Goal: Information Seeking & Learning: Learn about a topic

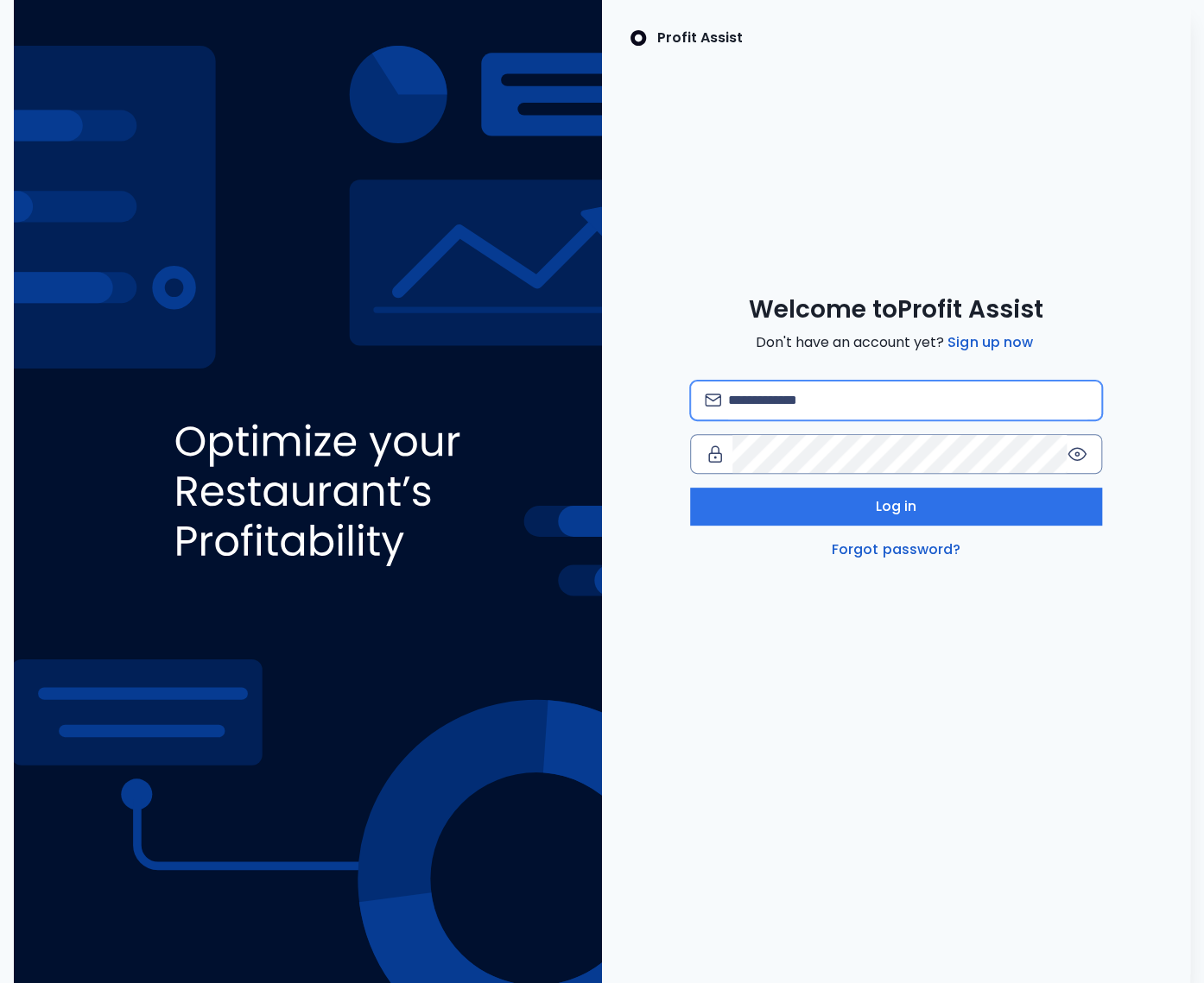
click at [766, 395] on input "email" at bounding box center [908, 401] width 360 height 38
type input "**********"
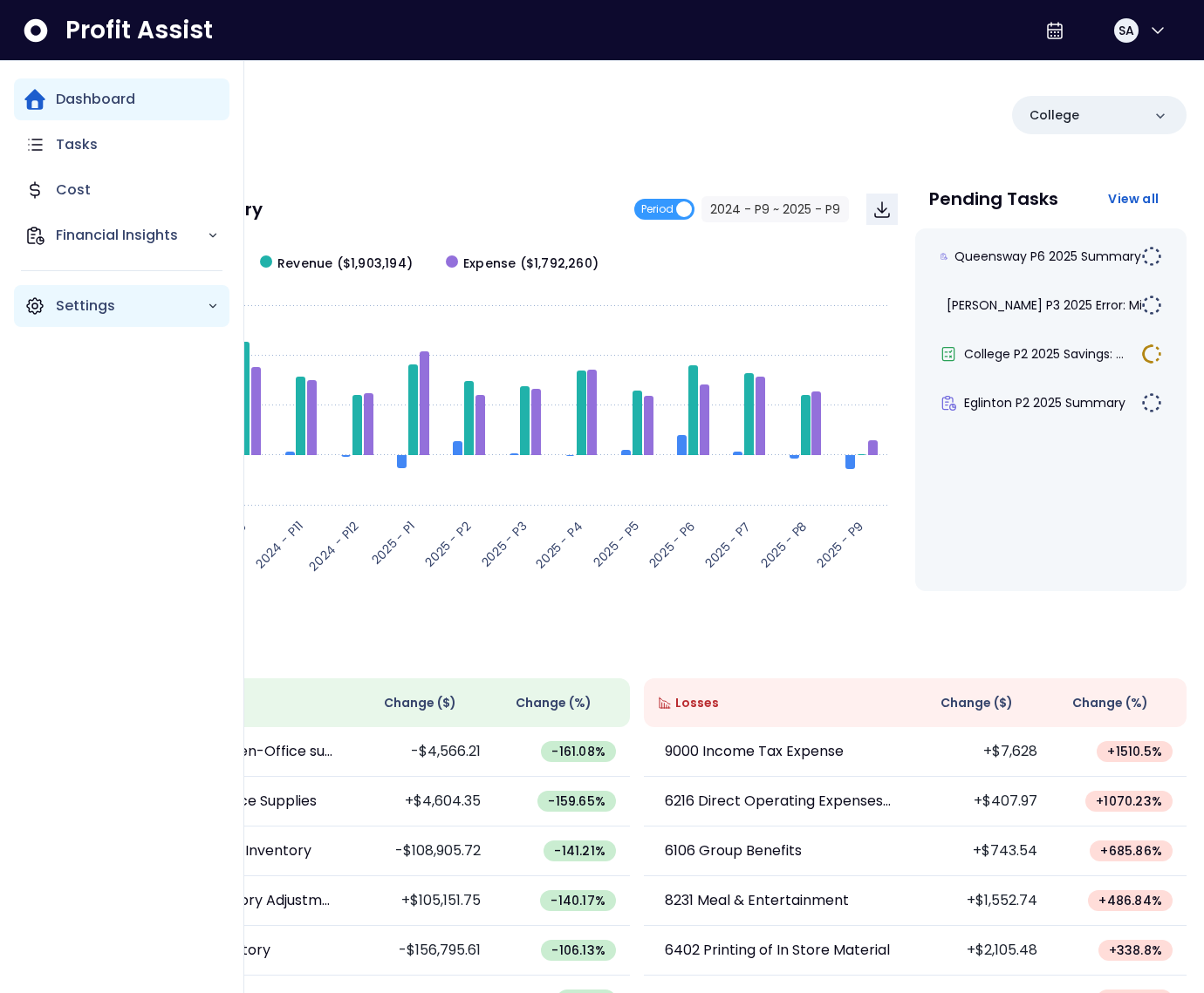
click at [35, 304] on icon "Main navigation" at bounding box center [35, 306] width 5 height 5
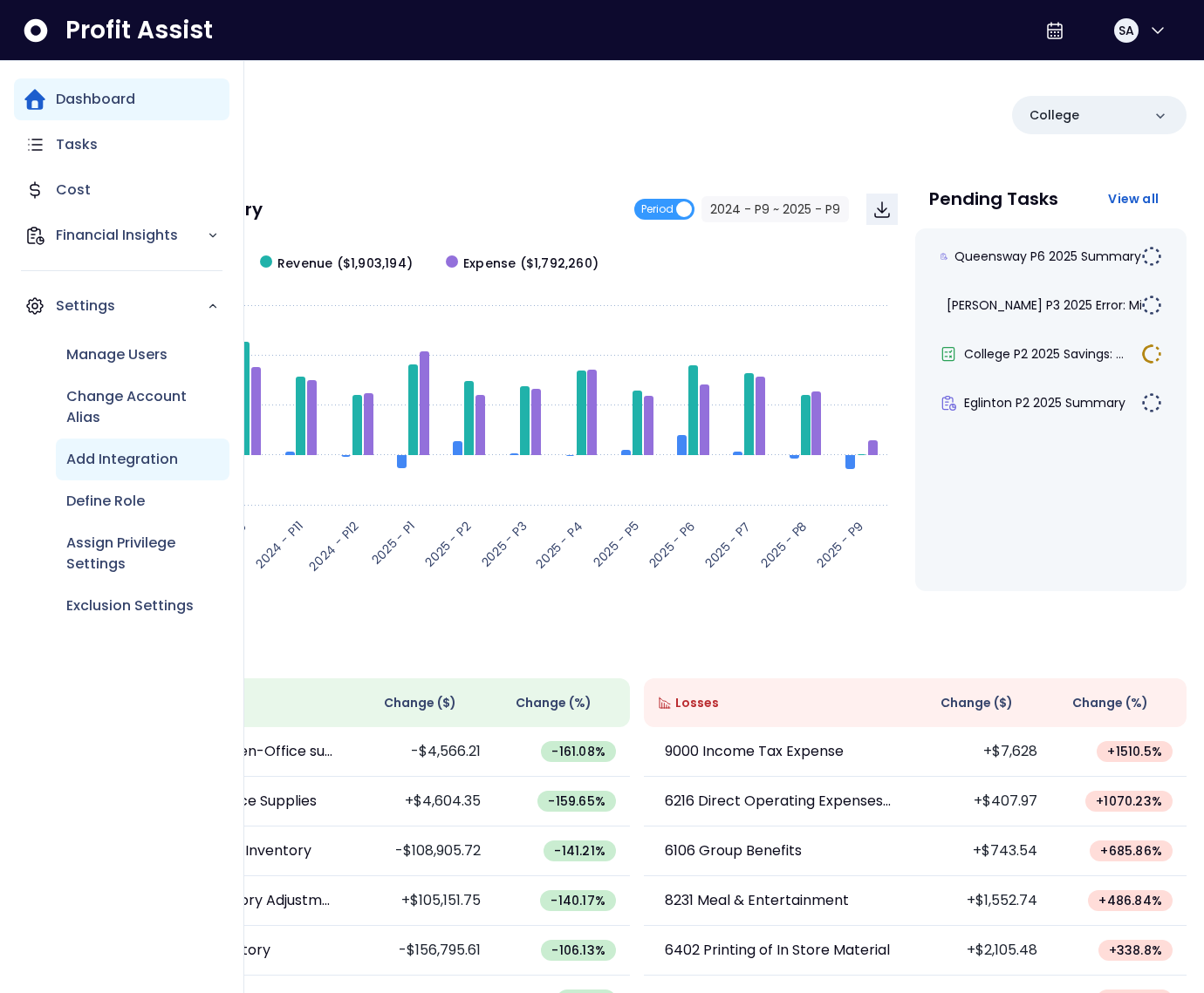
click at [142, 454] on p "Add Integration" at bounding box center [122, 459] width 112 height 21
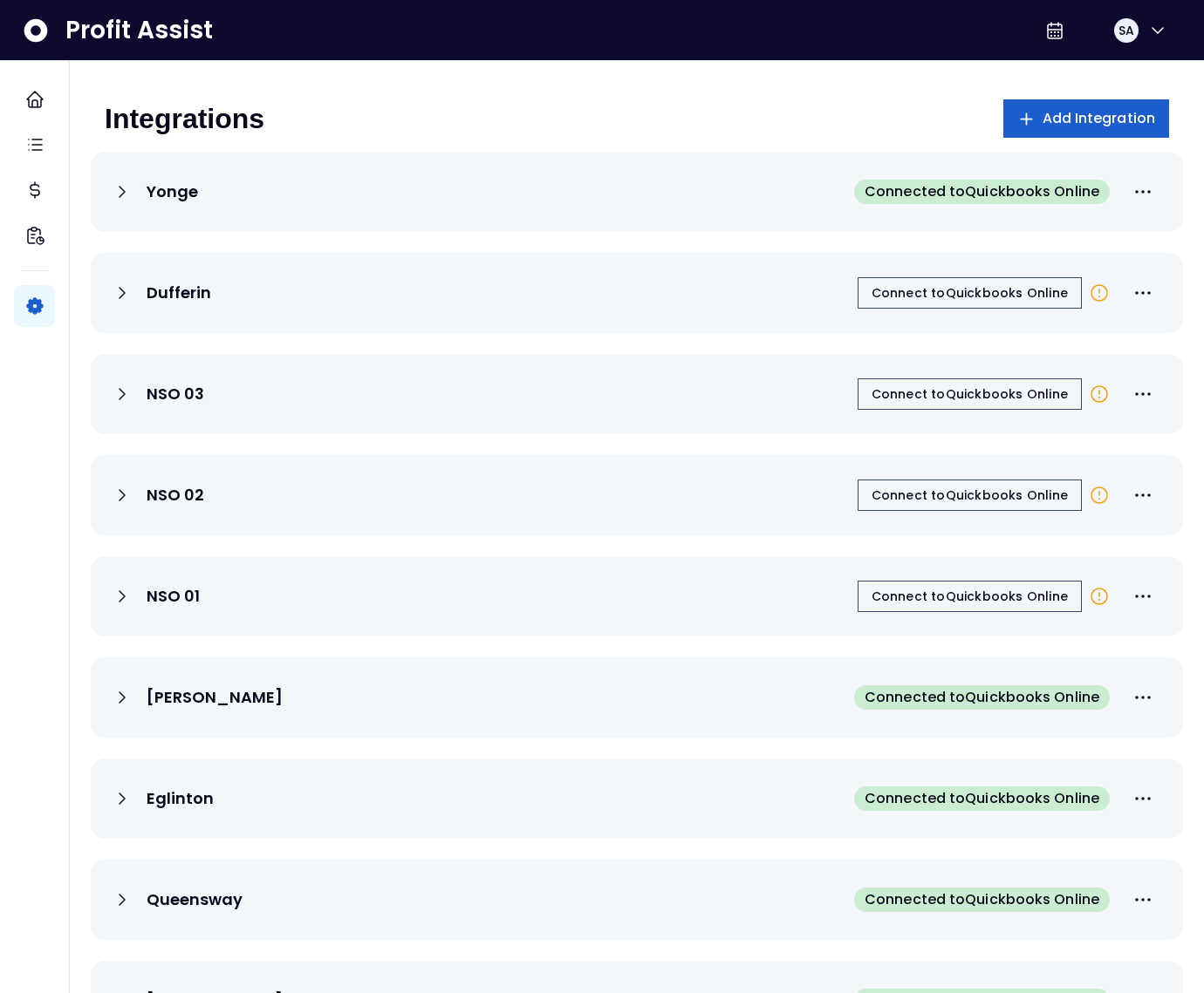
click at [1066, 130] on button "Add Integration" at bounding box center [1086, 118] width 166 height 38
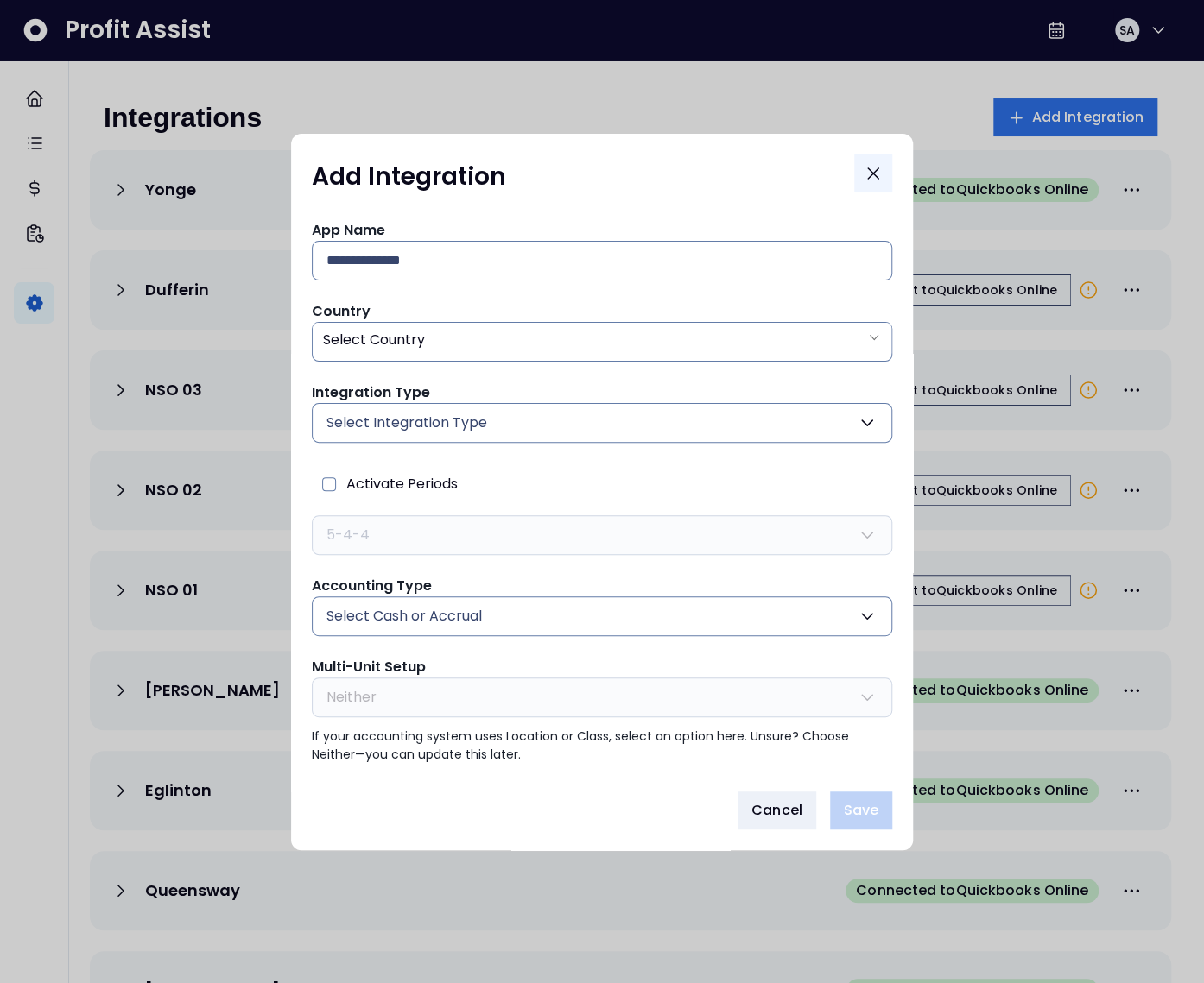
click at [869, 176] on icon "Close" at bounding box center [873, 174] width 11 height 11
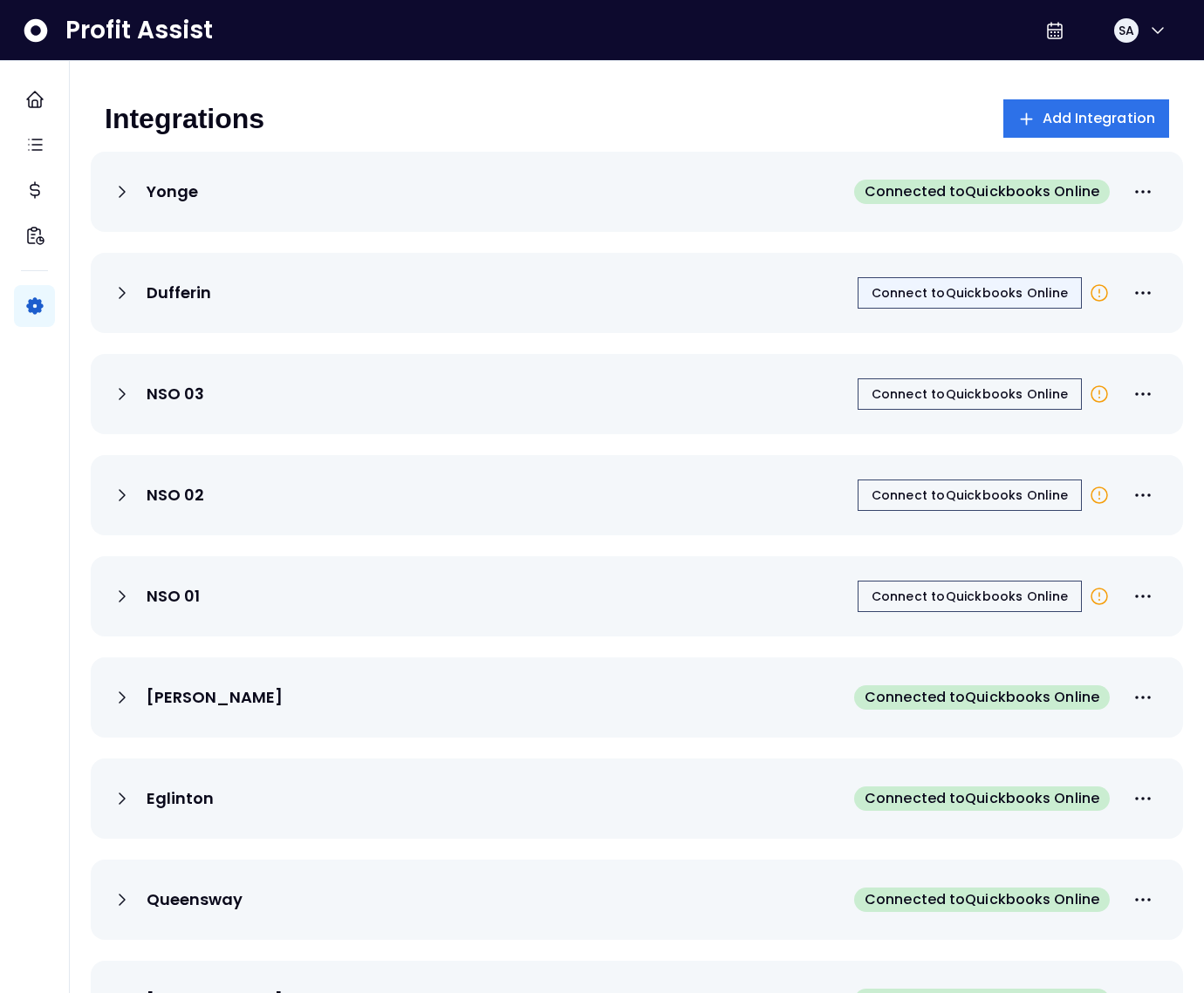
click at [926, 295] on span "Connect to Quickbooks Online" at bounding box center [969, 293] width 196 height 17
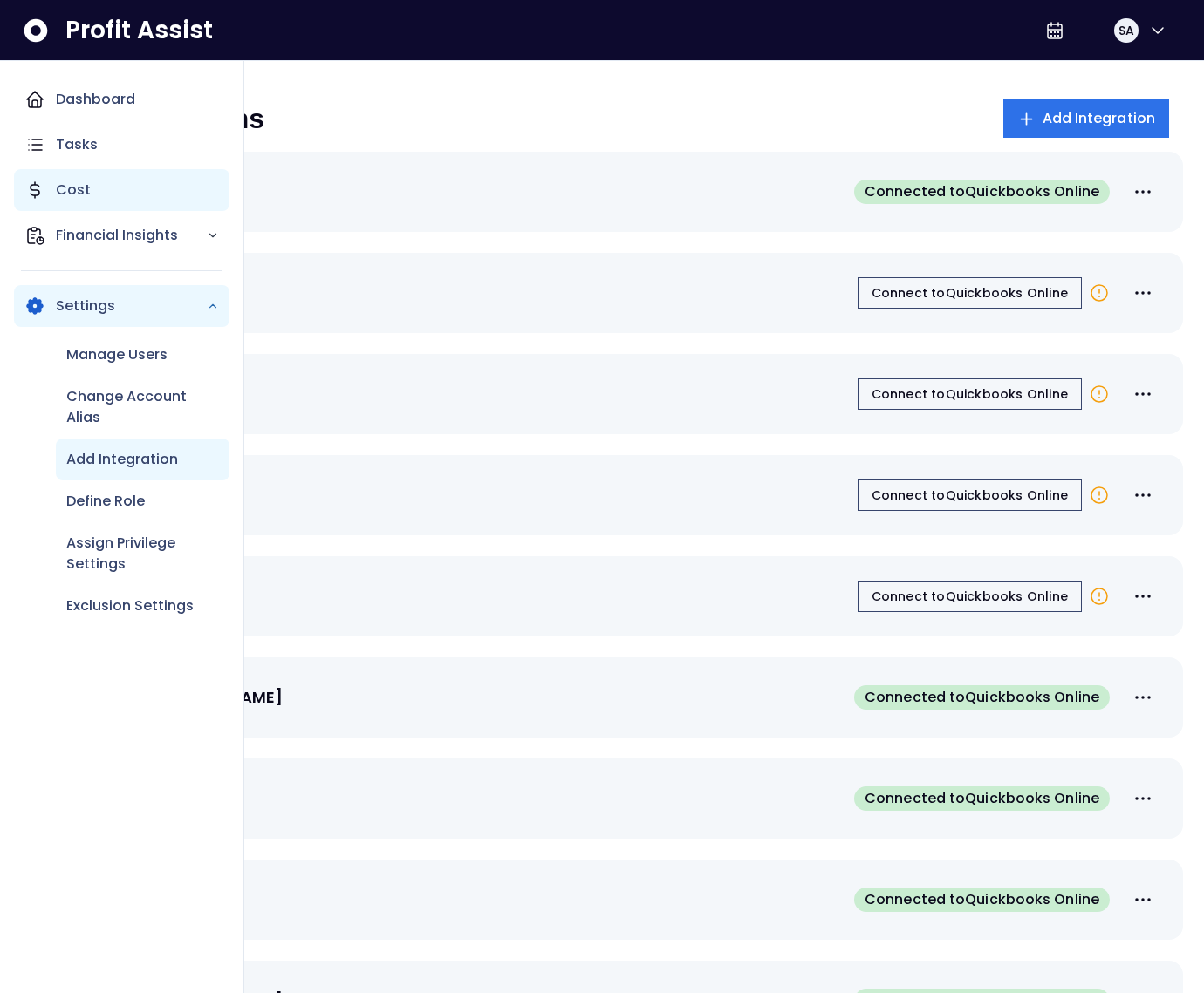
click at [62, 185] on p "Cost" at bounding box center [73, 190] width 35 height 21
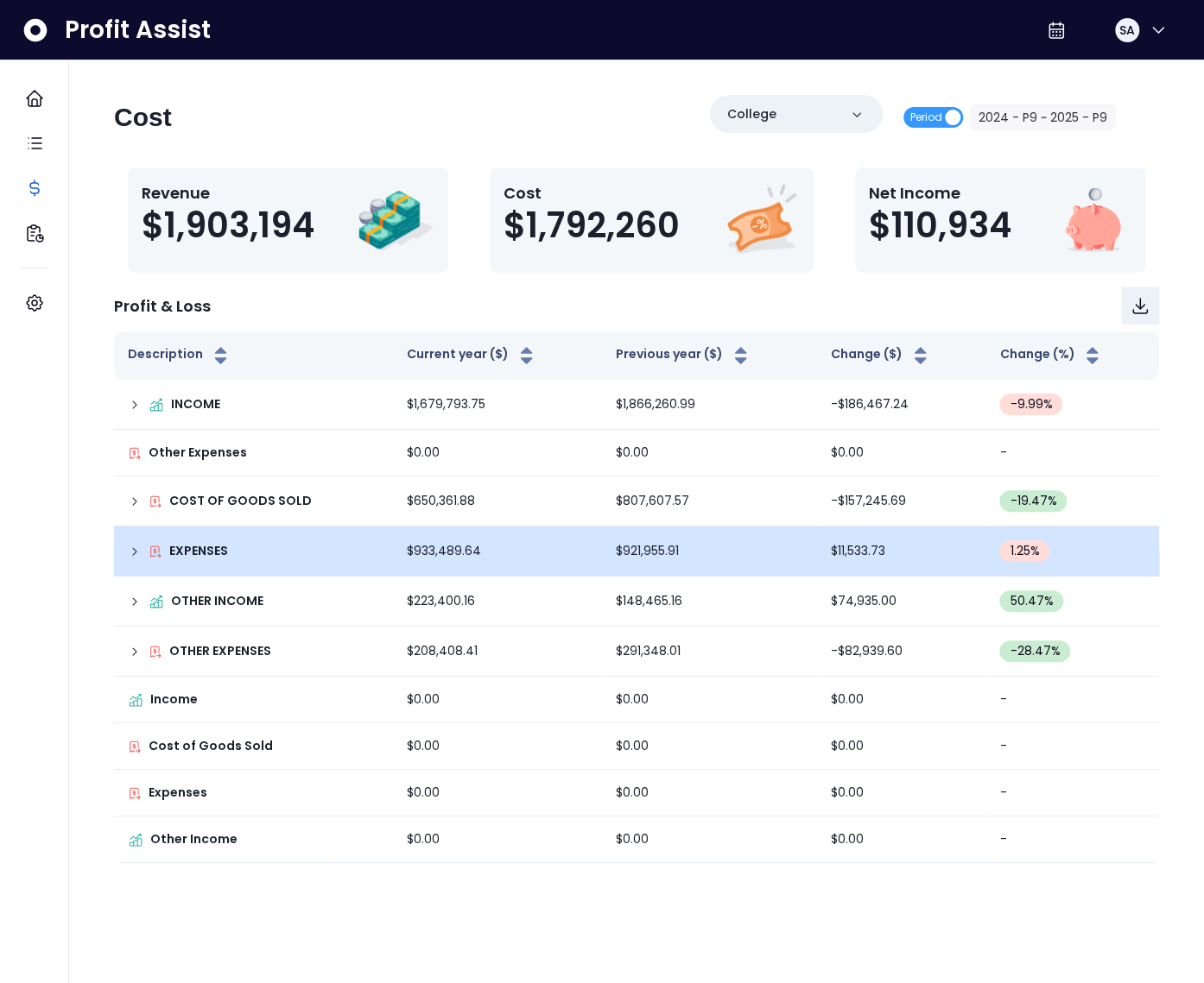
click at [123, 545] on td "EXPENSES" at bounding box center [253, 552] width 279 height 50
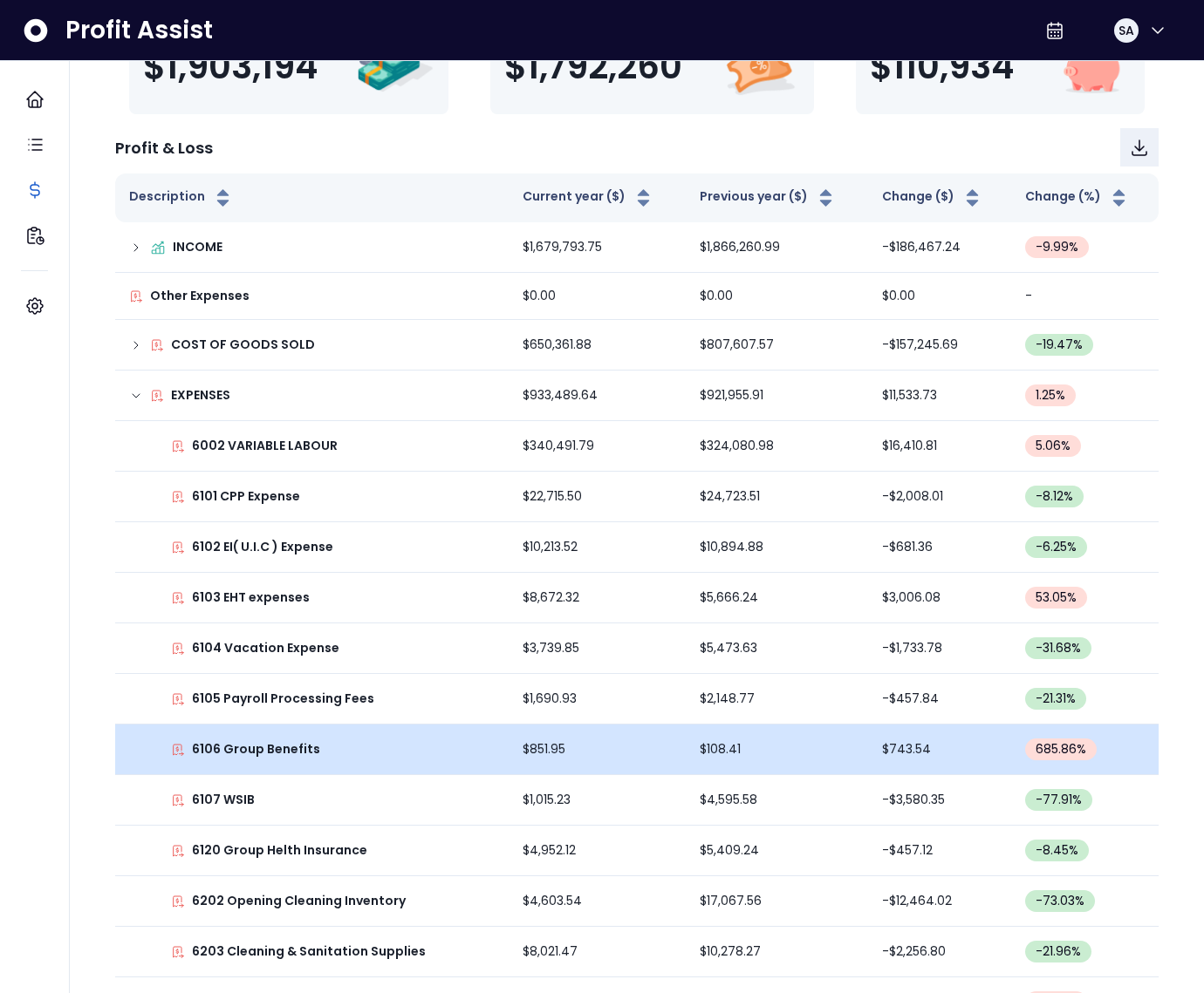
scroll to position [250, 0]
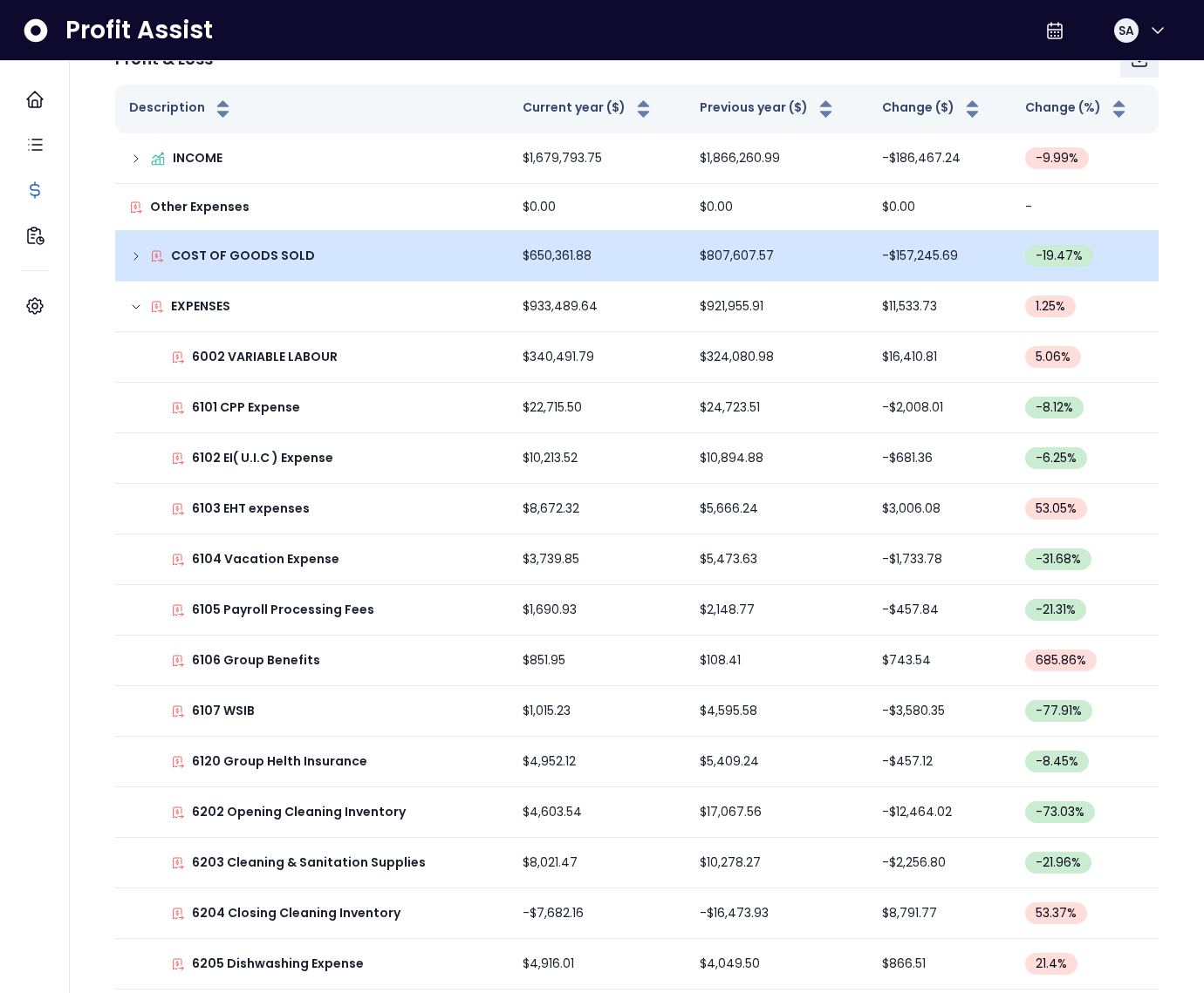
click at [140, 253] on icon at bounding box center [136, 256] width 14 height 14
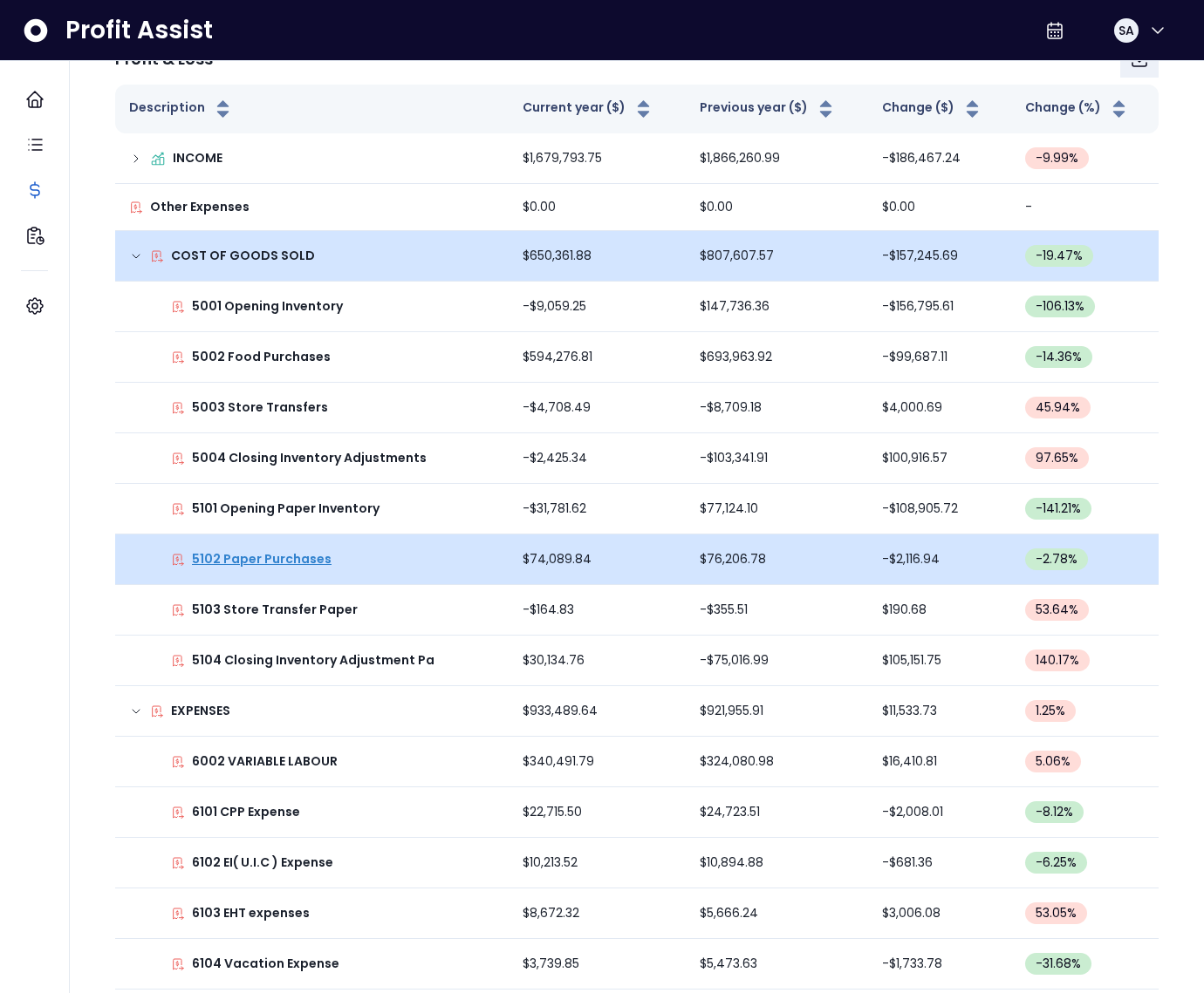
click at [281, 556] on p "5102 Paper Purchases" at bounding box center [261, 559] width 139 height 18
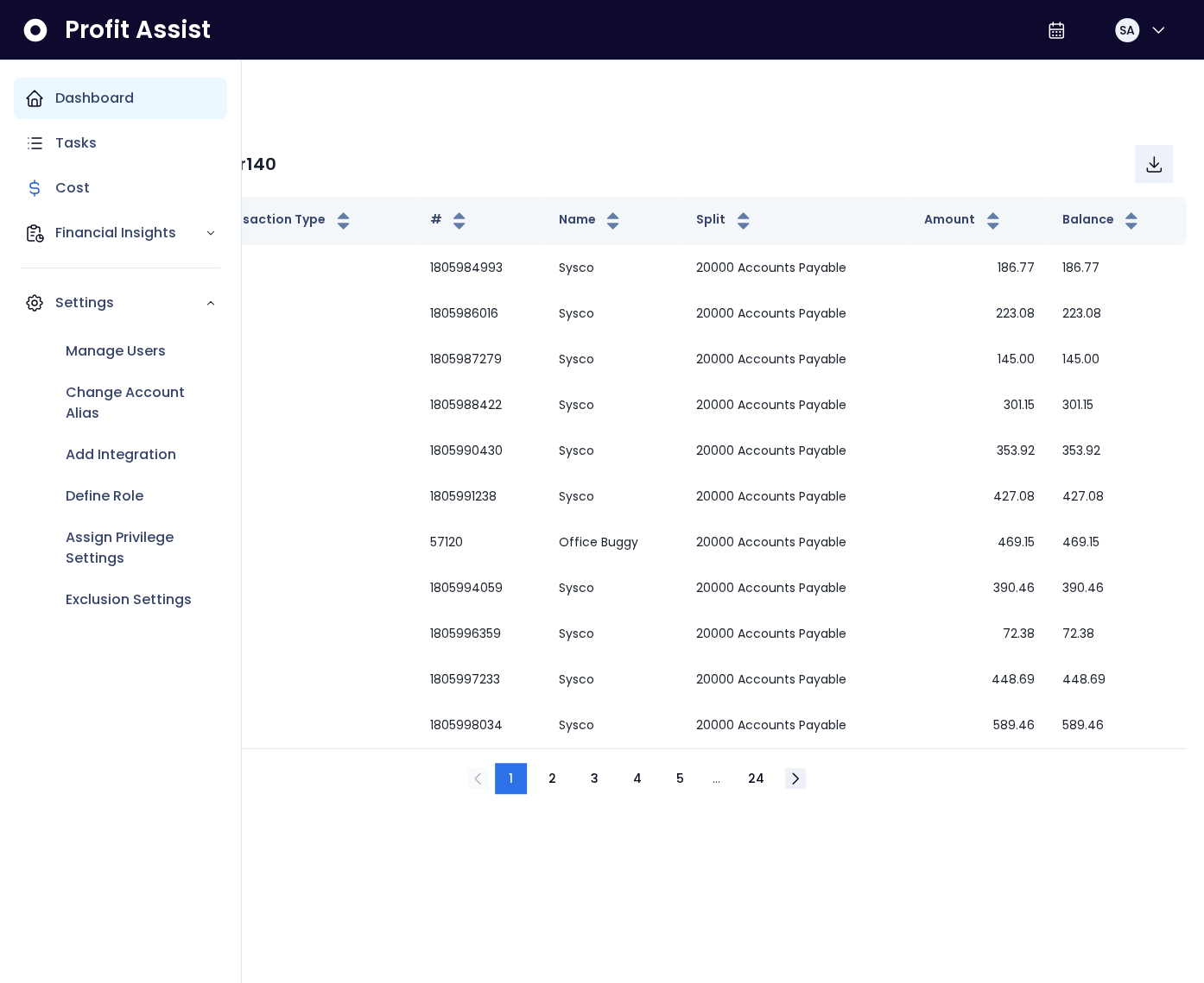
click at [40, 102] on icon "Main navigation" at bounding box center [34, 97] width 15 height 15
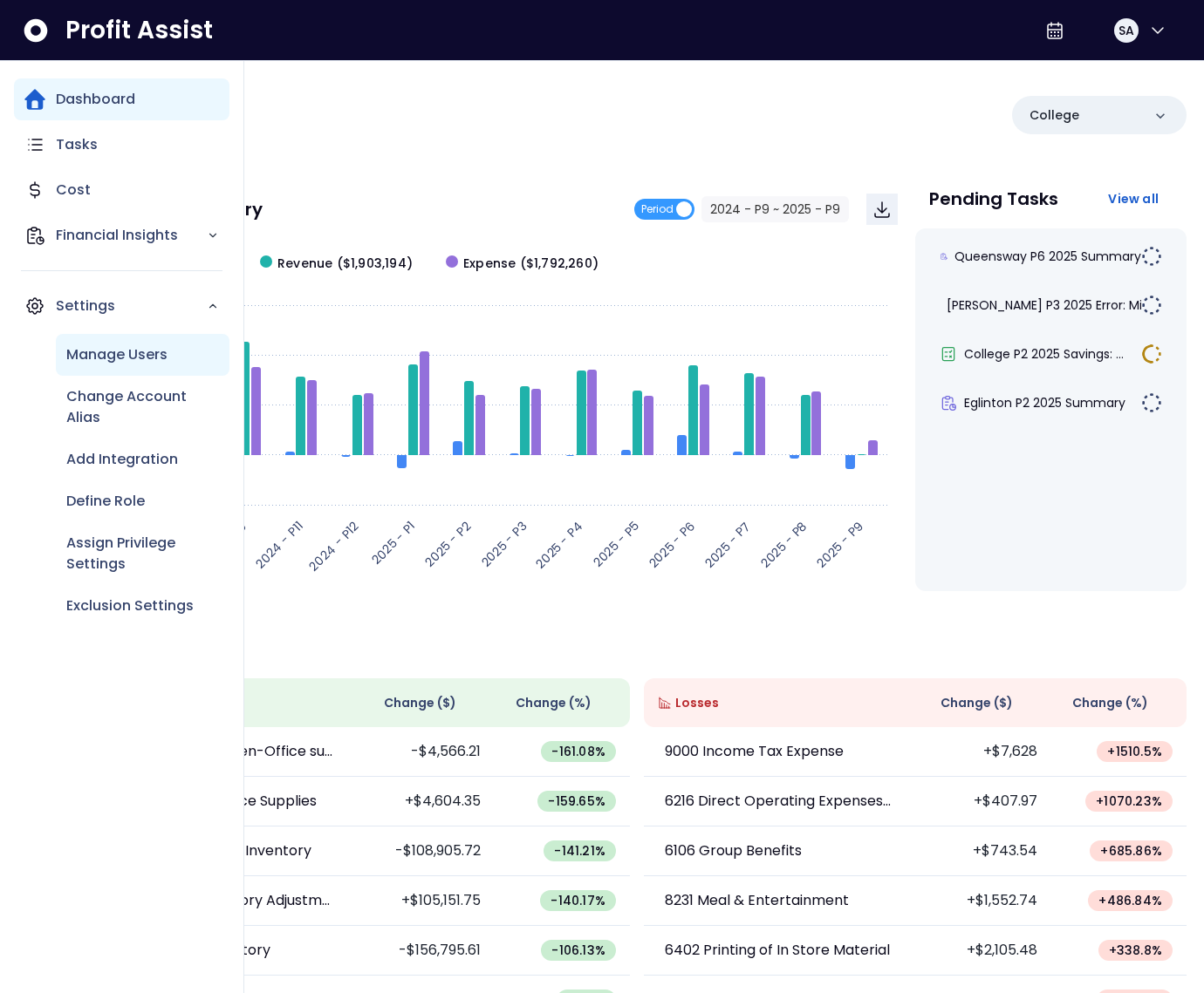
click at [108, 357] on p "Manage Users" at bounding box center [117, 354] width 101 height 21
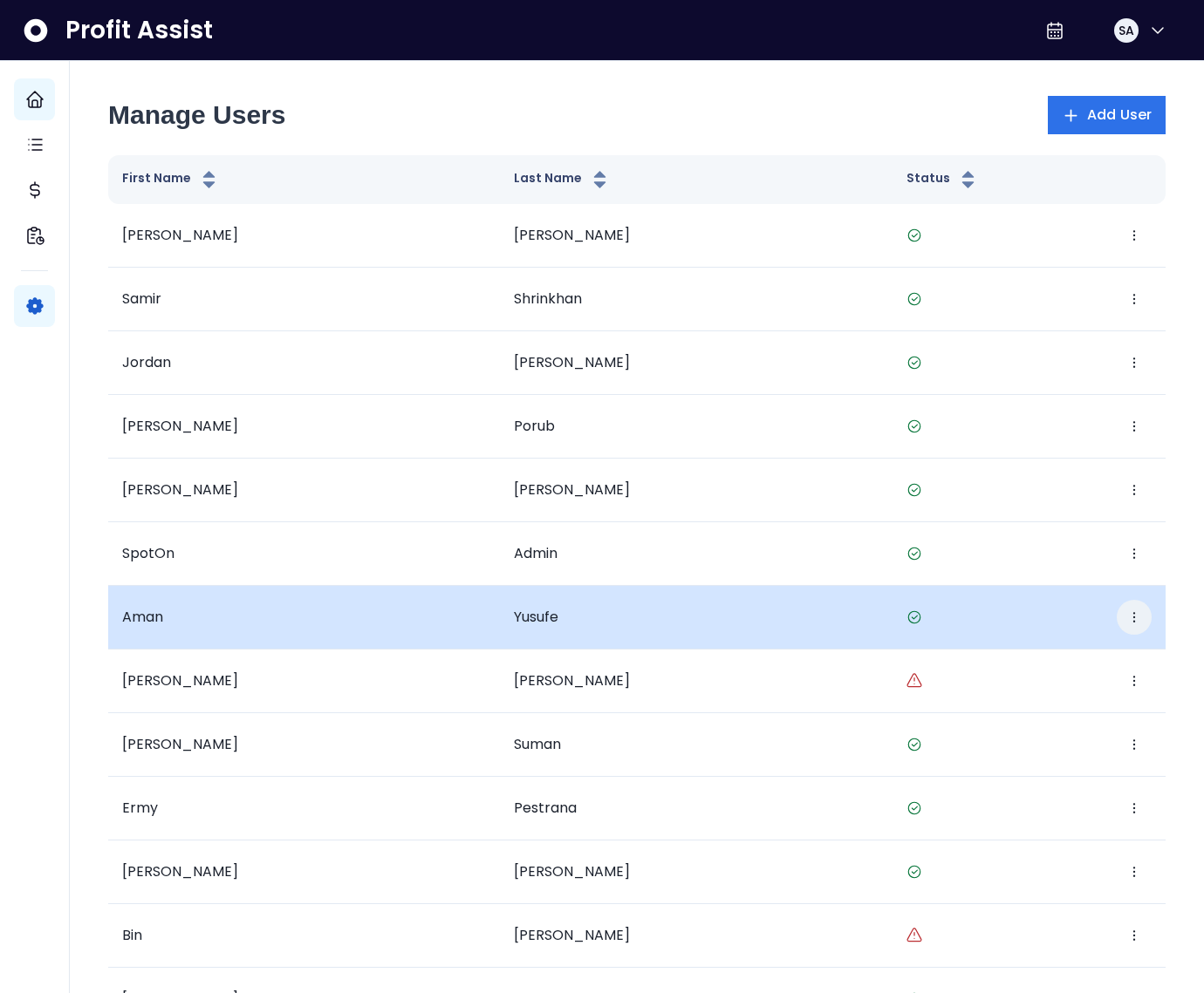
click at [1138, 614] on icon "button" at bounding box center [1133, 617] width 14 height 14
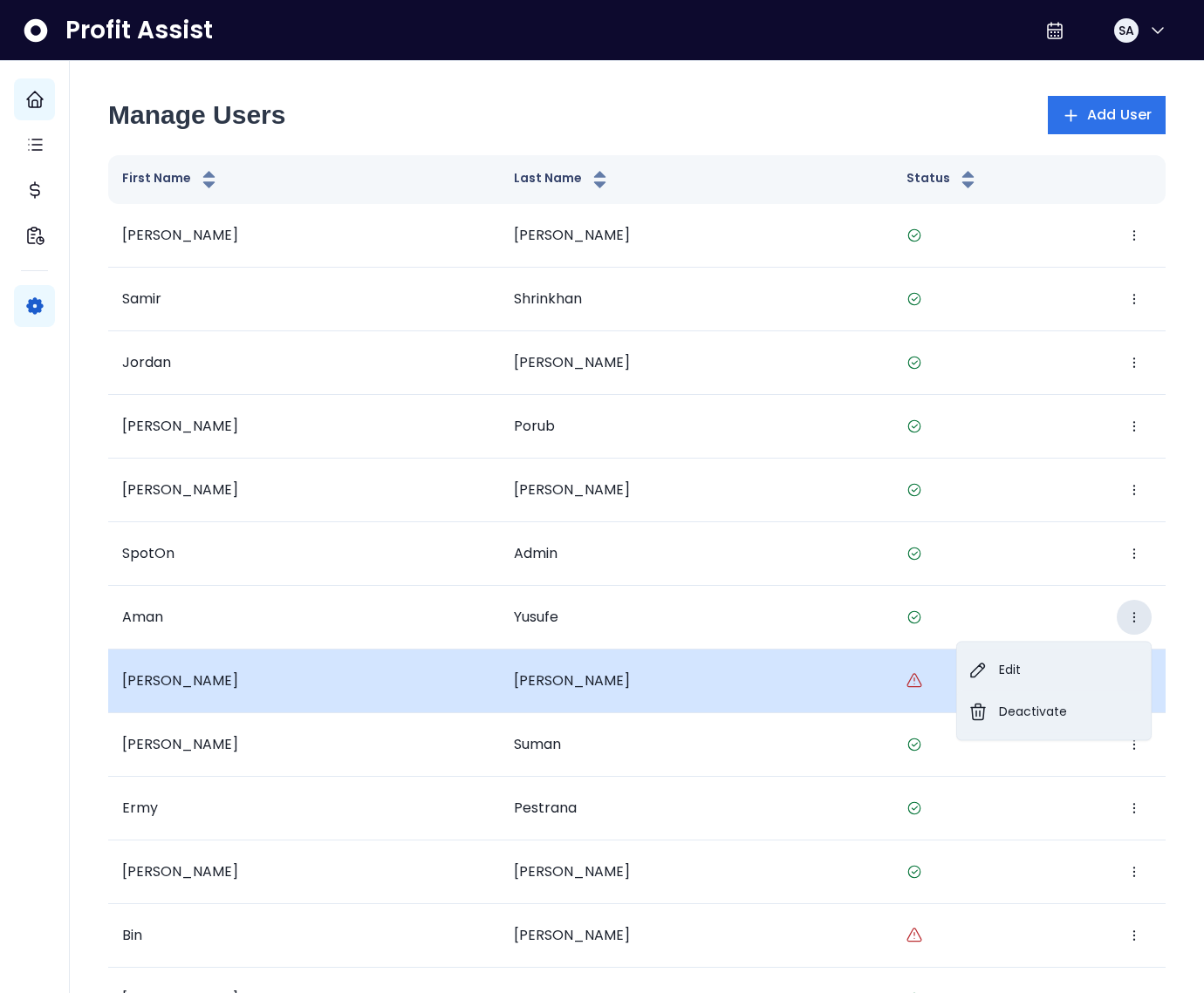
drag, startPoint x: 1047, startPoint y: 668, endPoint x: 869, endPoint y: 661, distance: 178.1
click at [880, 650] on tbody "Vinayak Prashar Edit Deactivate Samir Shrinkhan Edit Deactivate Jordan Silverma…" at bounding box center [637, 936] width 1058 height 1465
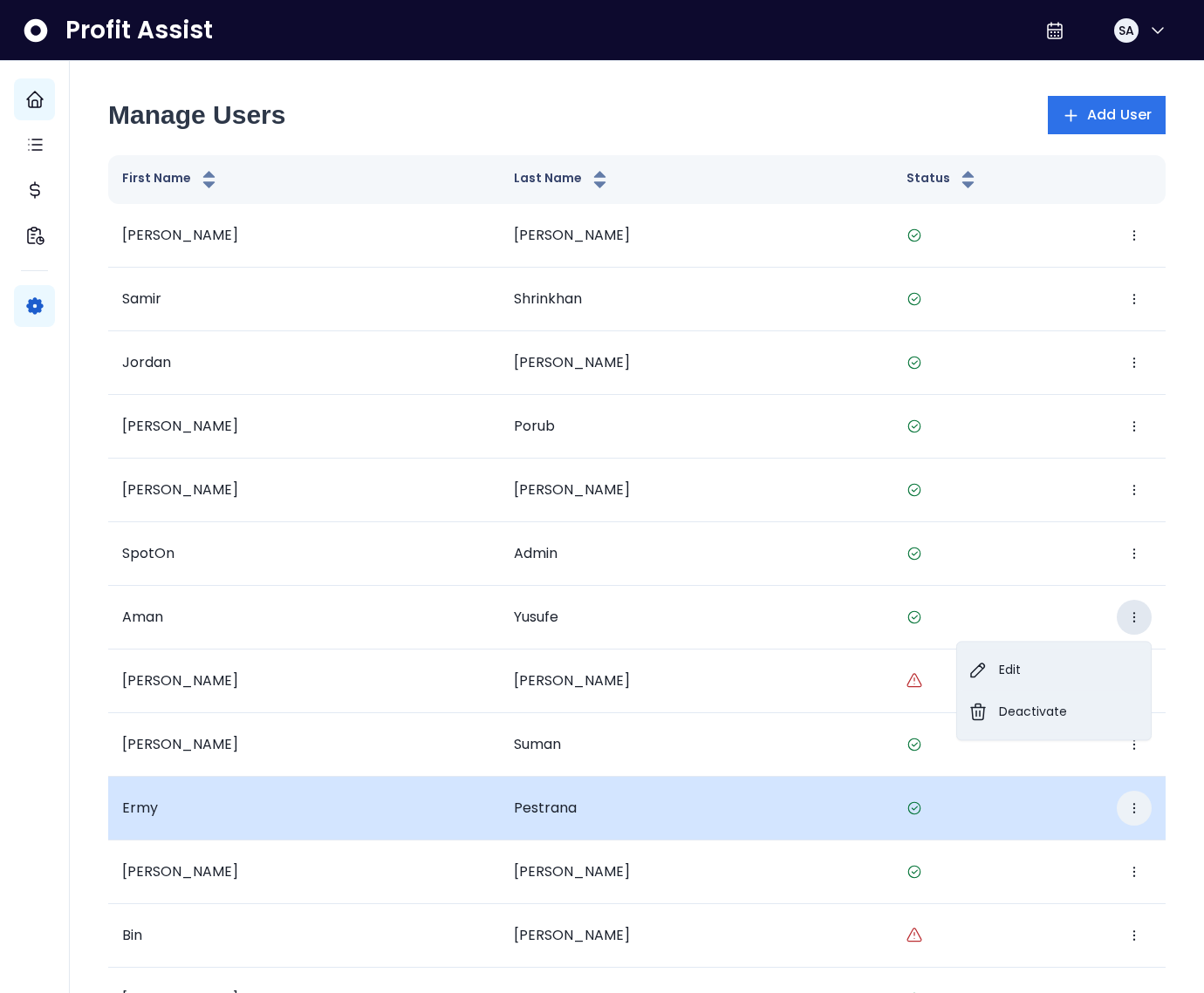
click at [1132, 806] on icon "button" at bounding box center [1133, 808] width 14 height 14
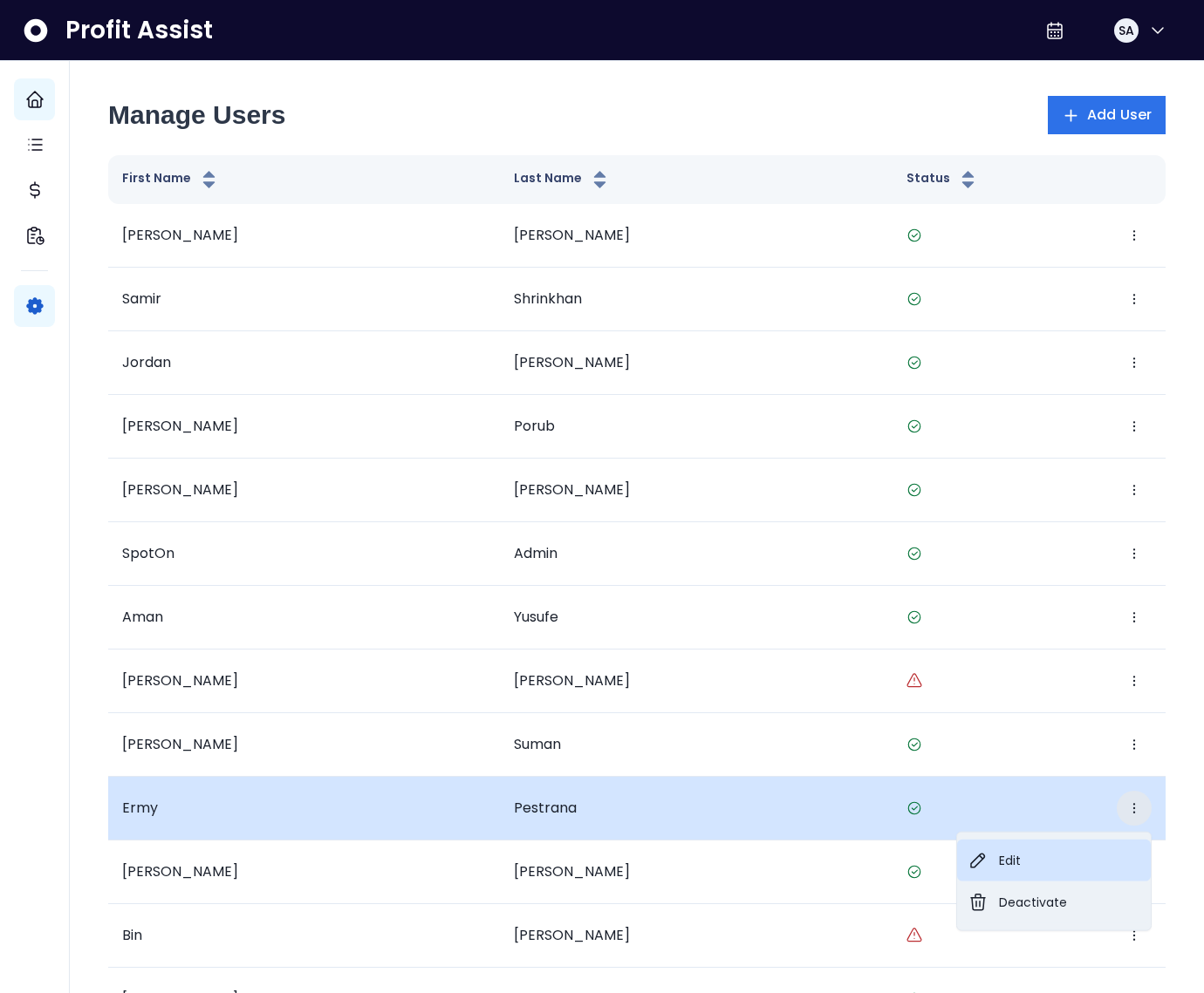
click at [1066, 854] on button "Edit" at bounding box center [1054, 860] width 193 height 42
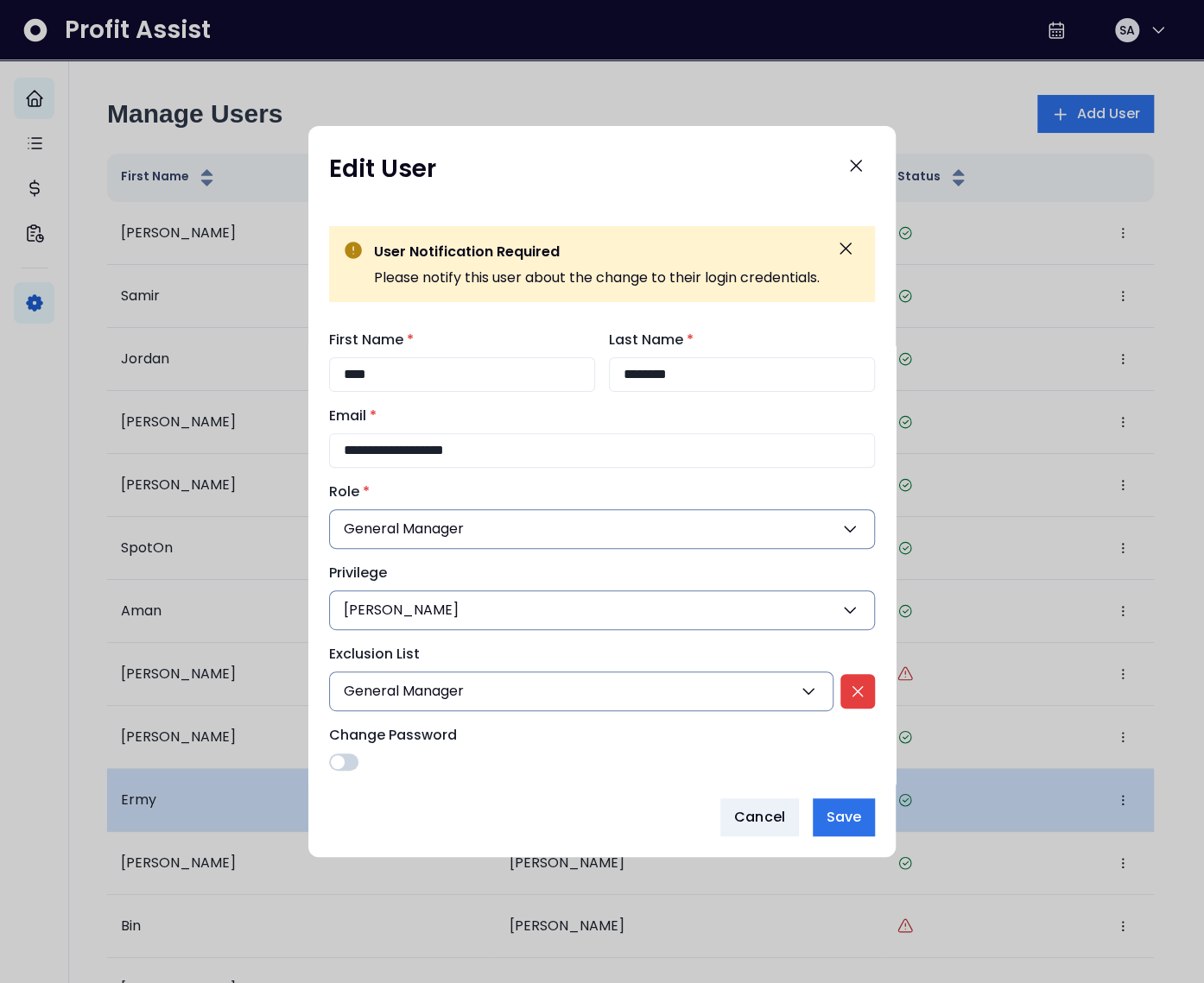
drag, startPoint x: 773, startPoint y: 830, endPoint x: 733, endPoint y: 818, distance: 41.8
click at [773, 830] on button "Cancel" at bounding box center [759, 818] width 79 height 38
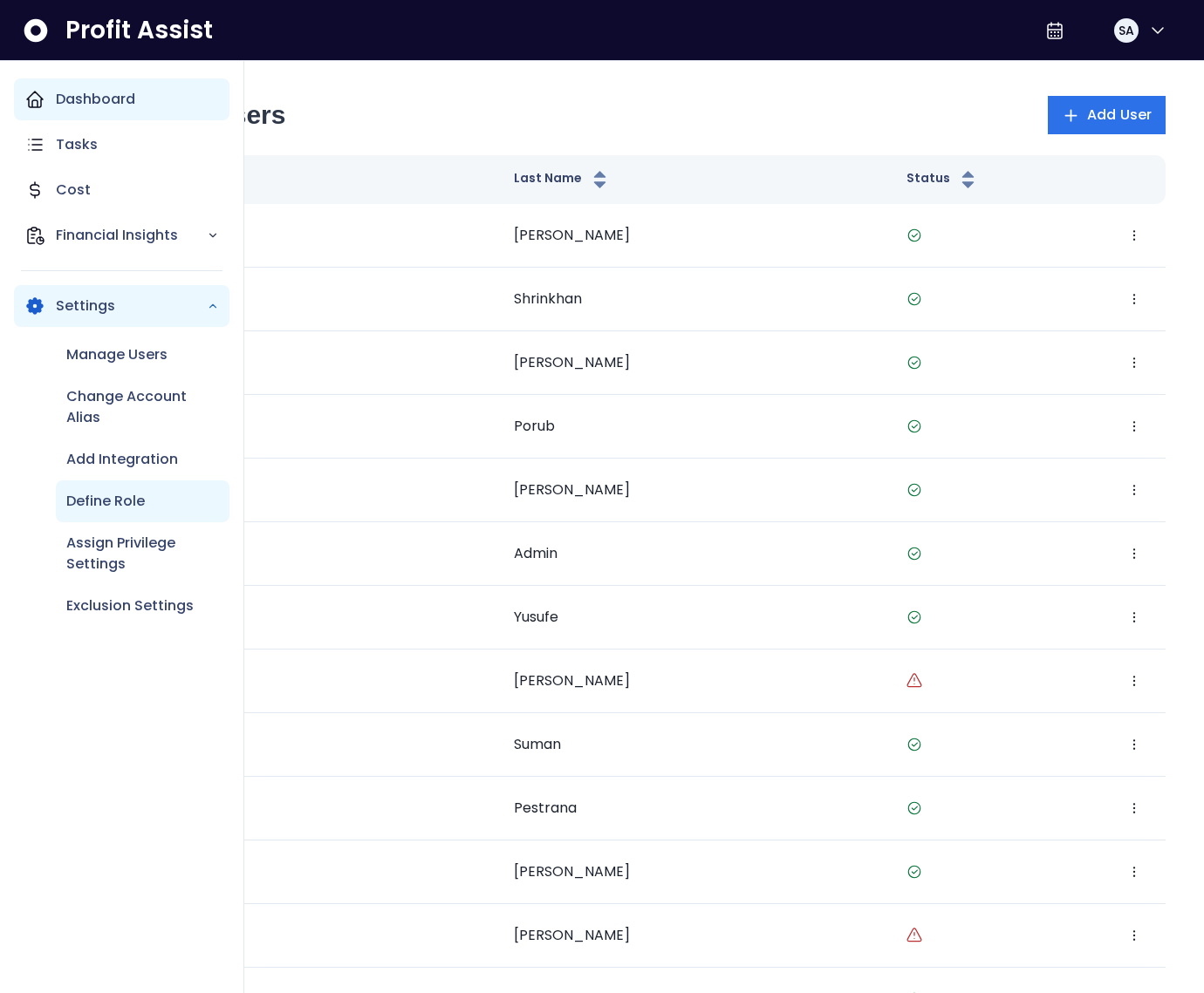
click at [123, 497] on p "Define Role" at bounding box center [105, 501] width 79 height 21
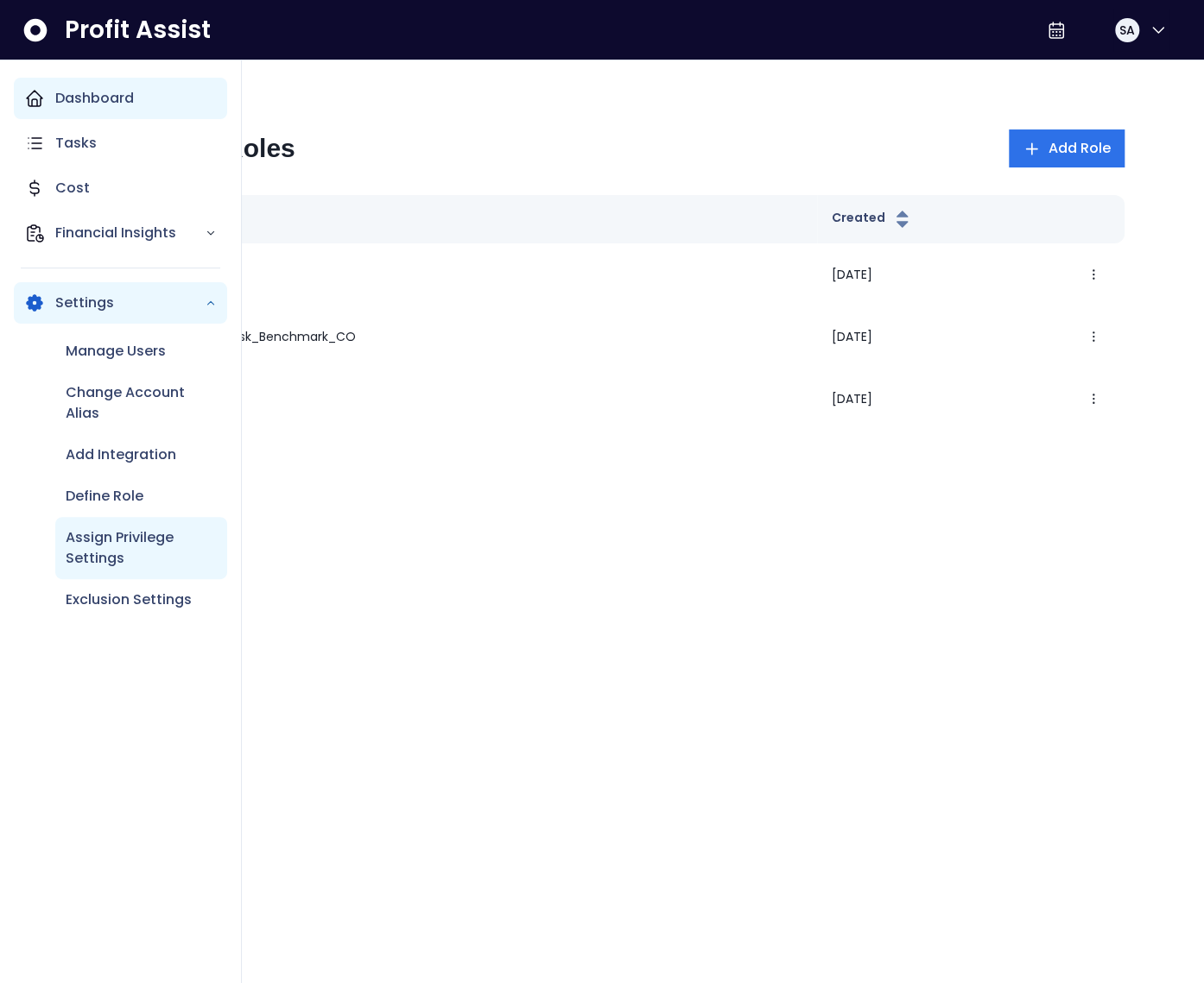
click at [124, 545] on p "Assign Privilege Settings" at bounding box center [140, 548] width 151 height 41
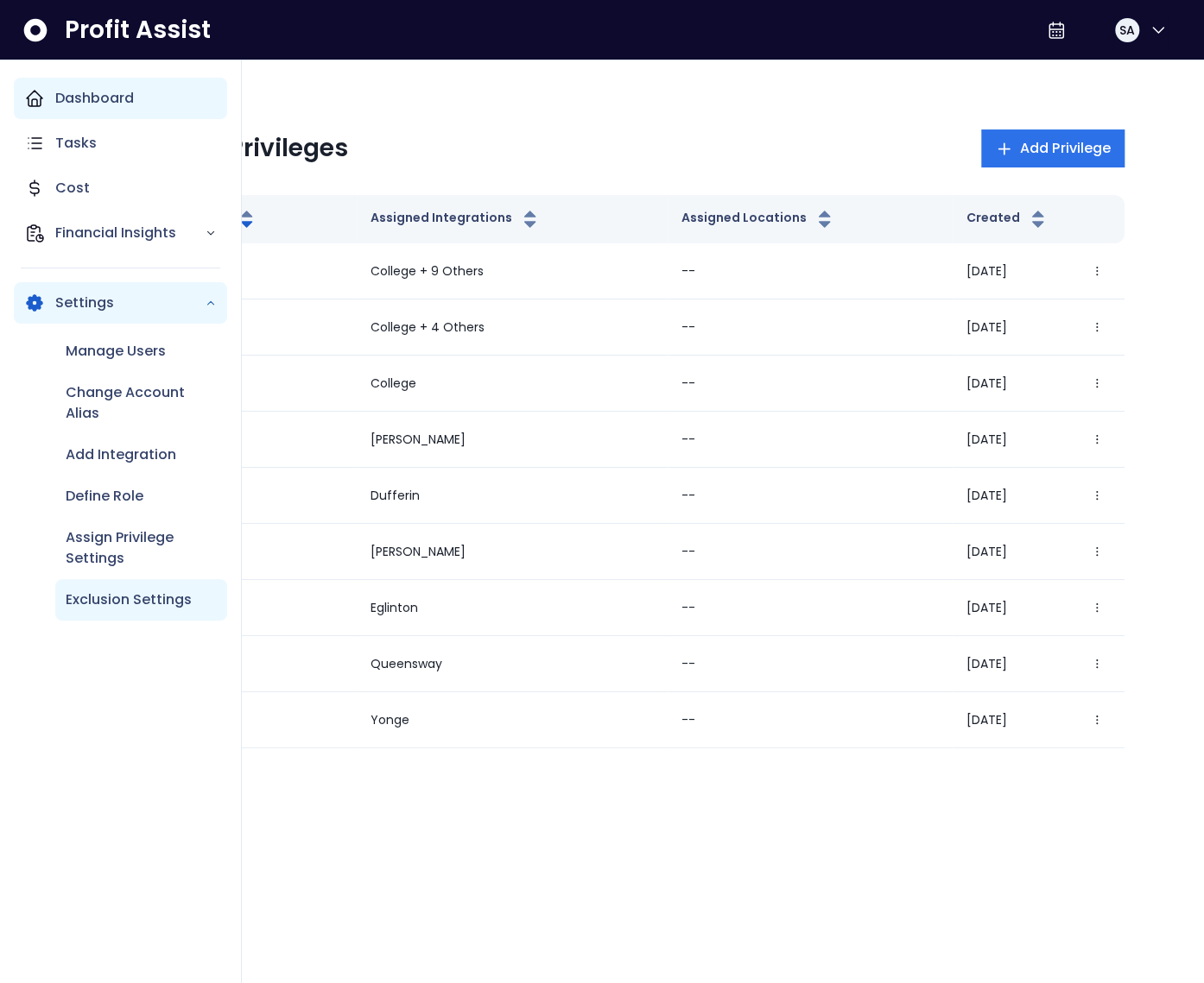
click at [123, 600] on p "Exclusion Settings" at bounding box center [128, 599] width 126 height 21
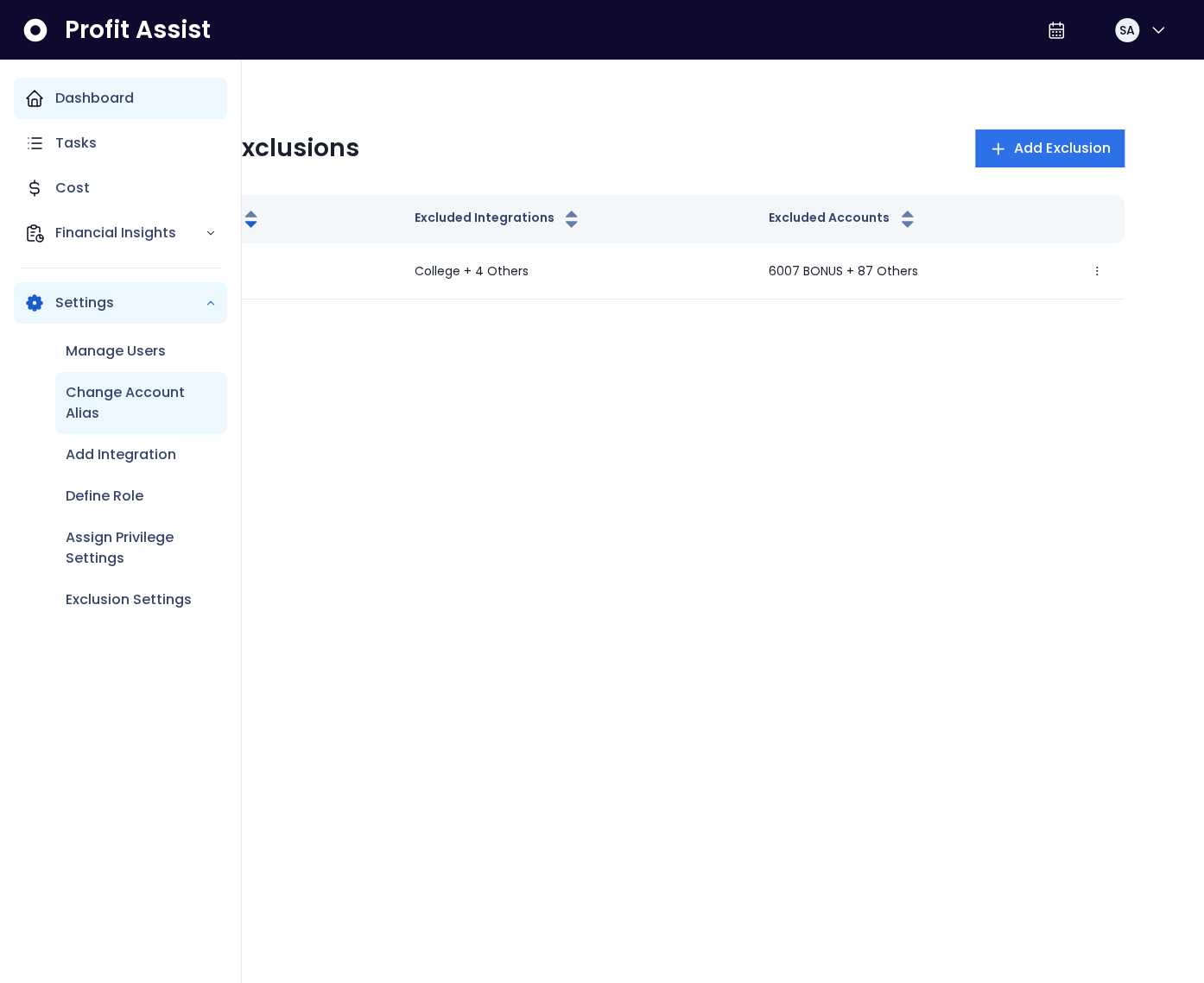
click at [97, 410] on p "Change Account Alias" at bounding box center [140, 403] width 151 height 41
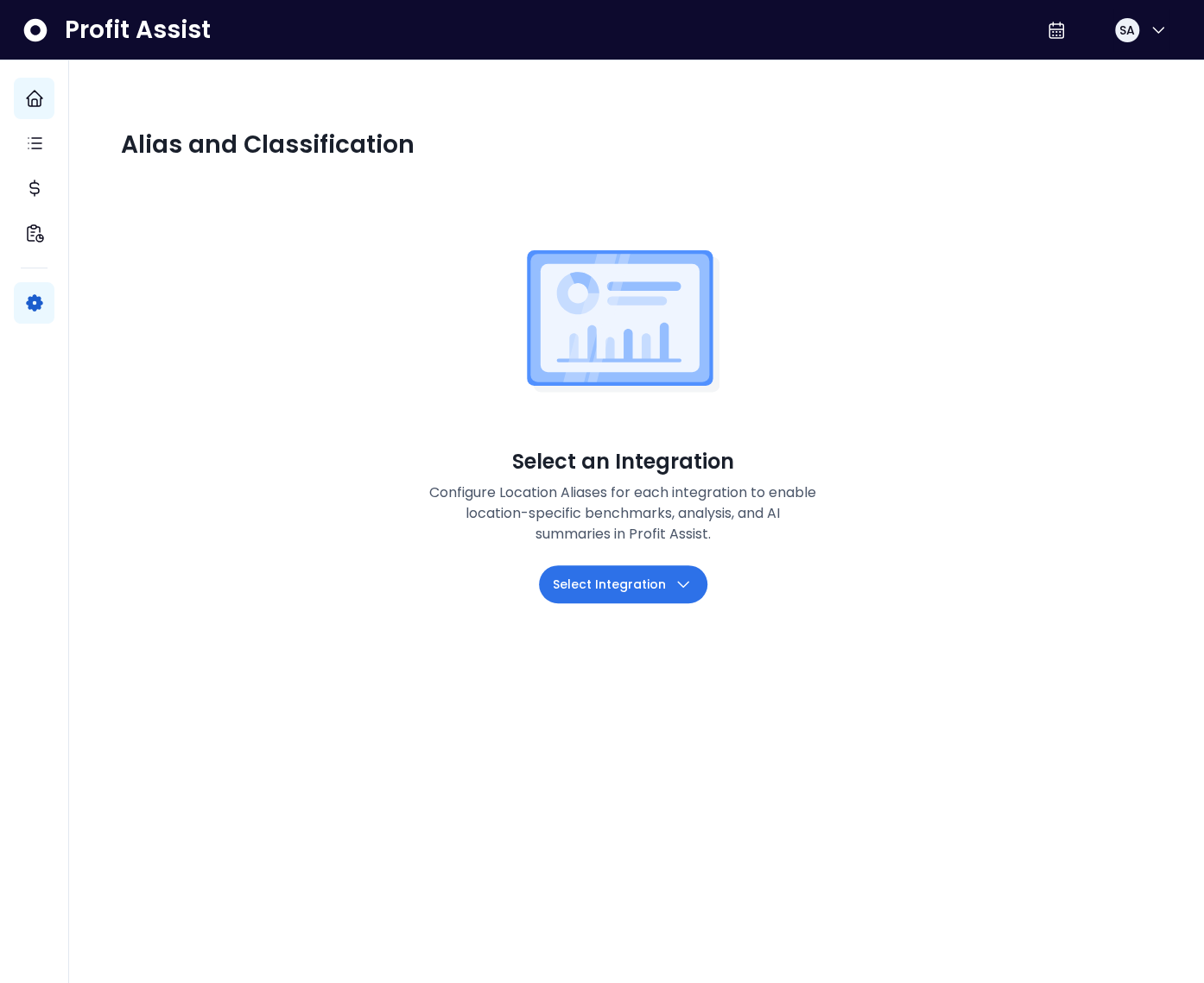
click at [625, 574] on span "Select Integration" at bounding box center [609, 584] width 113 height 21
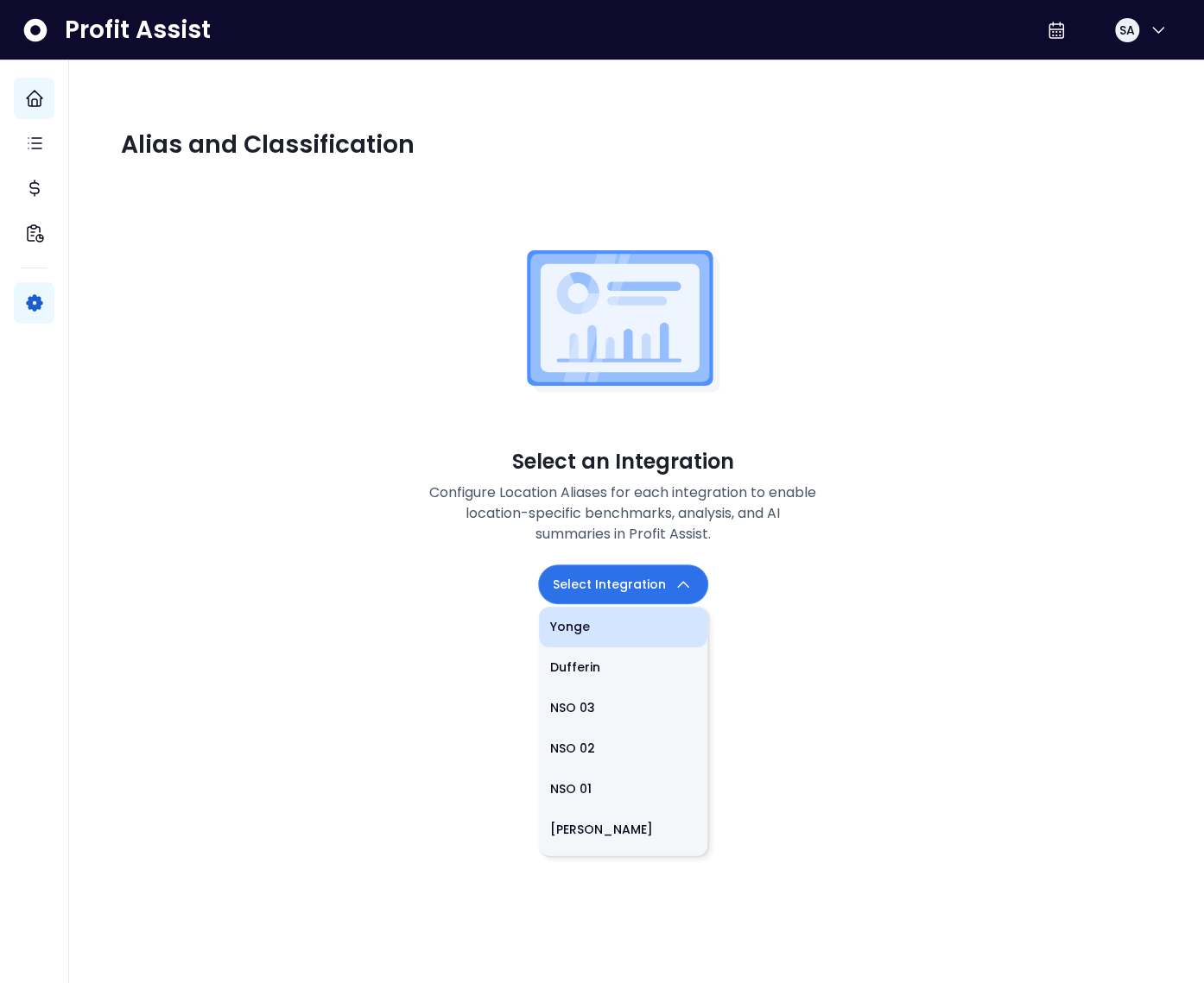
click at [607, 607] on li "Yonge" at bounding box center [623, 627] width 168 height 40
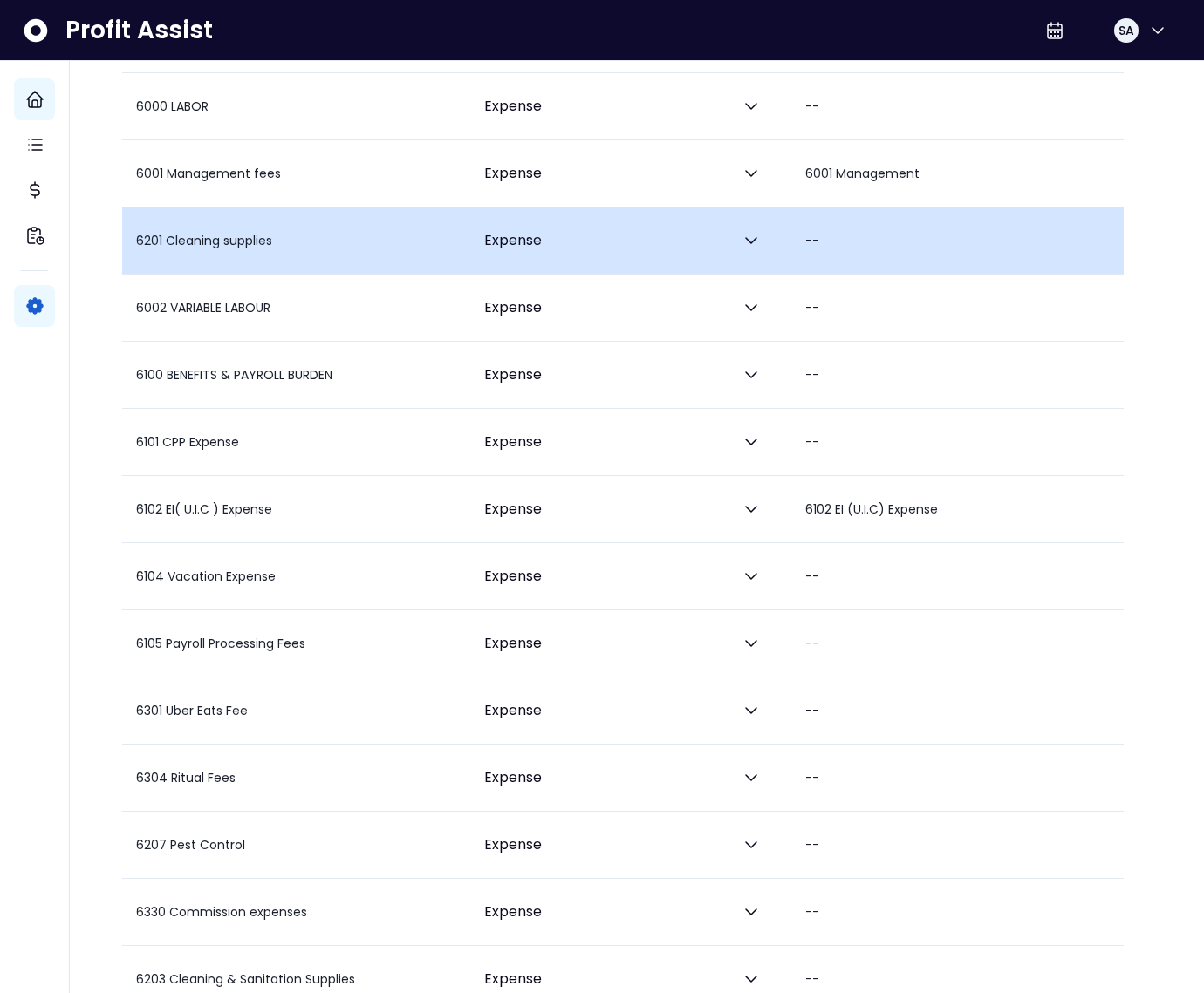
scroll to position [1962, 0]
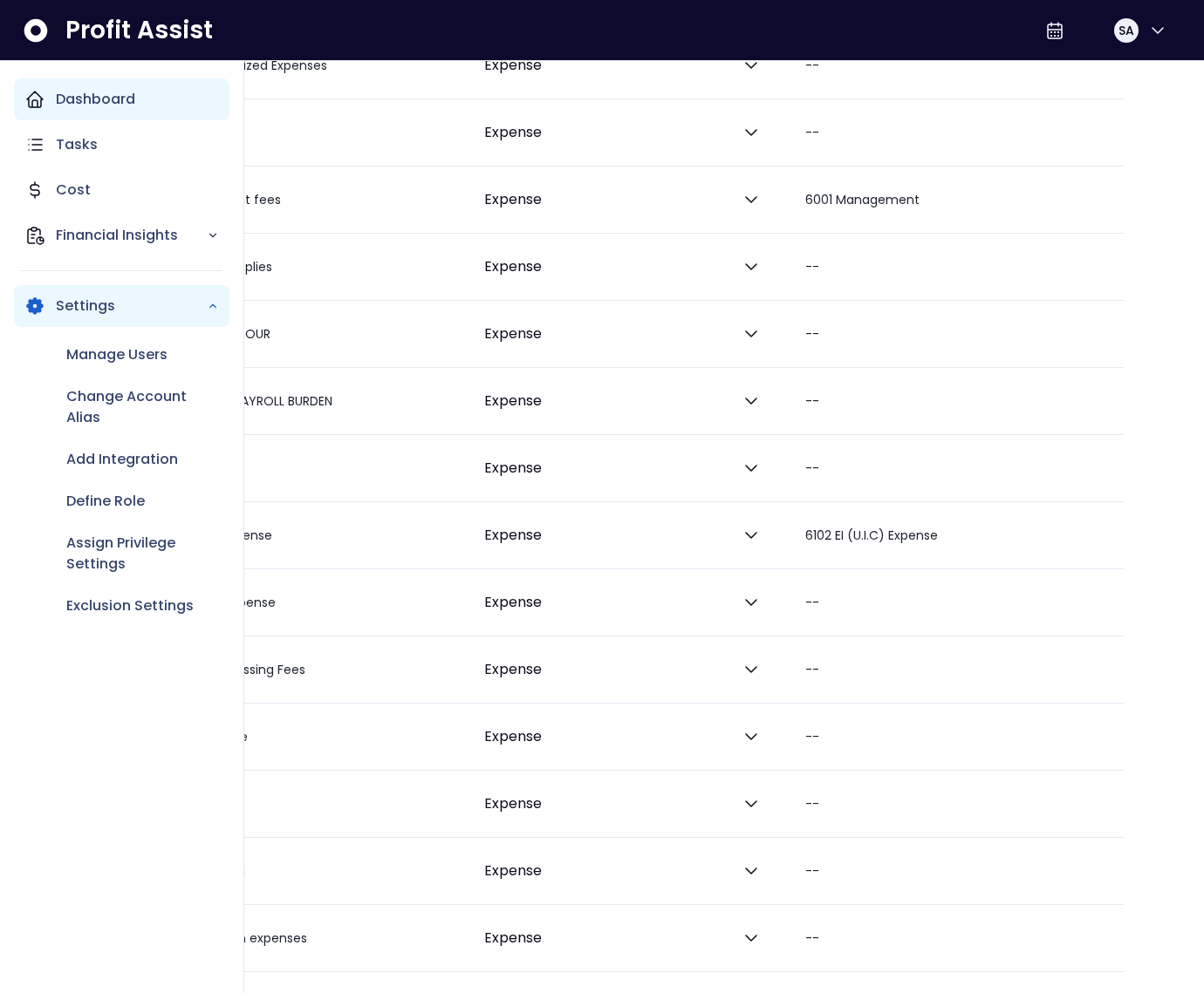
click at [39, 101] on icon "Main navigation" at bounding box center [34, 98] width 21 height 21
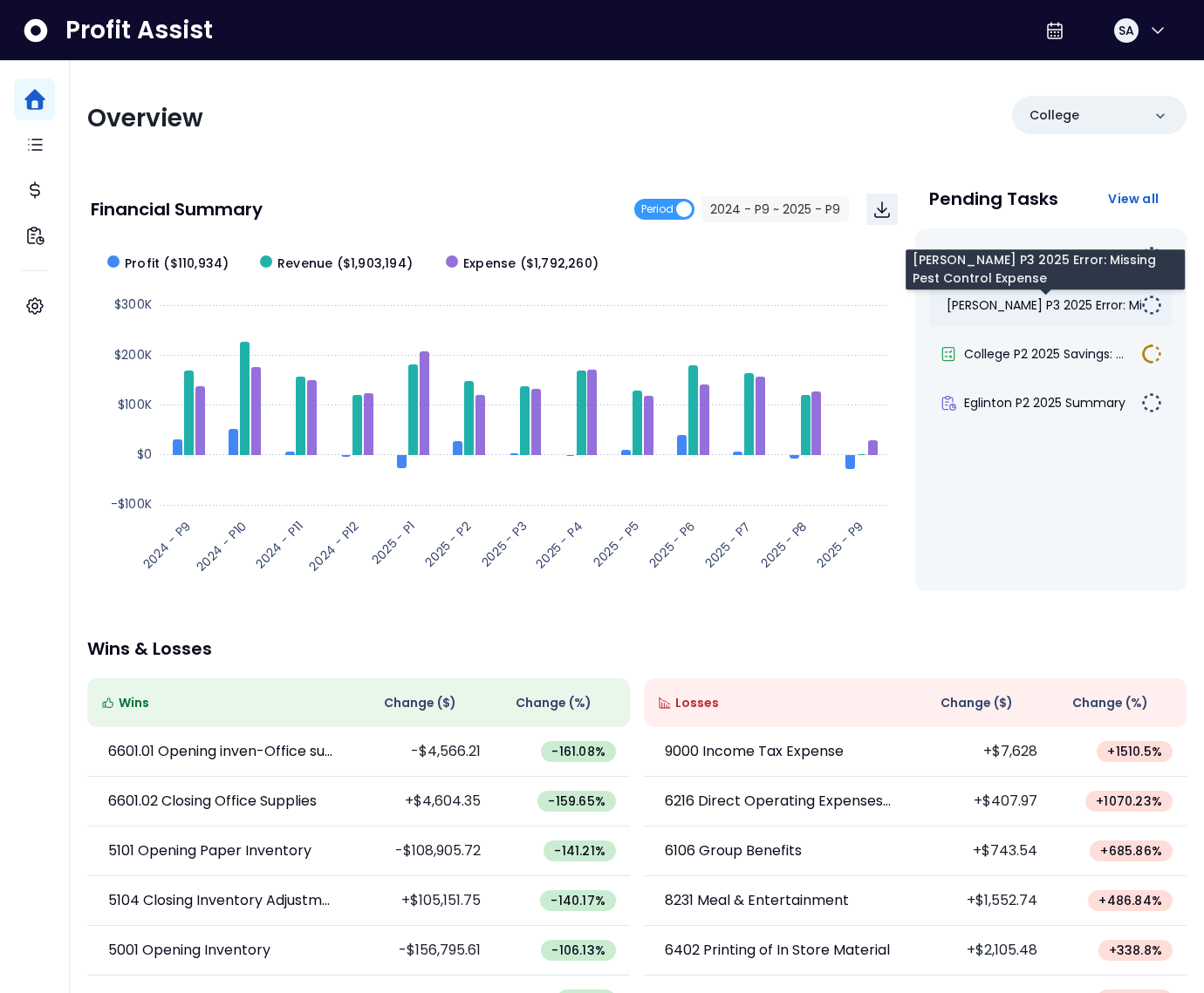
click at [1039, 301] on span "Duncan P3 2025 Error: Mis..." at bounding box center [1051, 304] width 210 height 17
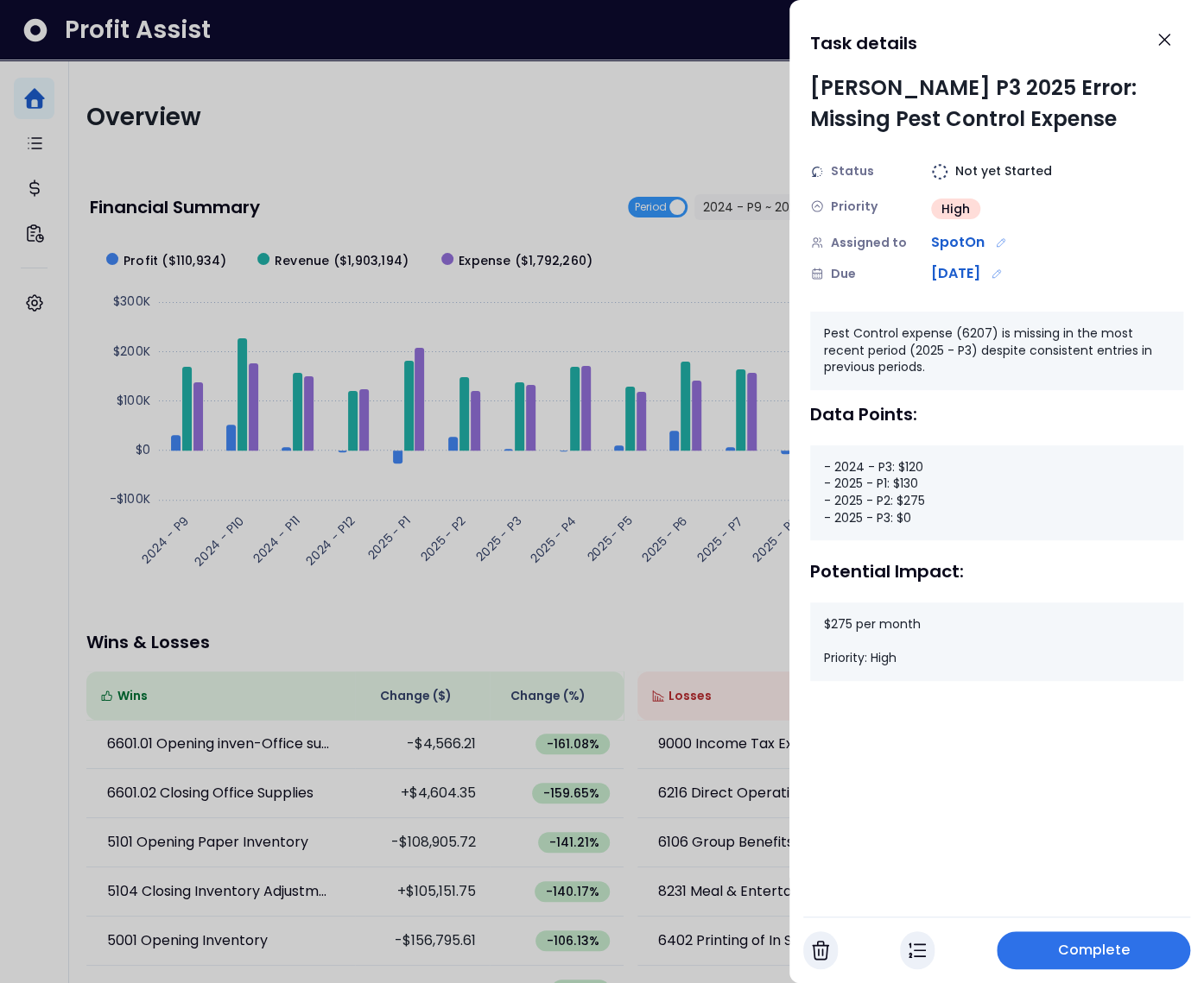
click at [895, 521] on div "- 2024 - P3: $120 - 2025 - P1: $130 - 2025 - P2: $275 - 2025 - P3: $0" at bounding box center [996, 493] width 373 height 95
click at [364, 465] on div at bounding box center [602, 491] width 1204 height 983
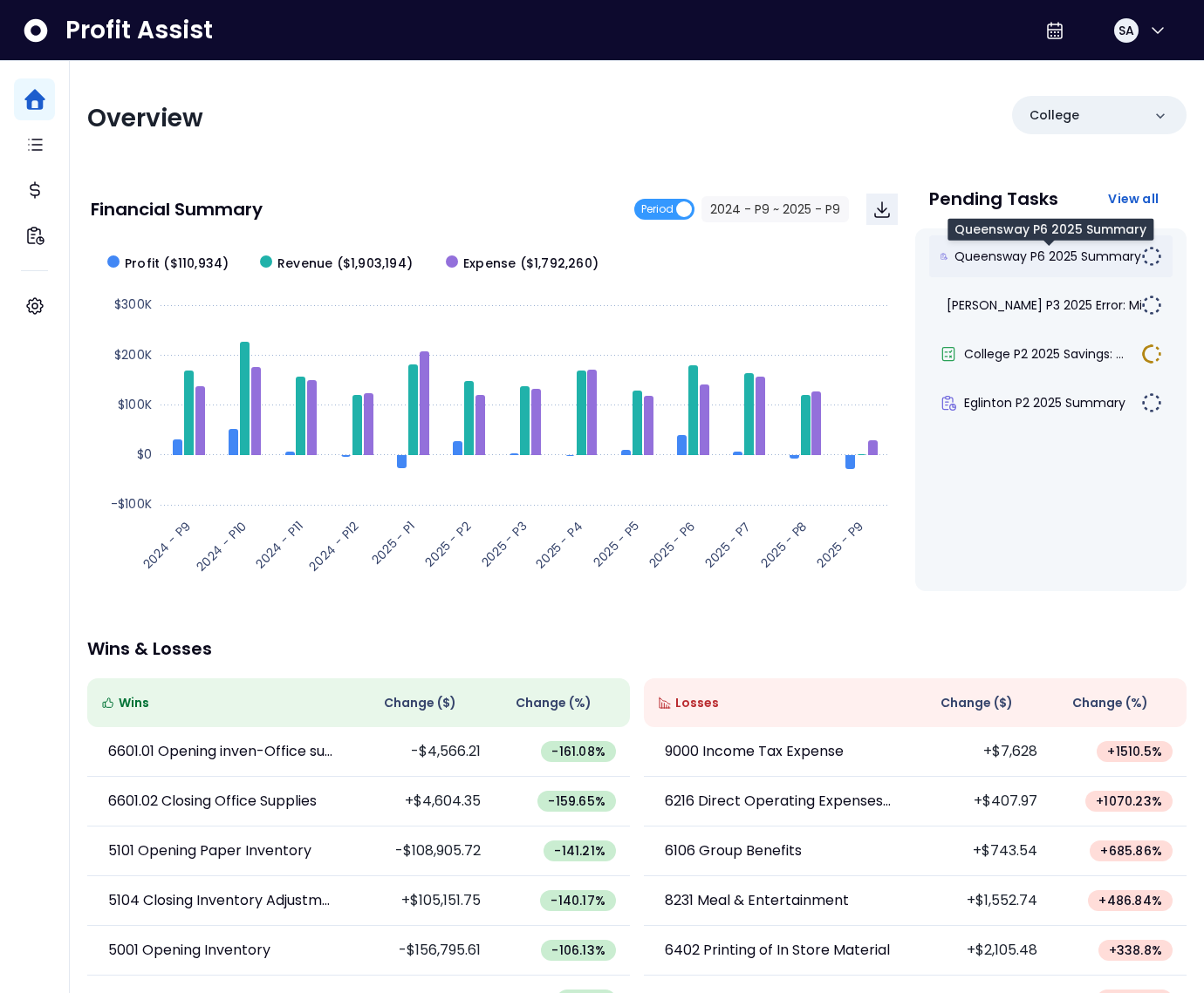
click at [1032, 256] on span "Queensway P6 2025 Summary" at bounding box center [1048, 256] width 187 height 17
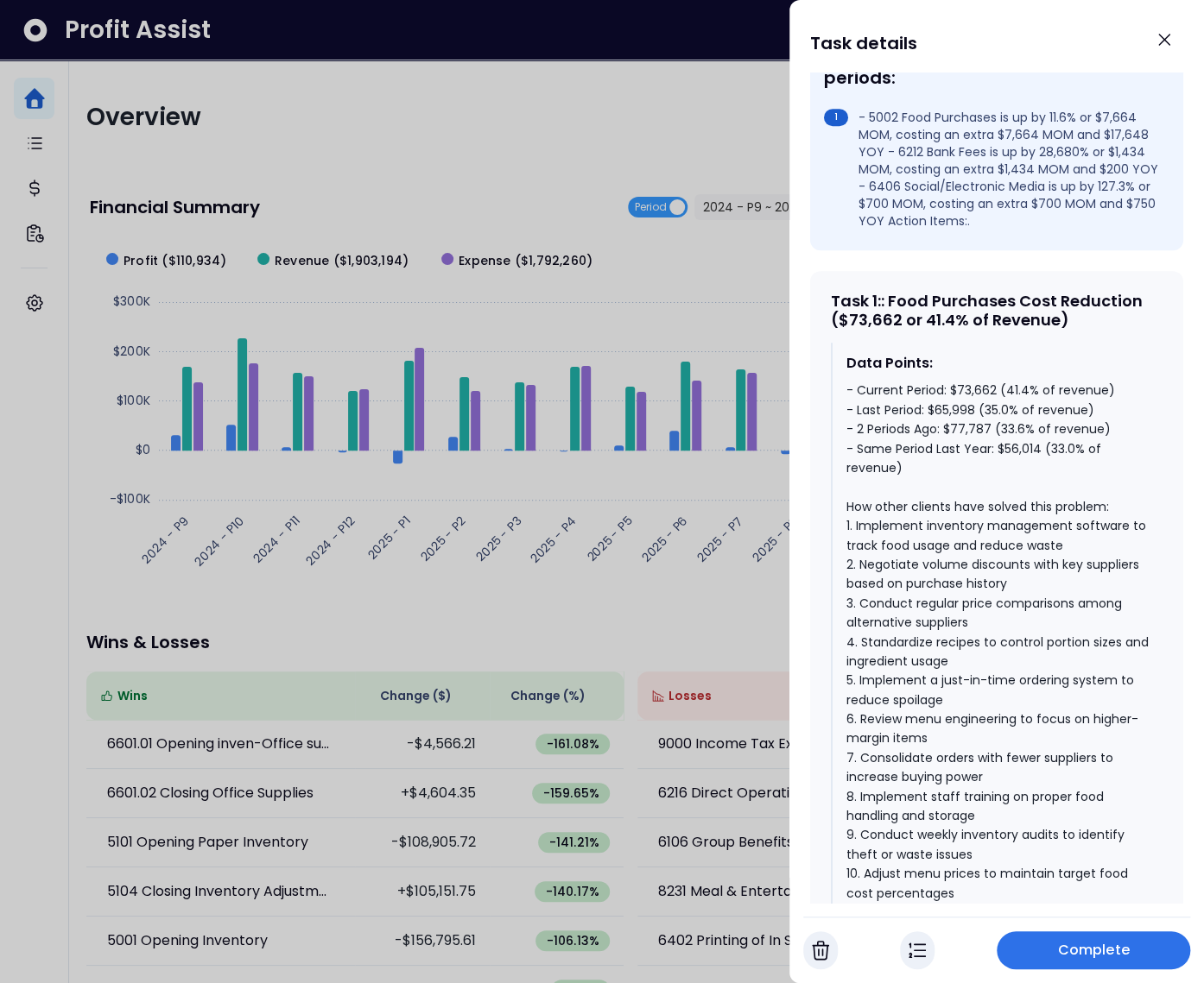
scroll to position [618, 0]
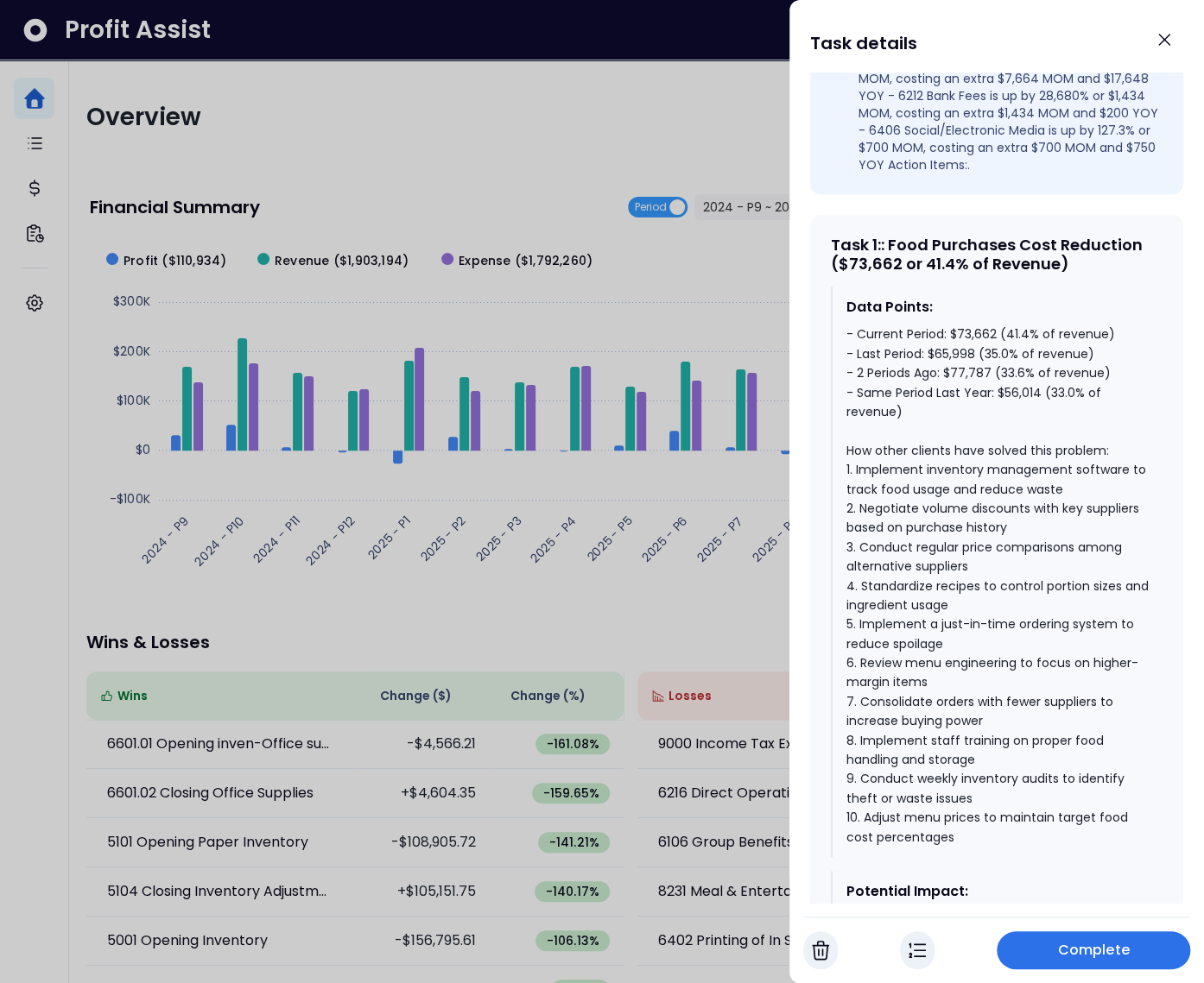
click at [1010, 393] on div "- Current Period: $73,662 (41.4% of revenue) - Last Period: $65,998 (35.0% of r…" at bounding box center [997, 586] width 302 height 522
click at [1003, 369] on div "- Current Period: $73,662 (41.4% of revenue) - Last Period: $65,998 (35.0% of r…" at bounding box center [997, 586] width 302 height 522
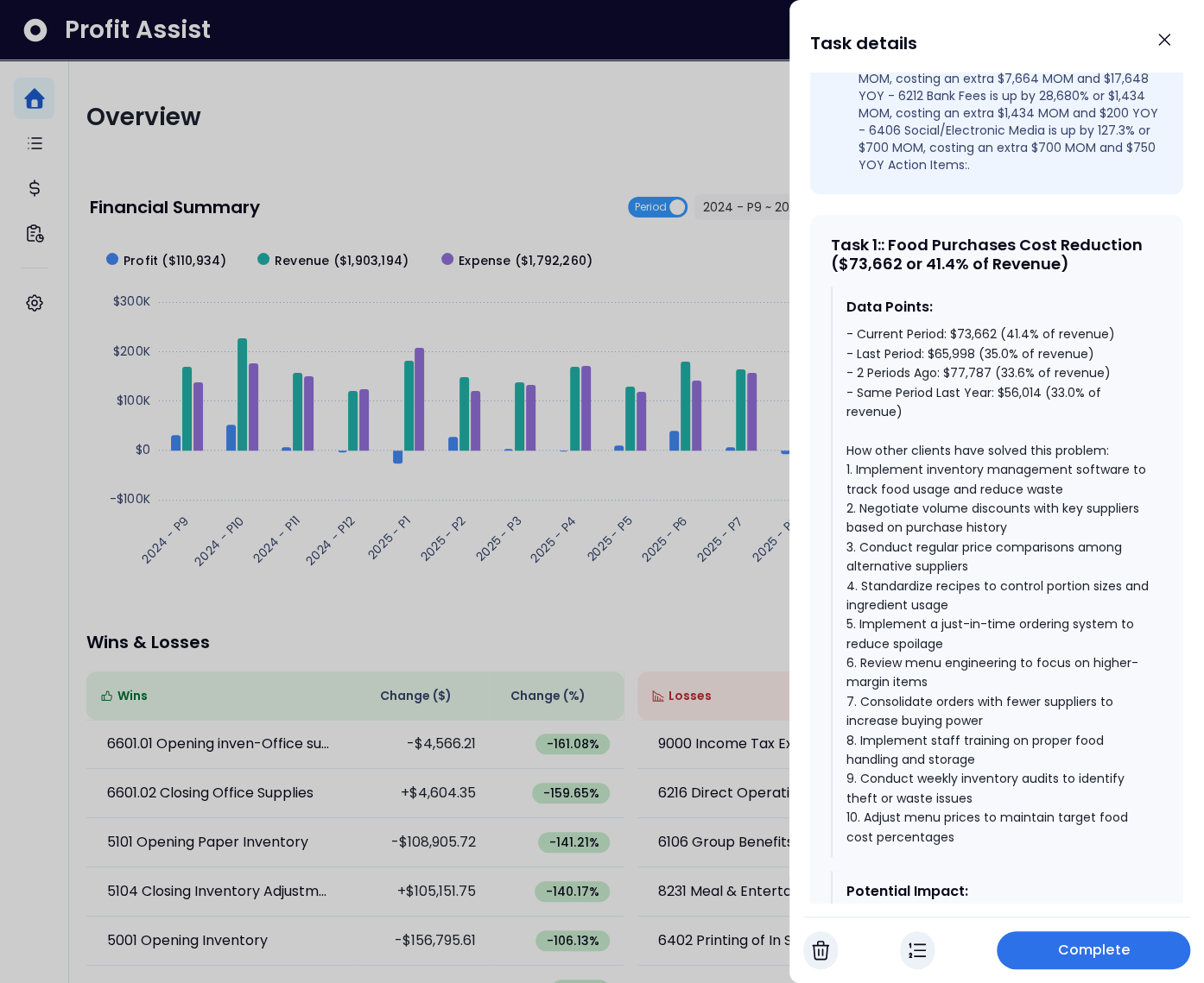
click at [1010, 355] on div "- Current Period: $73,662 (41.4% of revenue) - Last Period: $65,998 (35.0% of r…" at bounding box center [997, 586] width 302 height 522
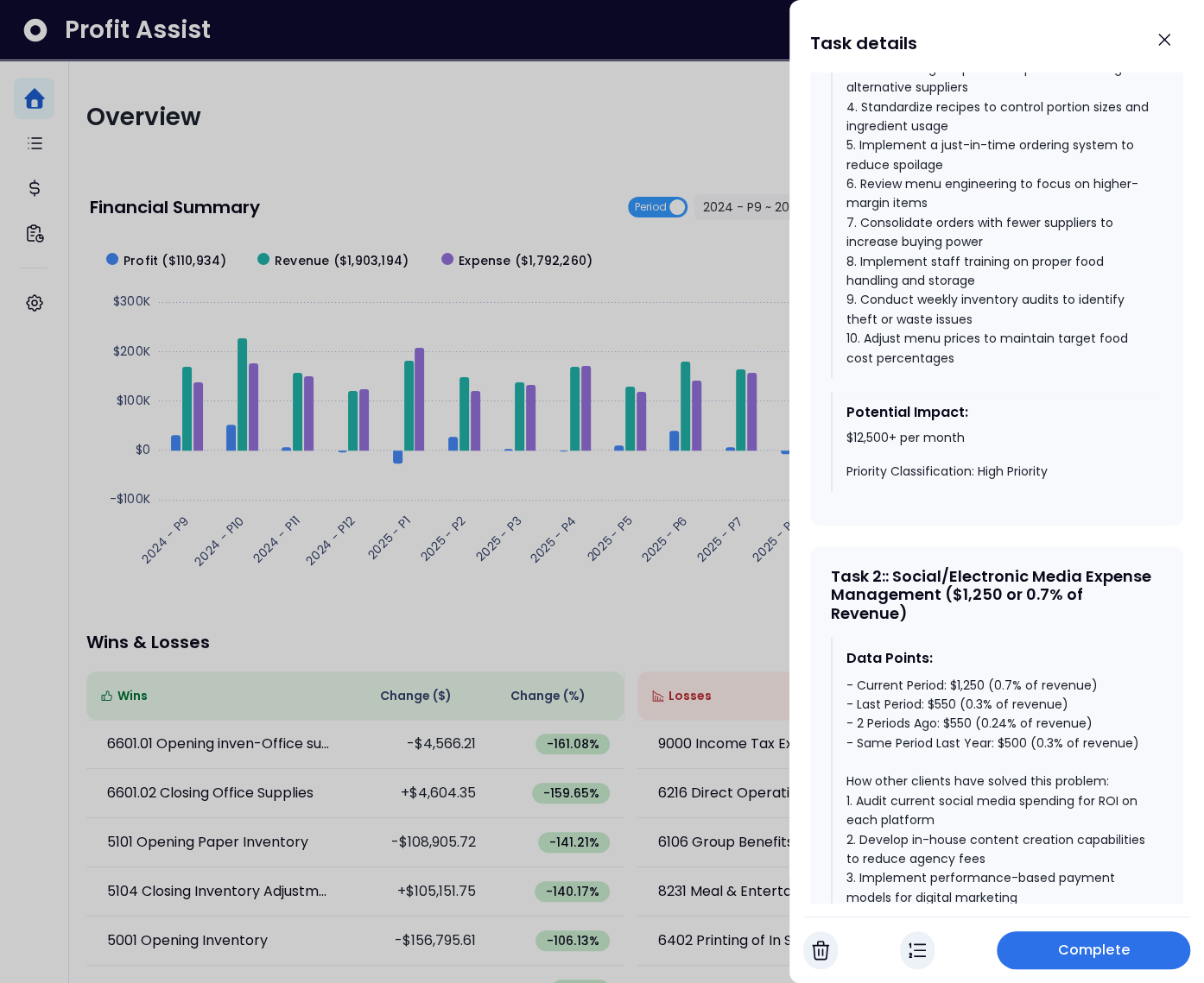
scroll to position [1235, 0]
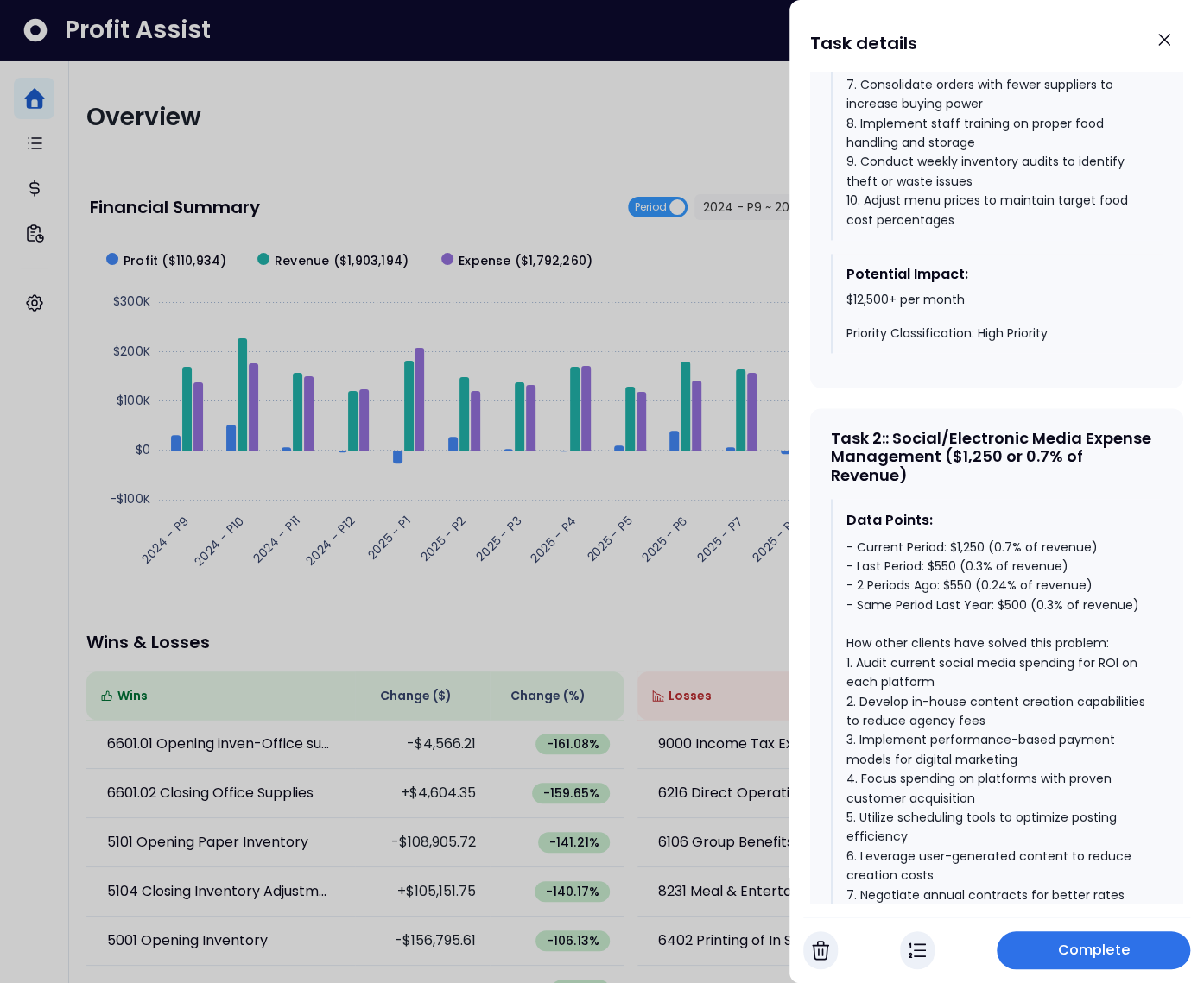
click at [1016, 617] on div "- Current Period: $1,250 (0.7% of revenue) - Last Period: $550 (0.3% of revenue…" at bounding box center [997, 778] width 302 height 484
click at [967, 600] on div "- Current Period: $1,250 (0.7% of revenue) - Last Period: $550 (0.3% of revenue…" at bounding box center [997, 778] width 302 height 484
click at [967, 561] on div "- Current Period: $1,250 (0.7% of revenue) - Last Period: $550 (0.3% of revenue…" at bounding box center [997, 778] width 302 height 484
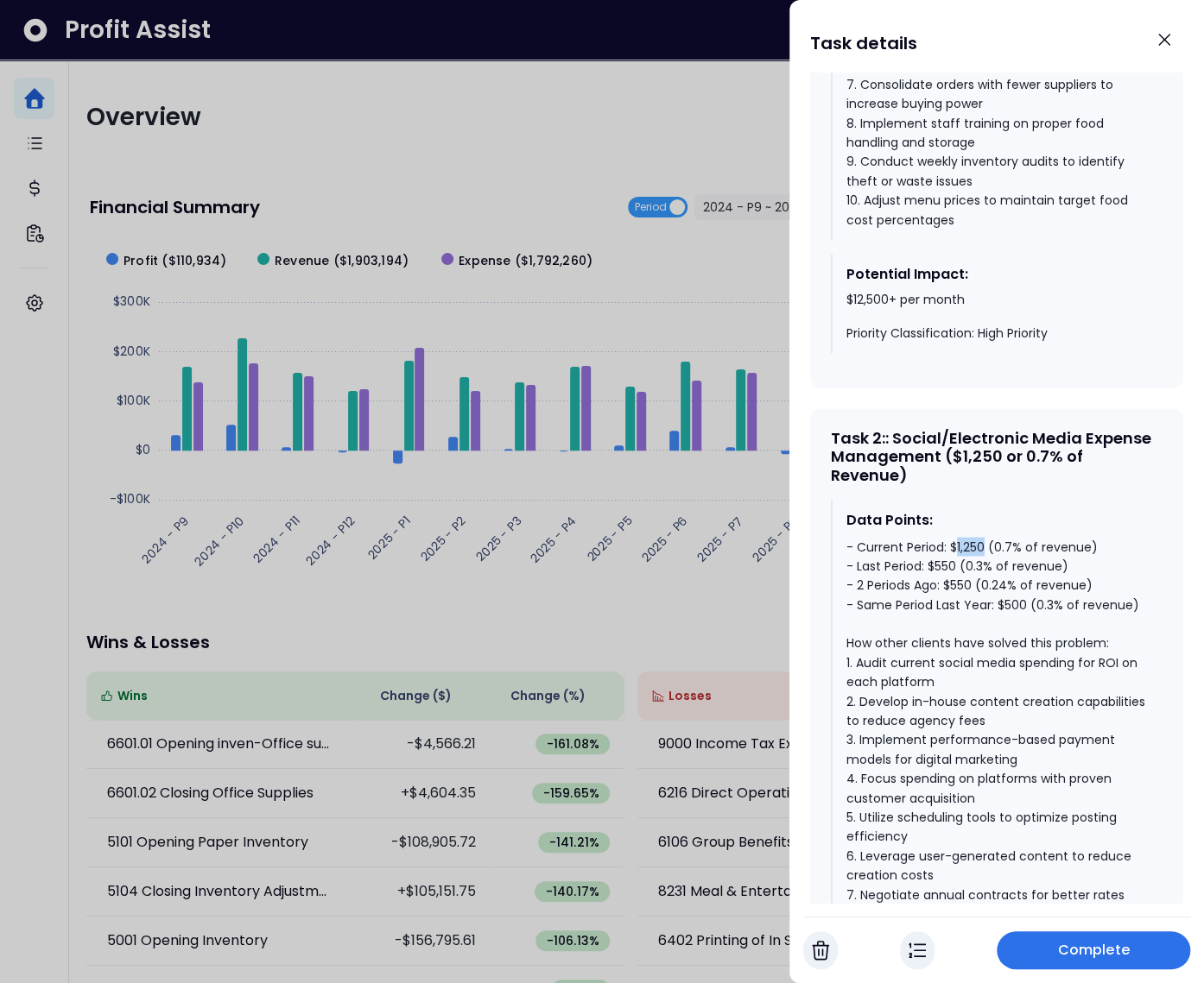
click at [967, 561] on div "- Current Period: $1,250 (0.7% of revenue) - Last Period: $550 (0.3% of revenue…" at bounding box center [997, 778] width 302 height 484
click at [961, 560] on div "- Current Period: $1,250 (0.7% of revenue) - Last Period: $550 (0.3% of revenue…" at bounding box center [997, 778] width 302 height 484
click at [943, 583] on div "- Current Period: $1,250 (0.7% of revenue) - Last Period: $550 (0.3% of revenue…" at bounding box center [997, 778] width 302 height 484
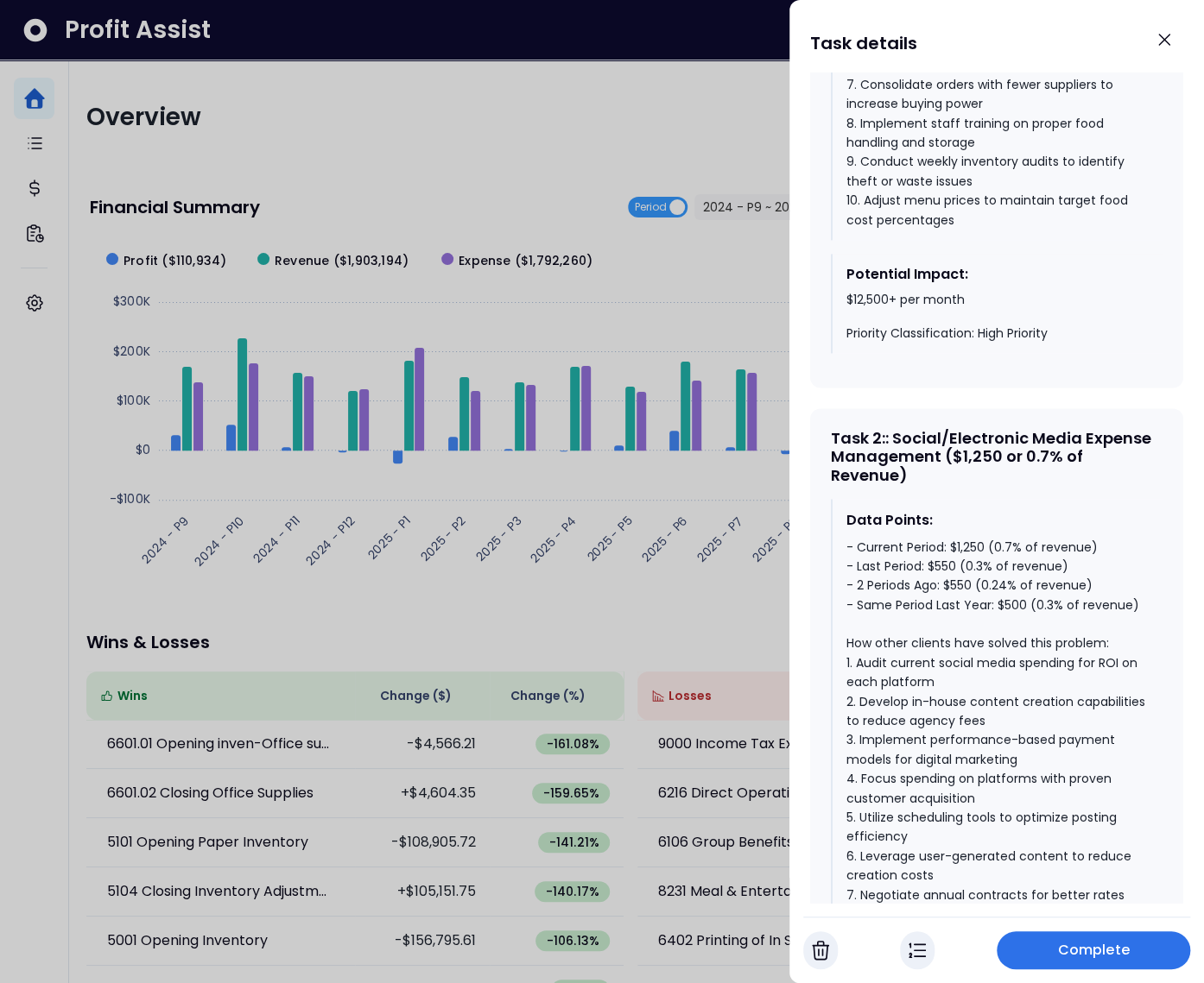
click at [955, 593] on div "- Current Period: $1,250 (0.7% of revenue) - Last Period: $550 (0.3% of revenue…" at bounding box center [997, 778] width 302 height 484
click at [1005, 623] on div "- Current Period: $1,250 (0.7% of revenue) - Last Period: $550 (0.3% of revenue…" at bounding box center [997, 778] width 302 height 484
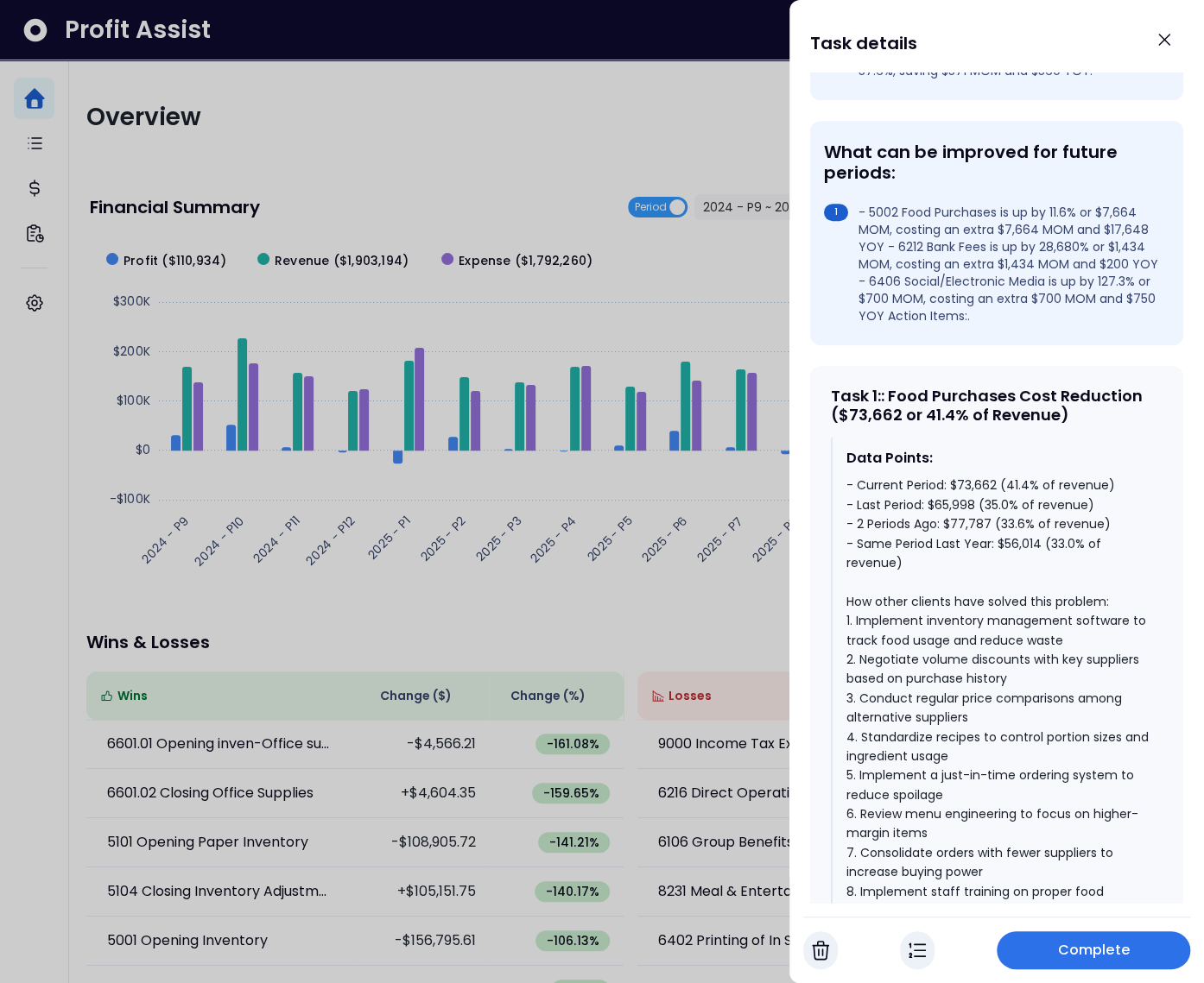
scroll to position [462, 0]
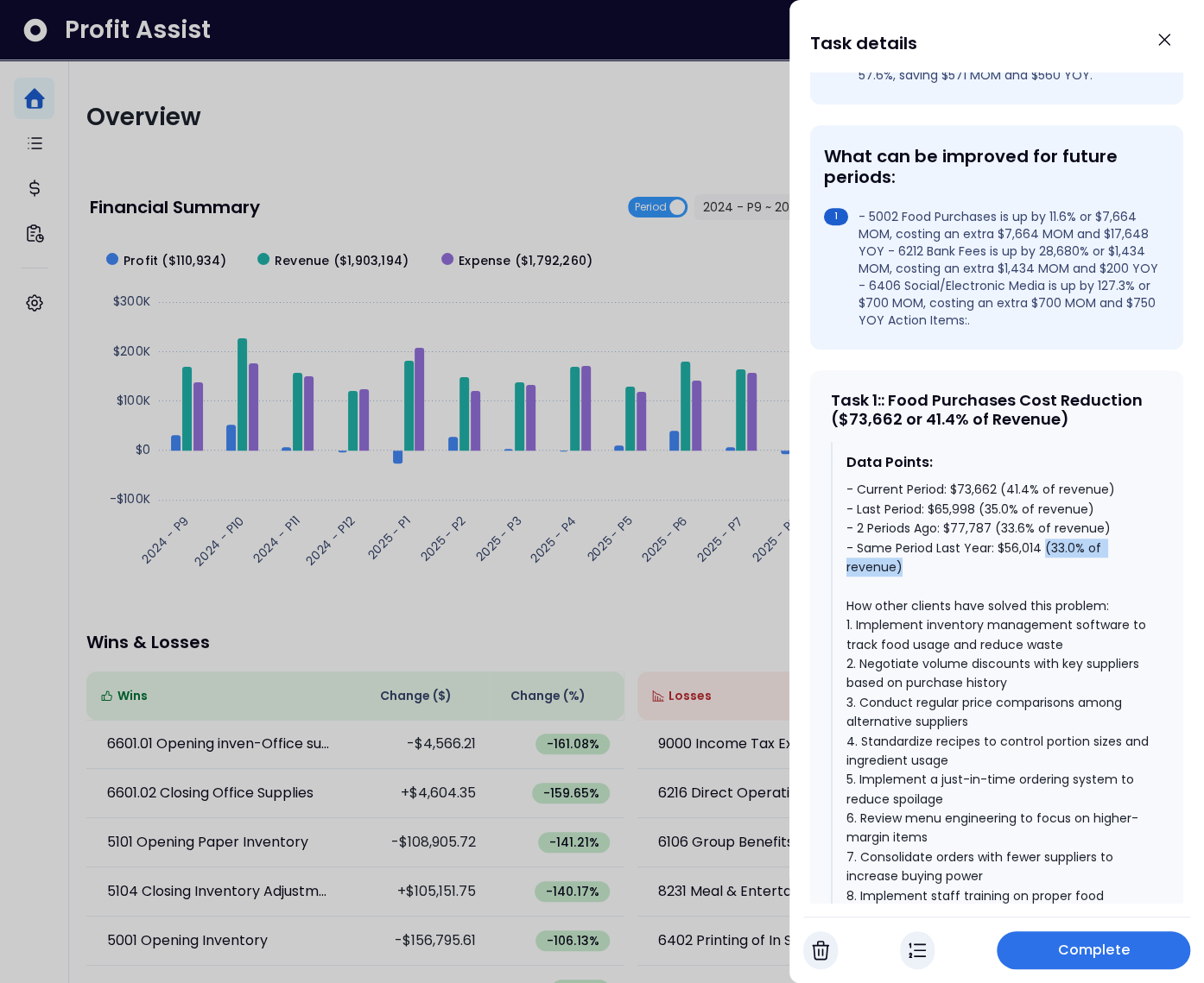
drag, startPoint x: 958, startPoint y: 581, endPoint x: 1045, endPoint y: 561, distance: 89.3
click at [1045, 561] on div "- Current Period: $73,662 (41.4% of revenue) - Last Period: $65,998 (35.0% of r…" at bounding box center [997, 741] width 302 height 522
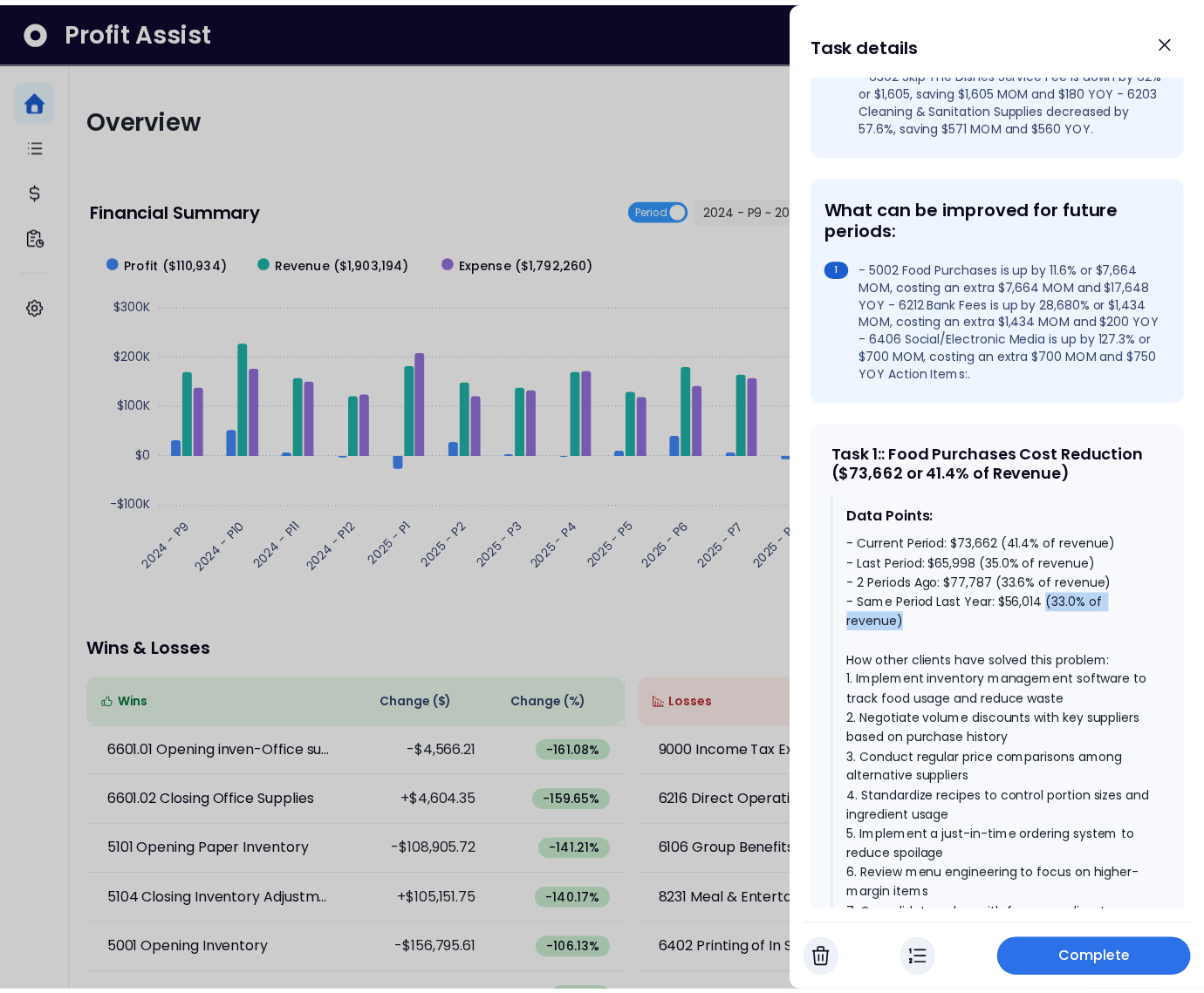
scroll to position [0, 0]
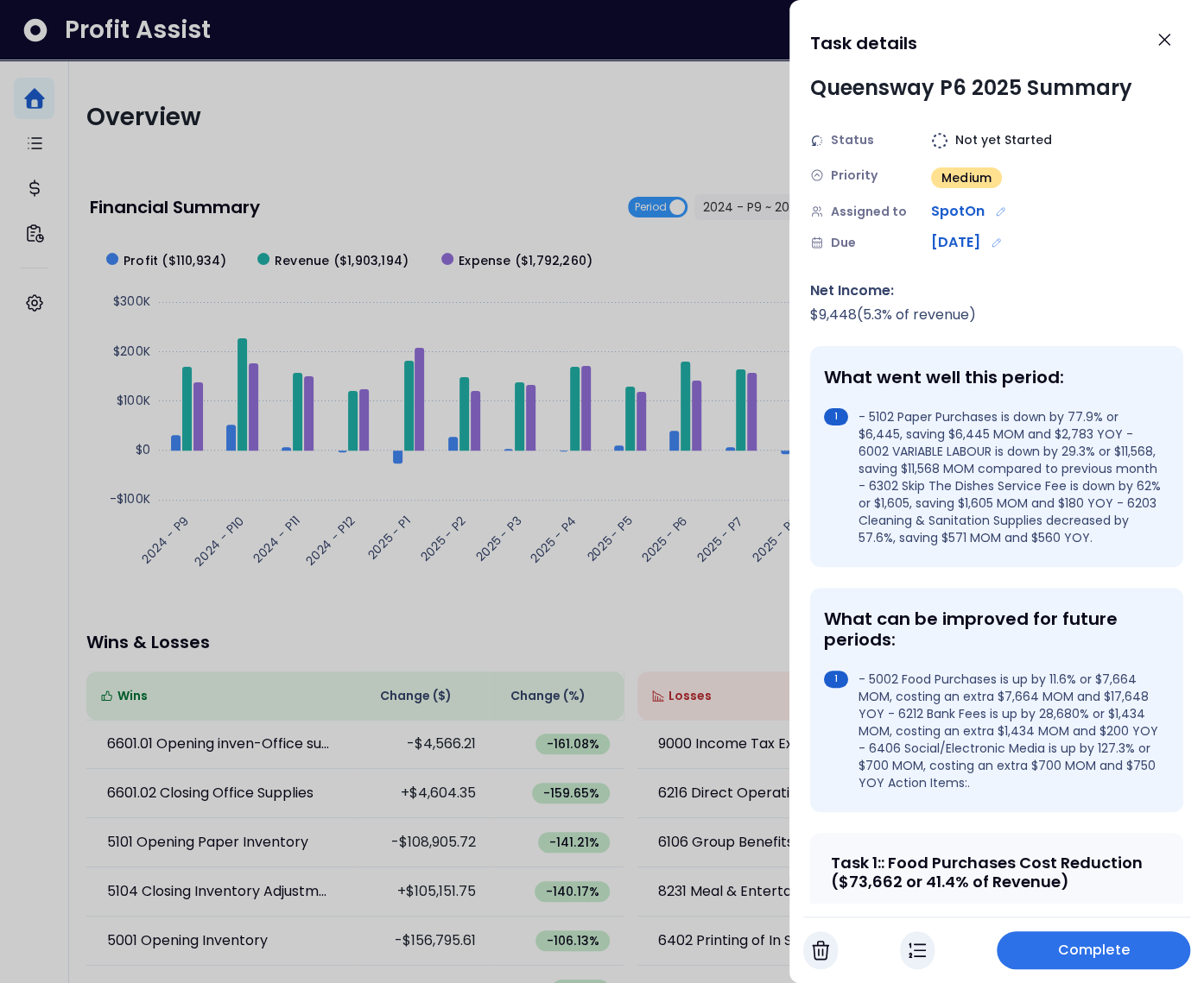
click at [704, 351] on div at bounding box center [602, 491] width 1204 height 983
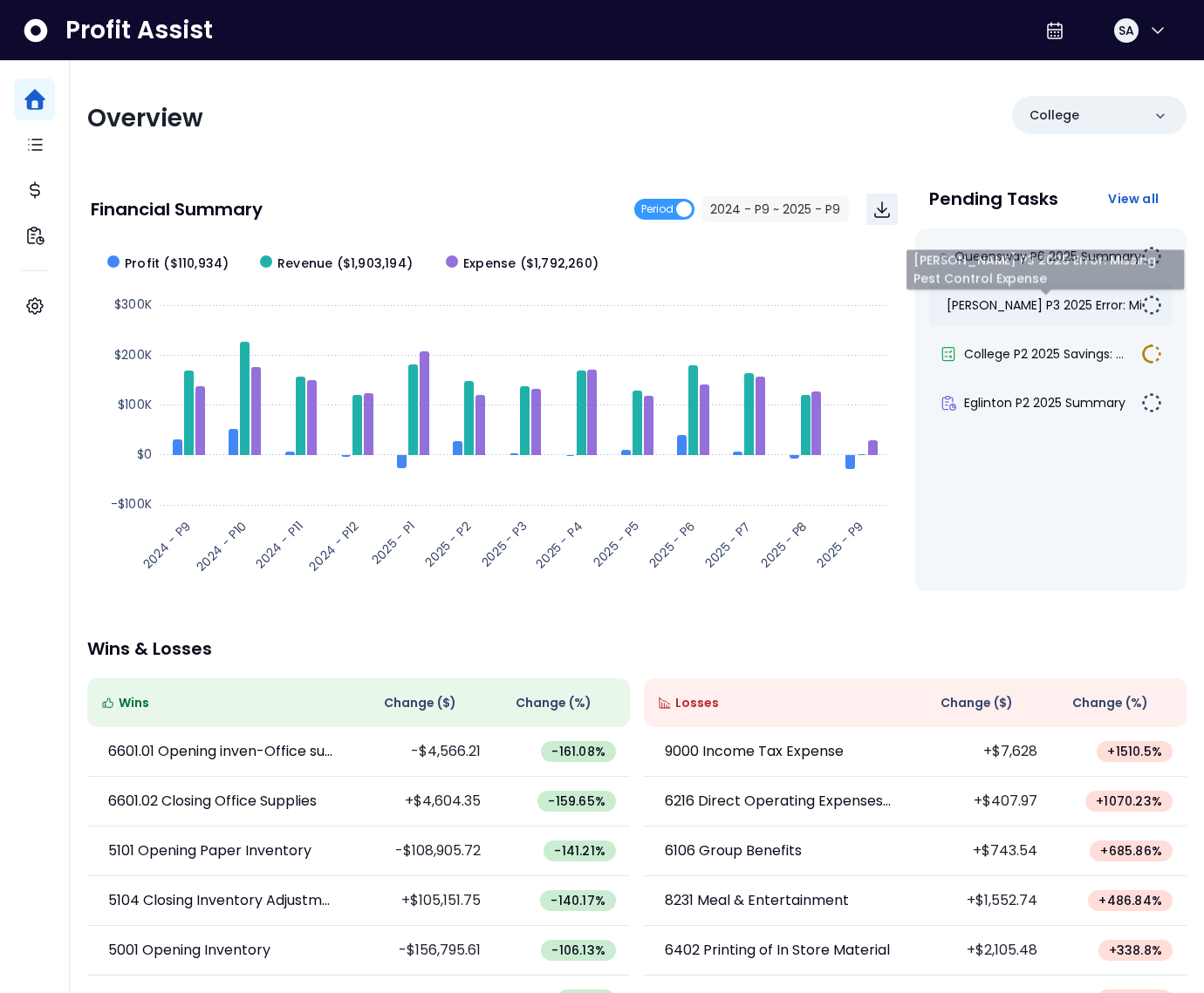
click at [1002, 314] on span "Duncan P3 2025 Error: Mis..." at bounding box center [1051, 304] width 210 height 17
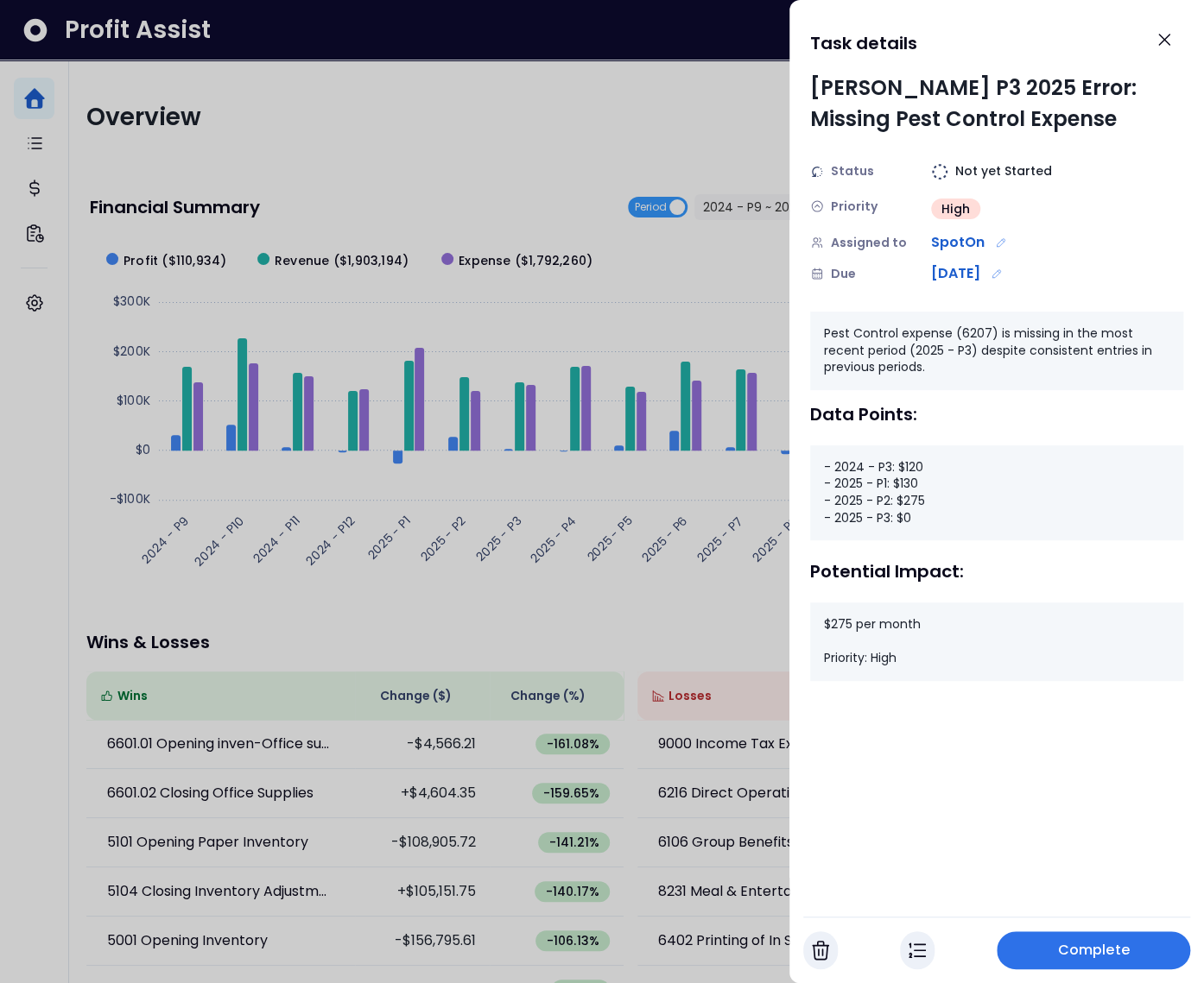
click at [500, 579] on div at bounding box center [602, 491] width 1204 height 983
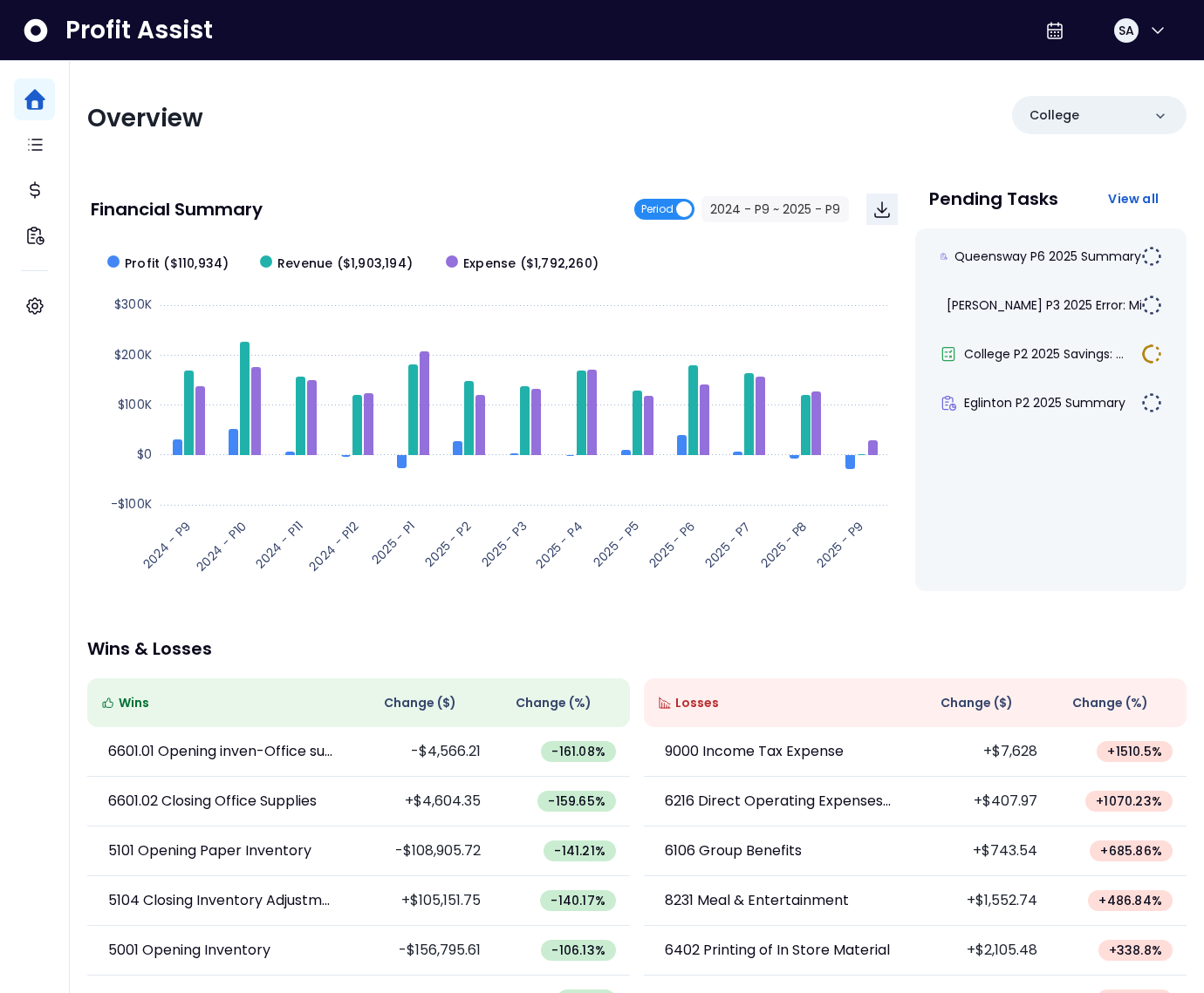
click at [676, 210] on span "Period" at bounding box center [664, 209] width 61 height 21
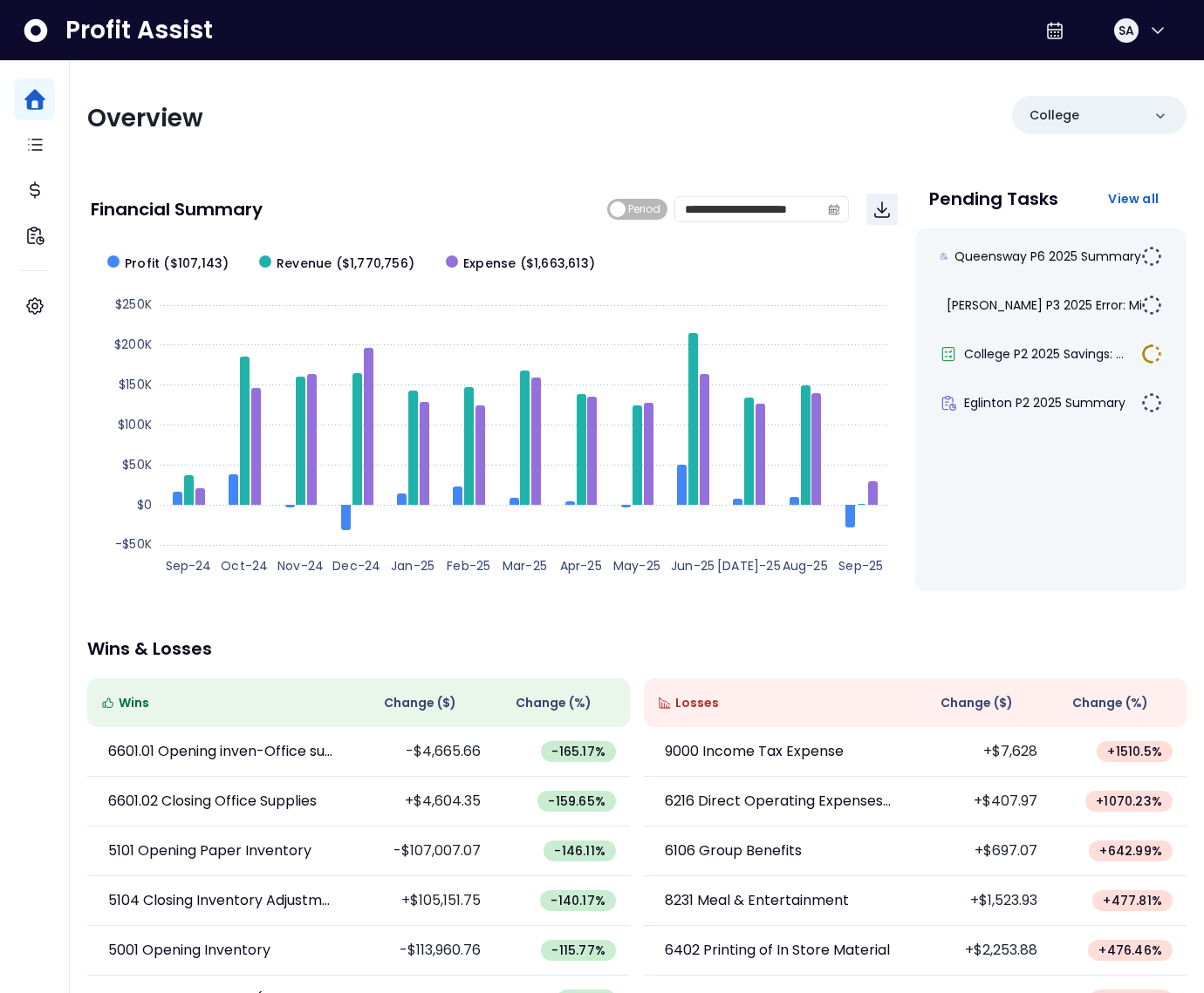
click at [531, 178] on div "**********" at bounding box center [494, 383] width 814 height 415
click at [1042, 108] on p "College" at bounding box center [1054, 116] width 50 height 18
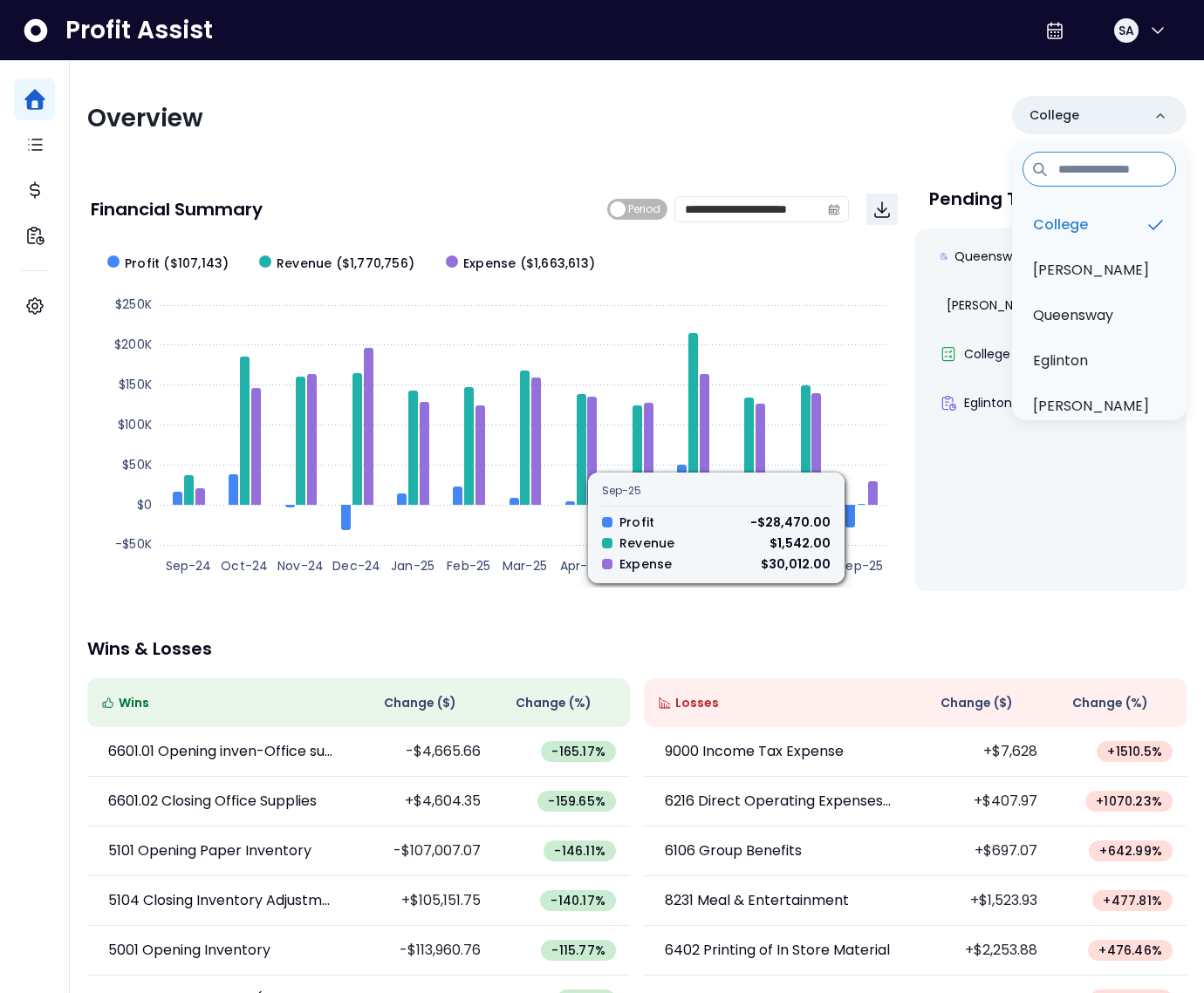
click at [467, 145] on div "**********" at bounding box center [636, 577] width 1134 height 1033
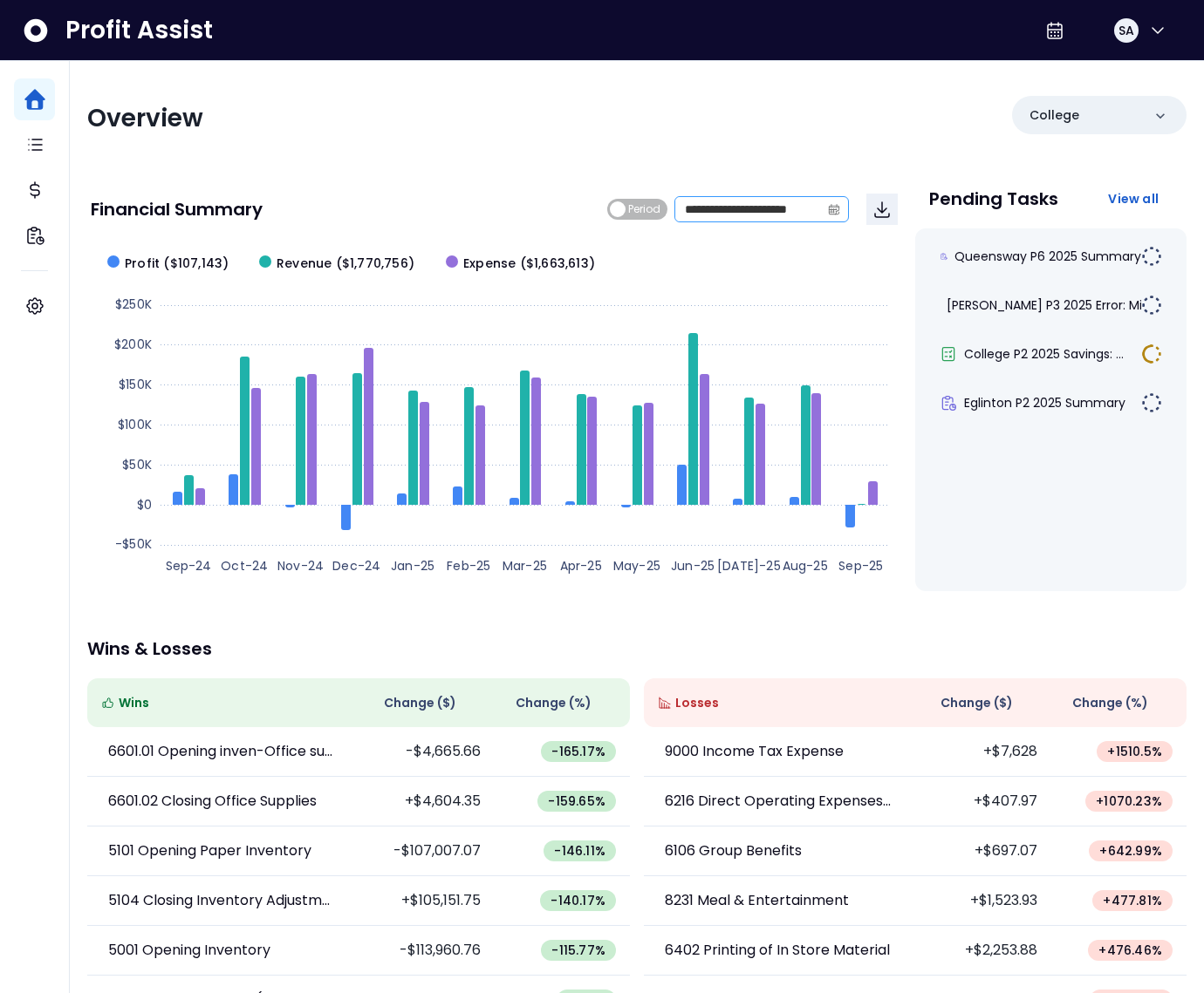
click at [828, 209] on icon "calendar" at bounding box center [834, 210] width 13 height 13
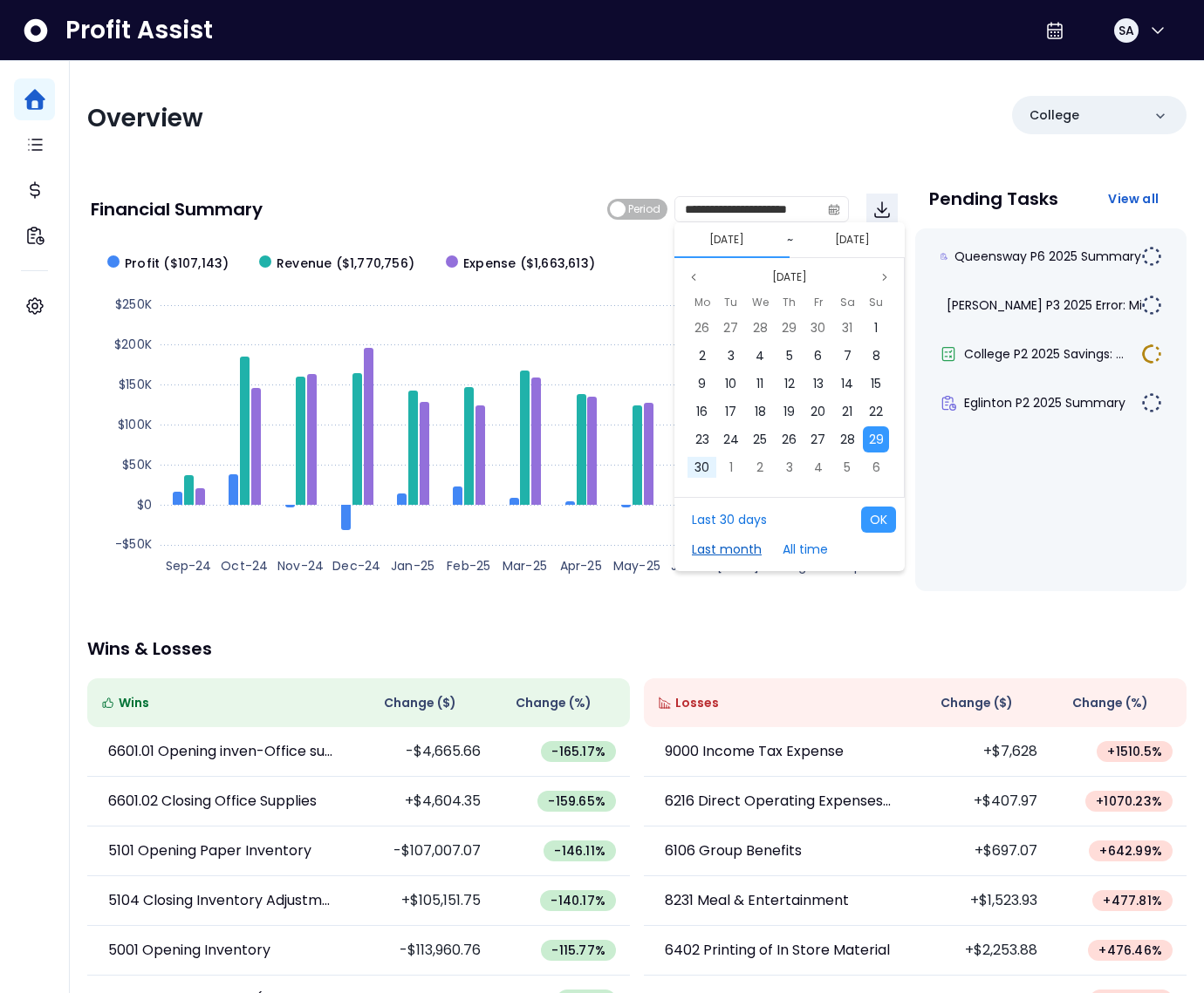
click at [739, 552] on button "Last month" at bounding box center [727, 549] width 88 height 26
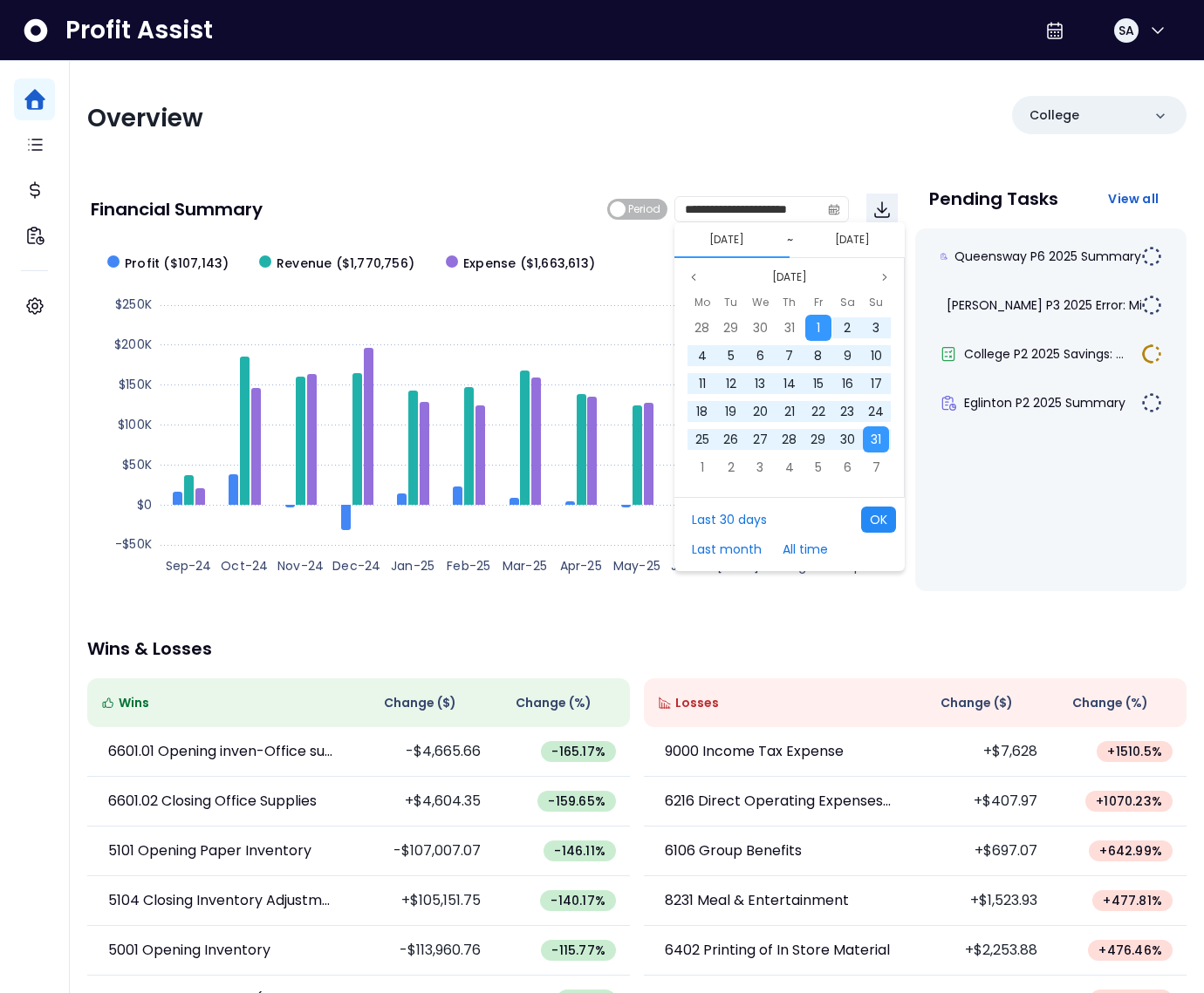
click at [881, 514] on button "OK" at bounding box center [879, 520] width 35 height 26
type input "**********"
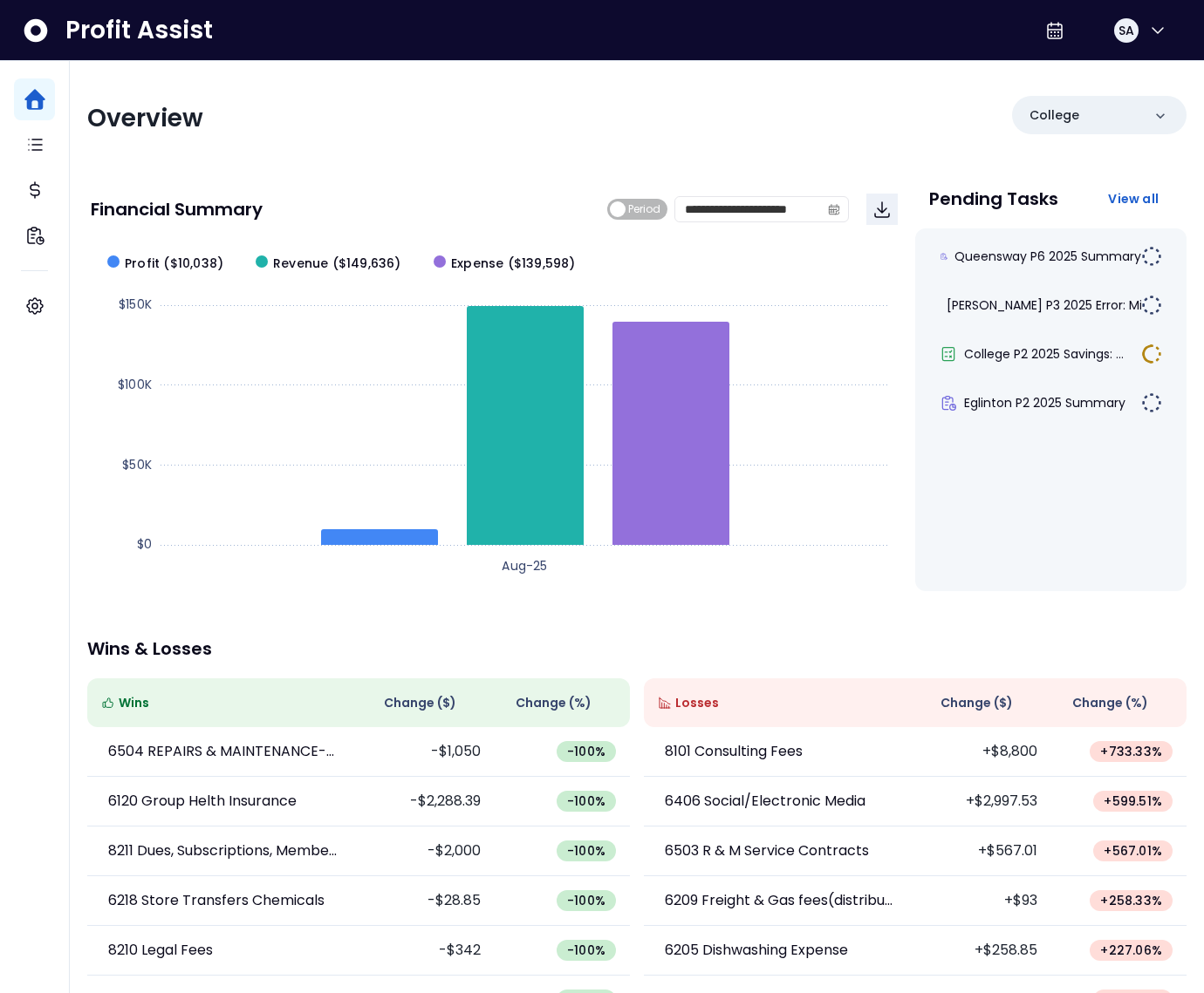
click at [684, 702] on span "Losses" at bounding box center [697, 703] width 43 height 18
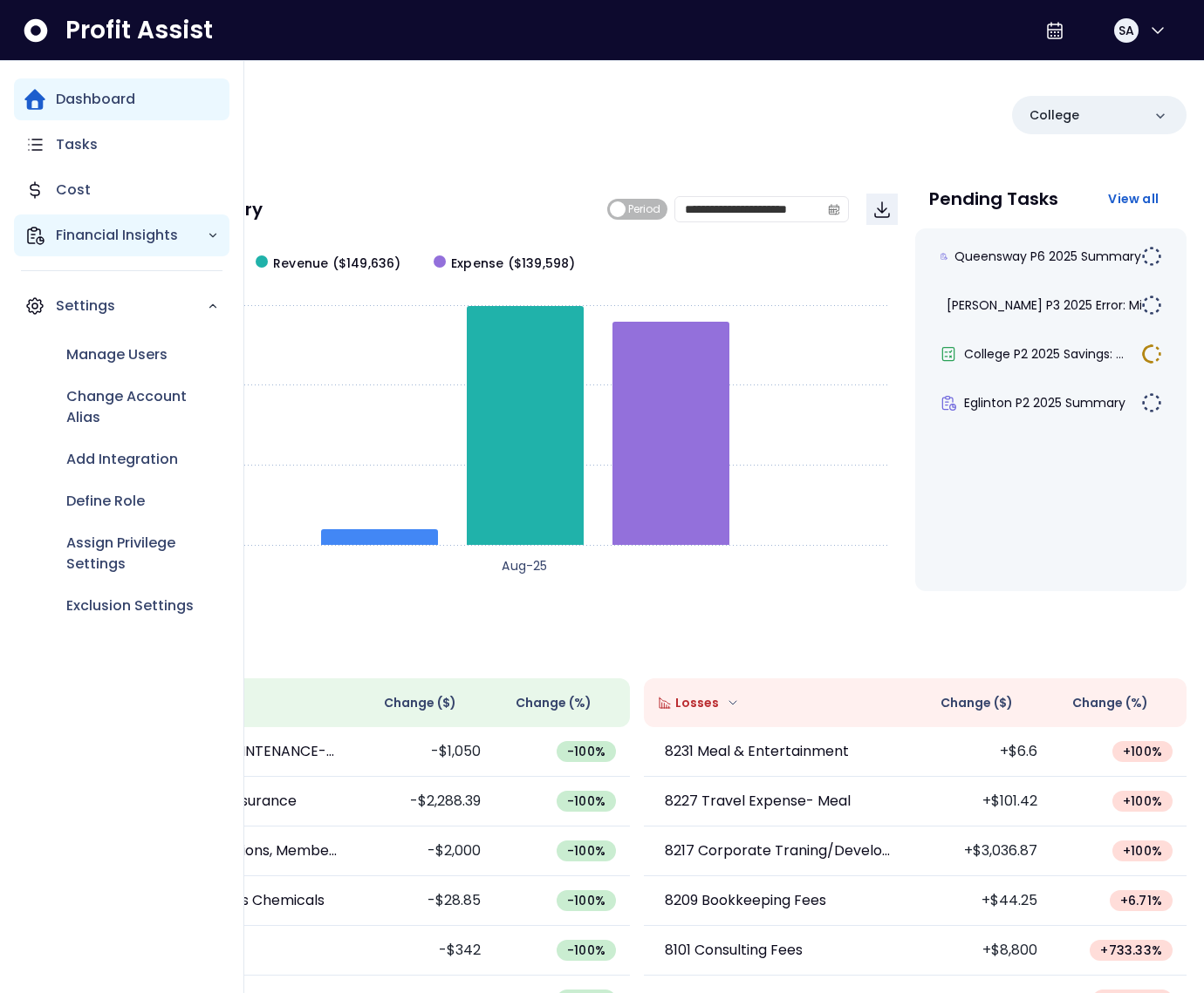
click at [42, 234] on icon "Main navigation" at bounding box center [34, 235] width 21 height 21
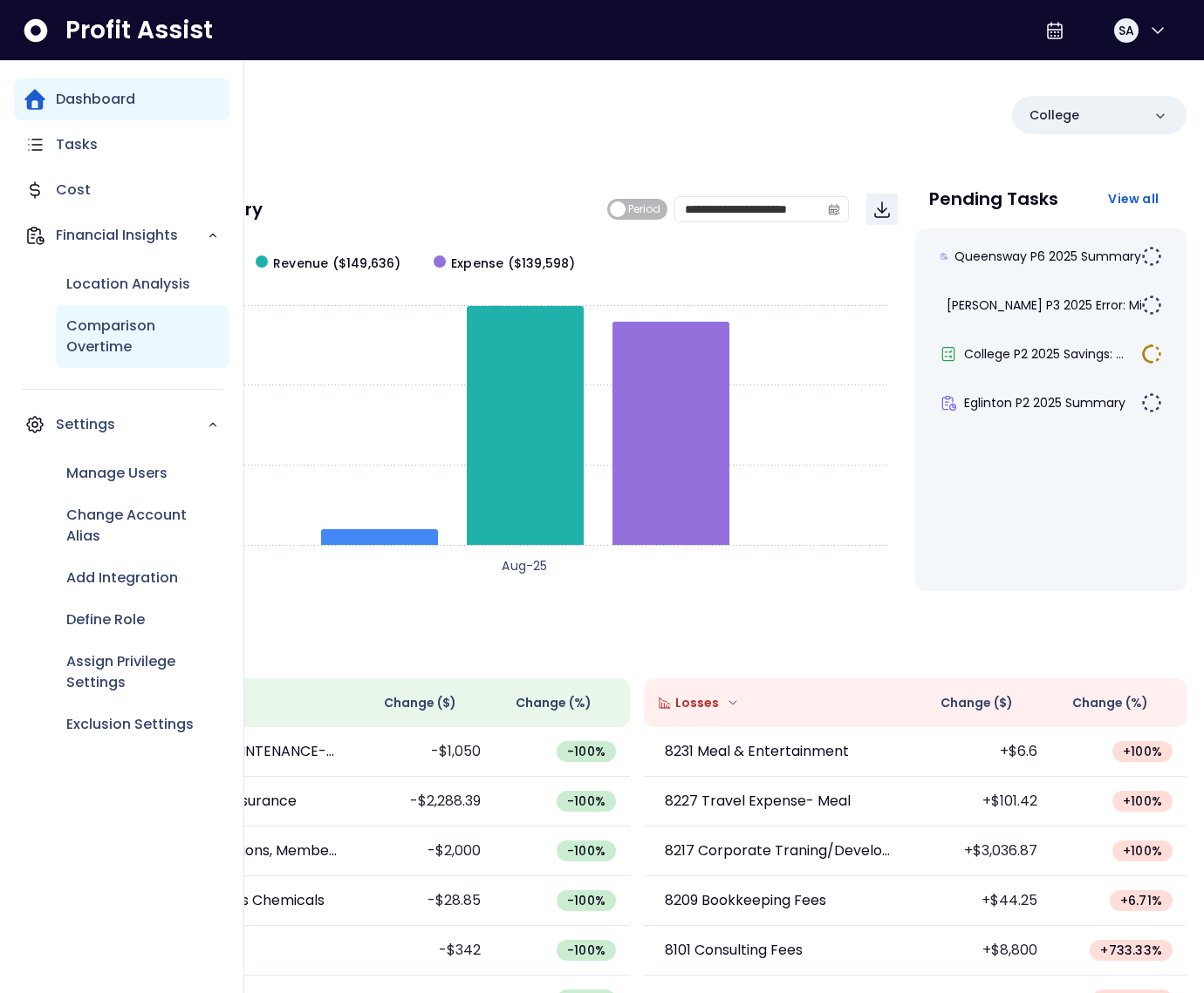
click at [140, 339] on p "Comparison Overtime" at bounding box center [142, 336] width 153 height 42
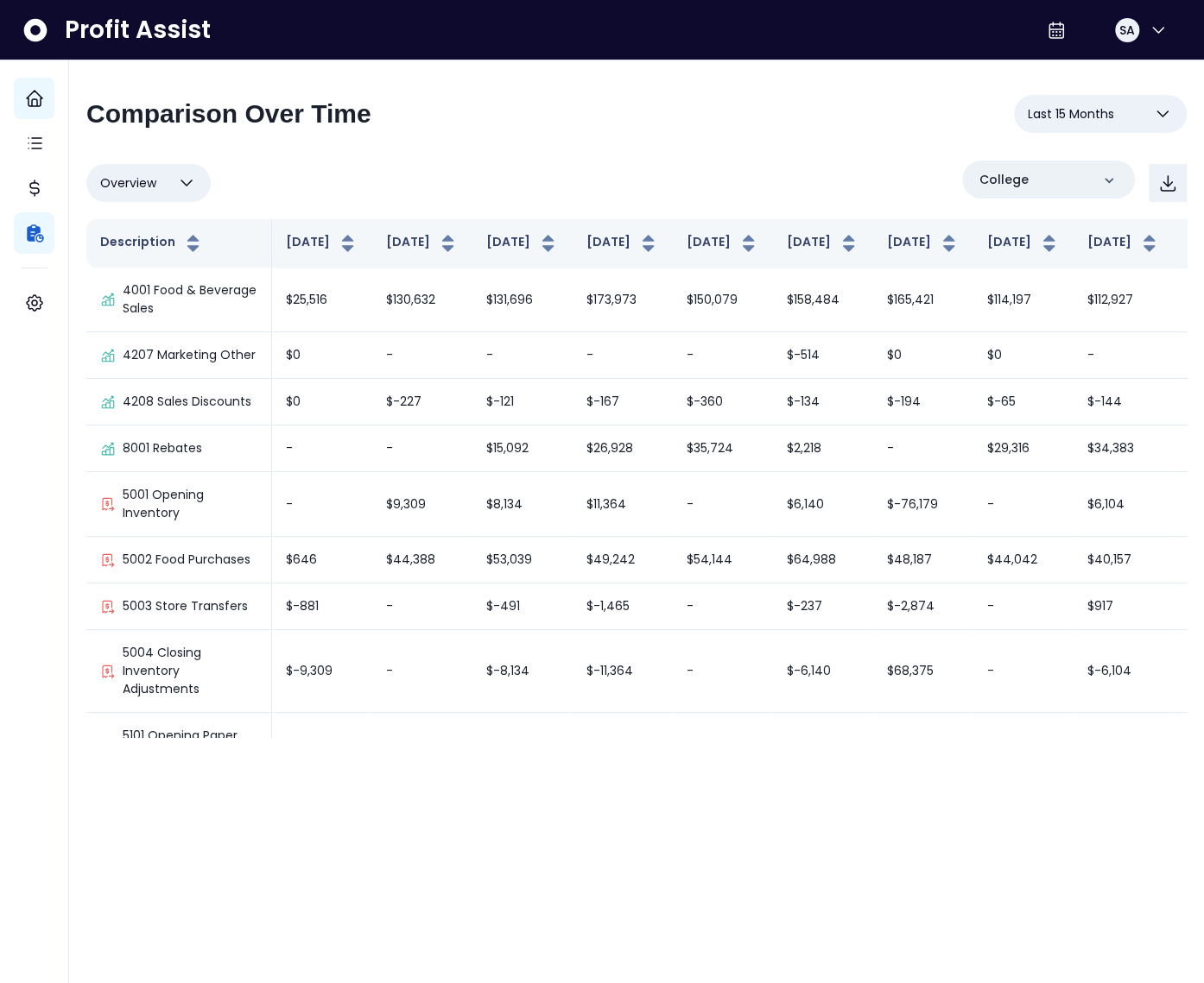
click at [1056, 123] on span "Last 15 Months" at bounding box center [1071, 114] width 87 height 21
click at [786, 196] on div "Overview Overview % of cost % of sales % of budget ******** College" at bounding box center [637, 183] width 1100 height 45
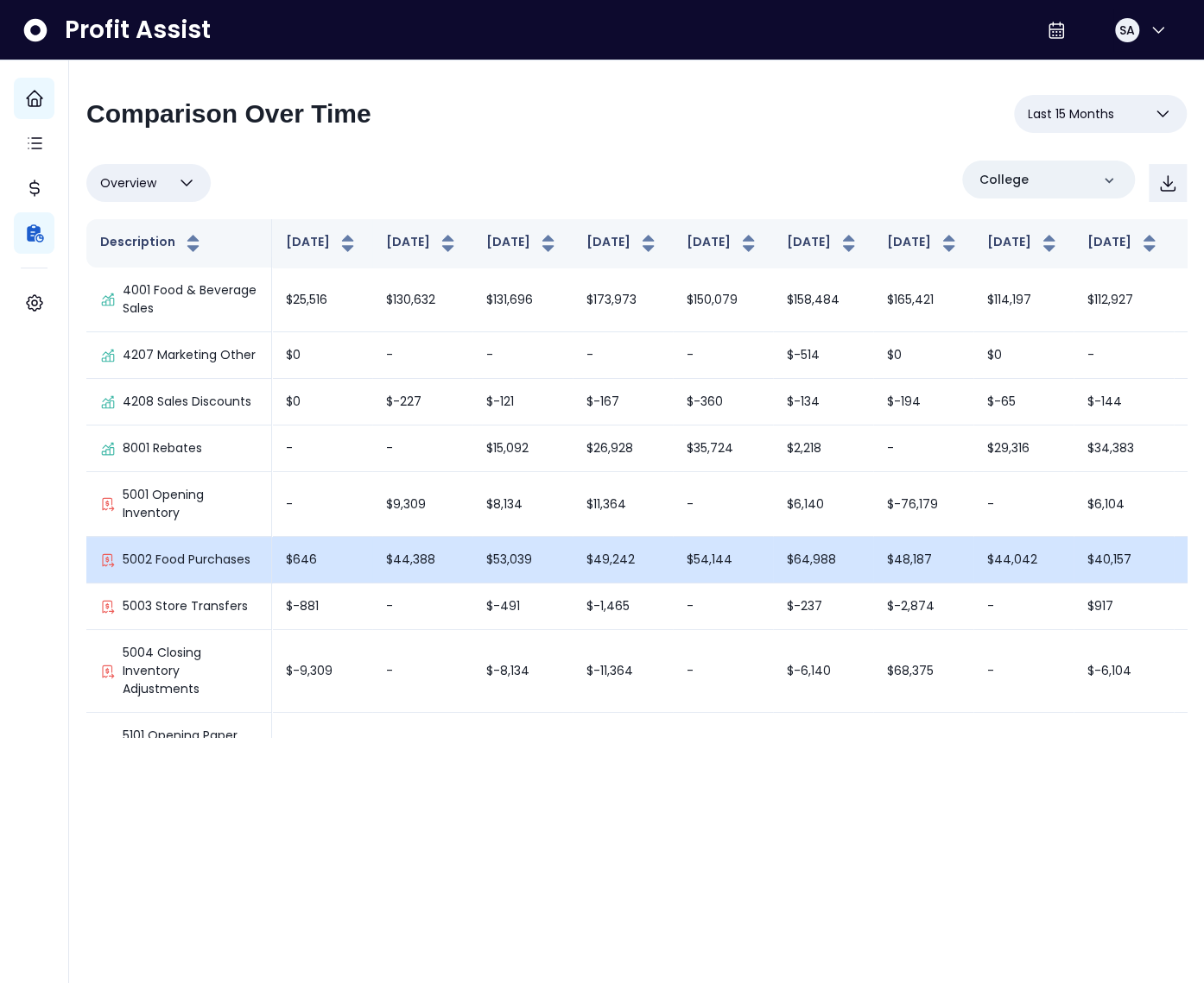
click at [520, 583] on td "$53,039" at bounding box center [522, 560] width 100 height 47
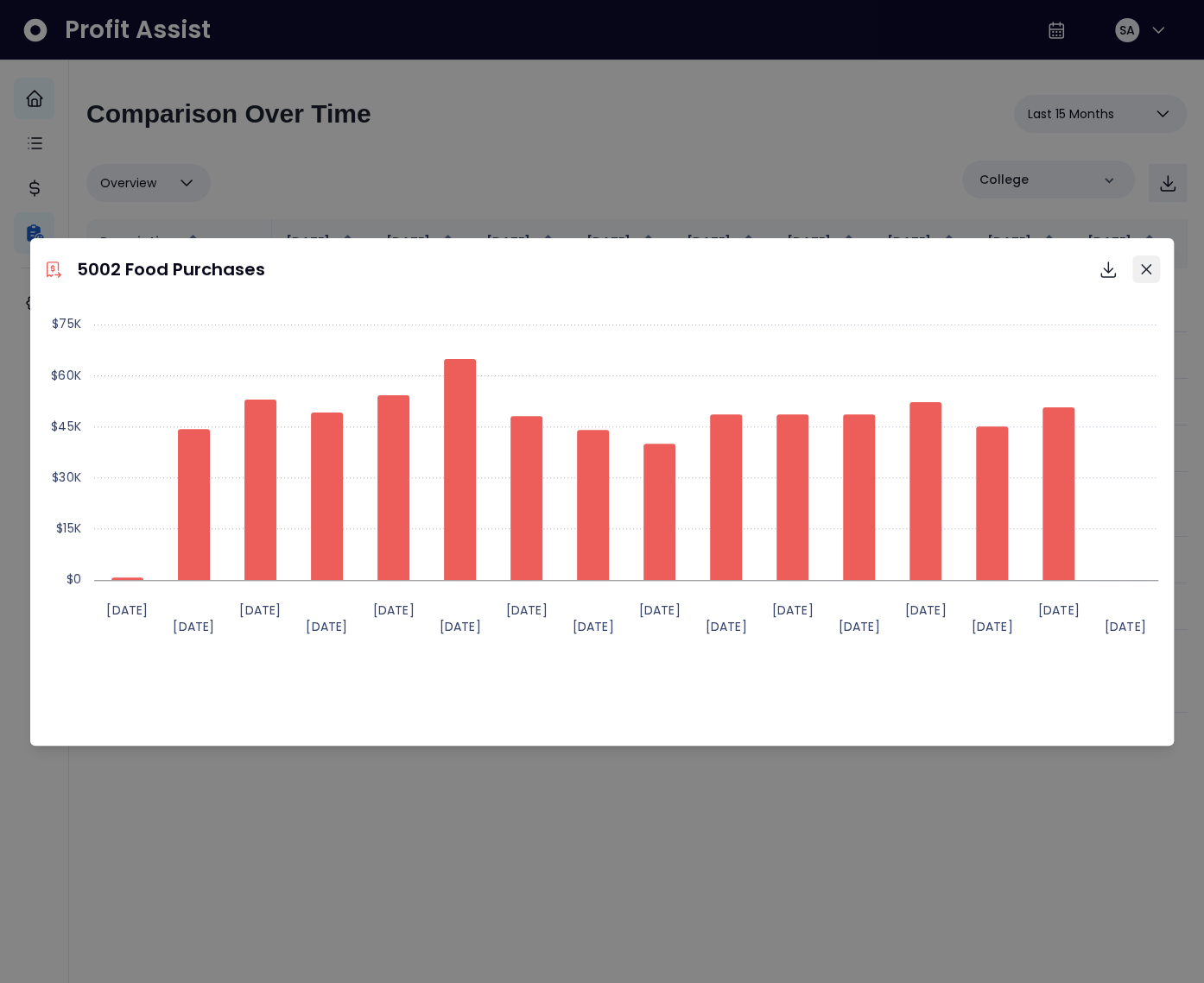
click at [1152, 264] on button "Close" at bounding box center [1145, 269] width 28 height 28
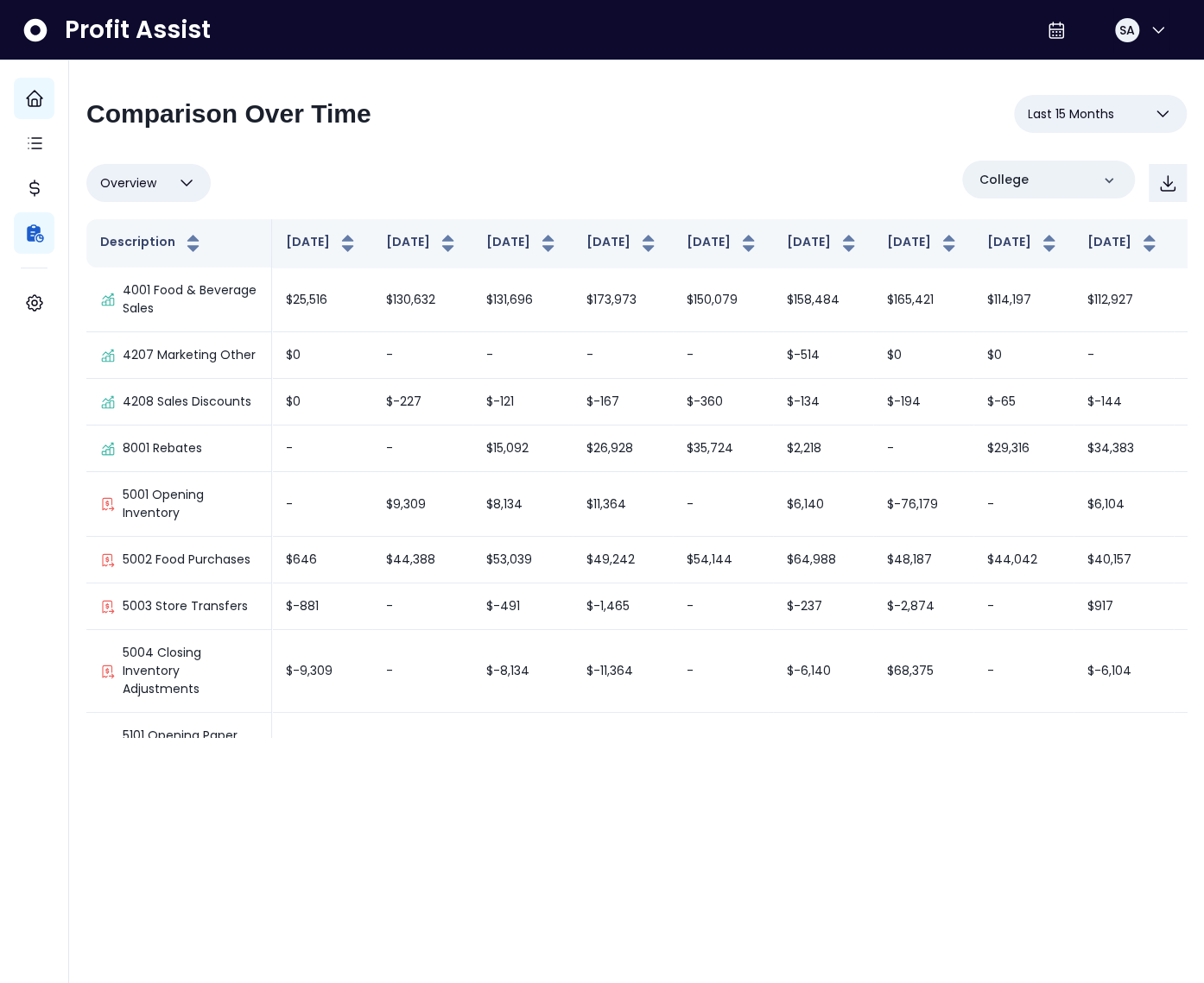
click at [173, 178] on button "Overview" at bounding box center [148, 182] width 124 height 38
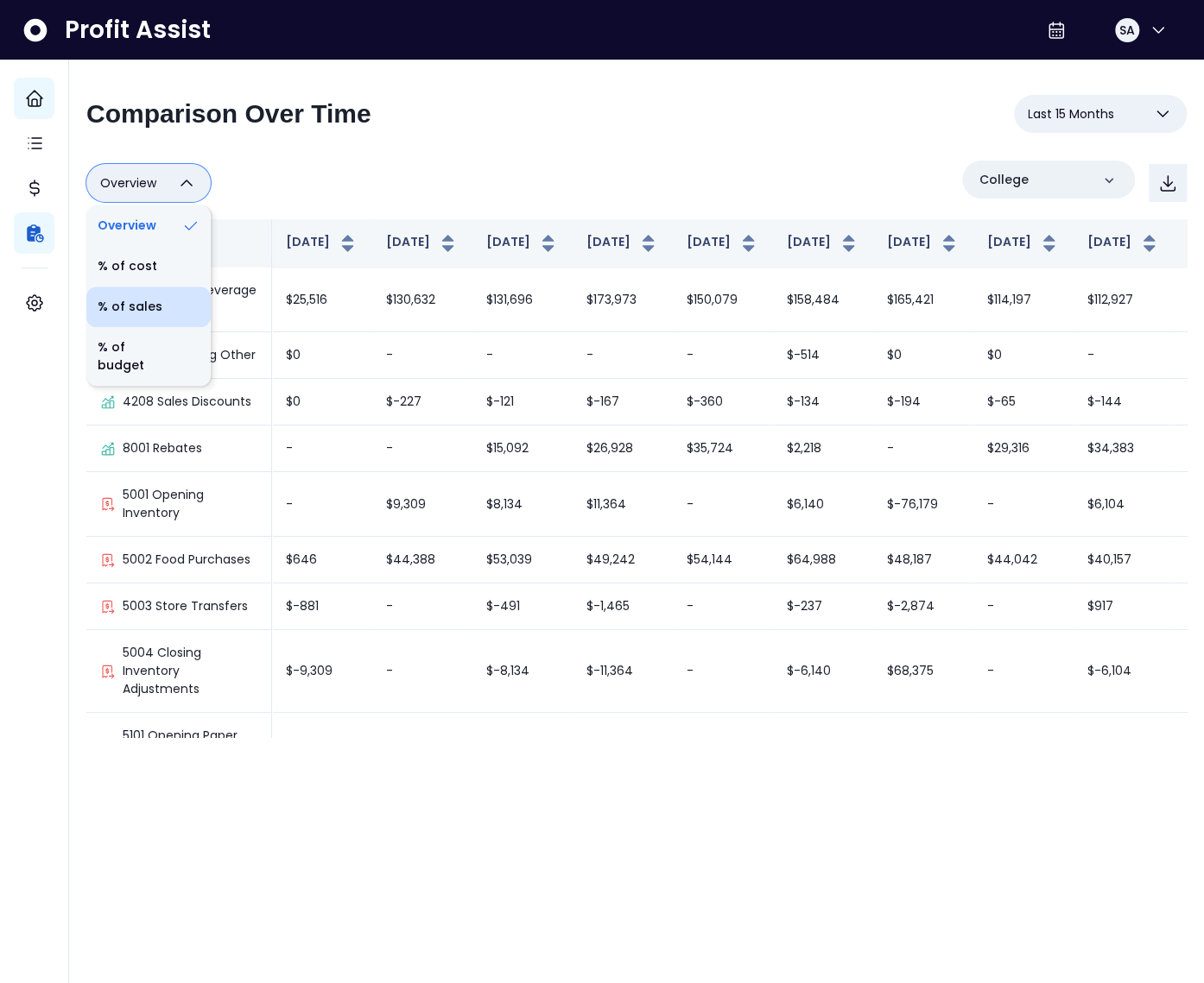
click at [146, 310] on li "% of sales" at bounding box center [148, 306] width 124 height 40
type input "*********"
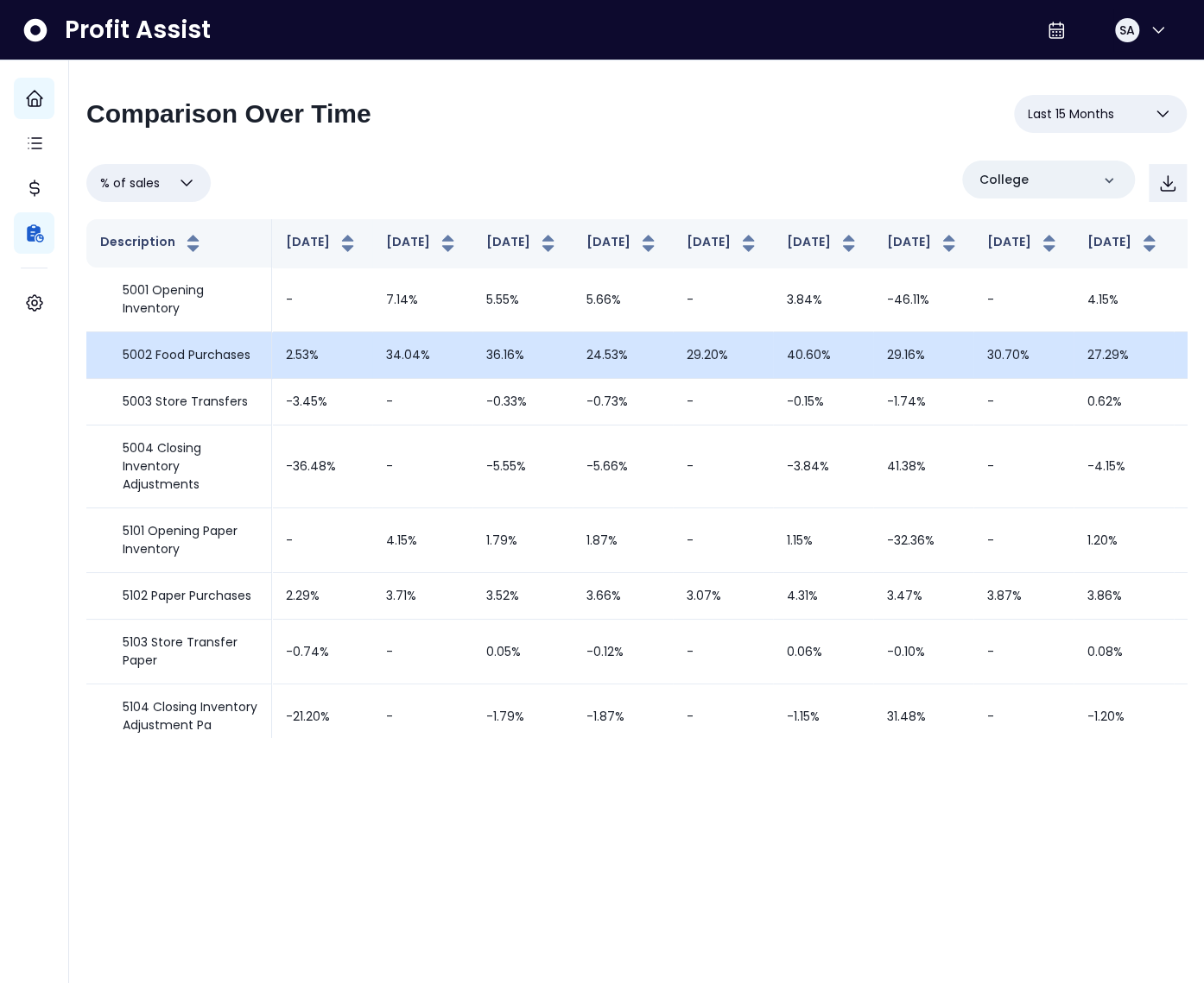
click at [402, 377] on td "34.04%" at bounding box center [422, 356] width 100 height 47
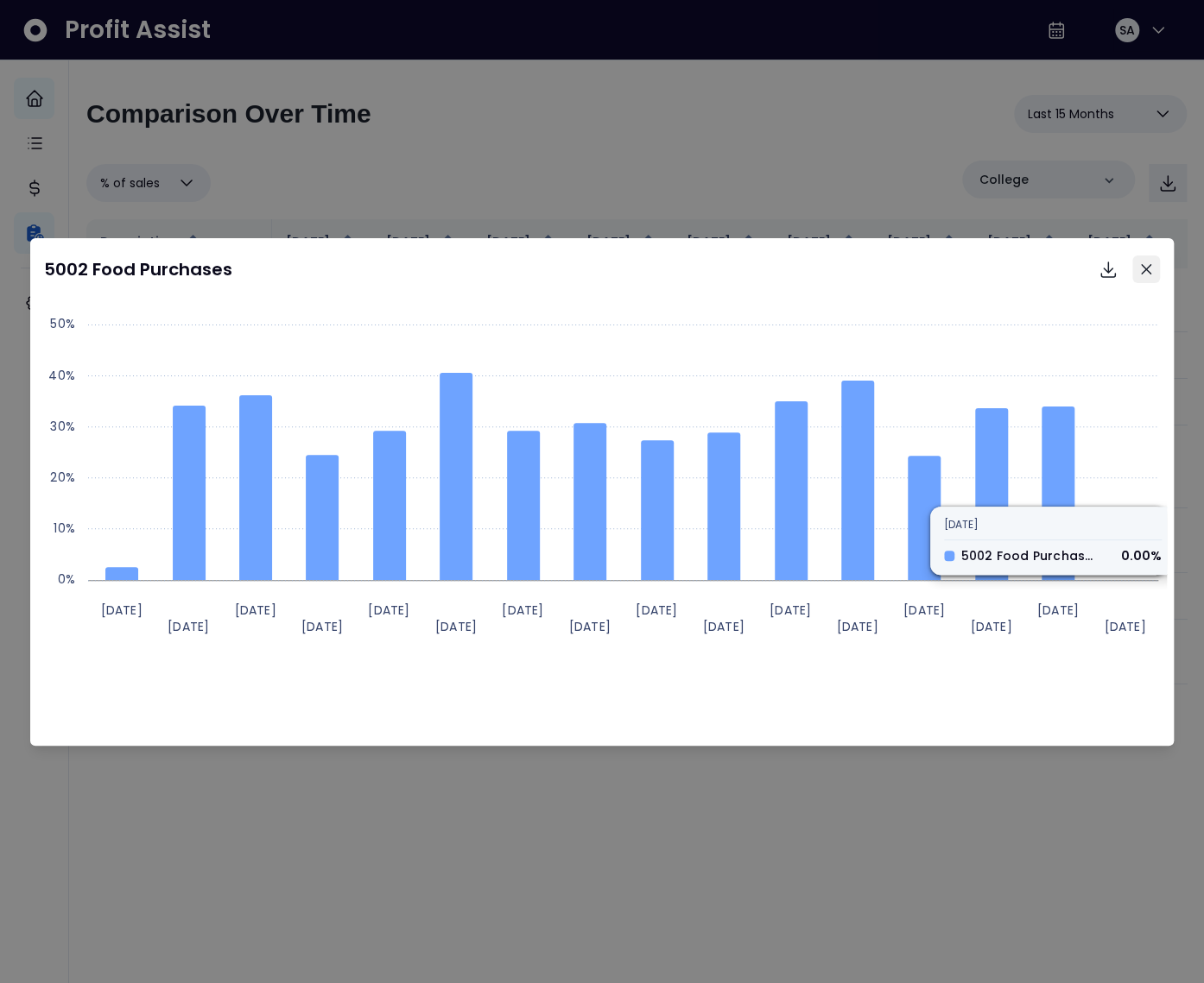
click at [1153, 270] on button "Close" at bounding box center [1145, 269] width 28 height 28
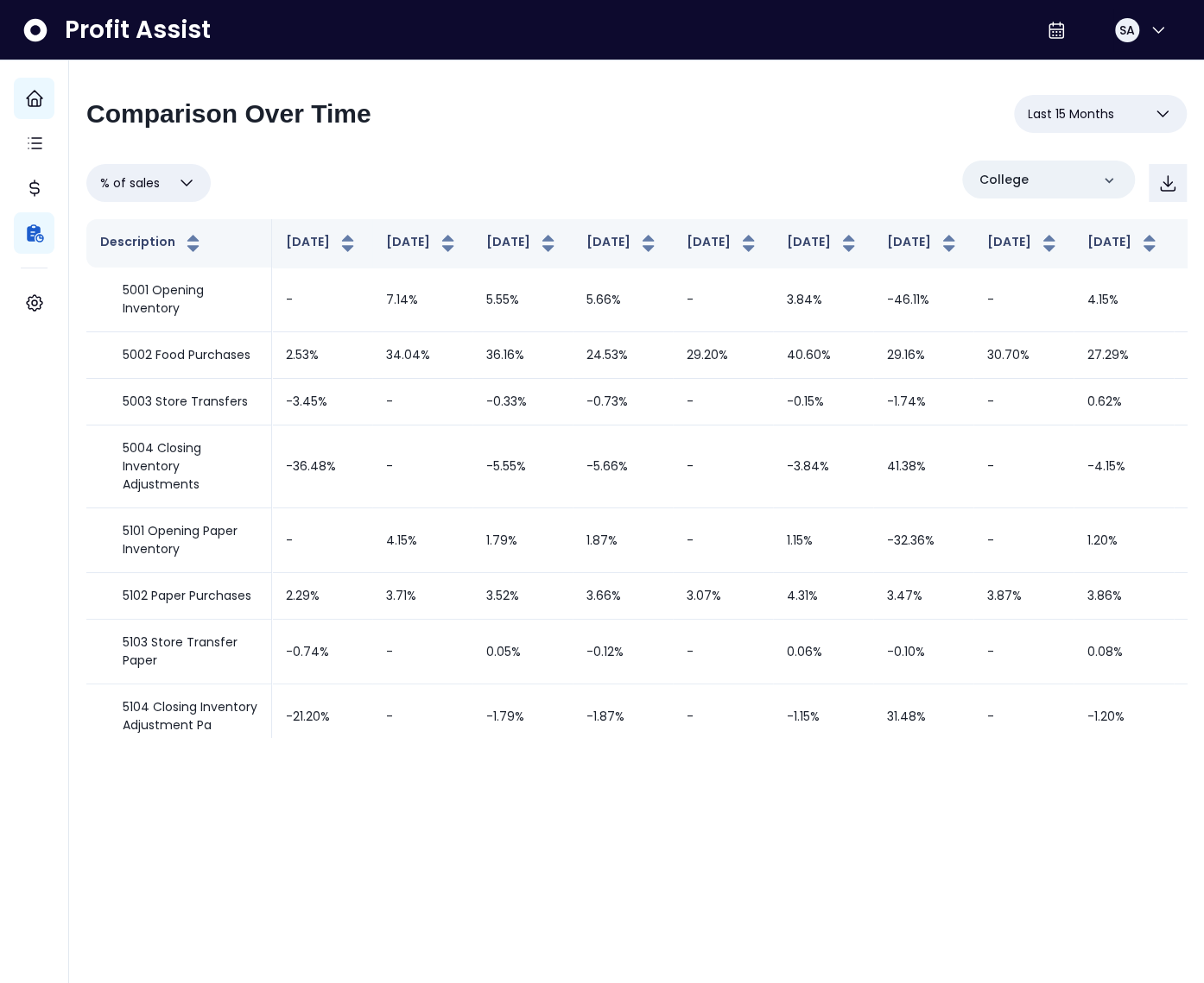
click at [740, 182] on div "% of sales Overview % of cost % of sales % of budget ********* College" at bounding box center [637, 183] width 1100 height 45
click at [394, 175] on div "% of sales Overview % of cost % of sales % of budget ********* College" at bounding box center [637, 183] width 1100 height 45
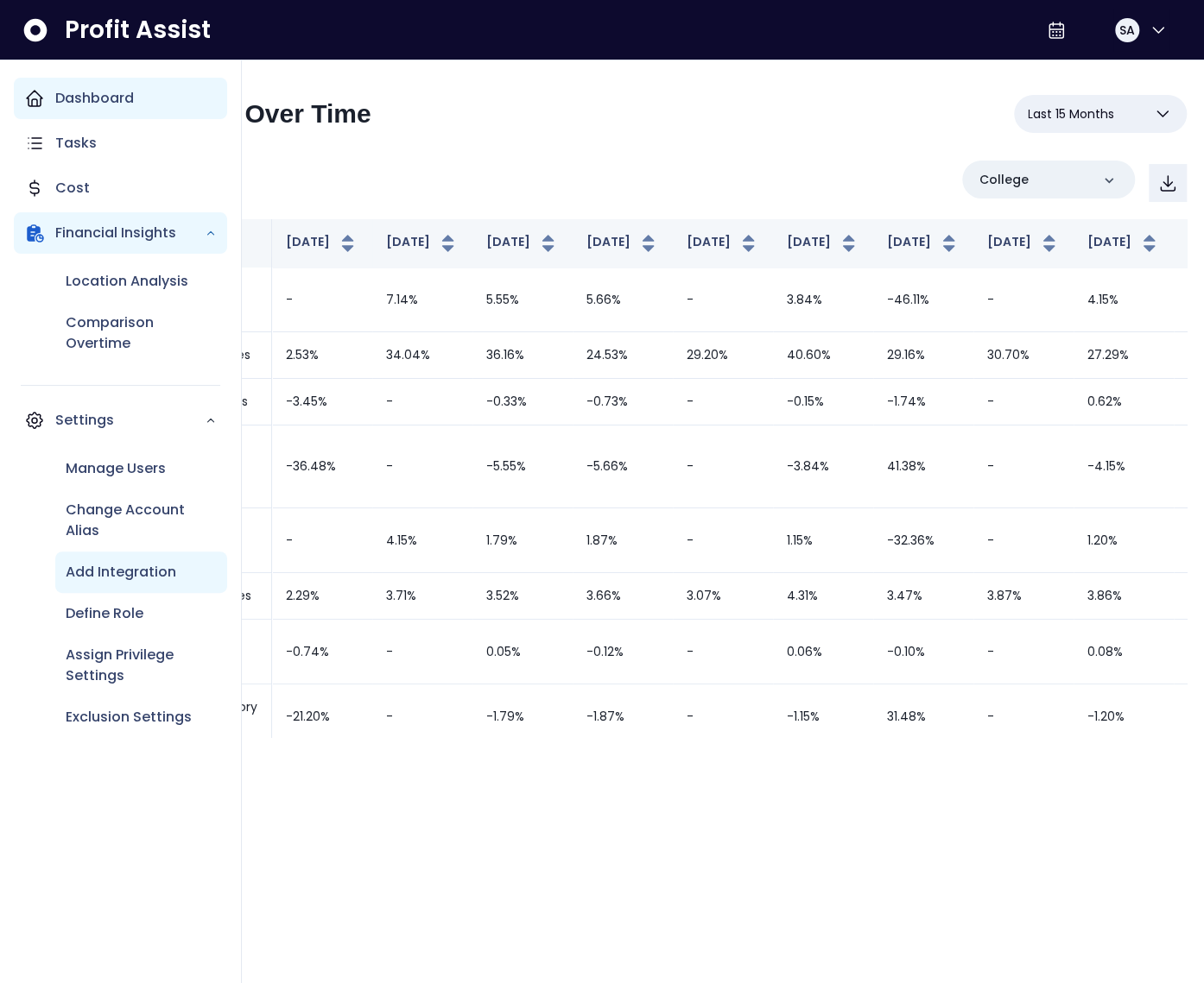
click at [122, 562] on p "Add Integration" at bounding box center [121, 572] width 111 height 21
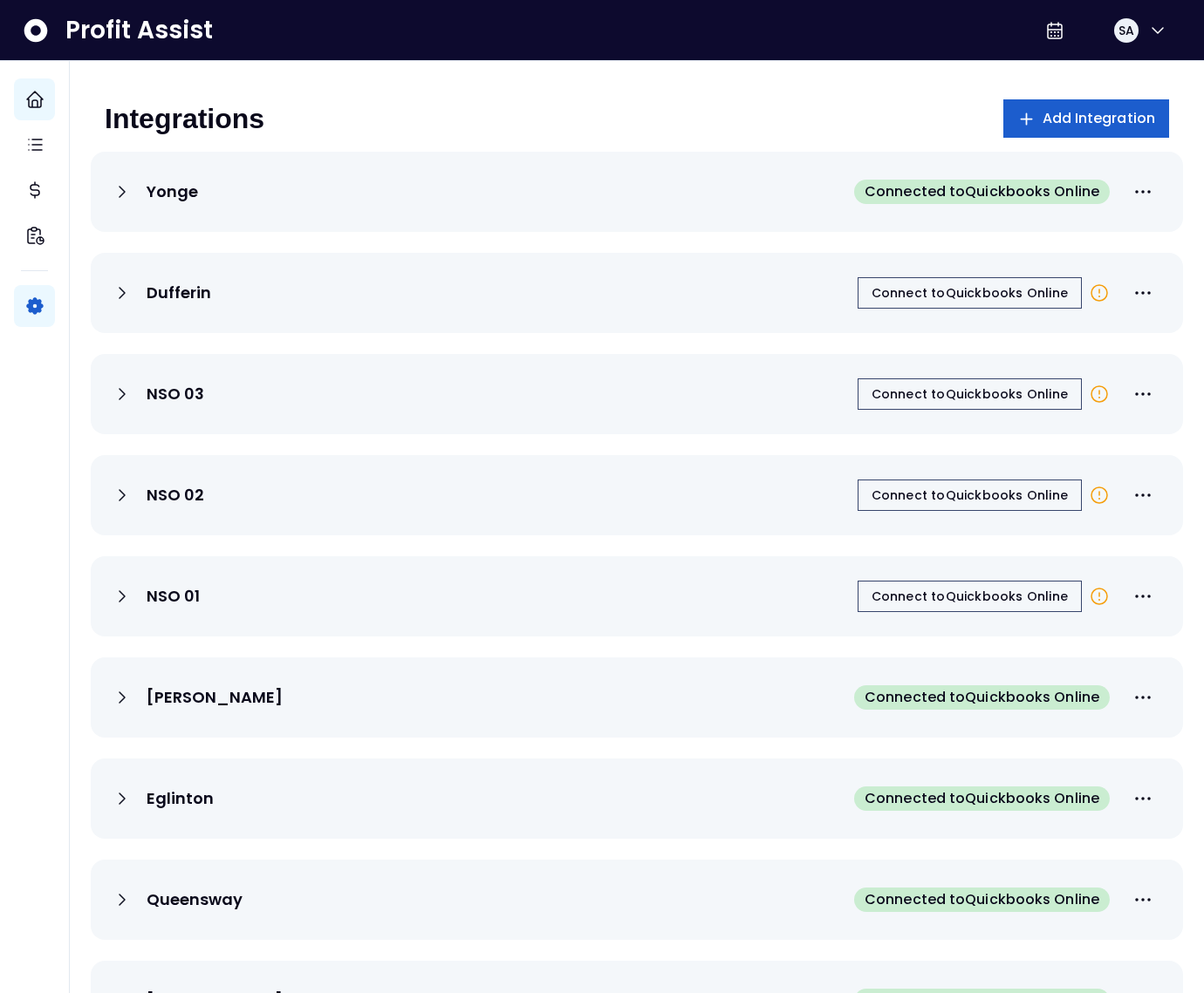
click at [1096, 131] on button "Add Integration" at bounding box center [1086, 118] width 166 height 38
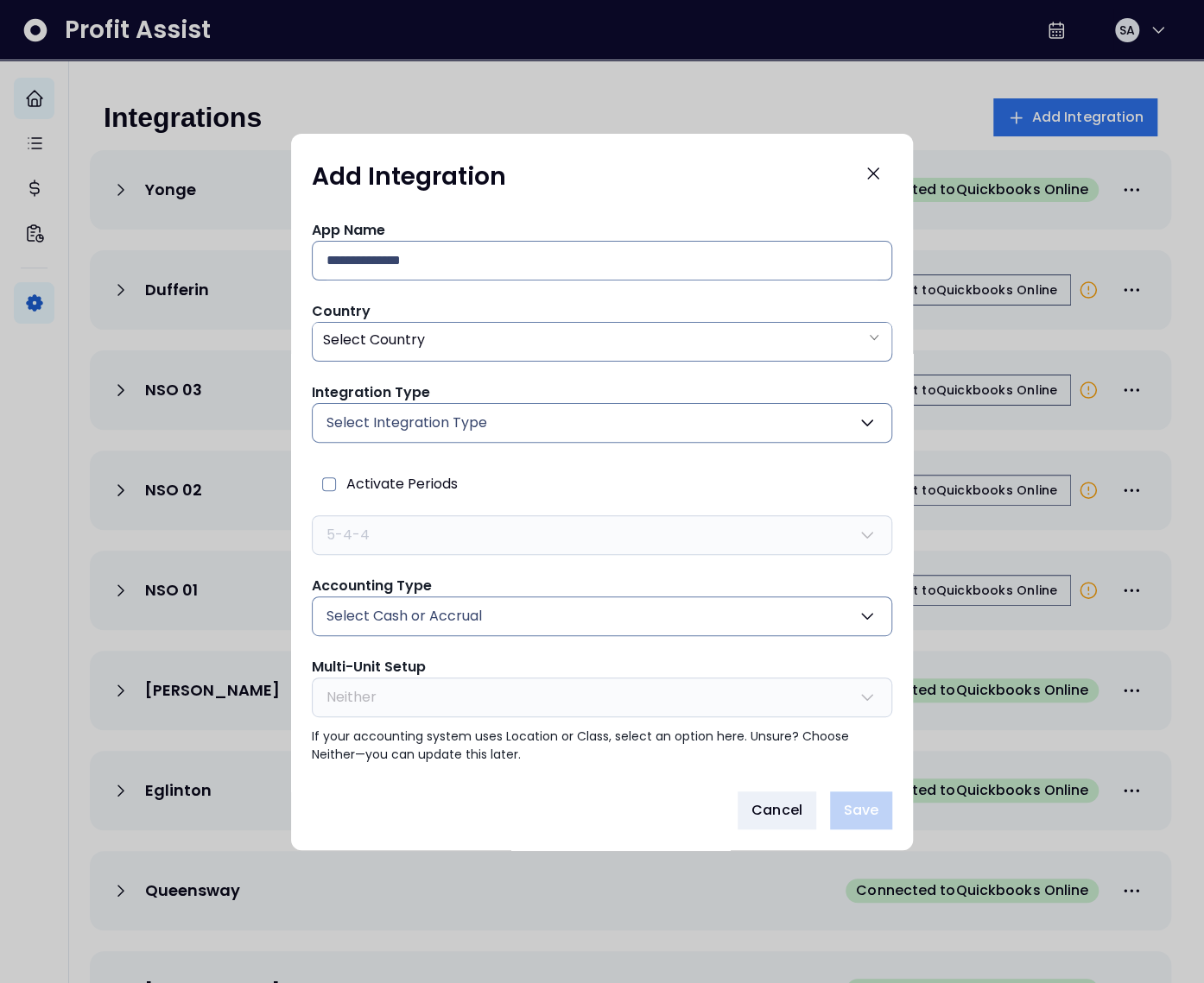
click at [437, 410] on button "Select Integration Type" at bounding box center [601, 423] width 581 height 39
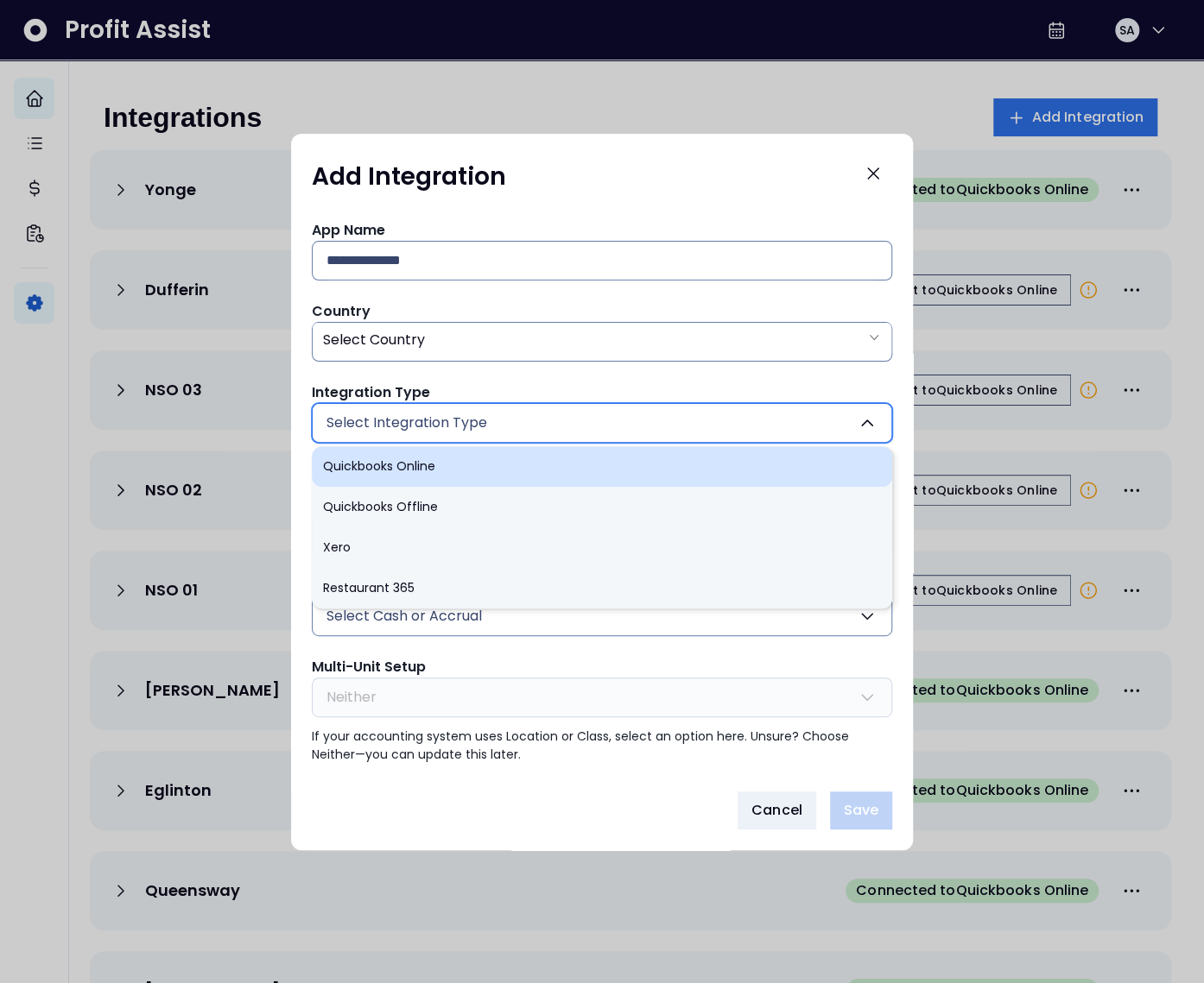
click at [410, 459] on li "Quickbooks Online" at bounding box center [601, 466] width 581 height 40
type input "******"
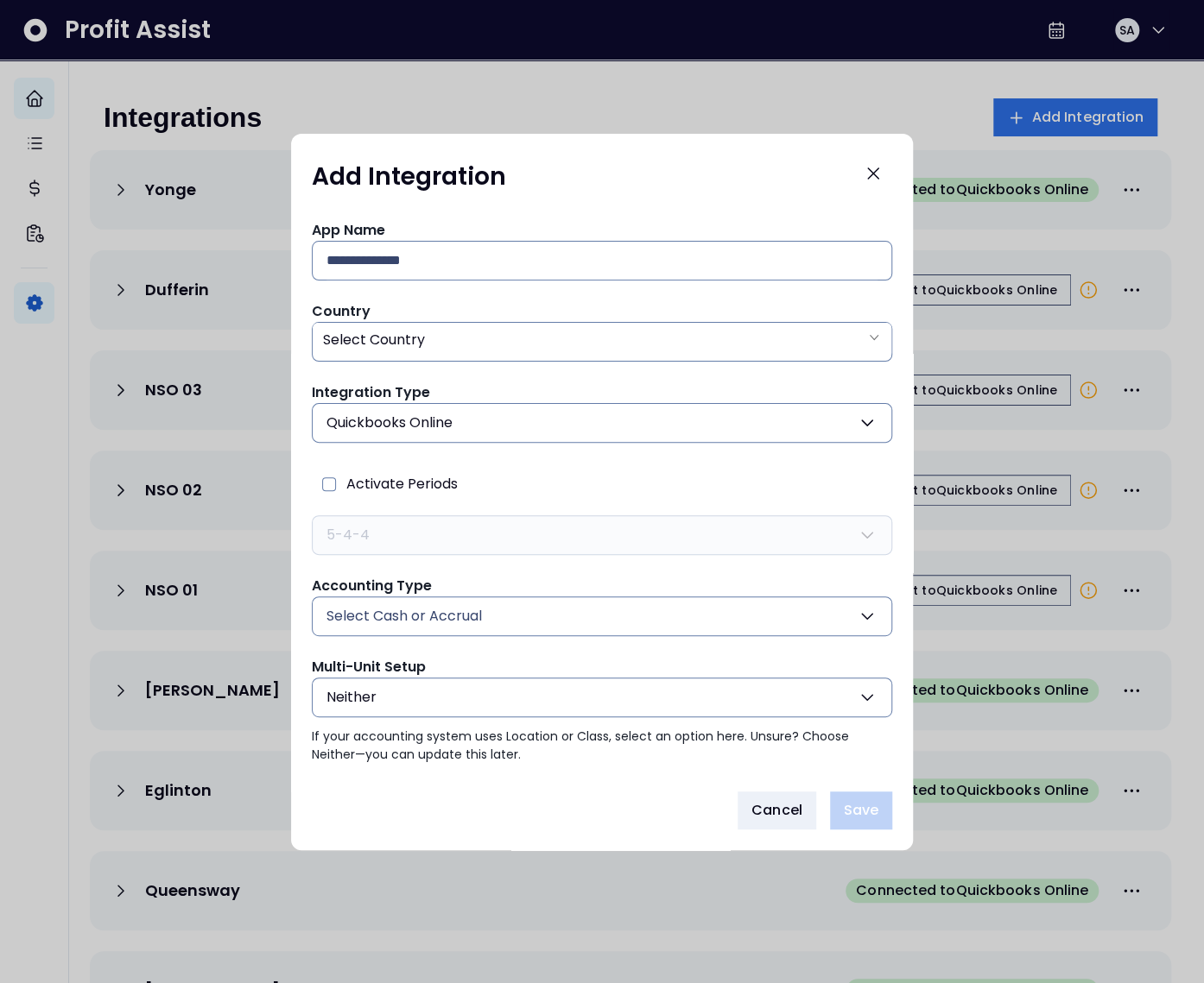
click at [410, 699] on button "Neither" at bounding box center [601, 698] width 581 height 39
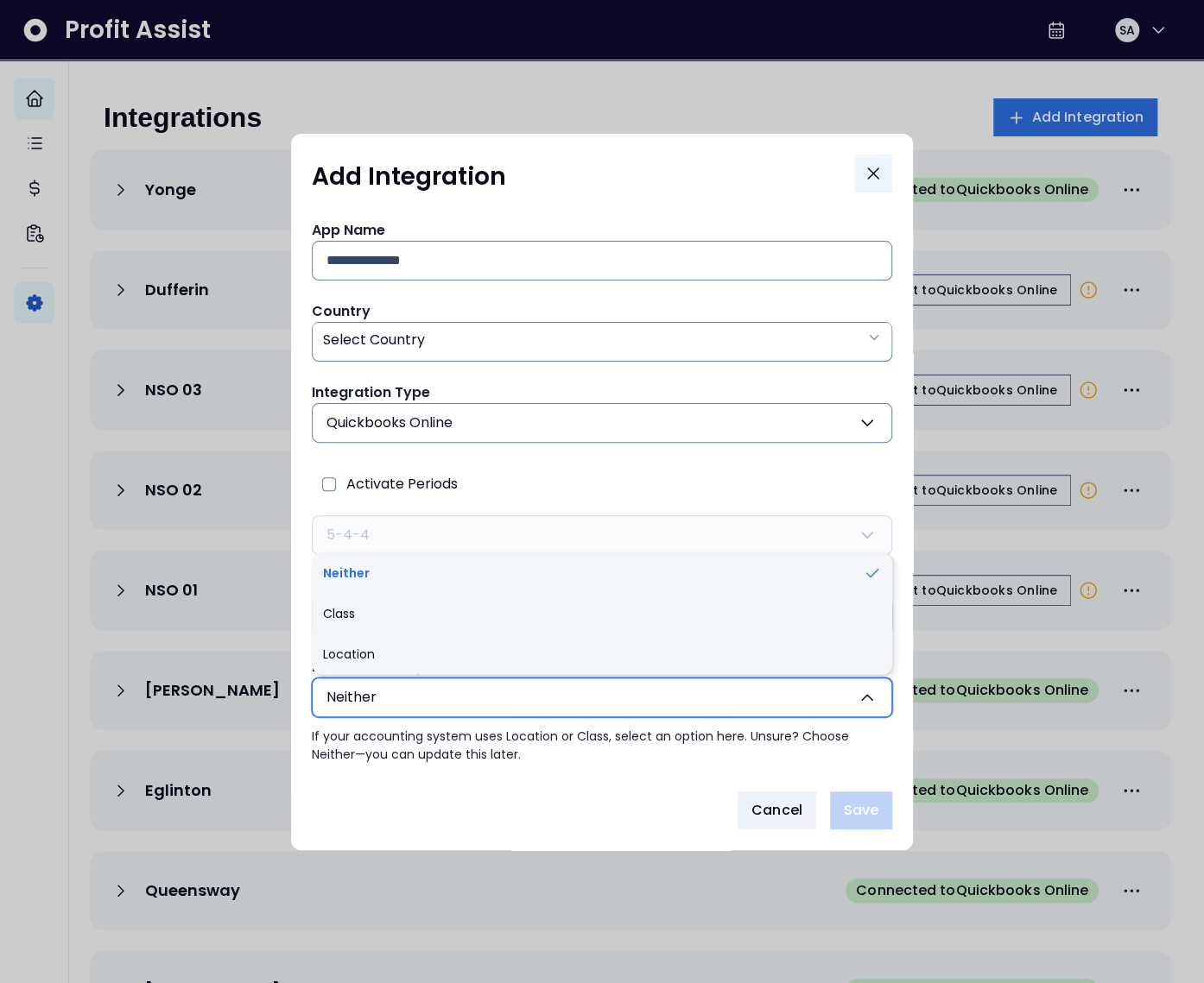
click at [881, 178] on icon "Close" at bounding box center [872, 173] width 21 height 21
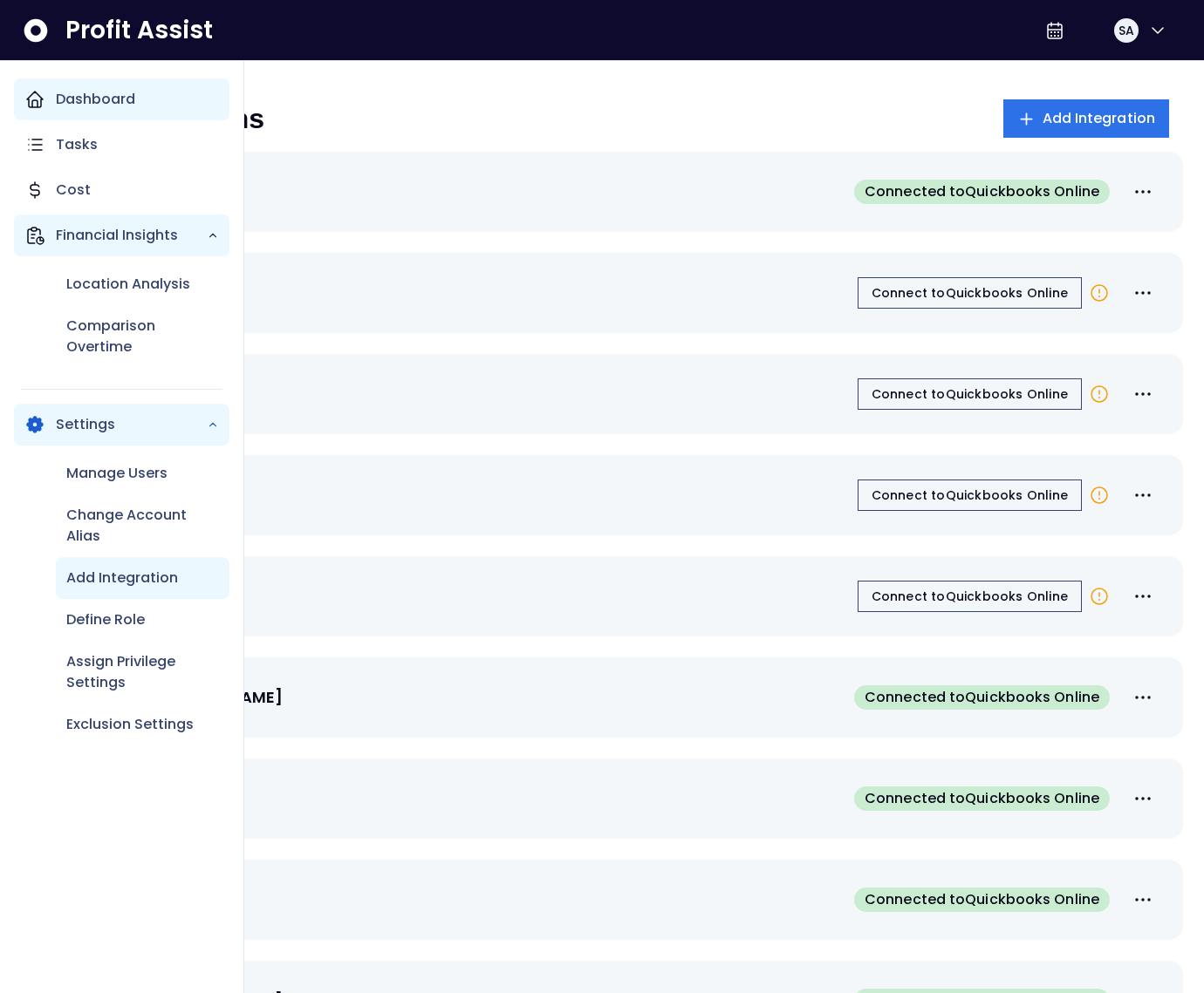
click at [42, 238] on icon "Main navigation" at bounding box center [34, 235] width 21 height 21
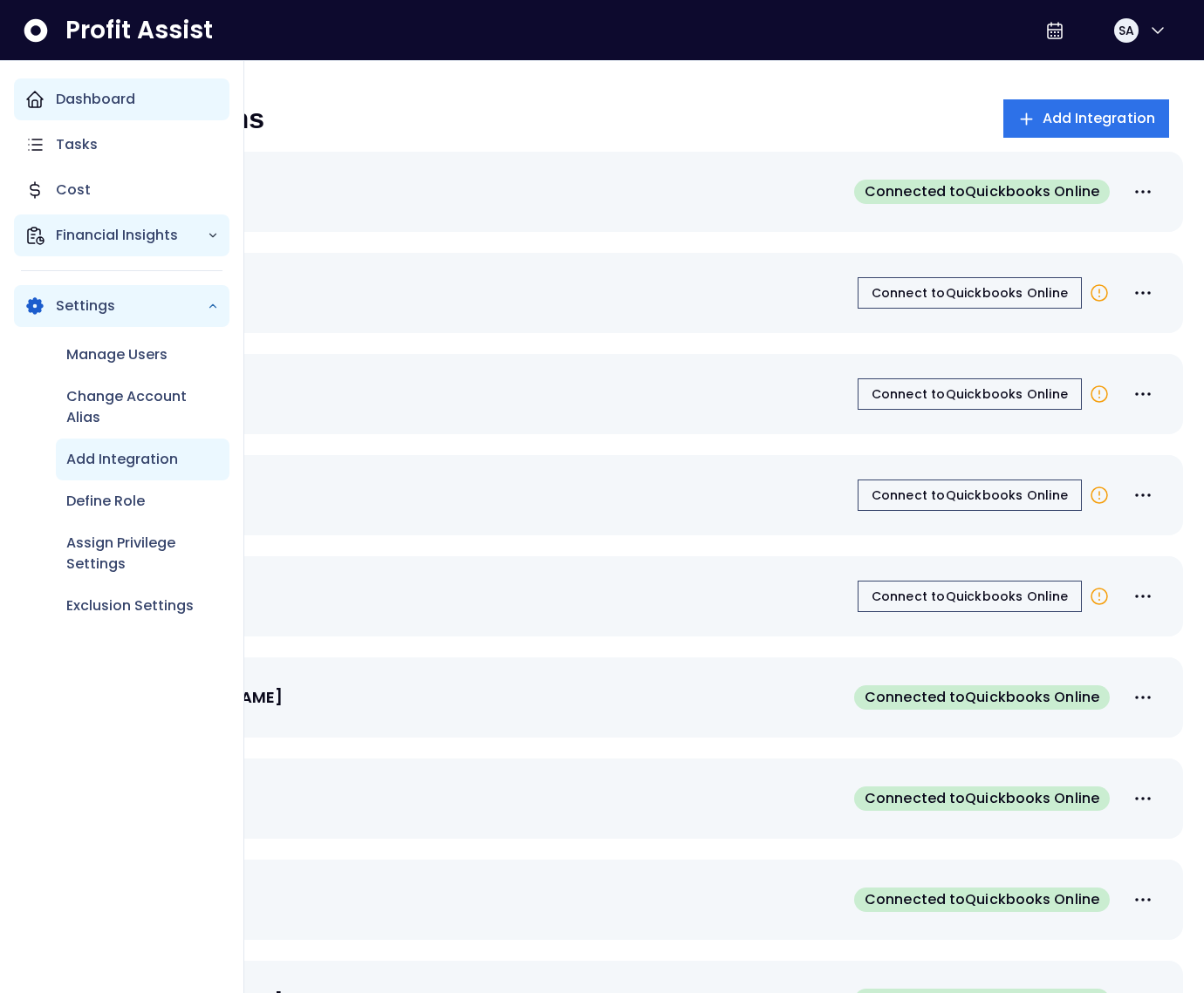
click at [73, 238] on p "Financial Insights" at bounding box center [131, 235] width 151 height 21
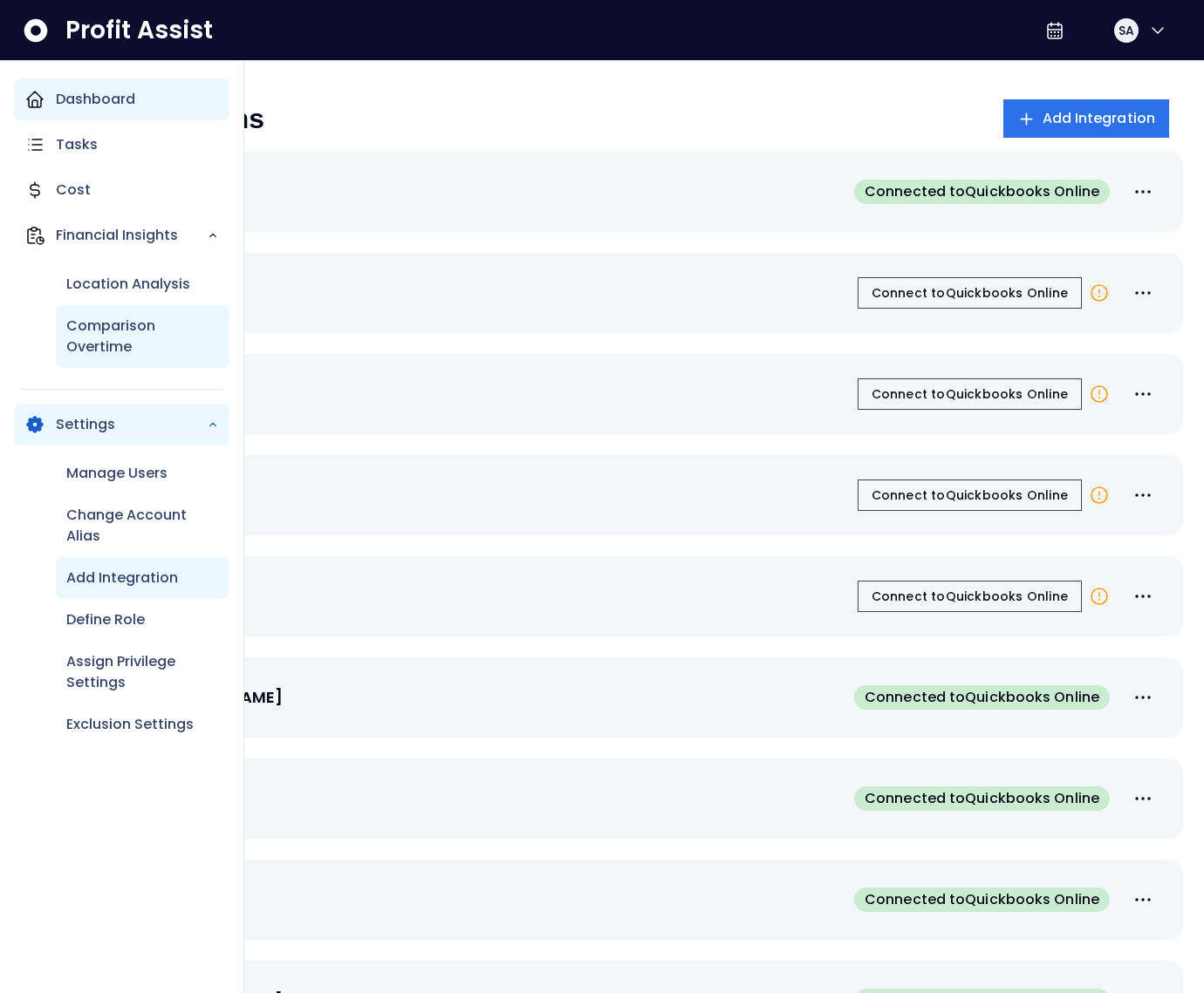
click at [112, 347] on p "Comparison Overtime" at bounding box center [142, 336] width 153 height 42
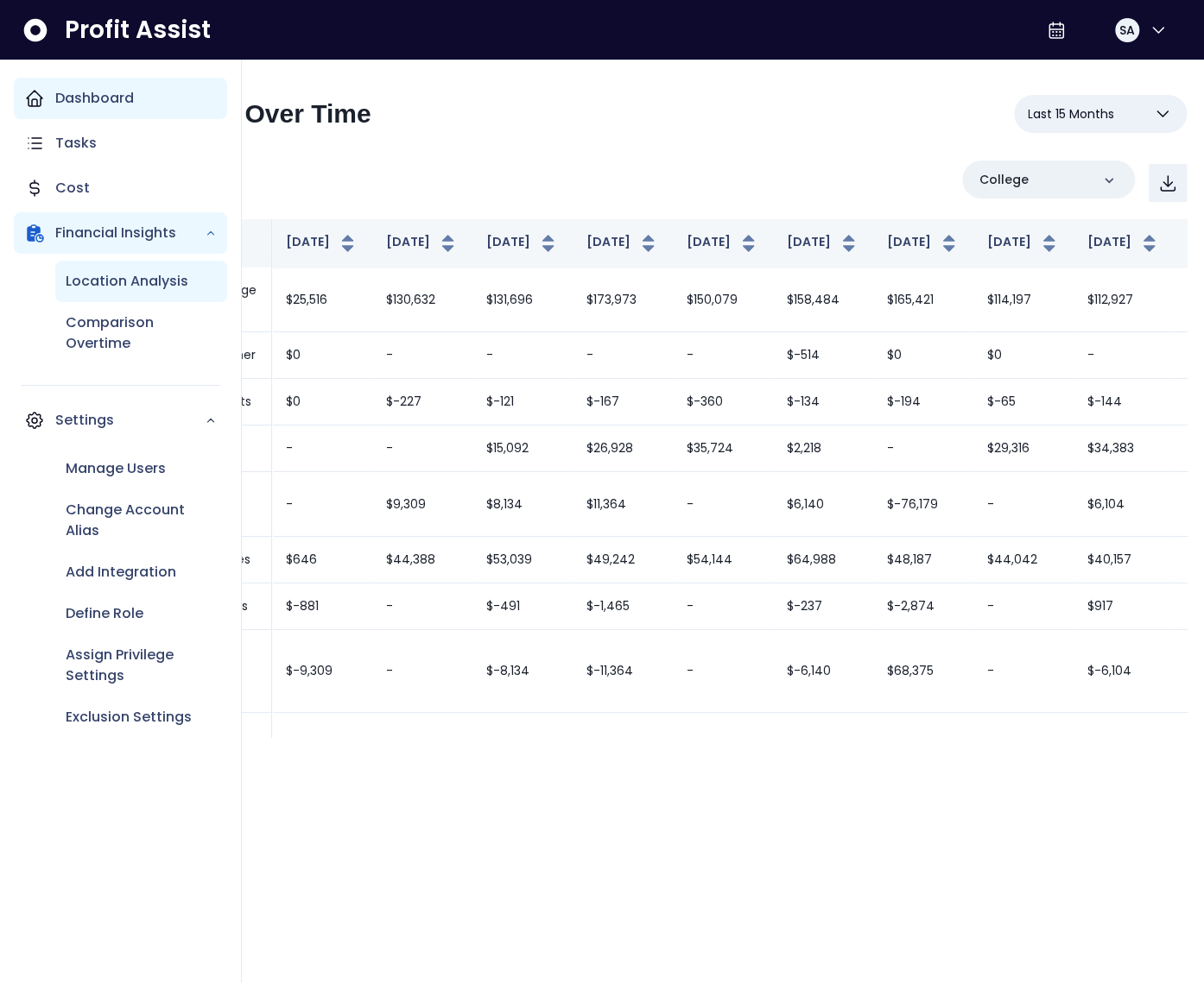
click at [87, 287] on p "Location Analysis" at bounding box center [126, 281] width 123 height 21
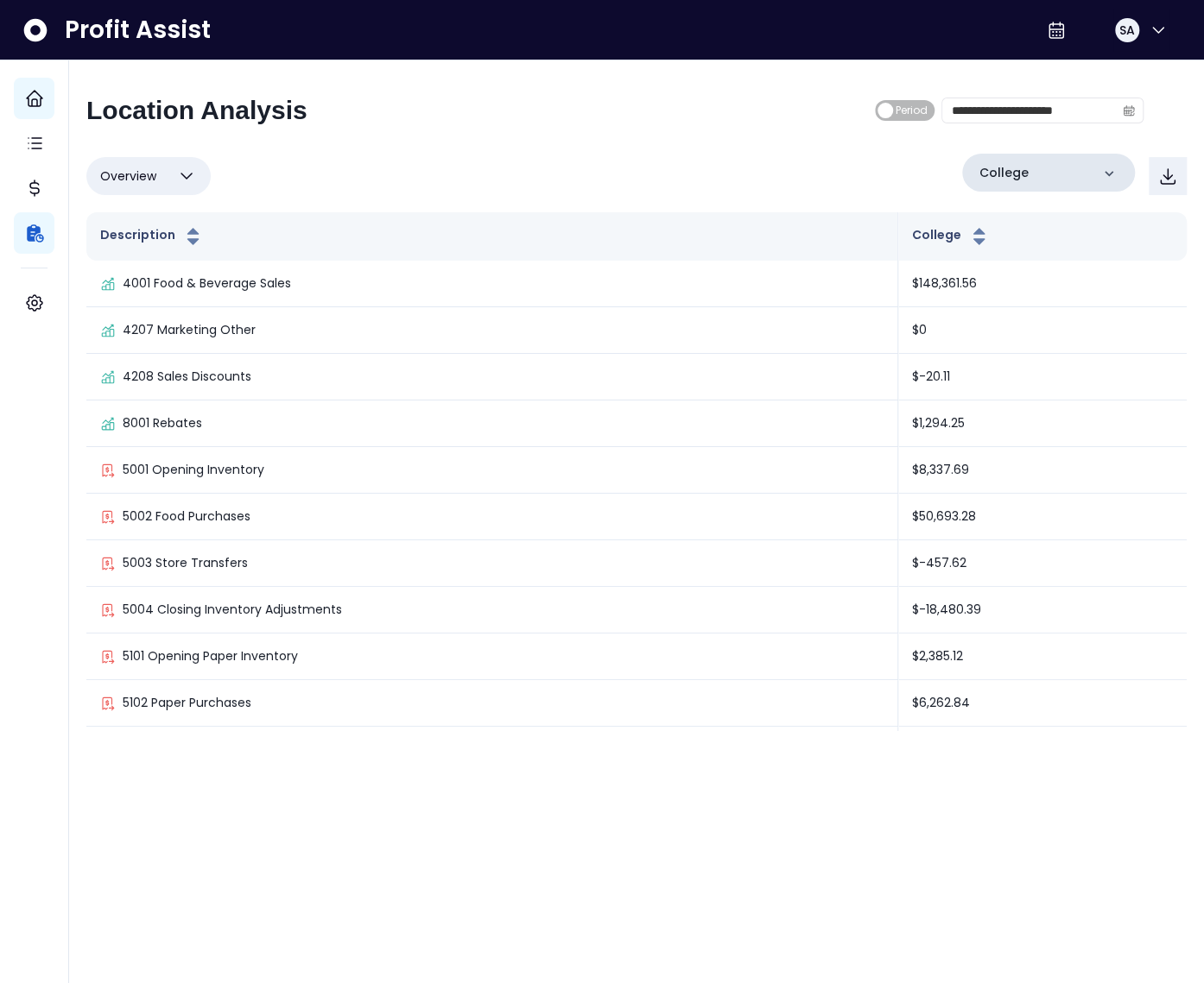
click at [1019, 174] on p "College" at bounding box center [1004, 173] width 49 height 18
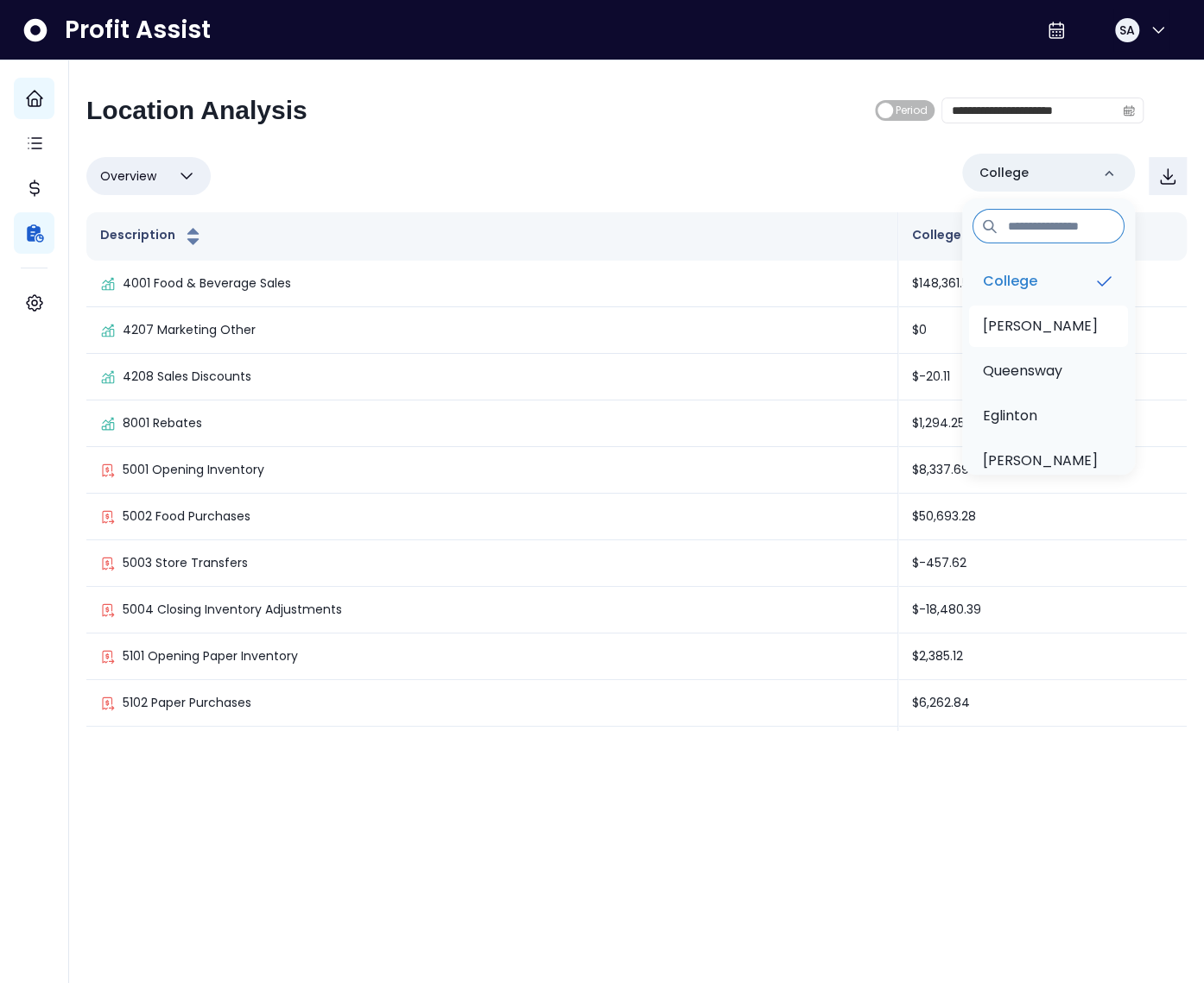
click at [1041, 316] on li "Duncan" at bounding box center [1048, 326] width 159 height 41
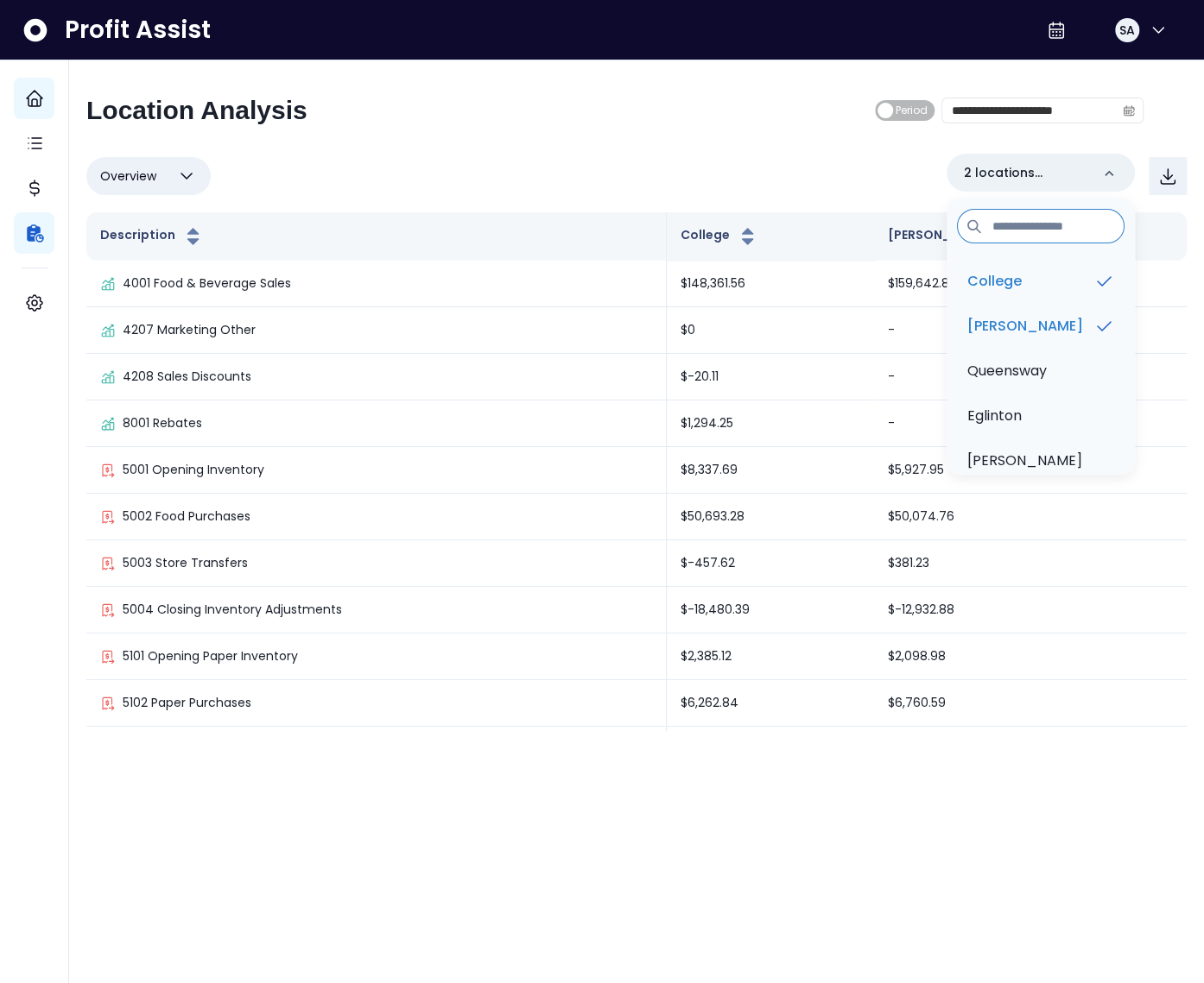
click at [822, 168] on div "Overview Overview % of cost % of sales % of budget ******** 2 locations selecte…" at bounding box center [637, 176] width 1100 height 45
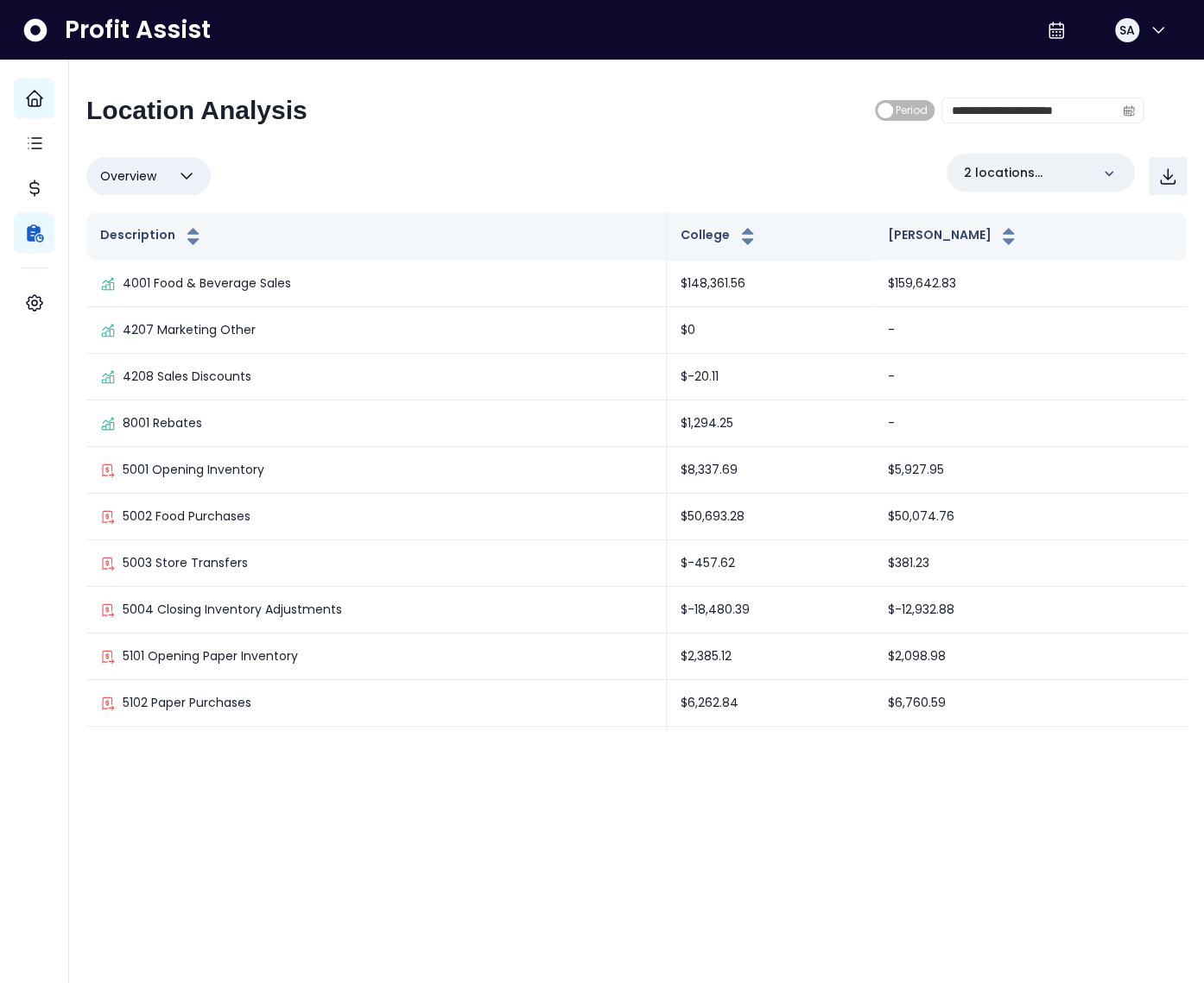
click at [129, 169] on span "Overview" at bounding box center [128, 175] width 56 height 21
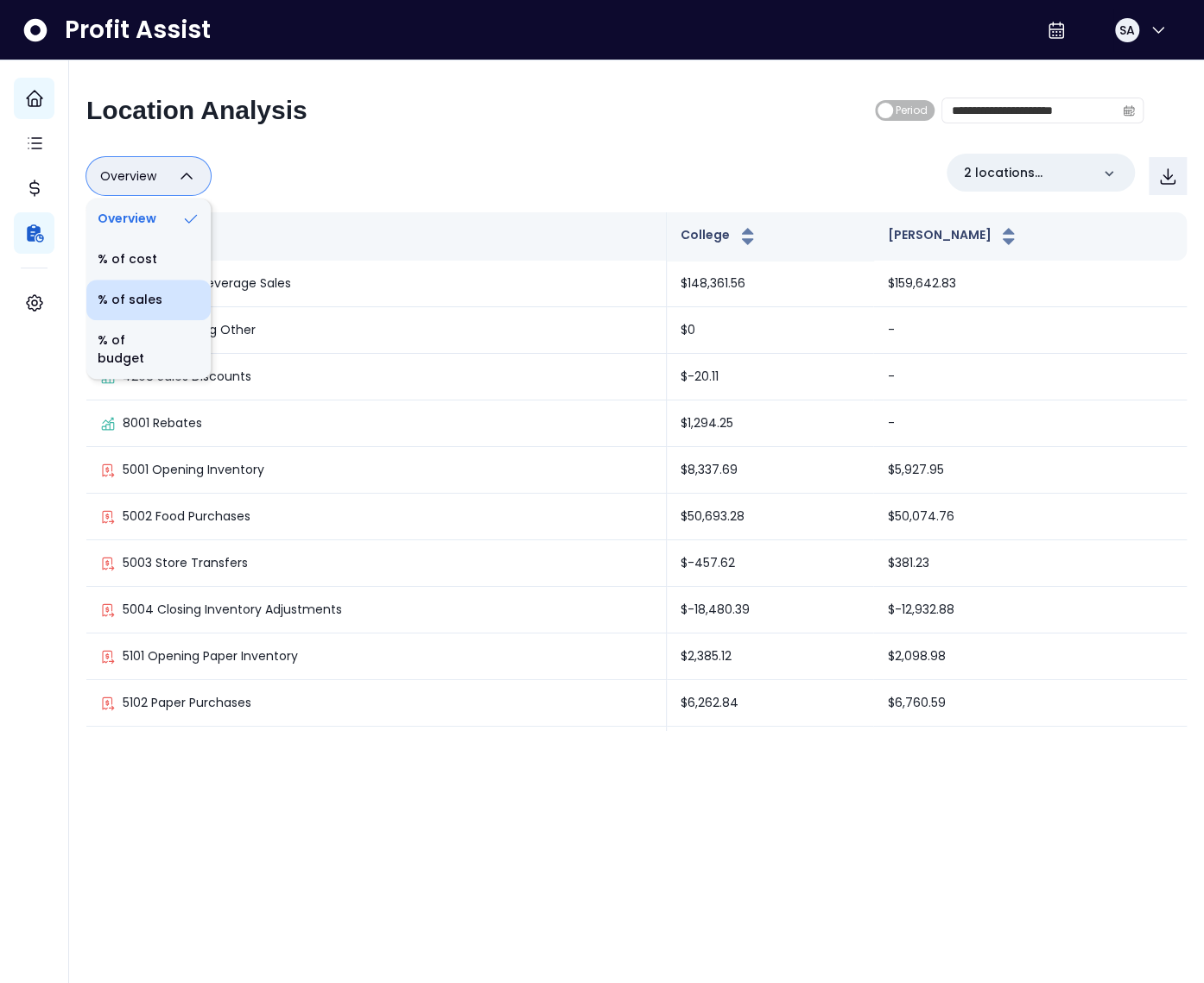
click at [140, 293] on li "% of sales" at bounding box center [148, 300] width 124 height 40
type input "*********"
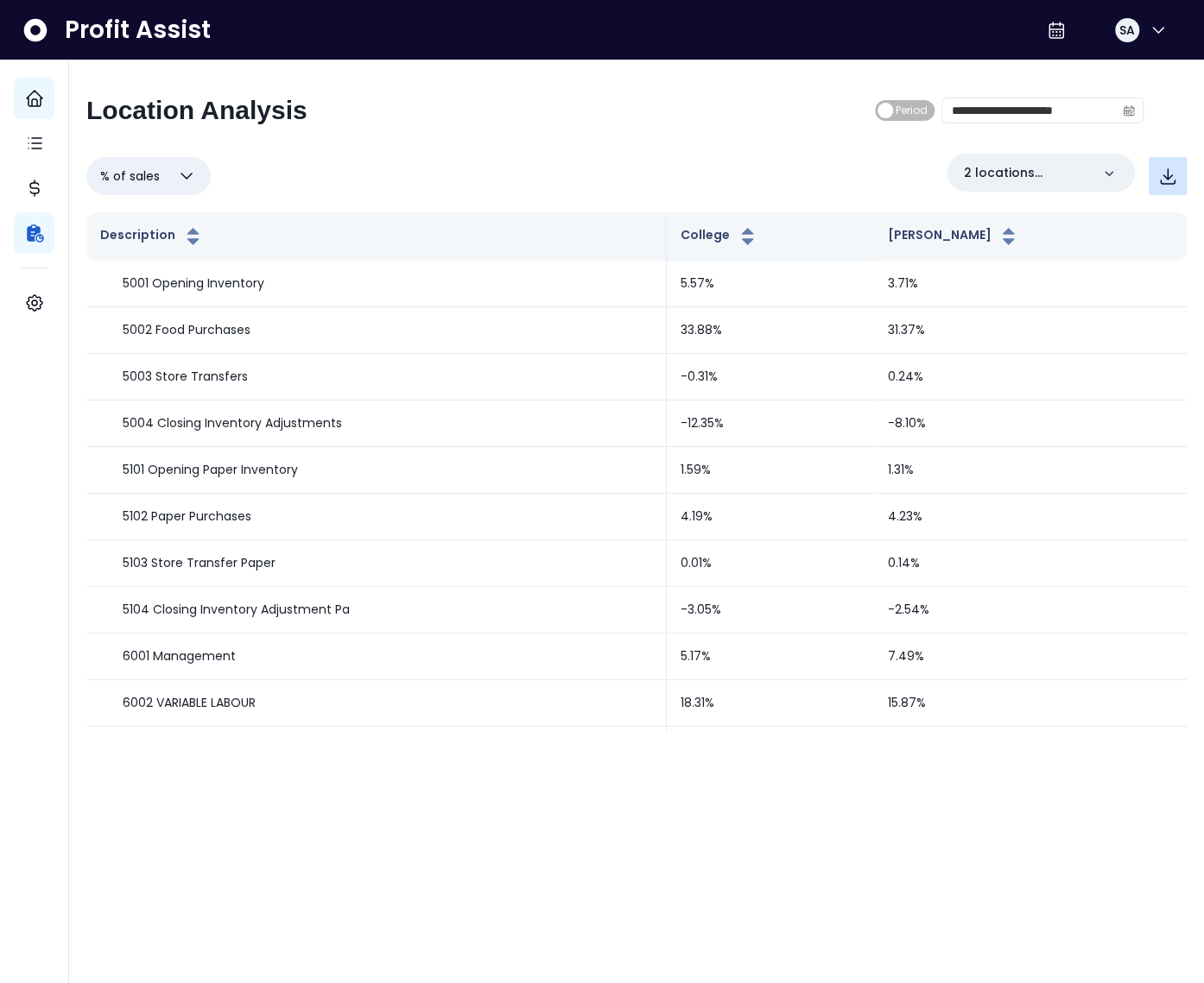
click at [1166, 189] on button "button" at bounding box center [1167, 176] width 38 height 38
click at [543, 112] on div "**********" at bounding box center [615, 117] width 1056 height 45
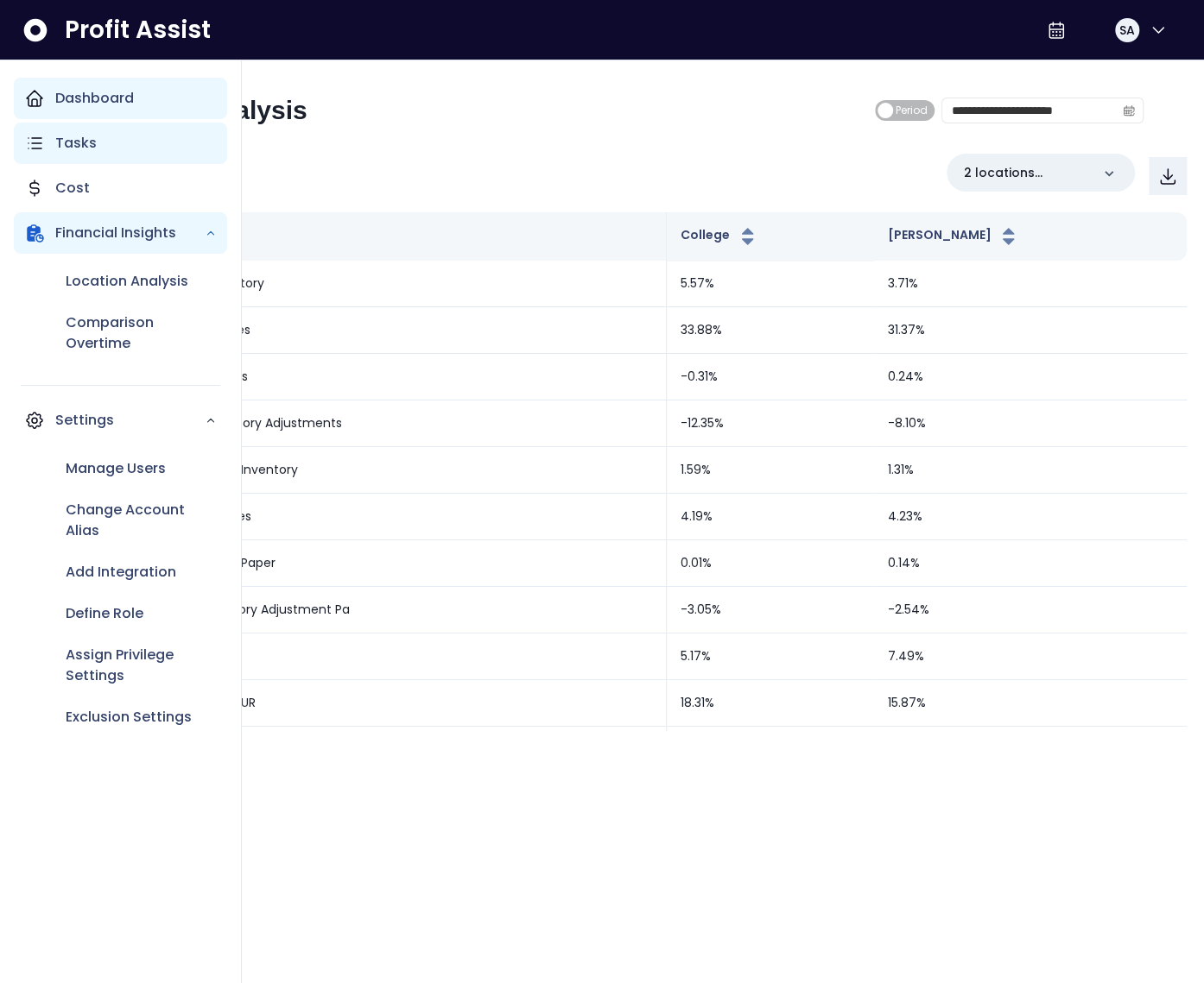
click at [81, 137] on p "Tasks" at bounding box center [76, 143] width 41 height 21
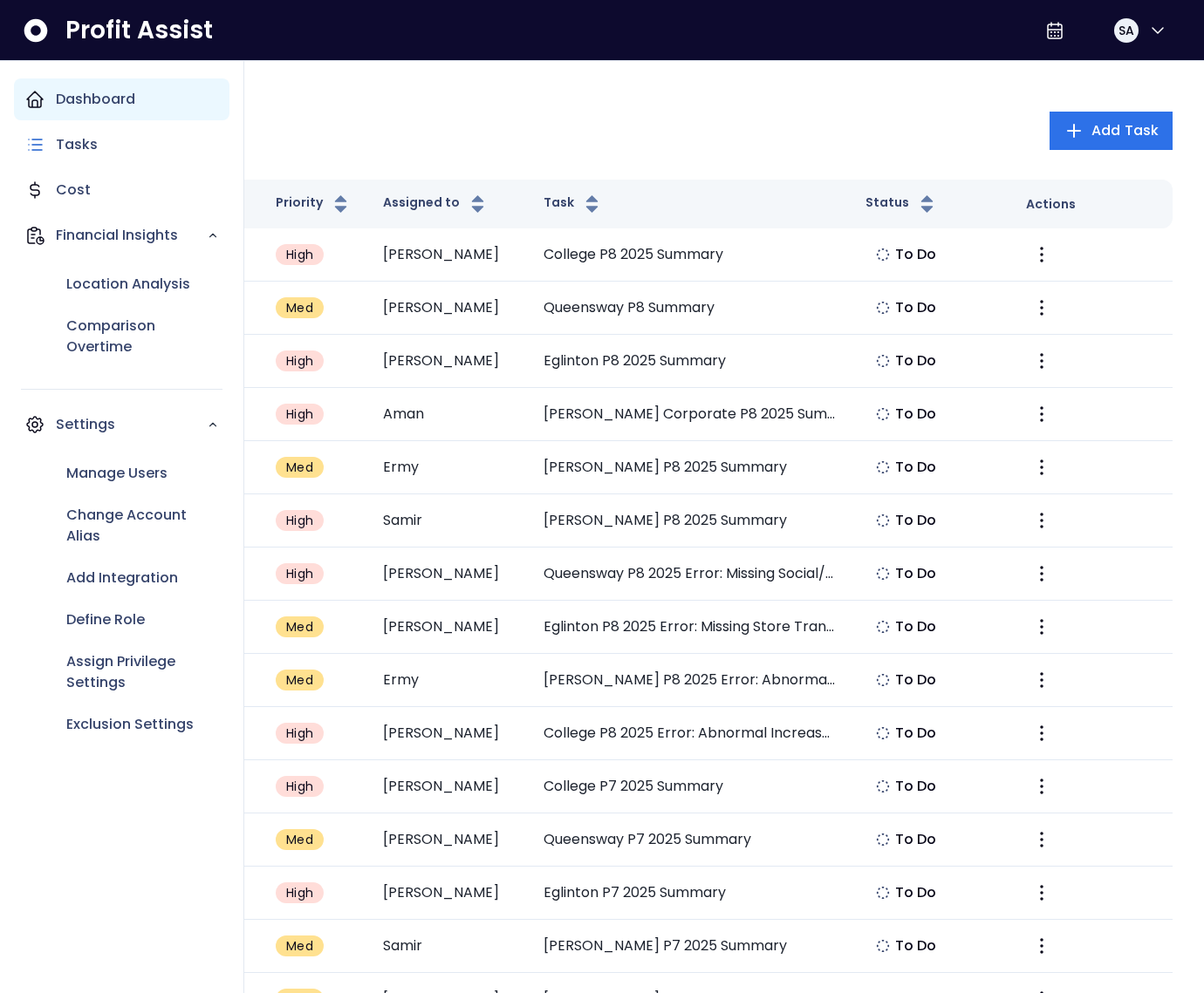
click at [27, 104] on icon "Main navigation" at bounding box center [34, 98] width 21 height 21
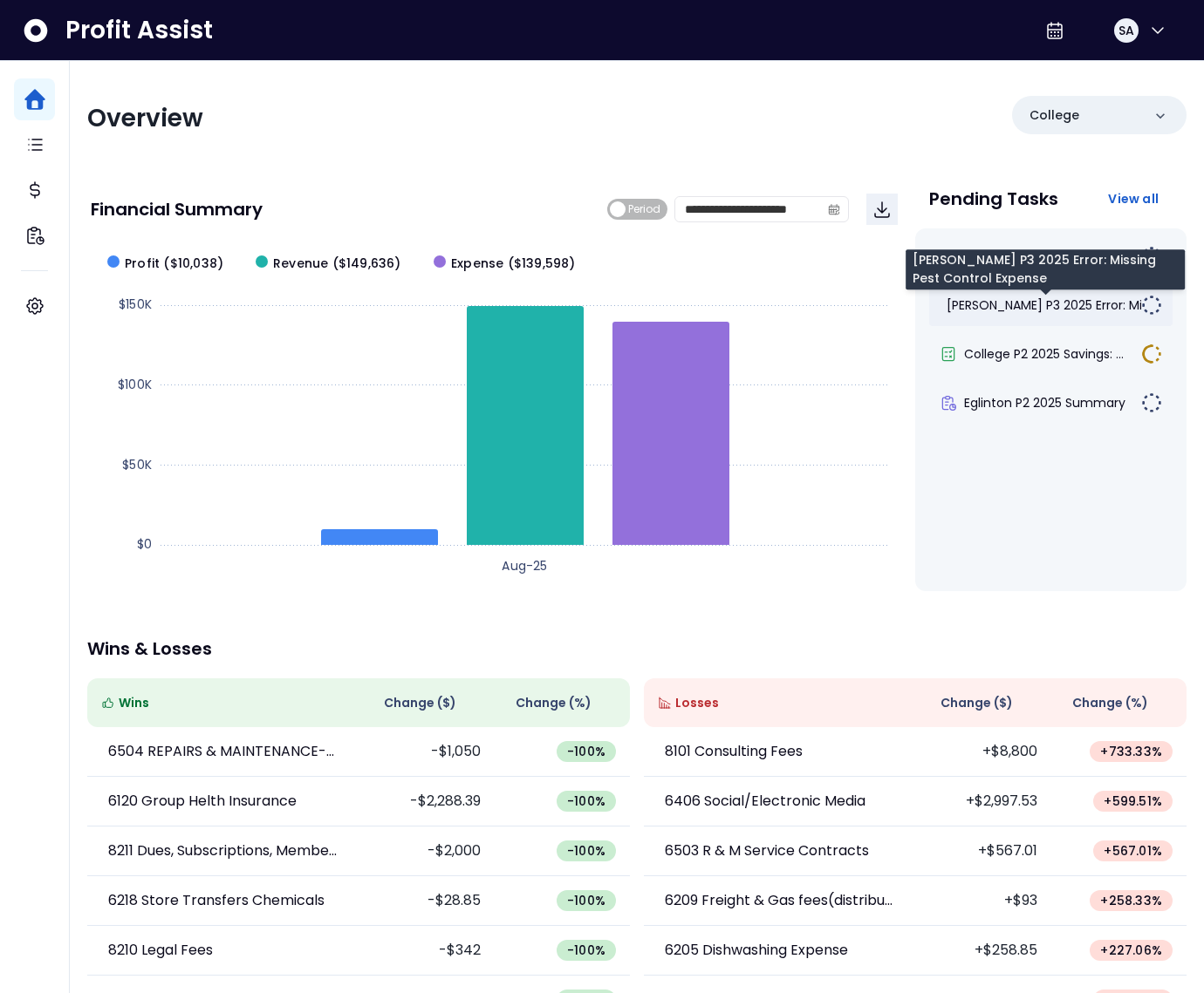
click at [991, 305] on span "Duncan P3 2025 Error: Mis..." at bounding box center [1051, 304] width 210 height 17
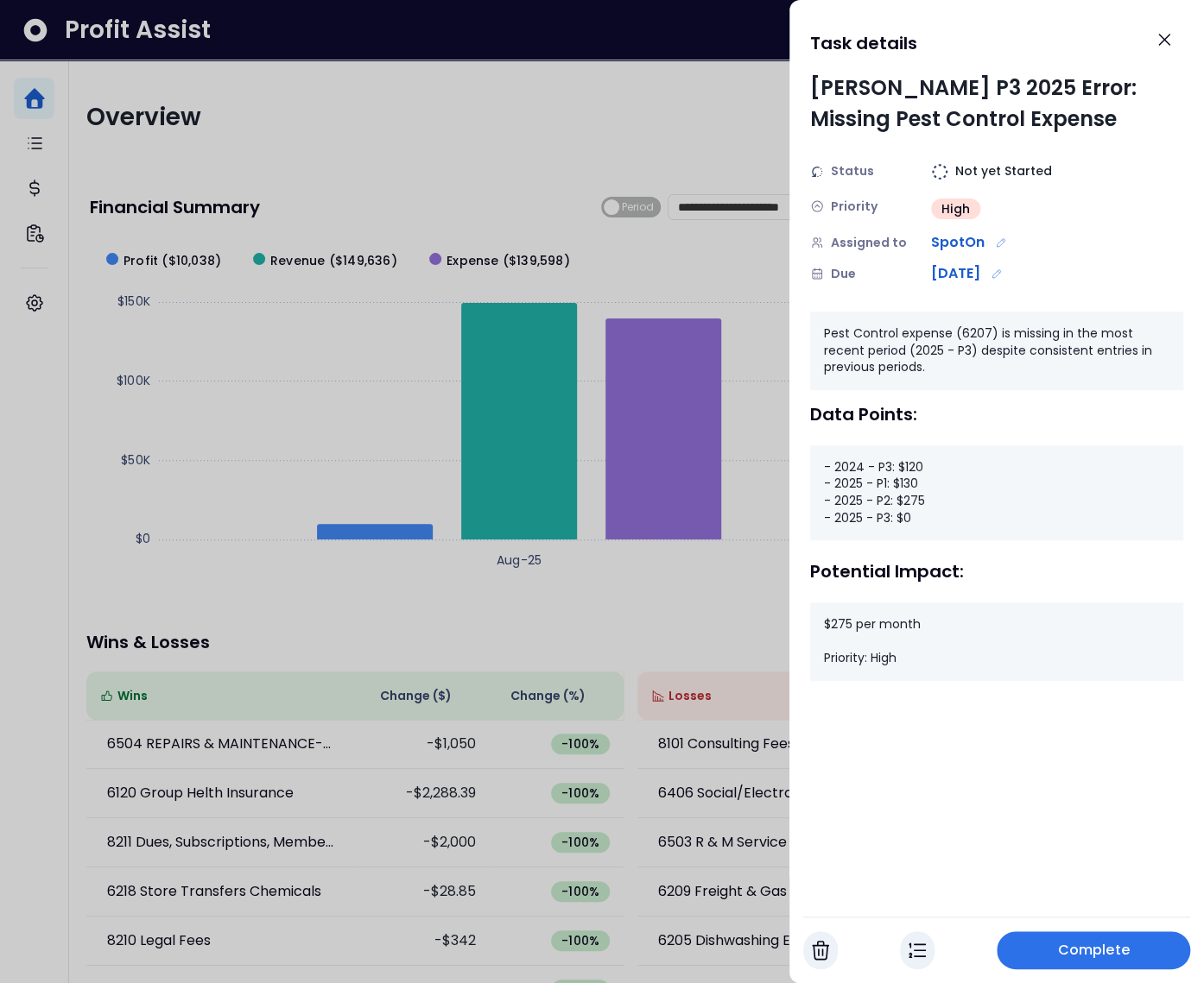
click at [645, 588] on div at bounding box center [602, 491] width 1204 height 983
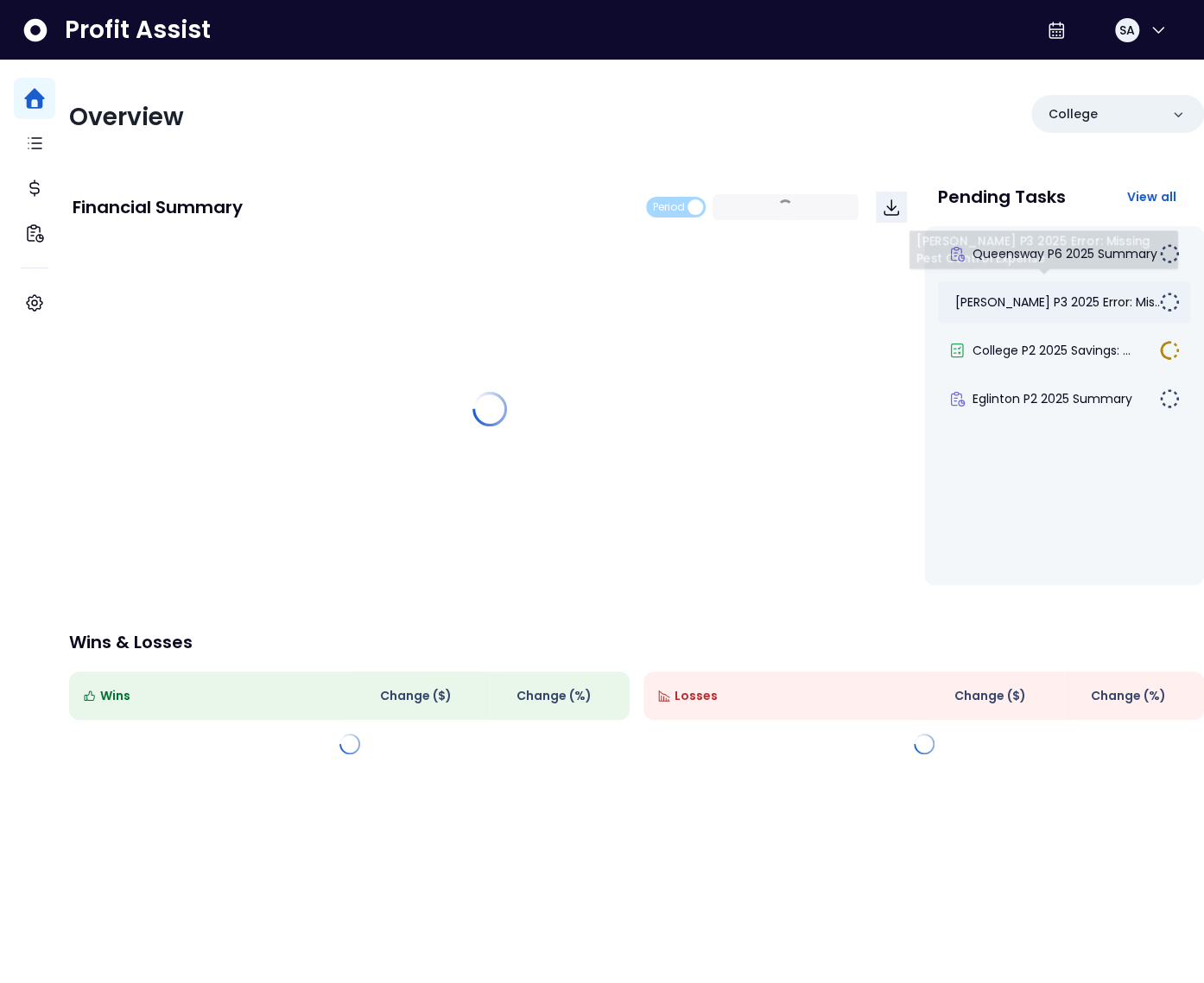
click at [1025, 308] on span "Duncan P3 2025 Error: Mis..." at bounding box center [1059, 301] width 208 height 17
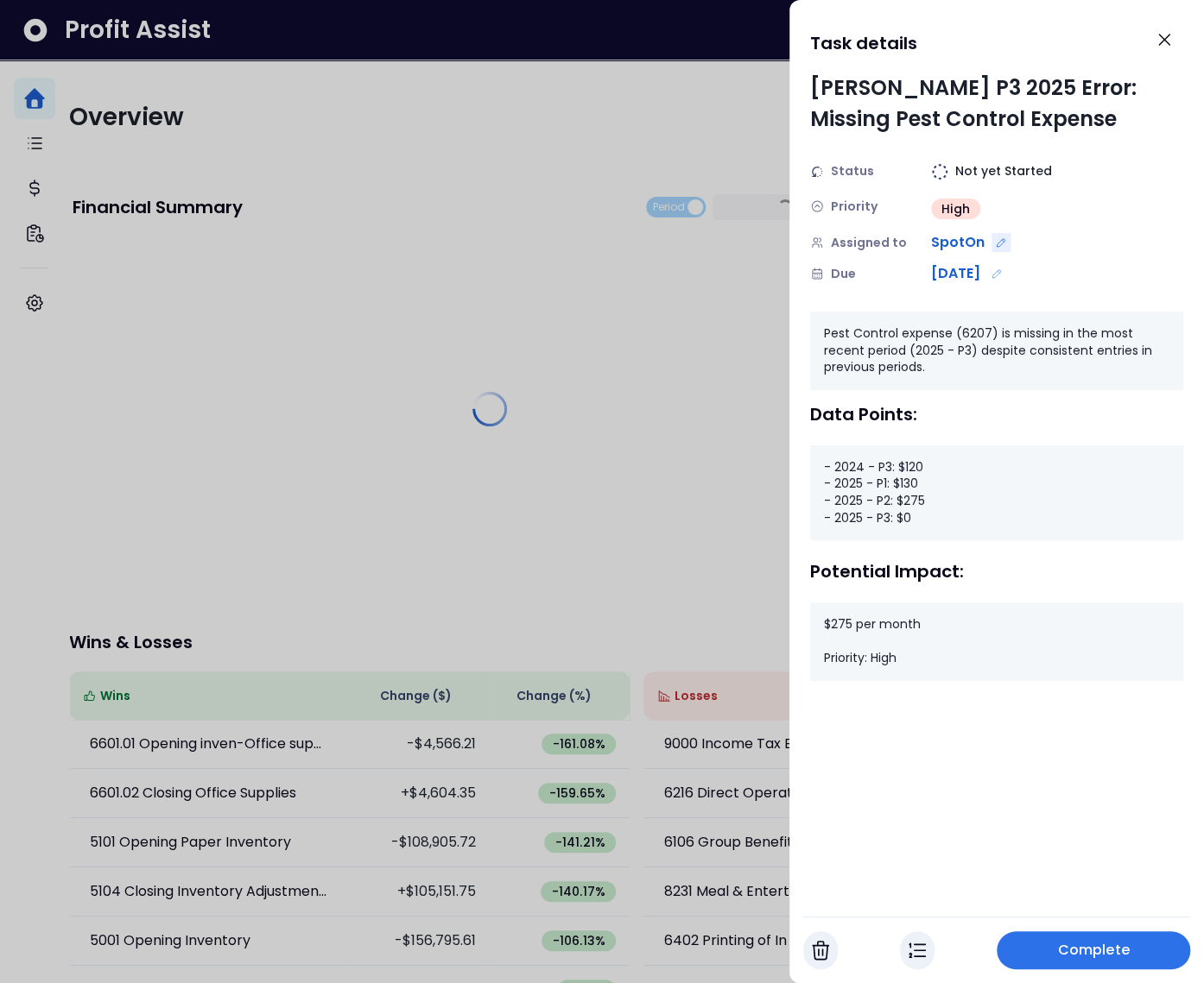
click at [998, 238] on icon "Edit assignment" at bounding box center [1001, 242] width 13 height 13
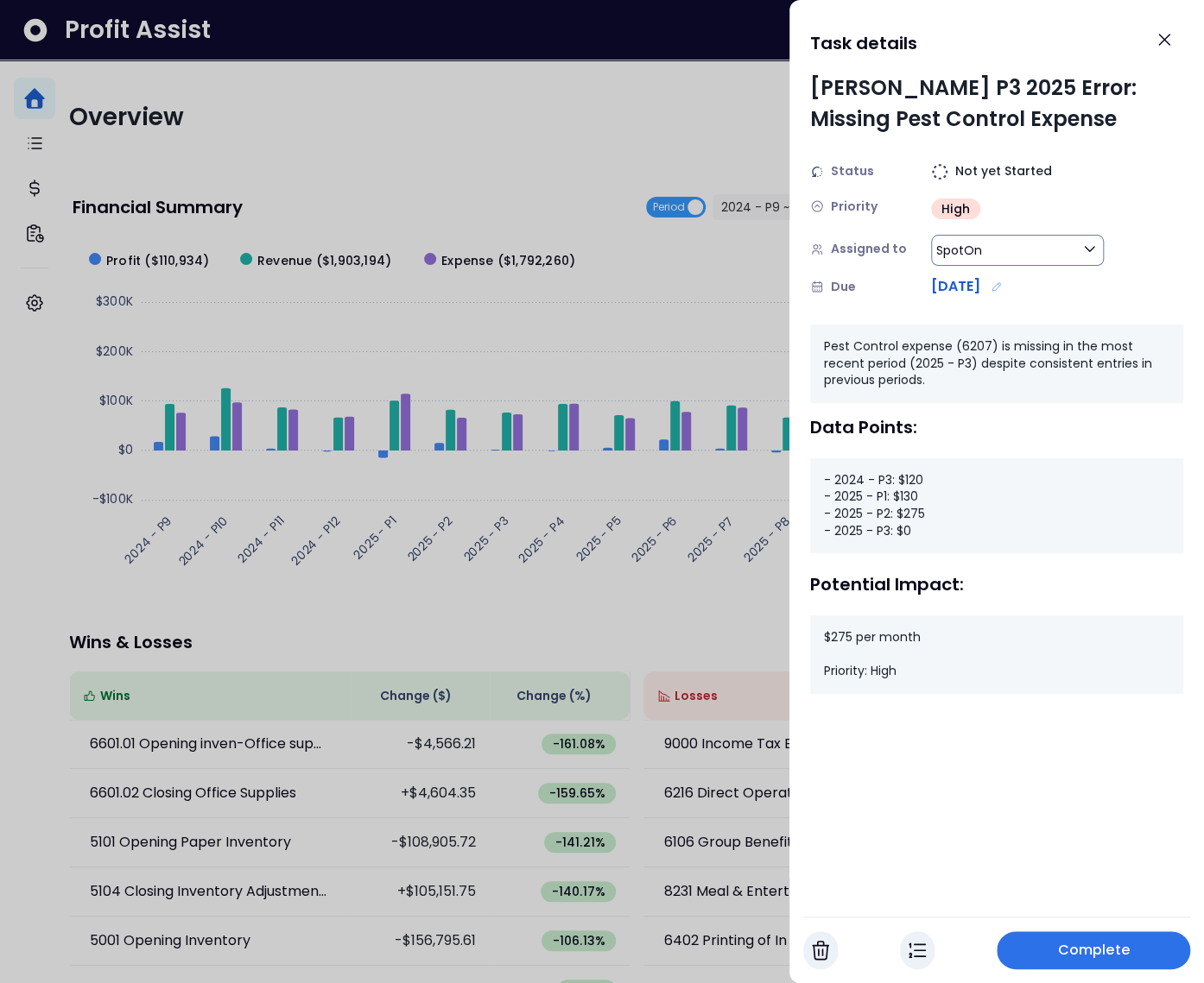
click at [978, 245] on span "SpotOn" at bounding box center [958, 250] width 46 height 21
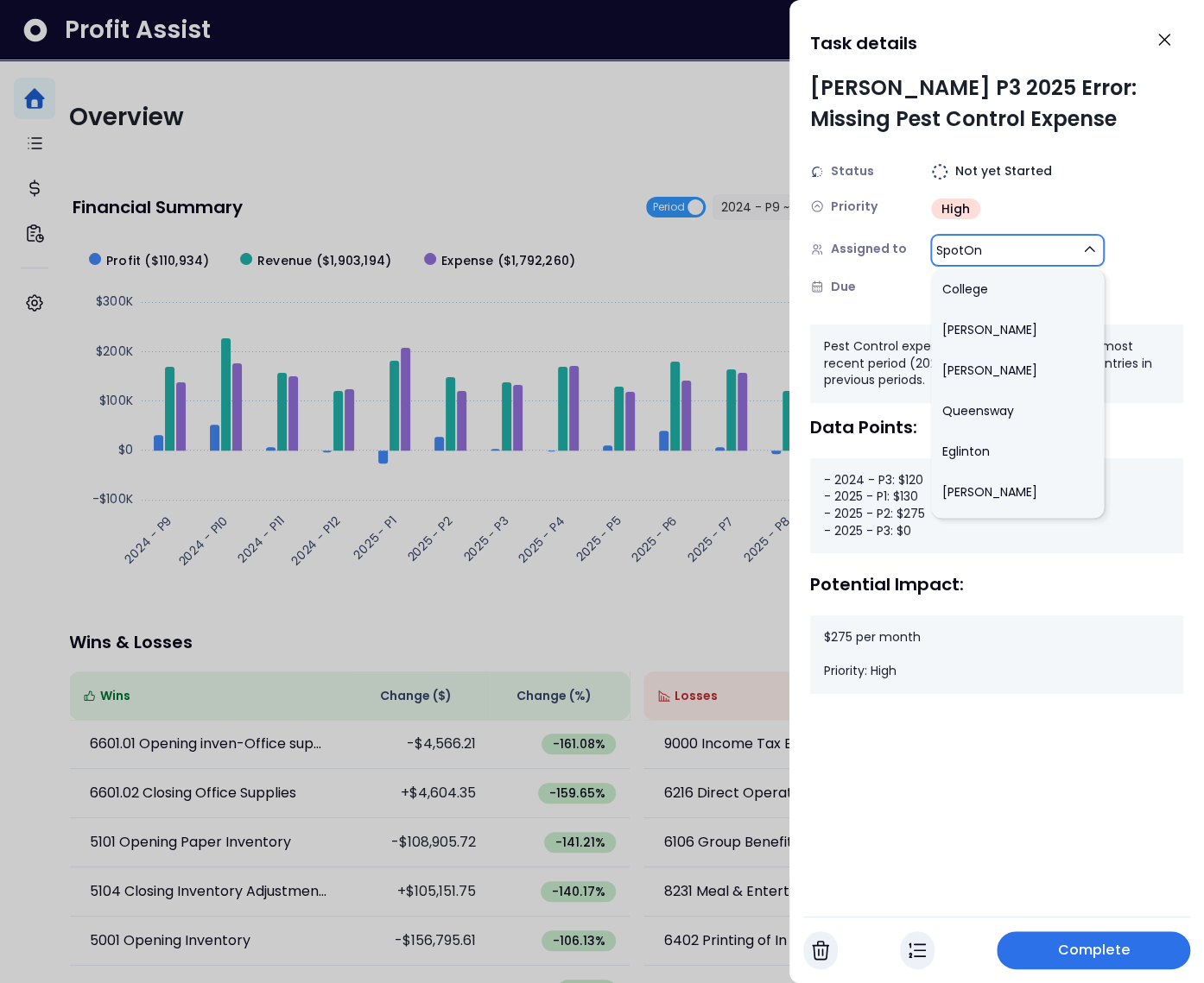
scroll to position [397, 0]
click at [890, 310] on div "Duncan P3 2025 Error: Missing Pest Control Expense Status Not yet Started Prior…" at bounding box center [996, 383] width 373 height 622
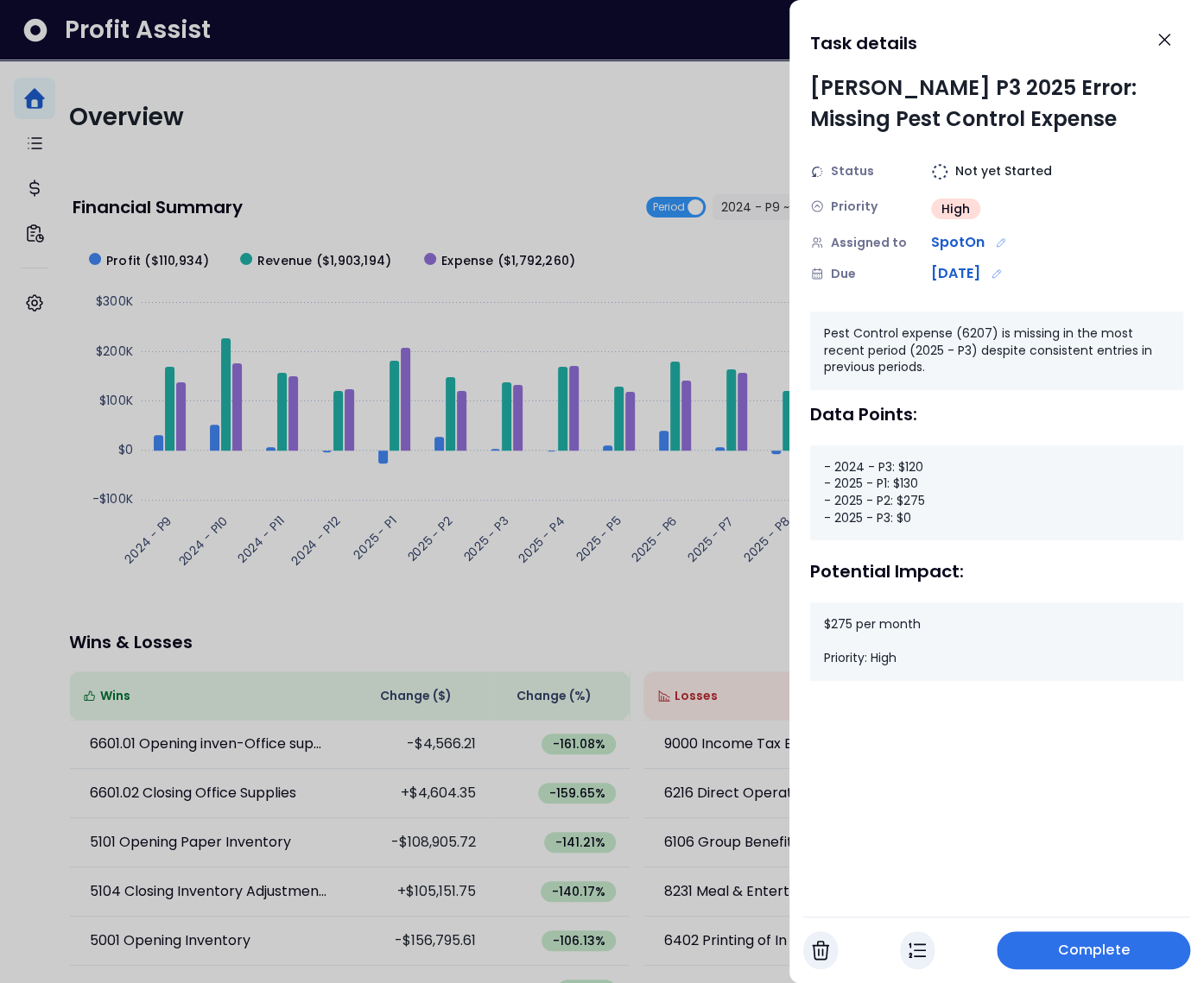
click at [547, 258] on div at bounding box center [602, 491] width 1204 height 983
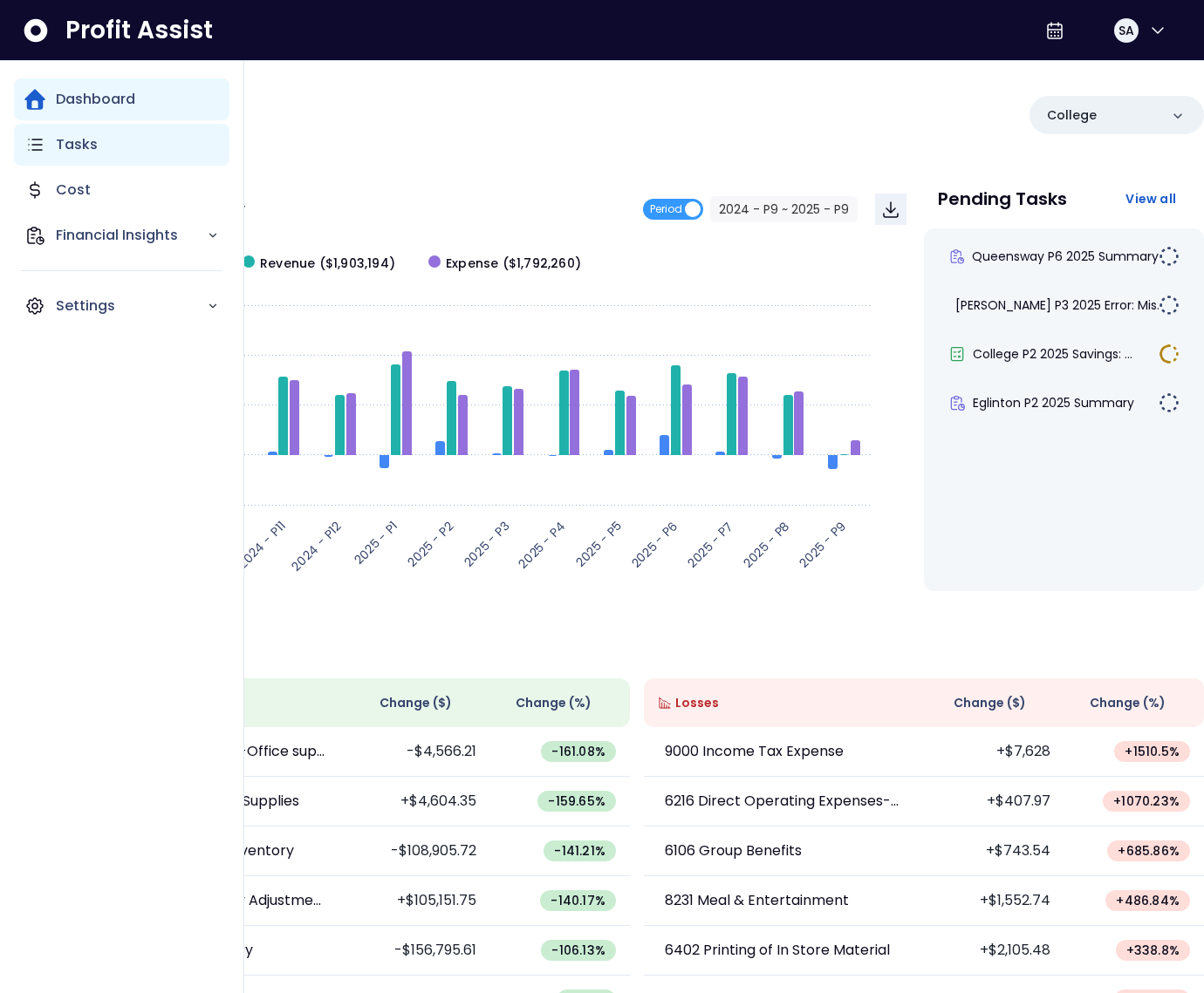
click at [24, 141] on icon "Main navigation" at bounding box center [34, 145] width 21 height 21
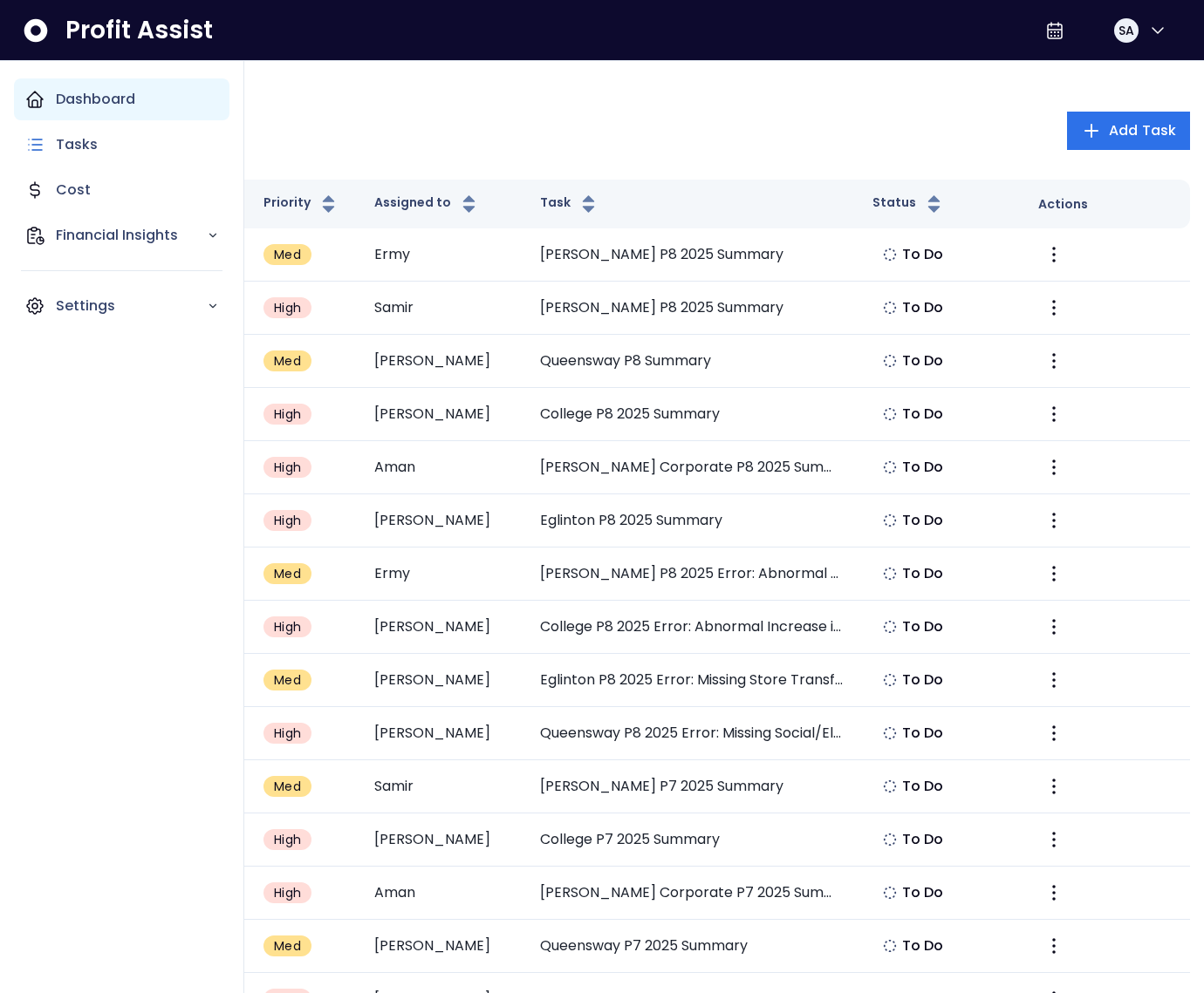
click at [20, 109] on div "Dashboard" at bounding box center [121, 99] width 215 height 42
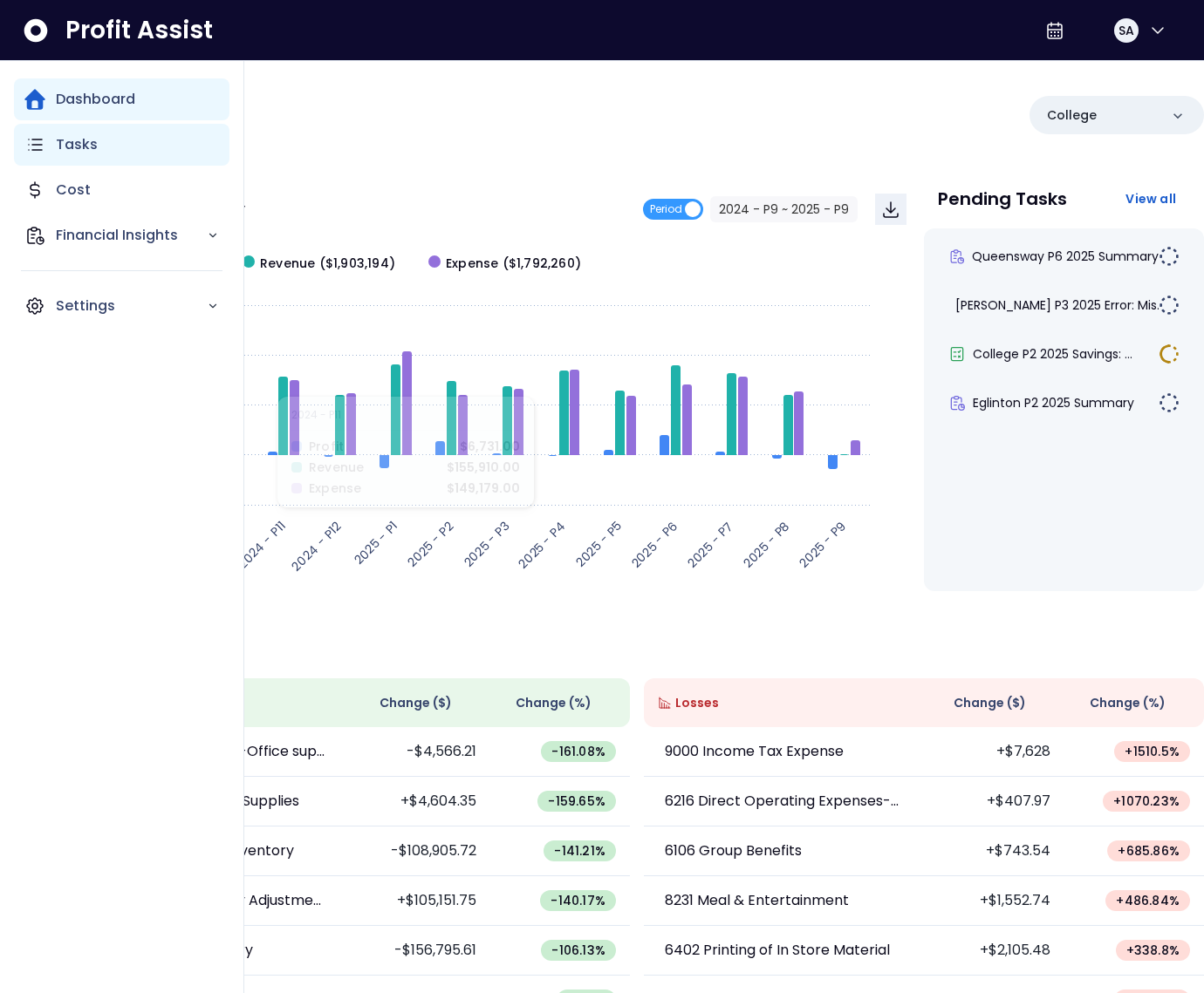
click at [32, 149] on icon "Main navigation" at bounding box center [34, 145] width 21 height 21
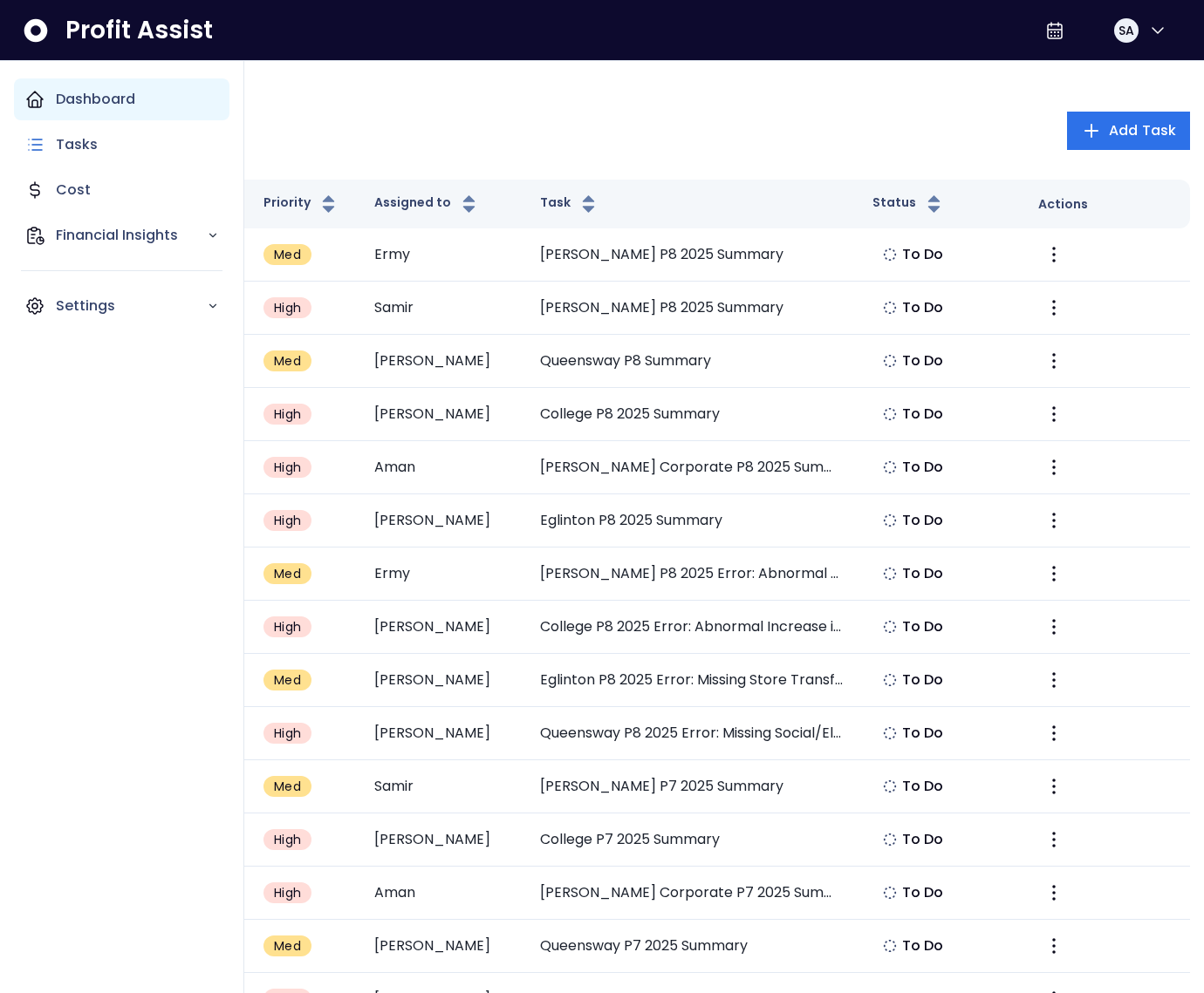
click at [63, 100] on p "Dashboard" at bounding box center [96, 98] width 80 height 21
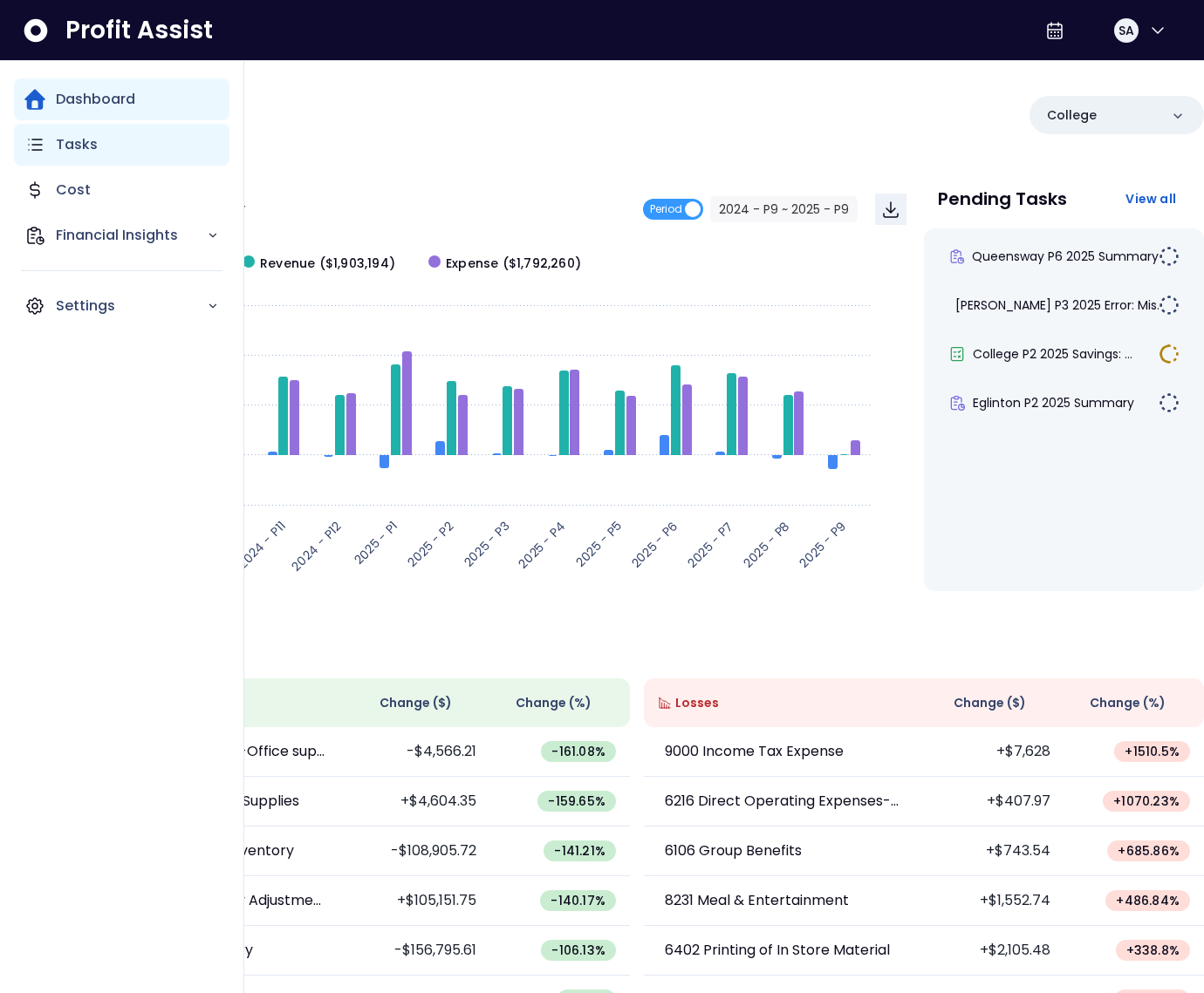
click at [38, 150] on icon "Main navigation" at bounding box center [35, 145] width 13 height 11
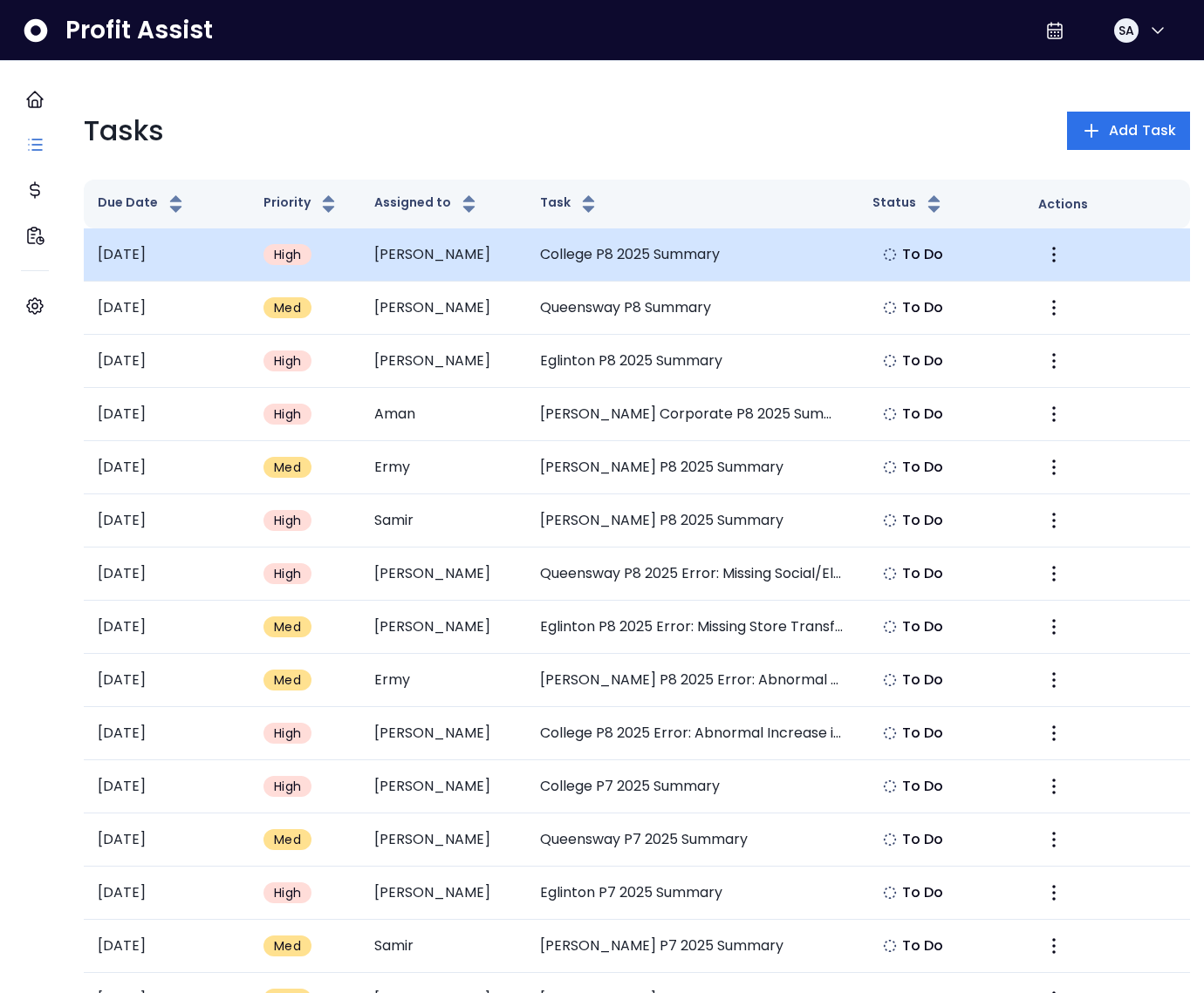
click at [614, 265] on td "College P8 2025 Summary" at bounding box center [691, 255] width 332 height 53
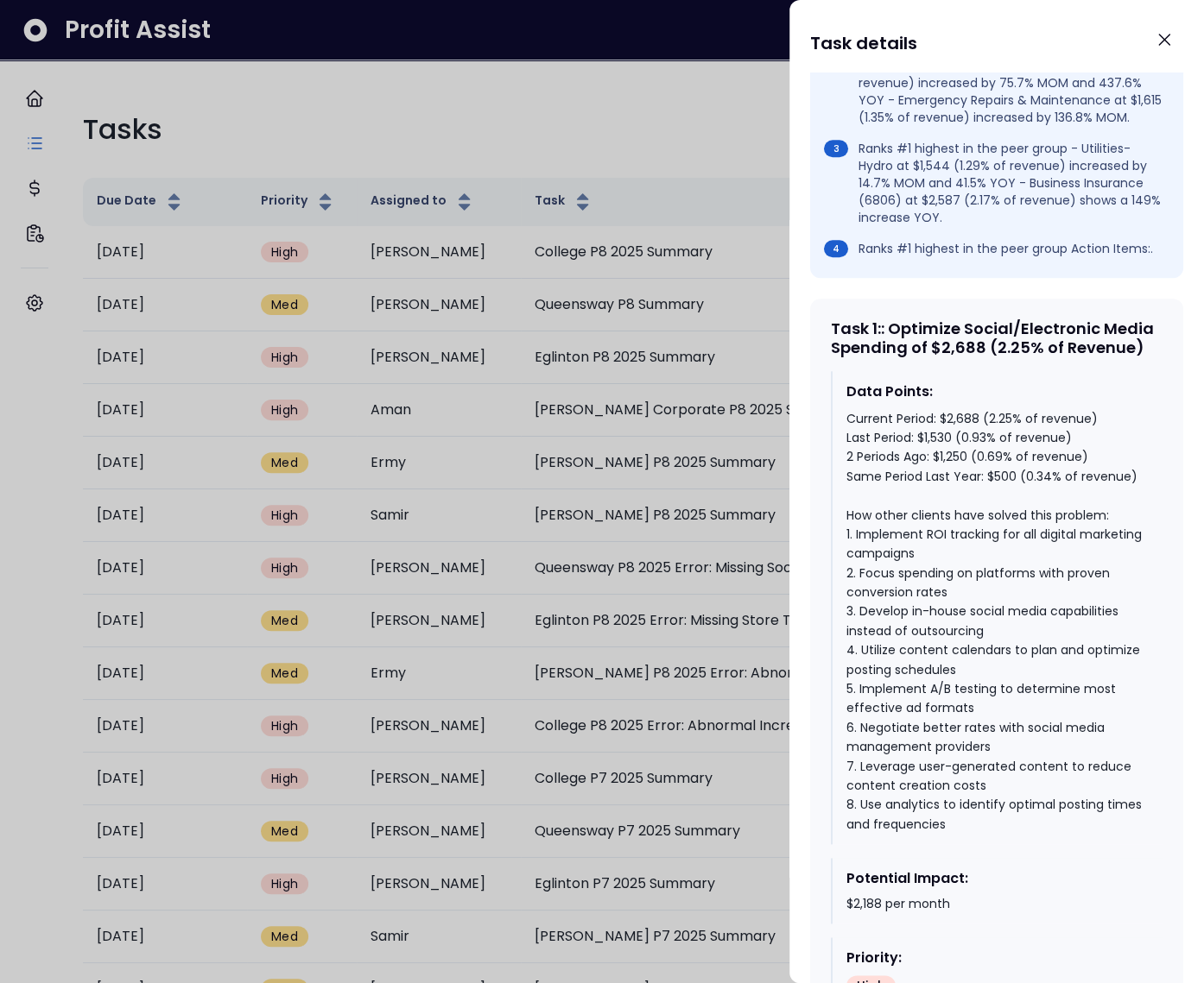
scroll to position [708, 0]
drag, startPoint x: 899, startPoint y: 362, endPoint x: 933, endPoint y: 403, distance: 53.3
click at [933, 358] on div "Task 1 : : Optimize Social/Electronic Media Spending of $2,688 (2.25% of Revenu…" at bounding box center [996, 339] width 332 height 38
click at [1003, 529] on div "Current Period: $2,688 (2.25% of revenue) Last Period: $1,530 (0.93% of revenue…" at bounding box center [997, 623] width 302 height 426
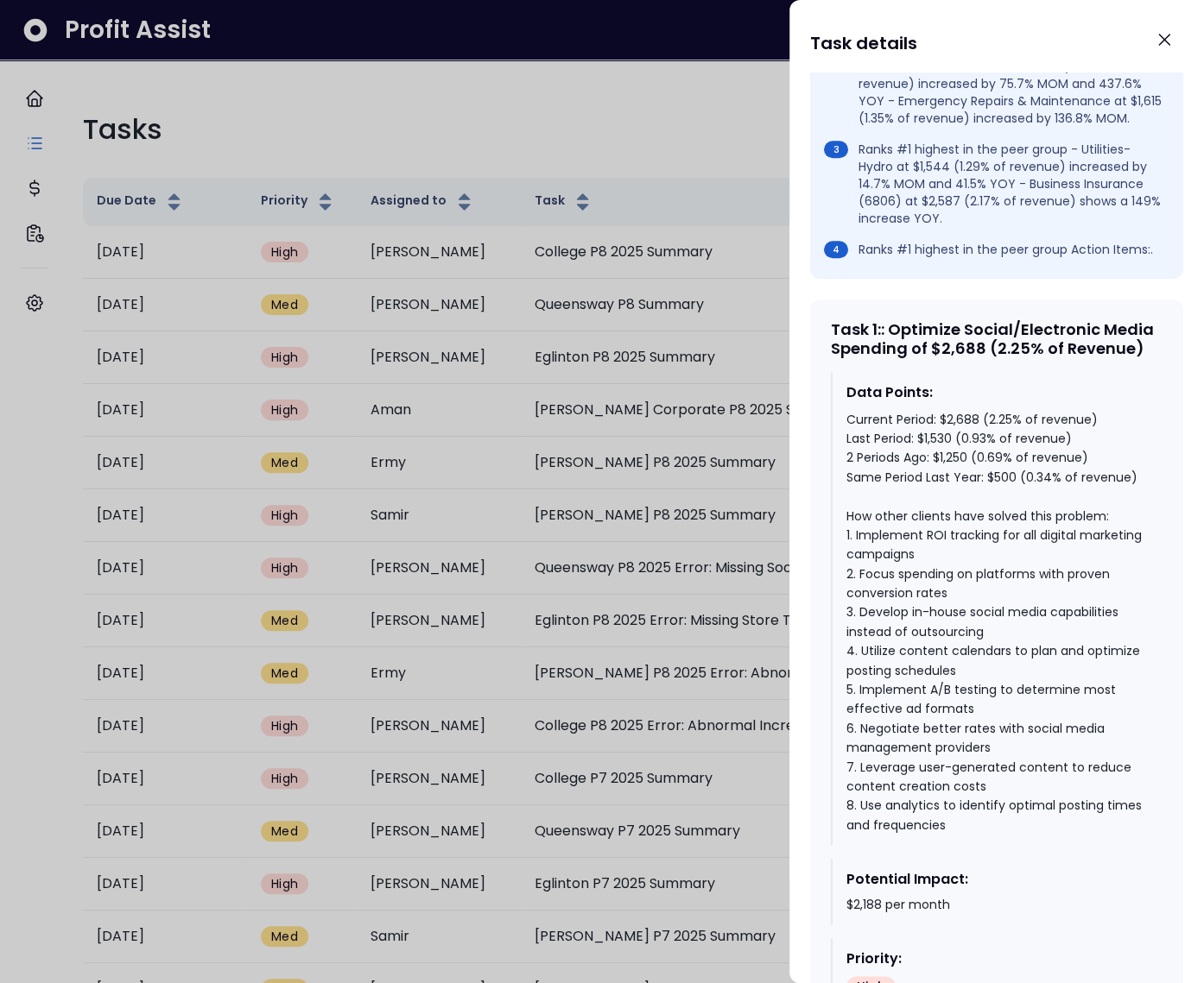
click at [954, 512] on div "Current Period: $2,688 (2.25% of revenue) Last Period: $1,530 (0.93% of revenue…" at bounding box center [997, 623] width 302 height 426
click at [938, 491] on div "Current Period: $2,688 (2.25% of revenue) Last Period: $1,530 (0.93% of revenue…" at bounding box center [997, 623] width 302 height 426
click at [952, 469] on div "Current Period: $2,688 (2.25% of revenue) Last Period: $1,530 (0.93% of revenue…" at bounding box center [997, 623] width 302 height 426
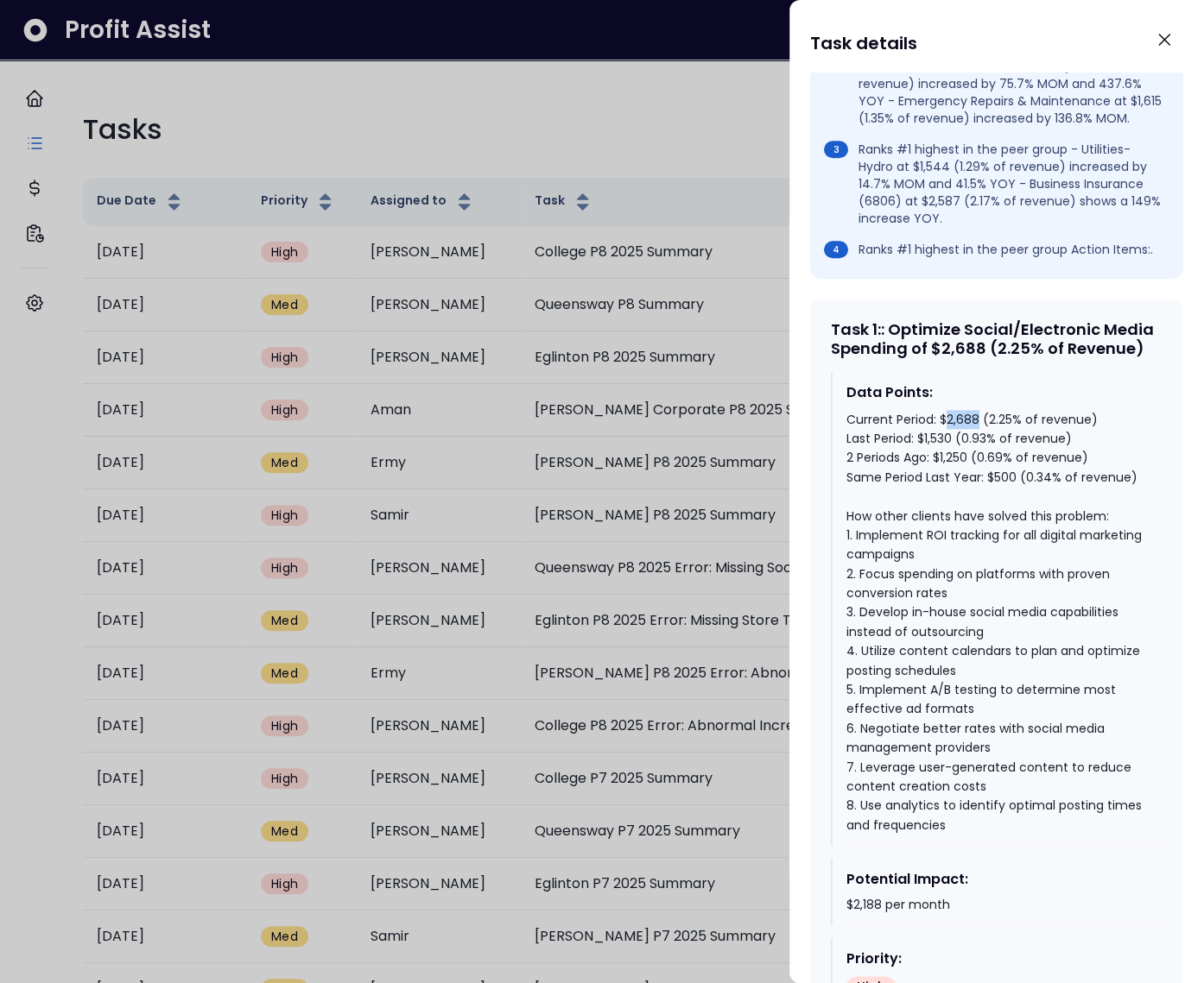
click at [952, 469] on div "Current Period: $2,688 (2.25% of revenue) Last Period: $1,530 (0.93% of revenue…" at bounding box center [997, 623] width 302 height 426
drag, startPoint x: 984, startPoint y: 470, endPoint x: 1086, endPoint y: 474, distance: 102.1
click at [1086, 474] on div "Current Period: $2,688 (2.25% of revenue) Last Period: $1,530 (0.93% of revenue…" at bounding box center [997, 623] width 302 height 426
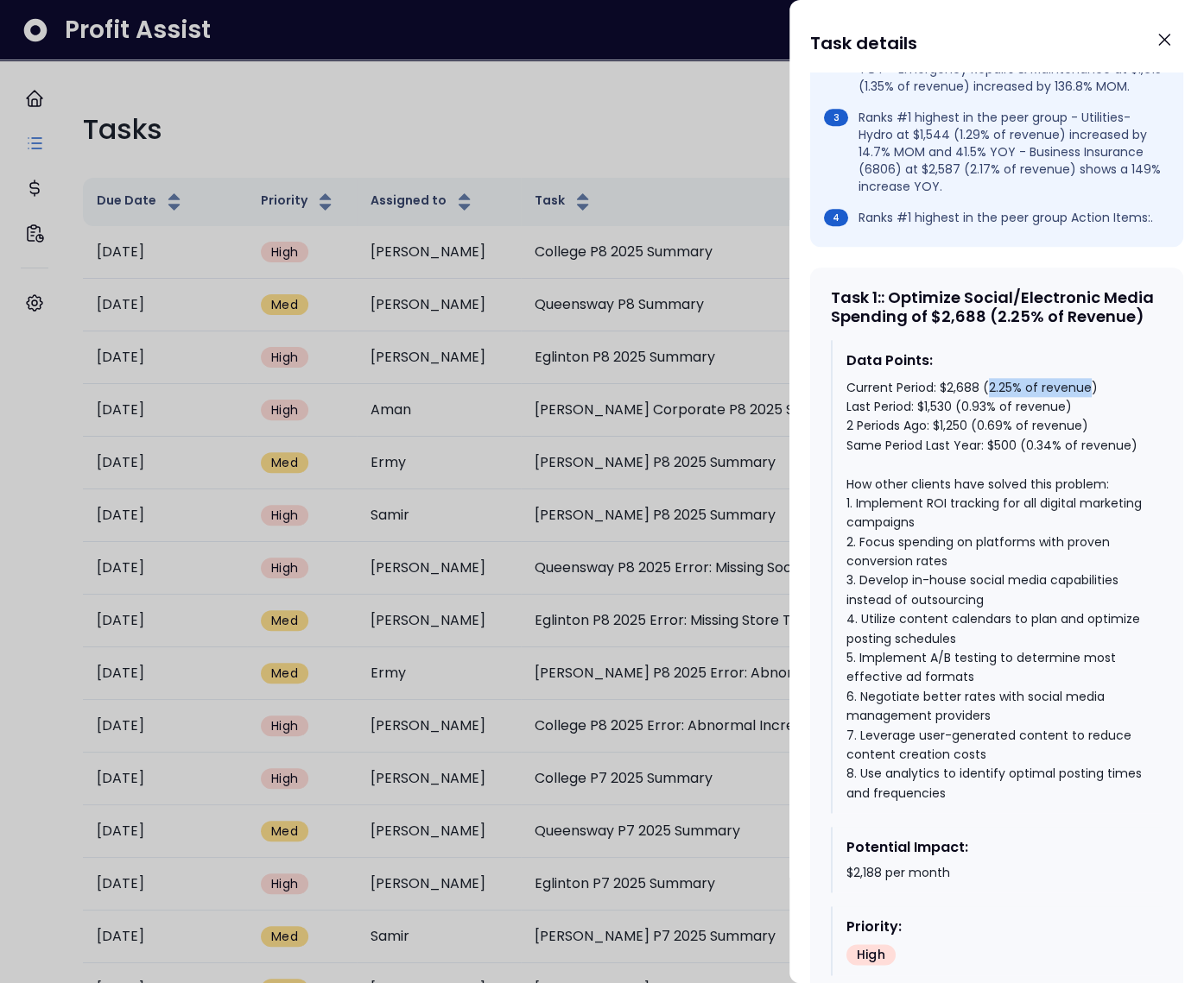
scroll to position [836, 0]
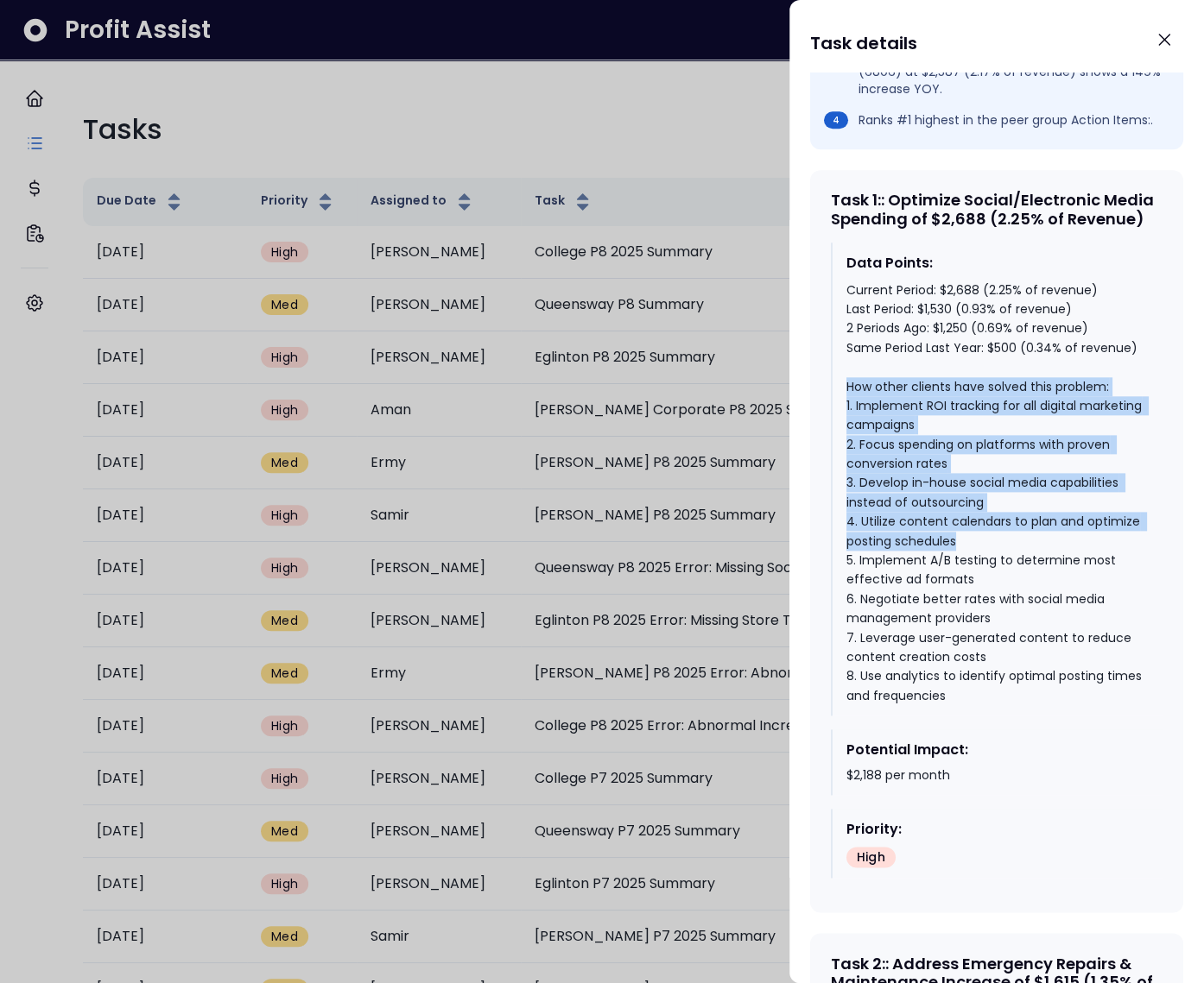
drag, startPoint x: 843, startPoint y: 437, endPoint x: 1071, endPoint y: 586, distance: 272.4
click at [1071, 586] on div "Data Points: Current Period: $2,688 (2.25% of revenue) Last Period: $1,530 (0.9…" at bounding box center [996, 479] width 332 height 474
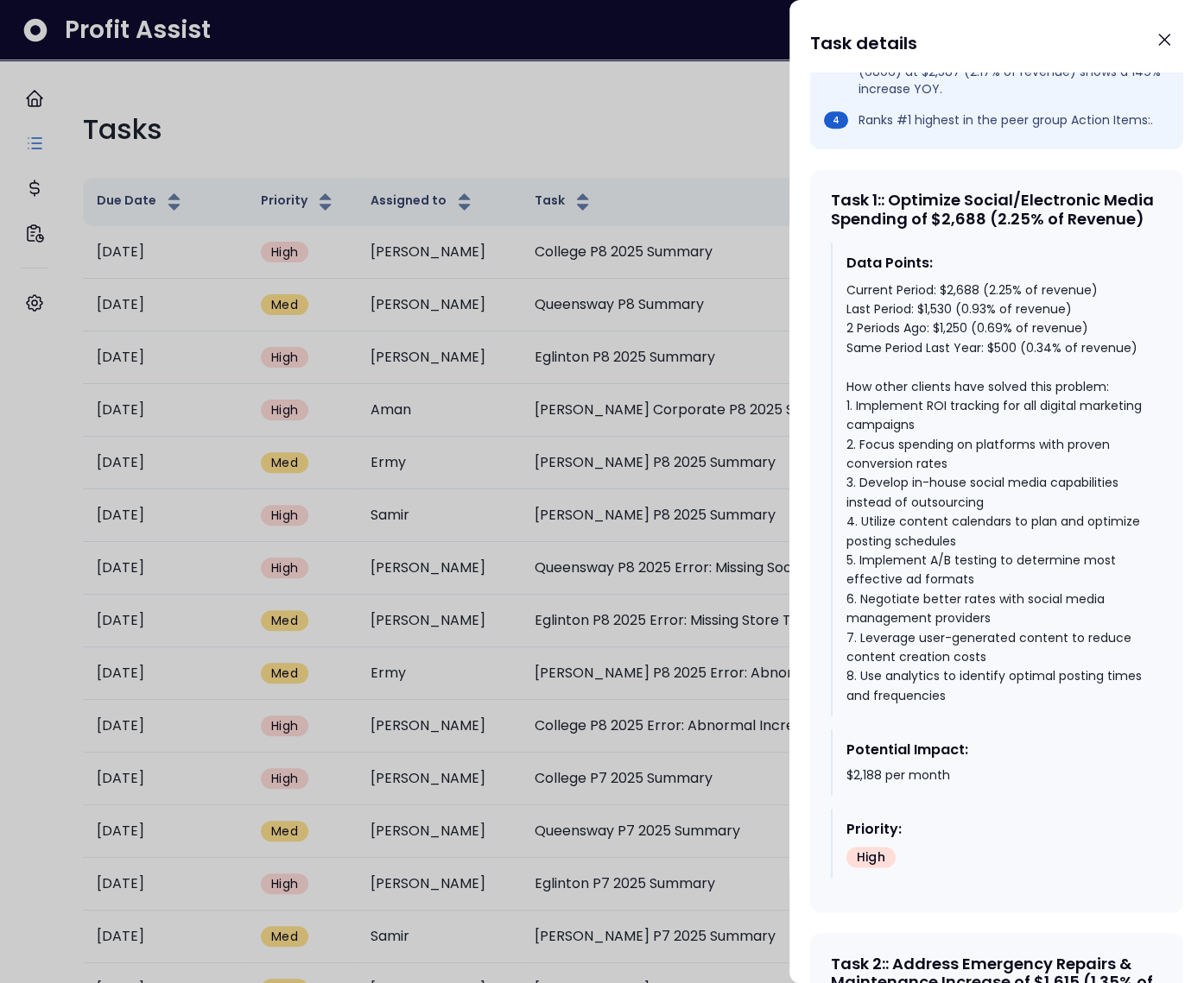
click at [462, 129] on div at bounding box center [602, 491] width 1204 height 983
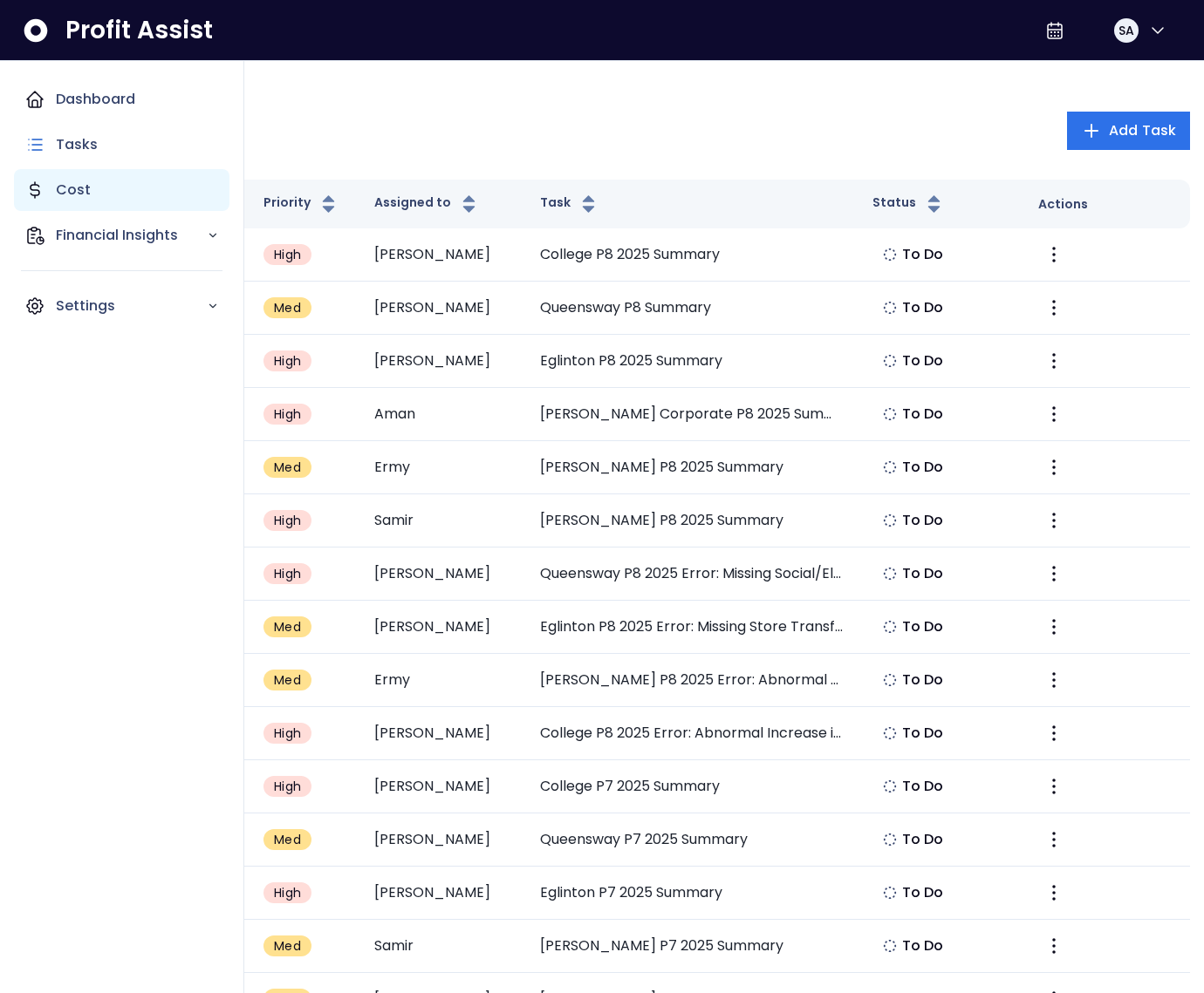
click at [60, 189] on p "Cost" at bounding box center [73, 190] width 35 height 21
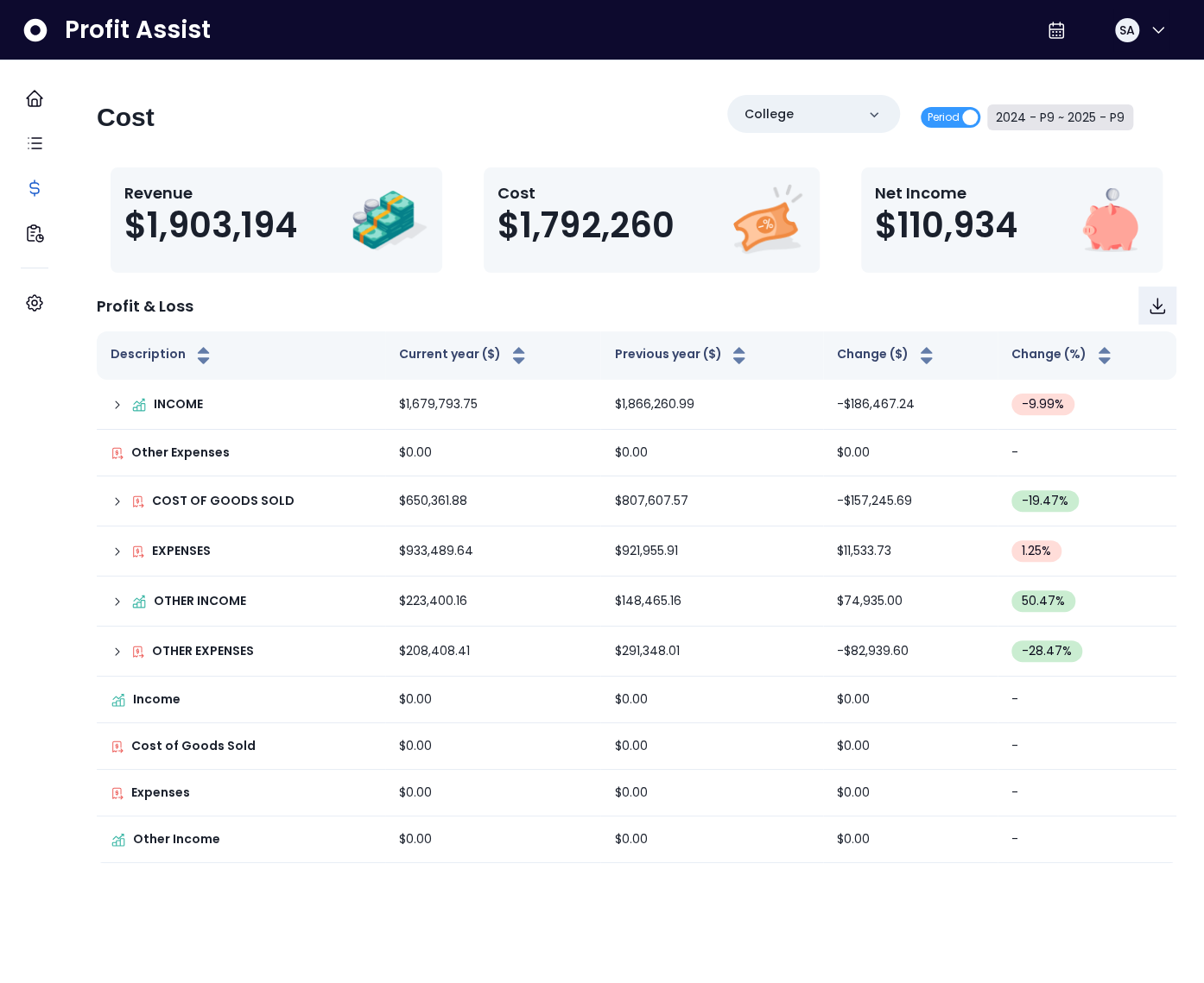
click at [1064, 114] on button "2024 - P9 ~ 2025 - P9" at bounding box center [1059, 117] width 146 height 26
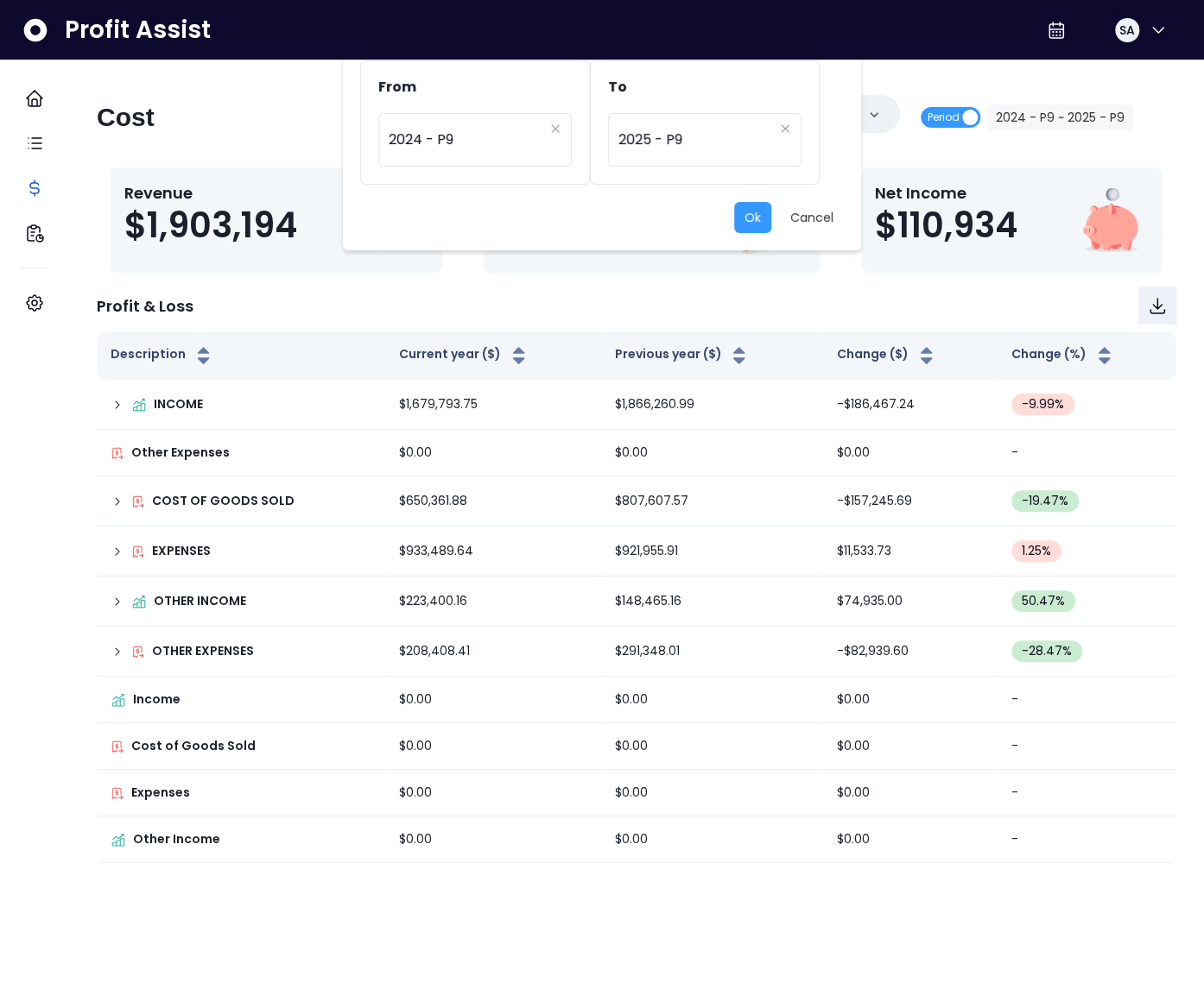
click at [948, 130] on div "From ********* 2024 - P9 To ********* 2025 - P9 Ok Cancel" at bounding box center [602, 491] width 1204 height 983
click at [457, 133] on span "2024 - P9" at bounding box center [465, 140] width 155 height 39
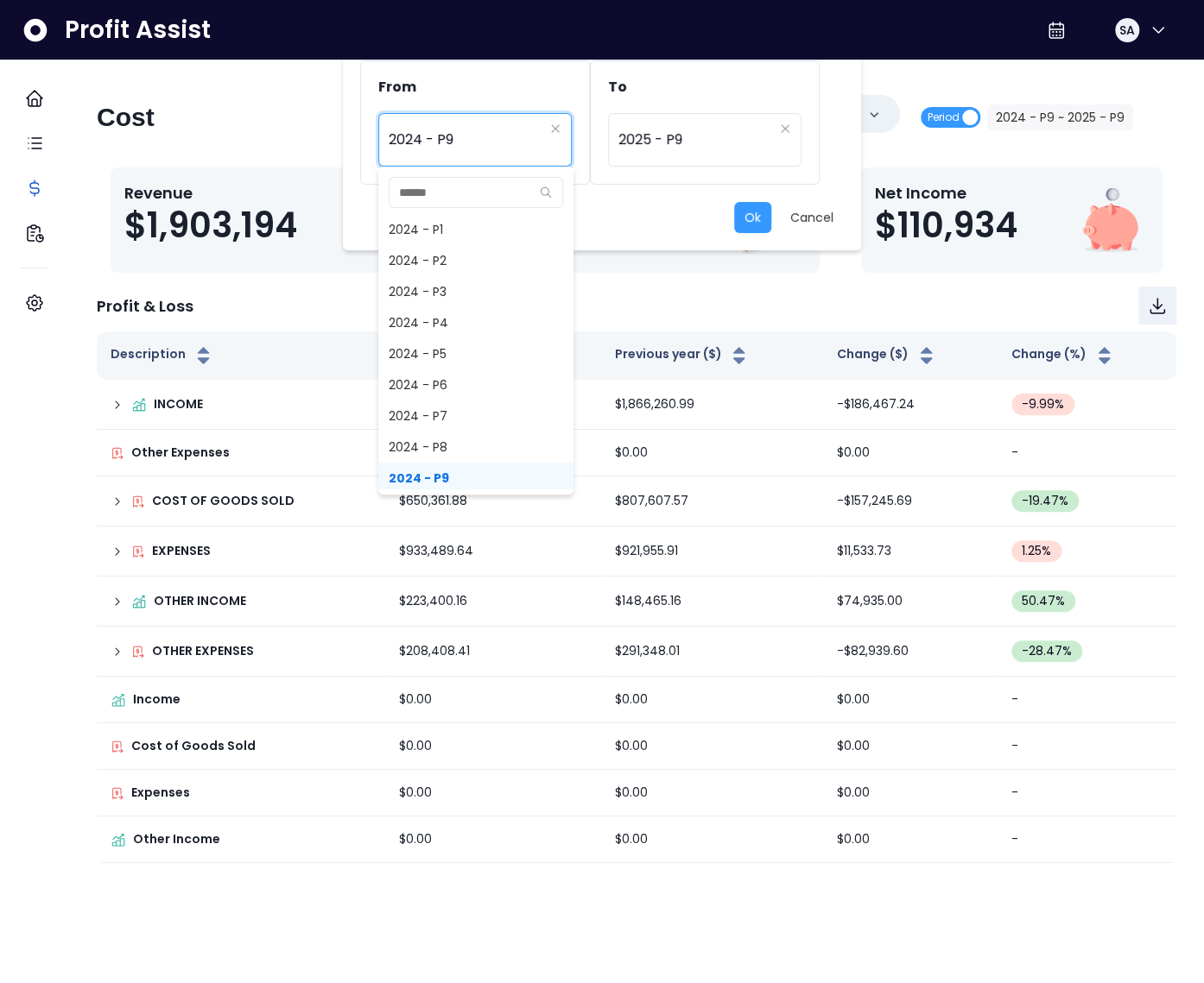
scroll to position [1080, 0]
click at [443, 479] on span "2025 - P8" at bounding box center [476, 486] width 195 height 31
type input "*********"
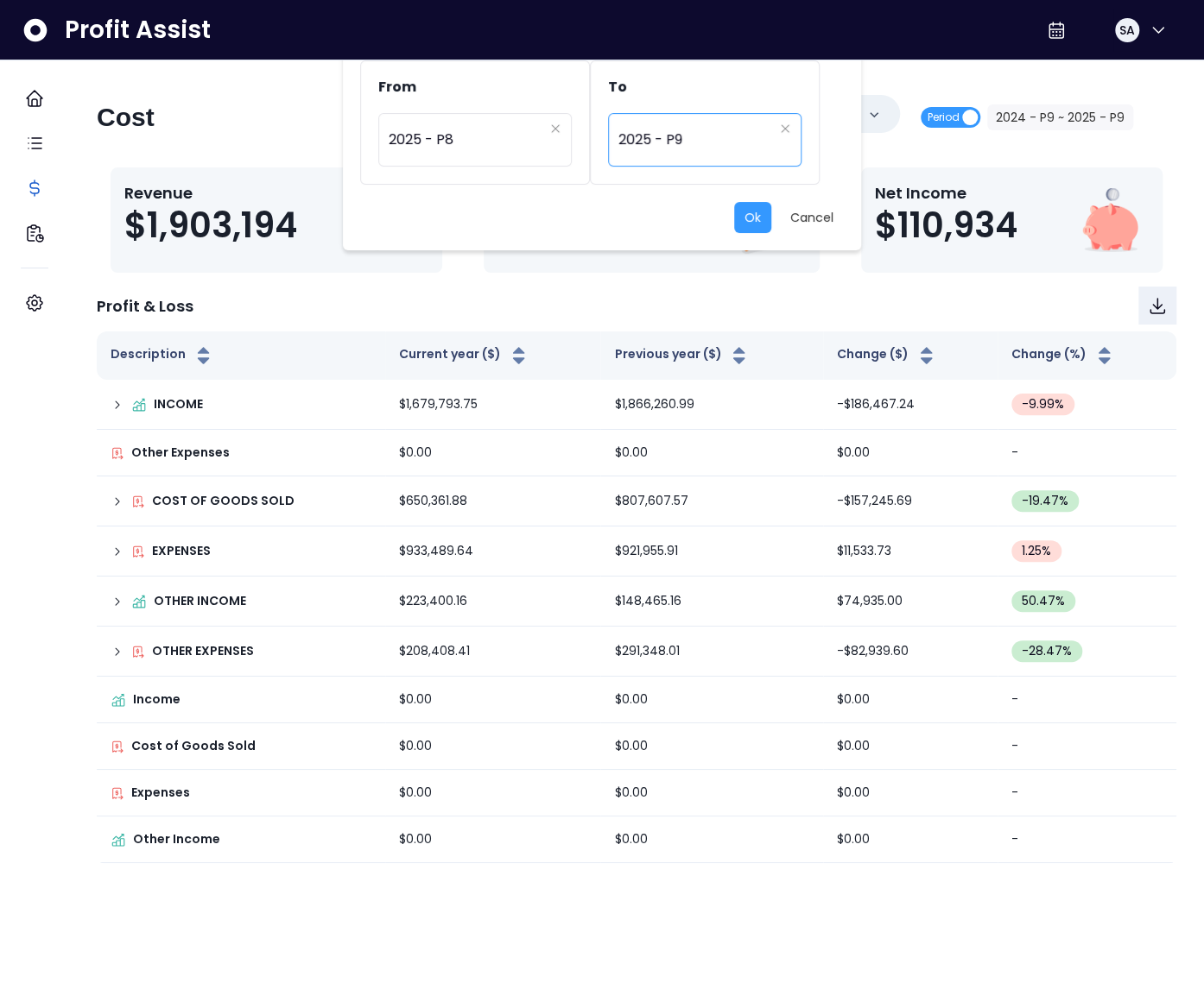
click at [669, 164] on div "********* 2025 - P9" at bounding box center [705, 140] width 193 height 54
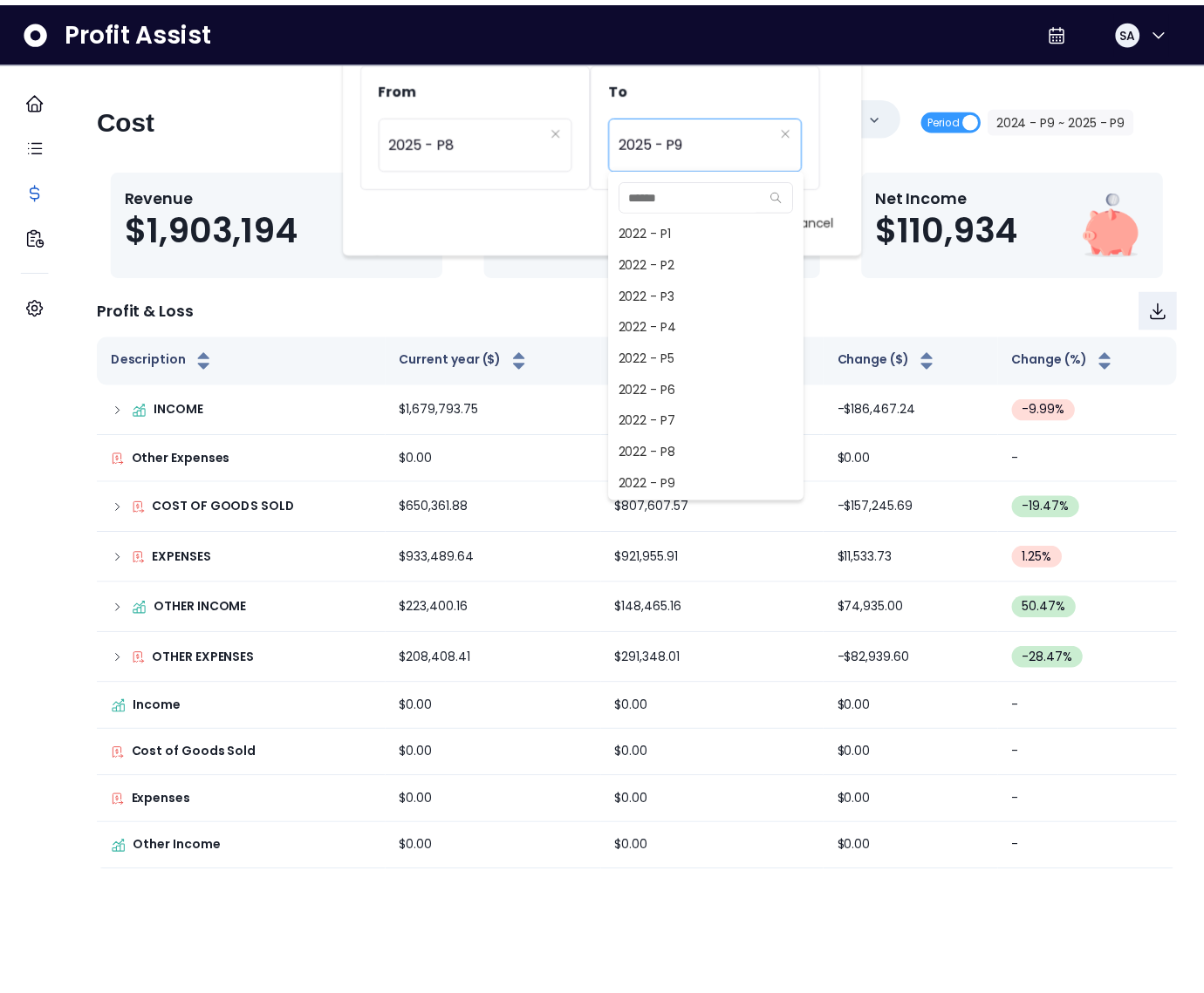
scroll to position [1129, 0]
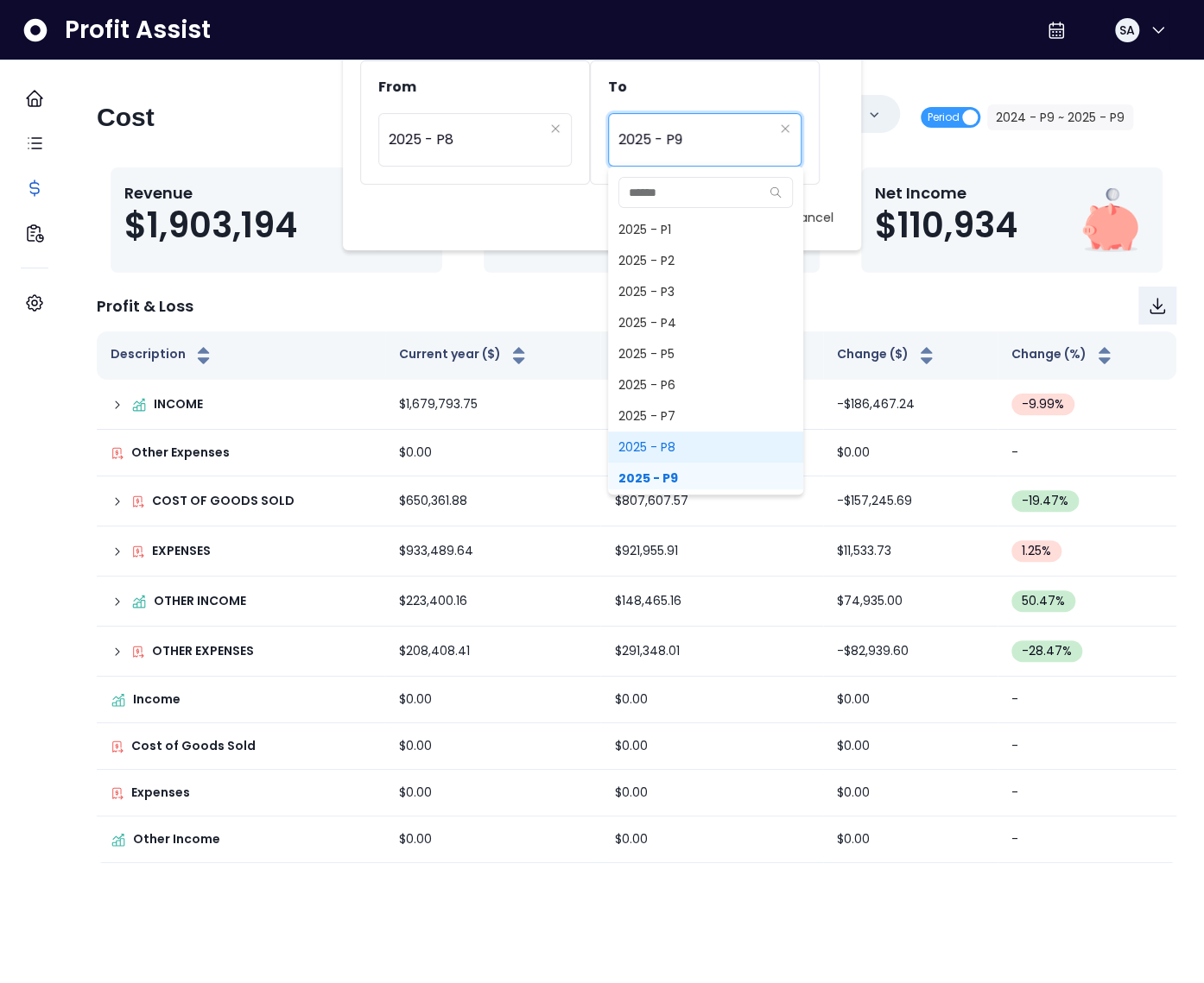
click at [670, 448] on span "2025 - P8" at bounding box center [706, 447] width 195 height 31
type input "*********"
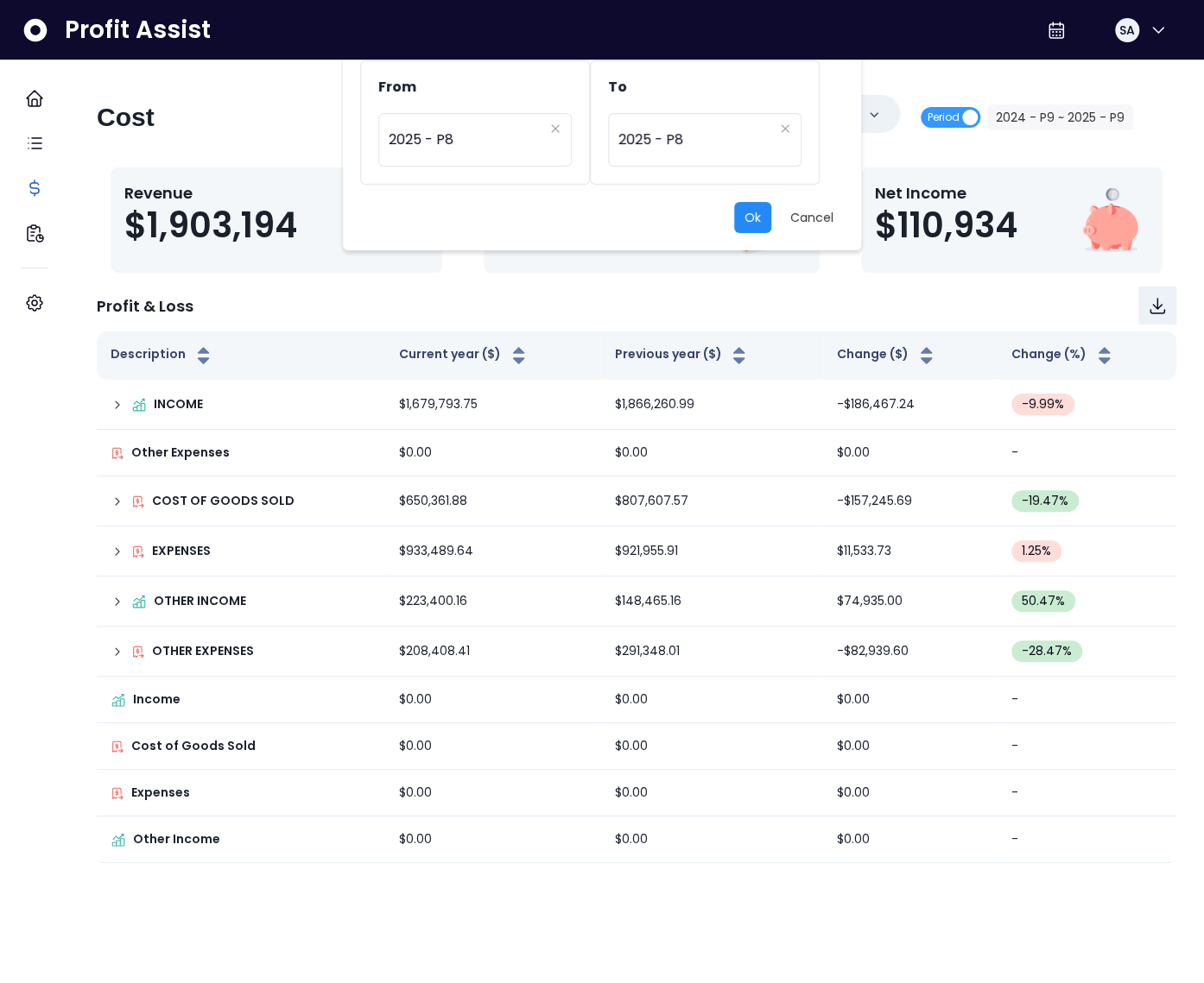
click at [749, 230] on button "Ok" at bounding box center [752, 217] width 38 height 31
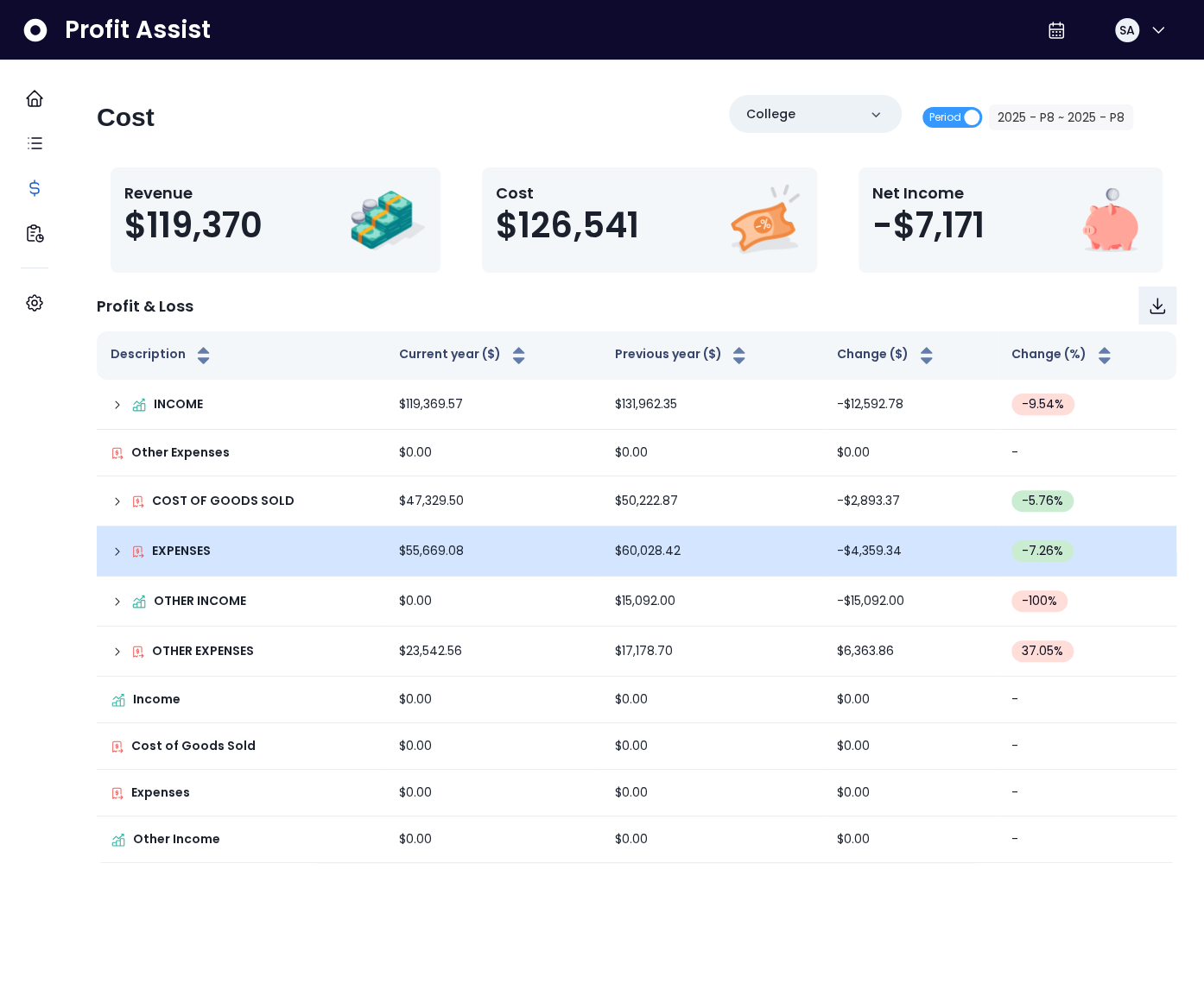
click at [119, 548] on icon at bounding box center [117, 552] width 4 height 7
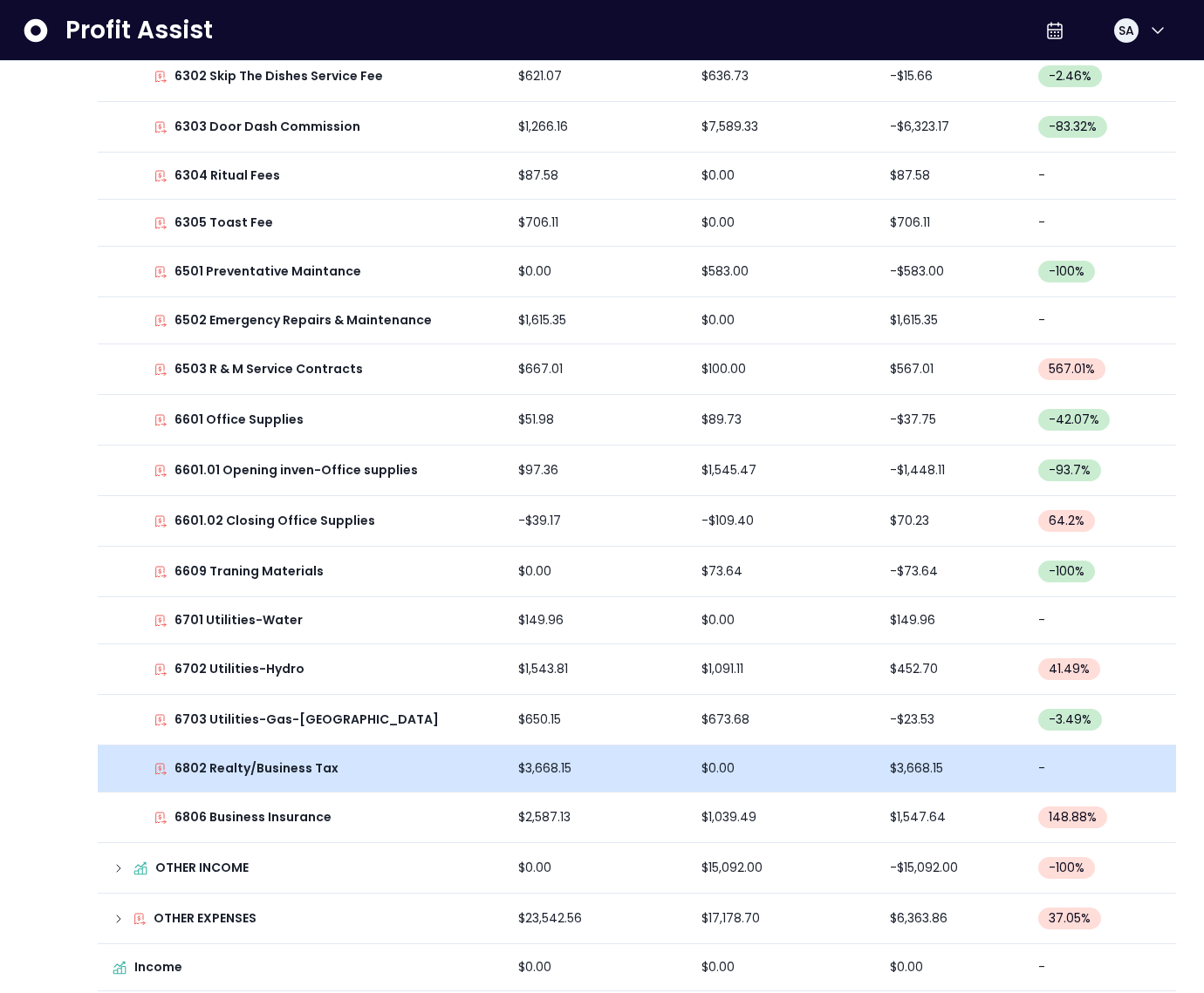
scroll to position [1641, 0]
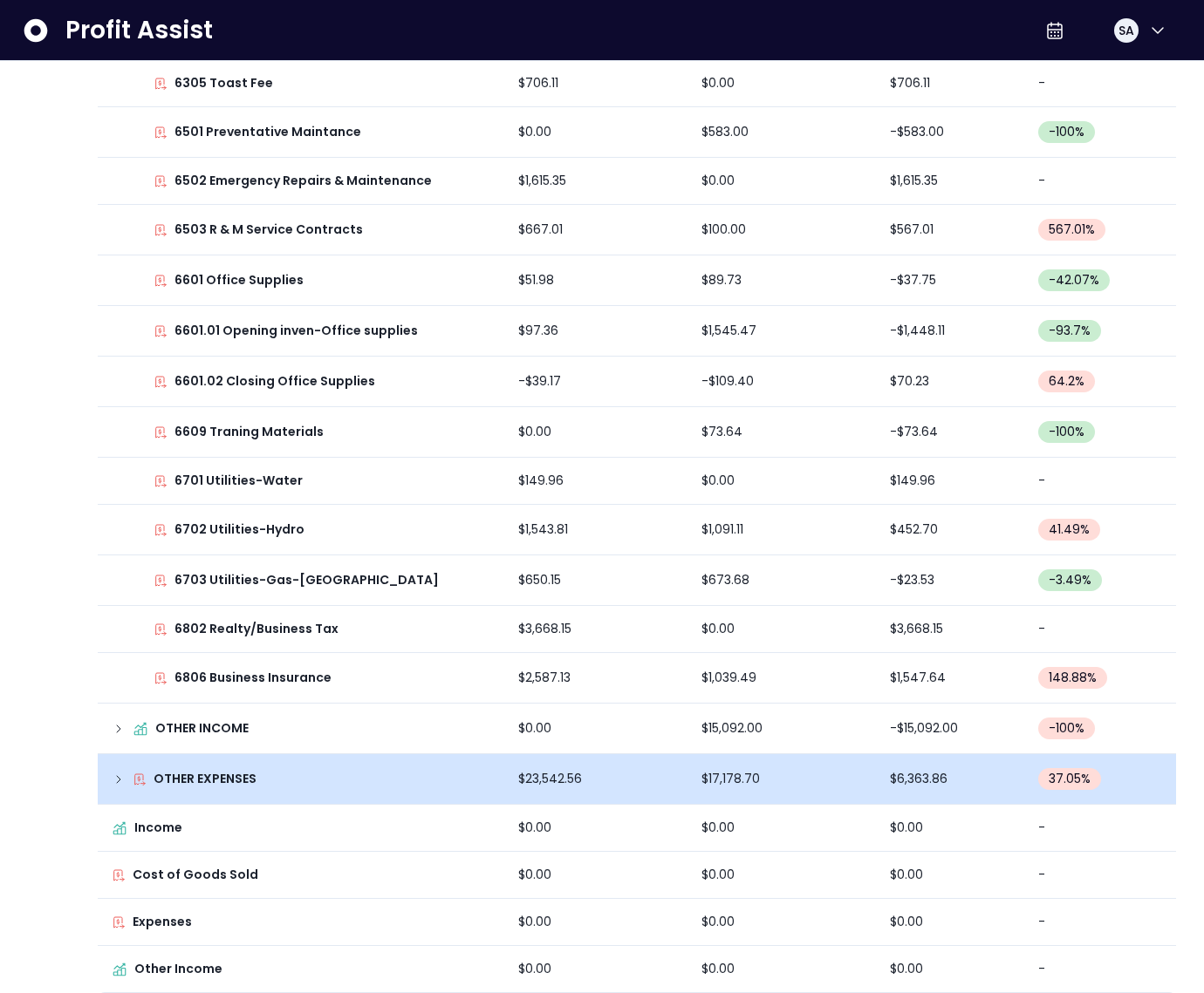
click at [126, 773] on icon at bounding box center [118, 779] width 14 height 14
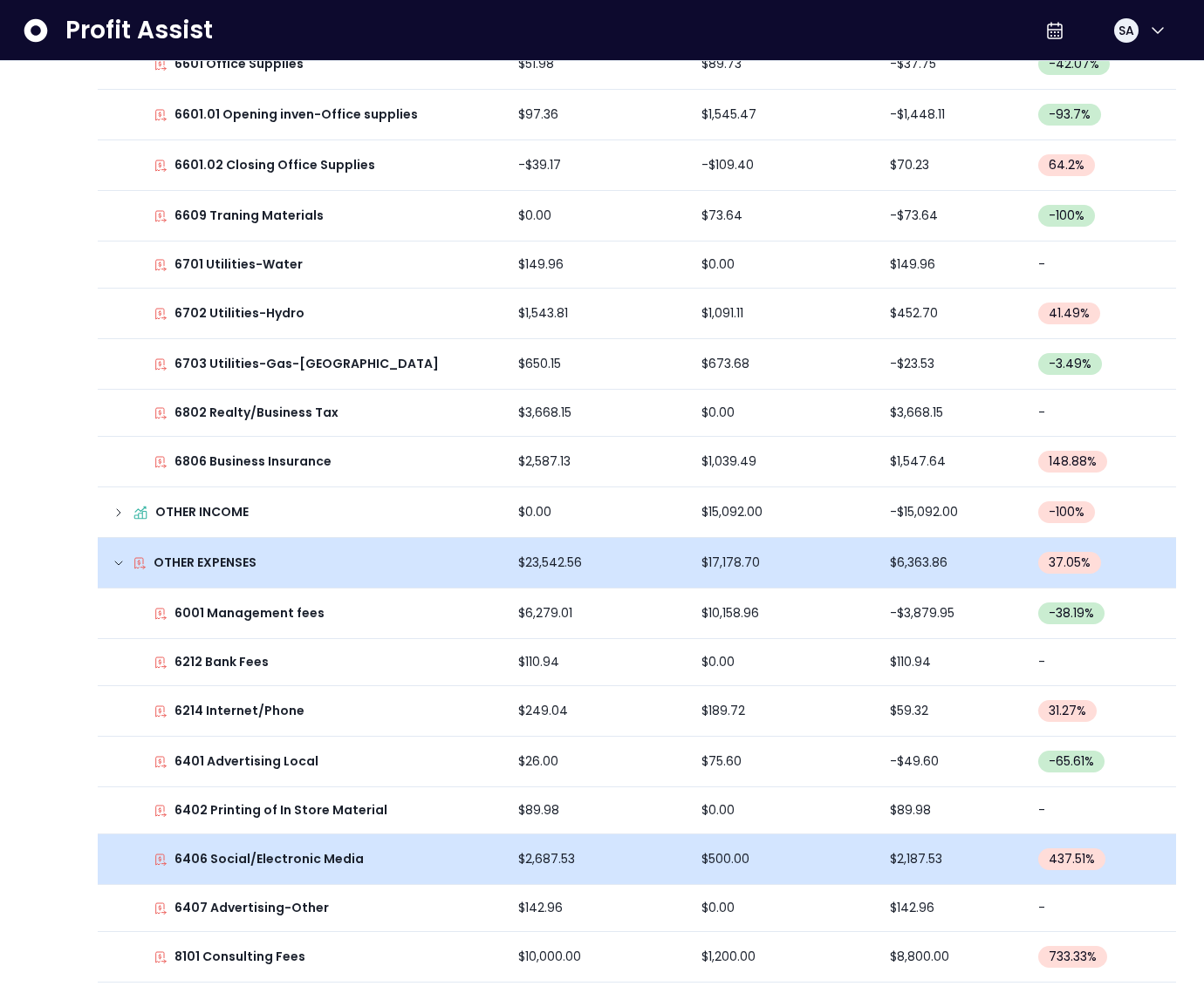
scroll to position [1937, 0]
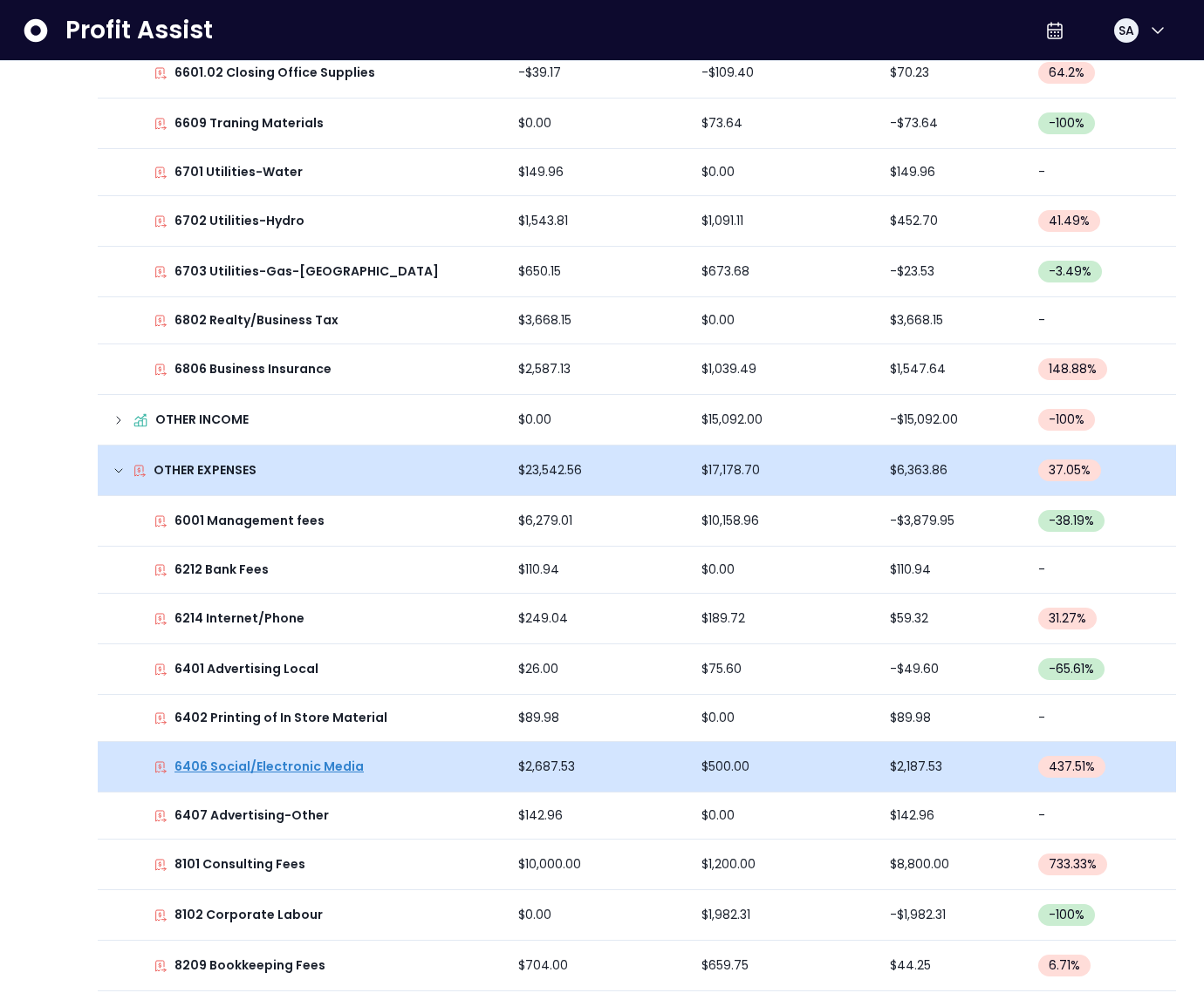
click at [311, 760] on p "6406 Social/Electronic Media" at bounding box center [268, 767] width 189 height 18
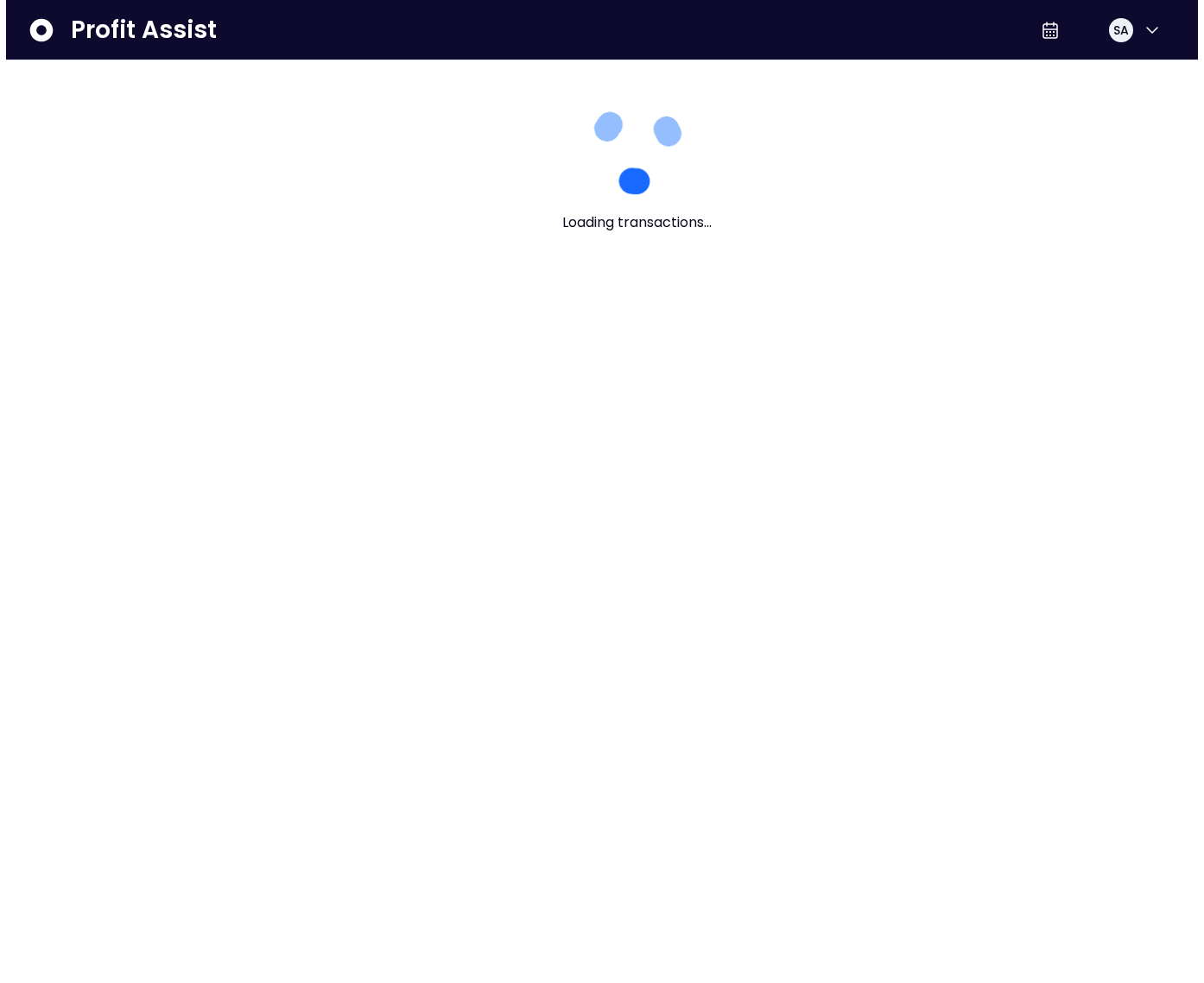
scroll to position [0, 0]
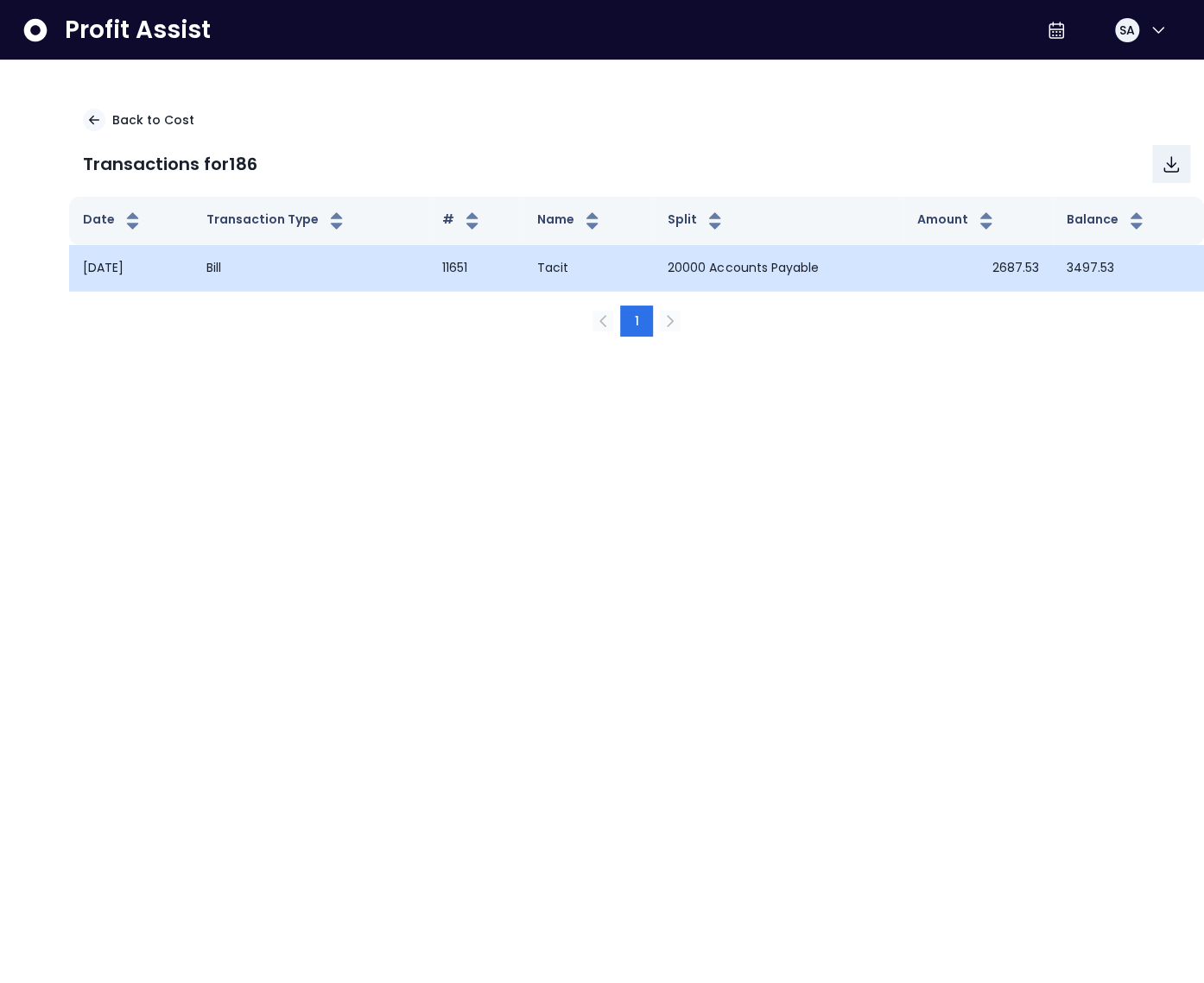
click at [554, 264] on td "Tacit" at bounding box center [589, 267] width 131 height 46
click at [554, 265] on td "Tacit" at bounding box center [589, 267] width 131 height 46
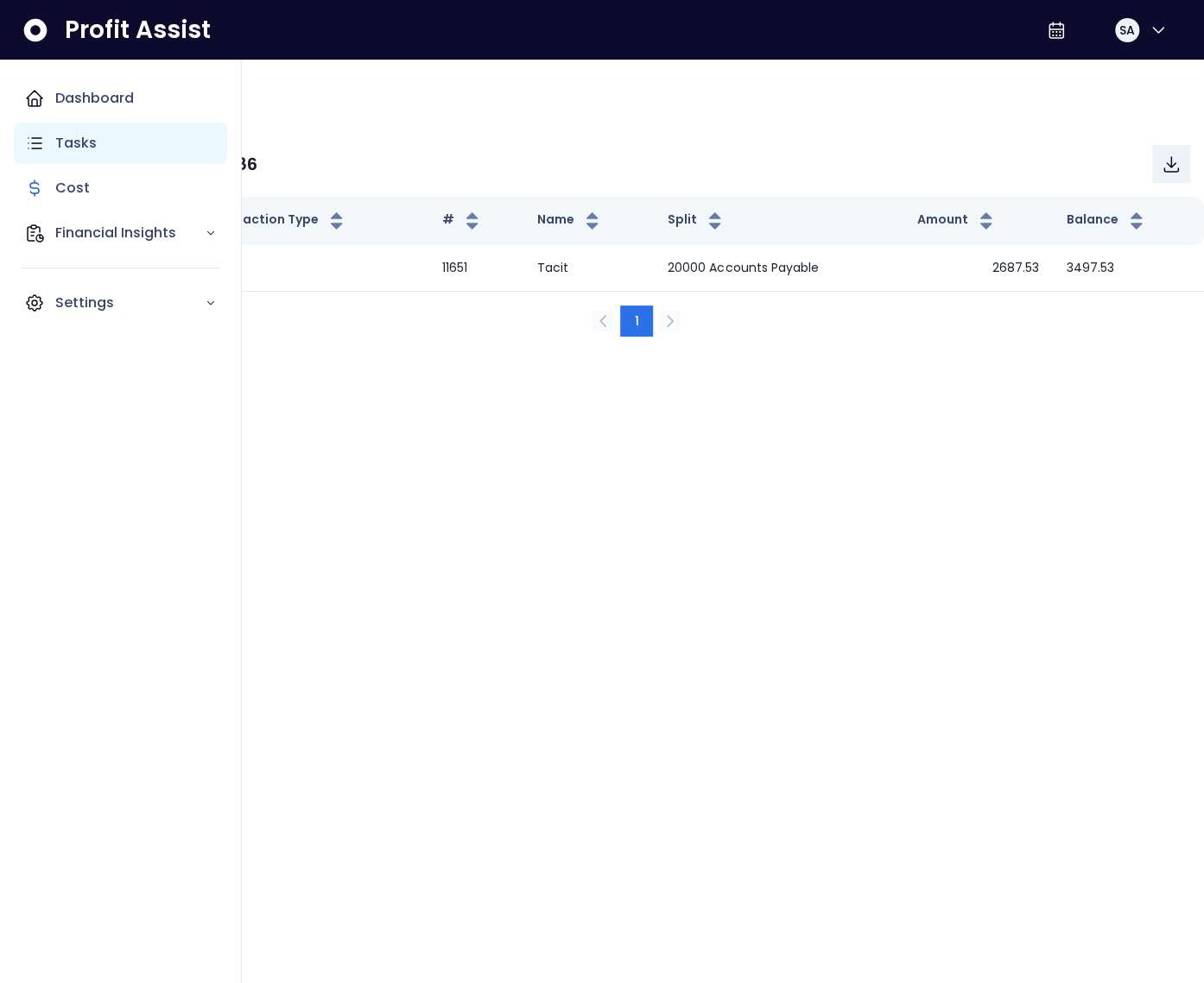
click at [102, 130] on div "Tasks" at bounding box center [120, 143] width 213 height 41
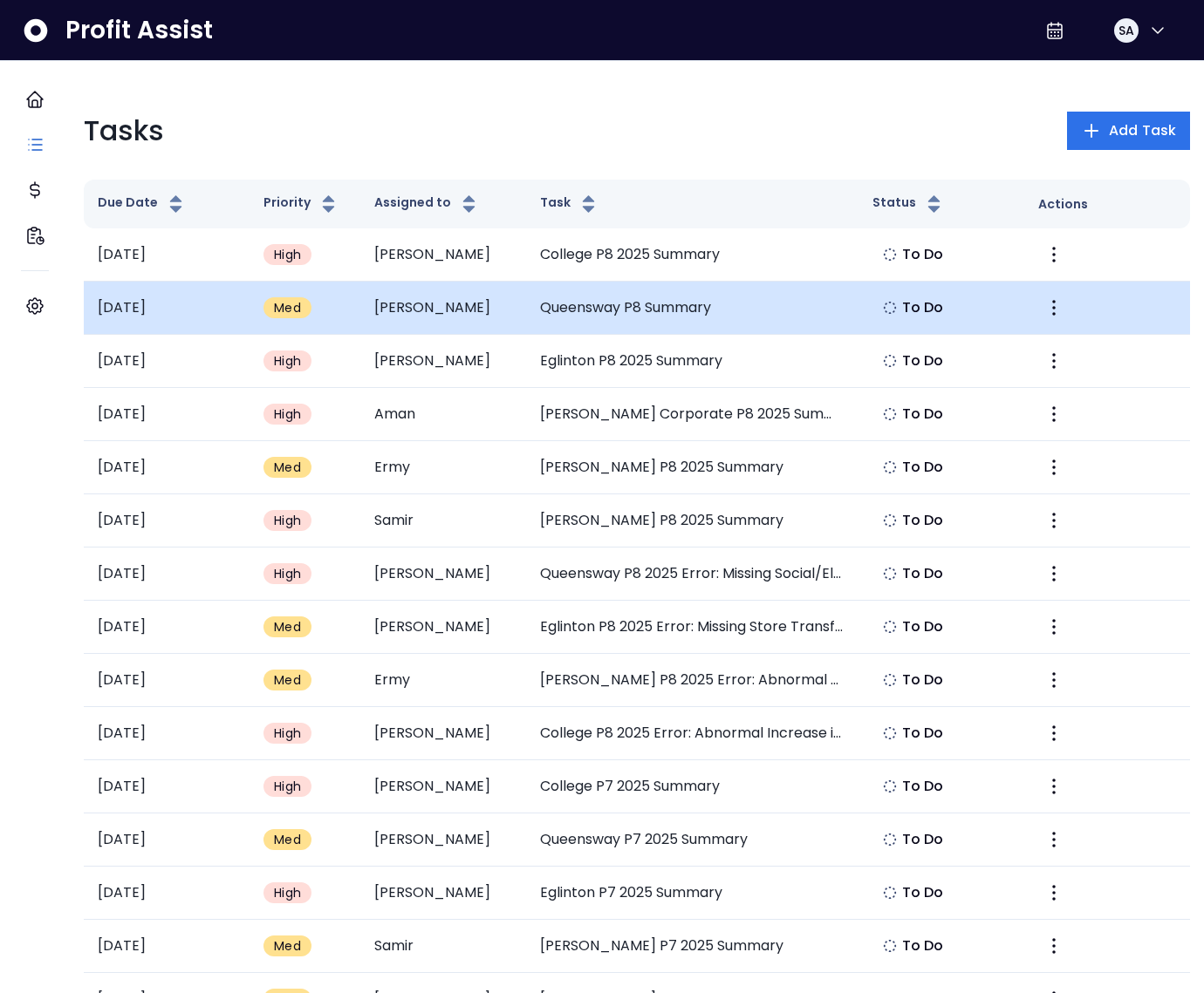
click at [626, 304] on td "Queensway P8 Summary" at bounding box center [691, 308] width 332 height 53
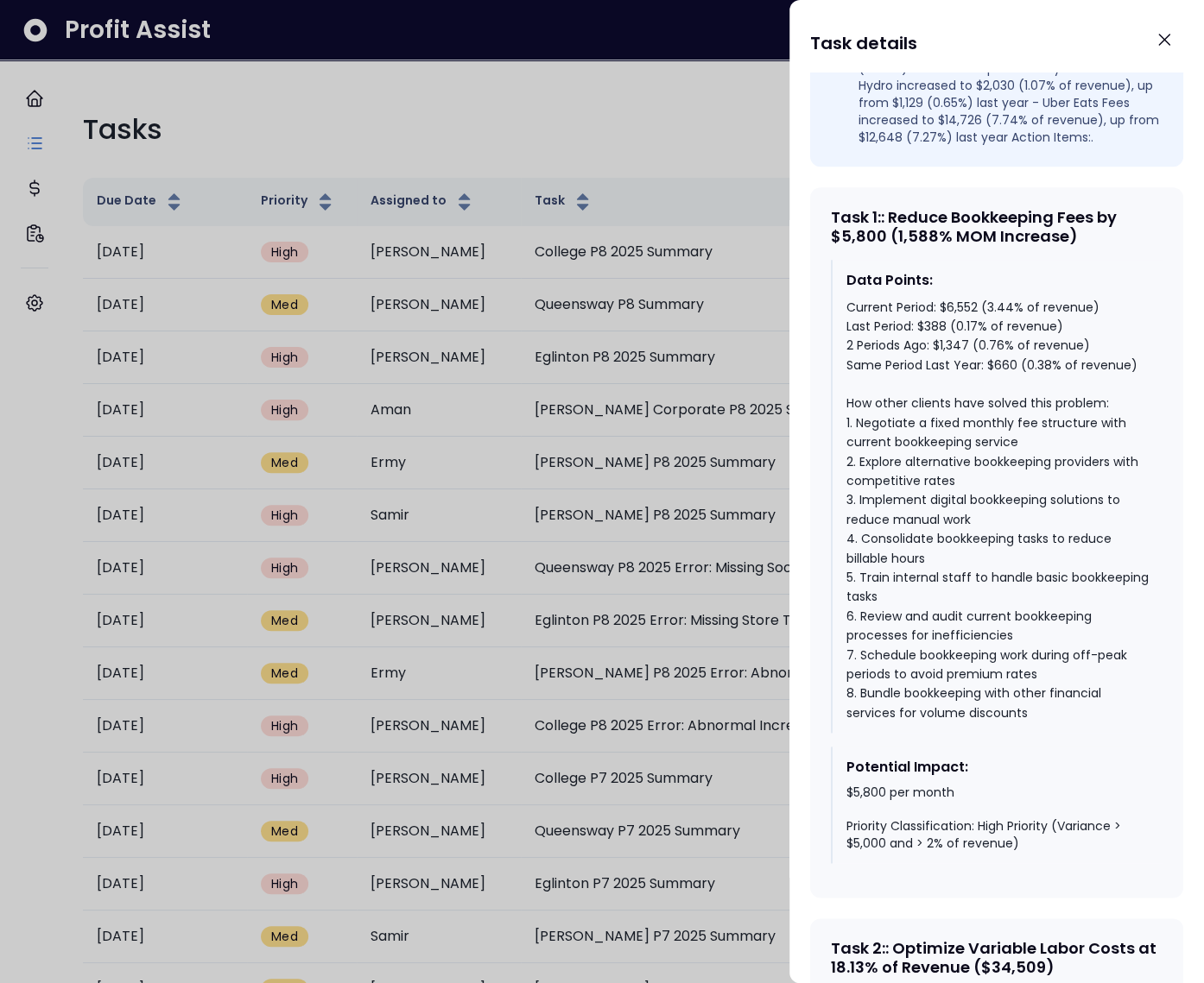
scroll to position [765, 0]
drag, startPoint x: 892, startPoint y: 242, endPoint x: 1103, endPoint y: 278, distance: 214.0
click at [1103, 244] on div "Task 1 : : Reduce Bookkeeping Fees by $5,800 (1,588% MOM Increase)" at bounding box center [996, 226] width 332 height 38
click at [1000, 398] on div "Current Period: $6,552 (3.44% of revenue) Last Period: $388 (0.17% of revenue) …" at bounding box center [997, 510] width 302 height 426
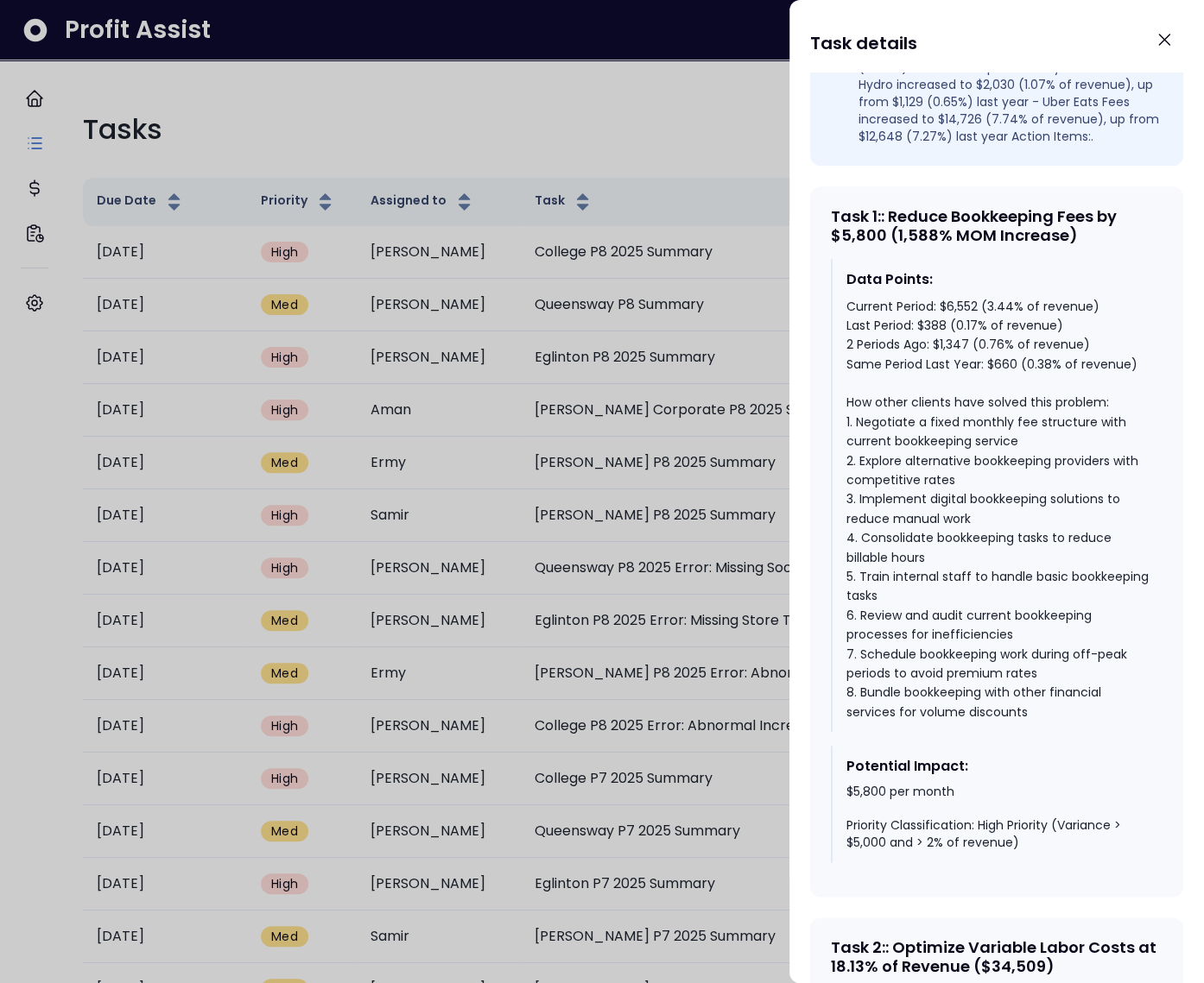
click at [955, 378] on div "Current Period: $6,552 (3.44% of revenue) Last Period: $388 (0.17% of revenue) …" at bounding box center [997, 510] width 302 height 426
click at [955, 339] on div "Current Period: $6,552 (3.44% of revenue) Last Period: $388 (0.17% of revenue) …" at bounding box center [997, 510] width 302 height 426
click at [961, 339] on div "Current Period: $6,552 (3.44% of revenue) Last Period: $388 (0.17% of revenue) …" at bounding box center [997, 510] width 302 height 426
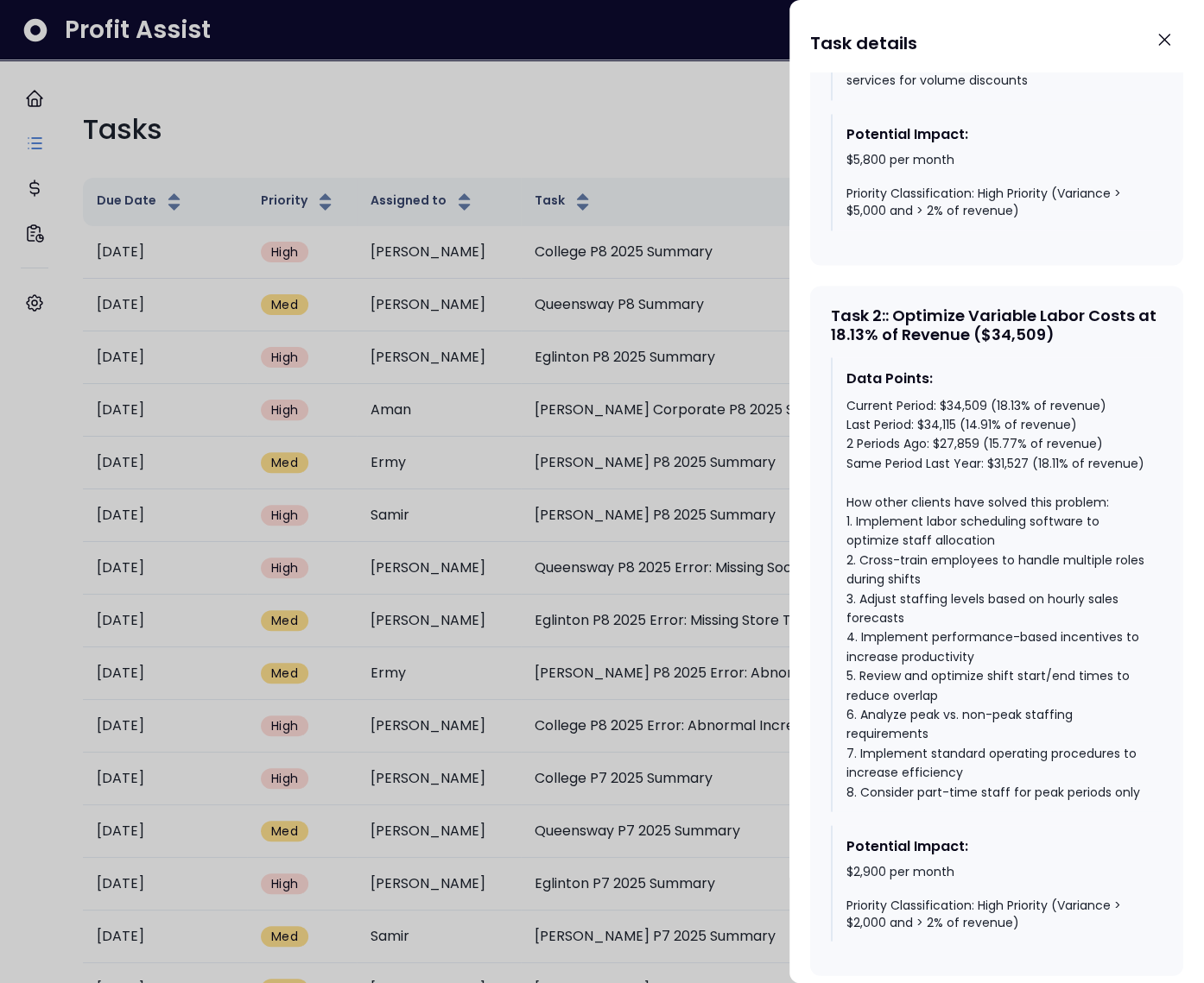
scroll to position [1416, 0]
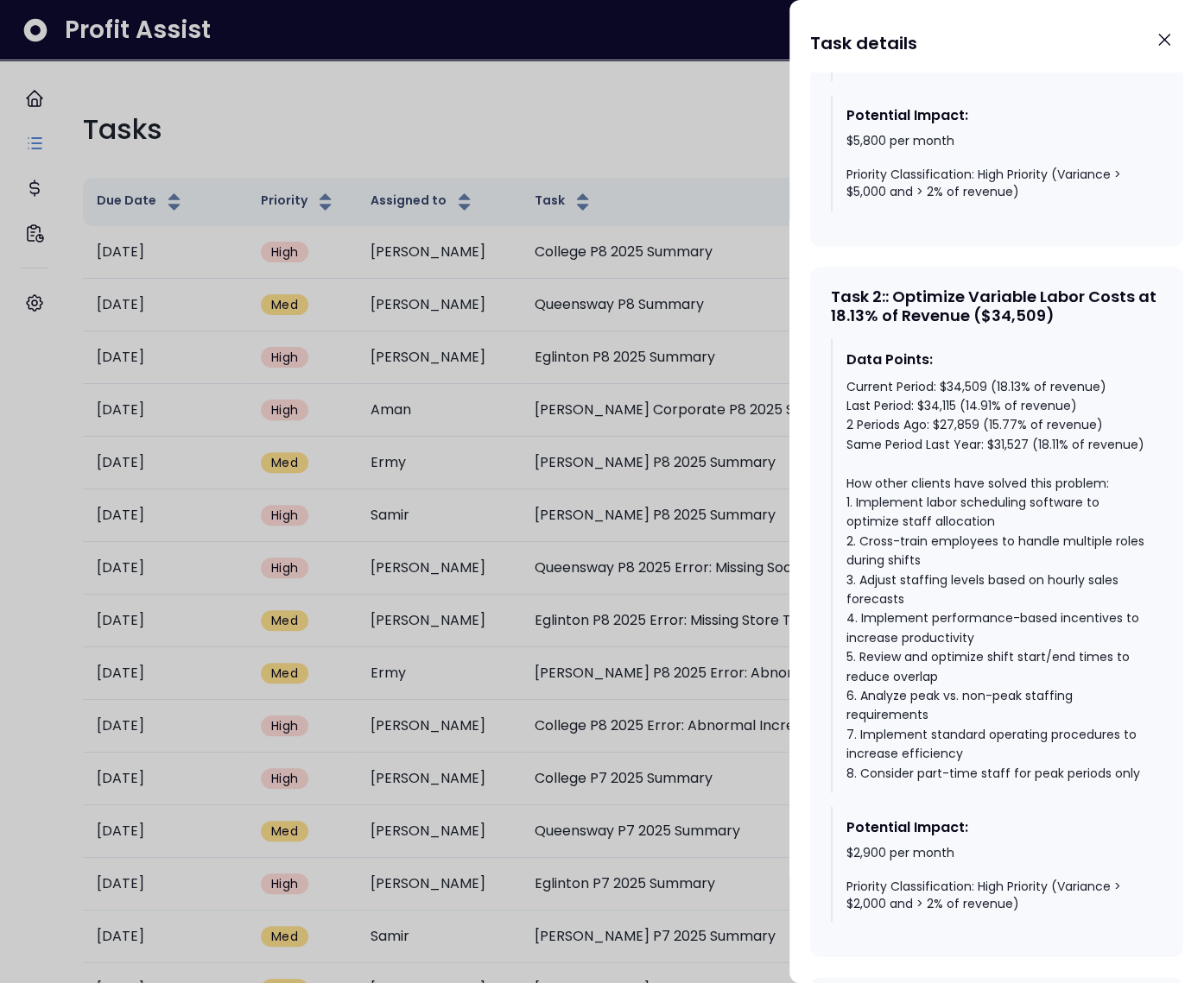
click at [1033, 428] on div "Current Period: $34,509 (18.13% of revenue) Last Period: $34,115 (14.91% of rev…" at bounding box center [997, 580] width 302 height 406
click at [1014, 419] on div "Current Period: $34,509 (18.13% of revenue) Last Period: $34,115 (14.91% of rev…" at bounding box center [997, 580] width 302 height 406
click at [1005, 459] on div "Current Period: $34,509 (18.13% of revenue) Last Period: $34,115 (14.91% of rev…" at bounding box center [997, 580] width 302 height 406
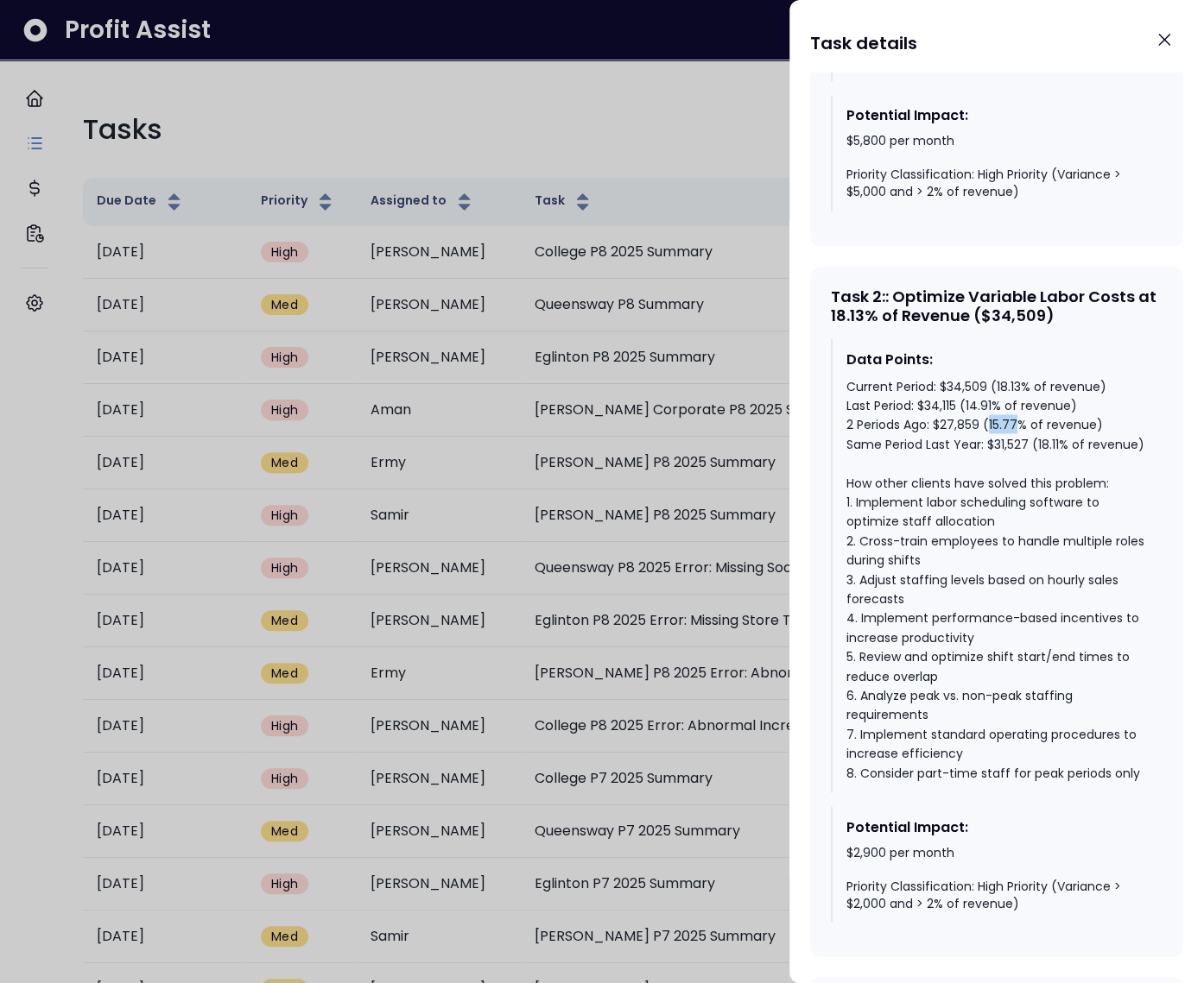
click at [1005, 459] on div "Current Period: $34,509 (18.13% of revenue) Last Period: $34,115 (14.91% of rev…" at bounding box center [997, 580] width 302 height 406
click at [980, 439] on div "Current Period: $34,509 (18.13% of revenue) Last Period: $34,115 (14.91% of rev…" at bounding box center [997, 580] width 302 height 406
click at [1010, 409] on div "Data Points: Current Period: $34,509 (18.13% of revenue) Last Period: $34,115 (…" at bounding box center [996, 565] width 332 height 454
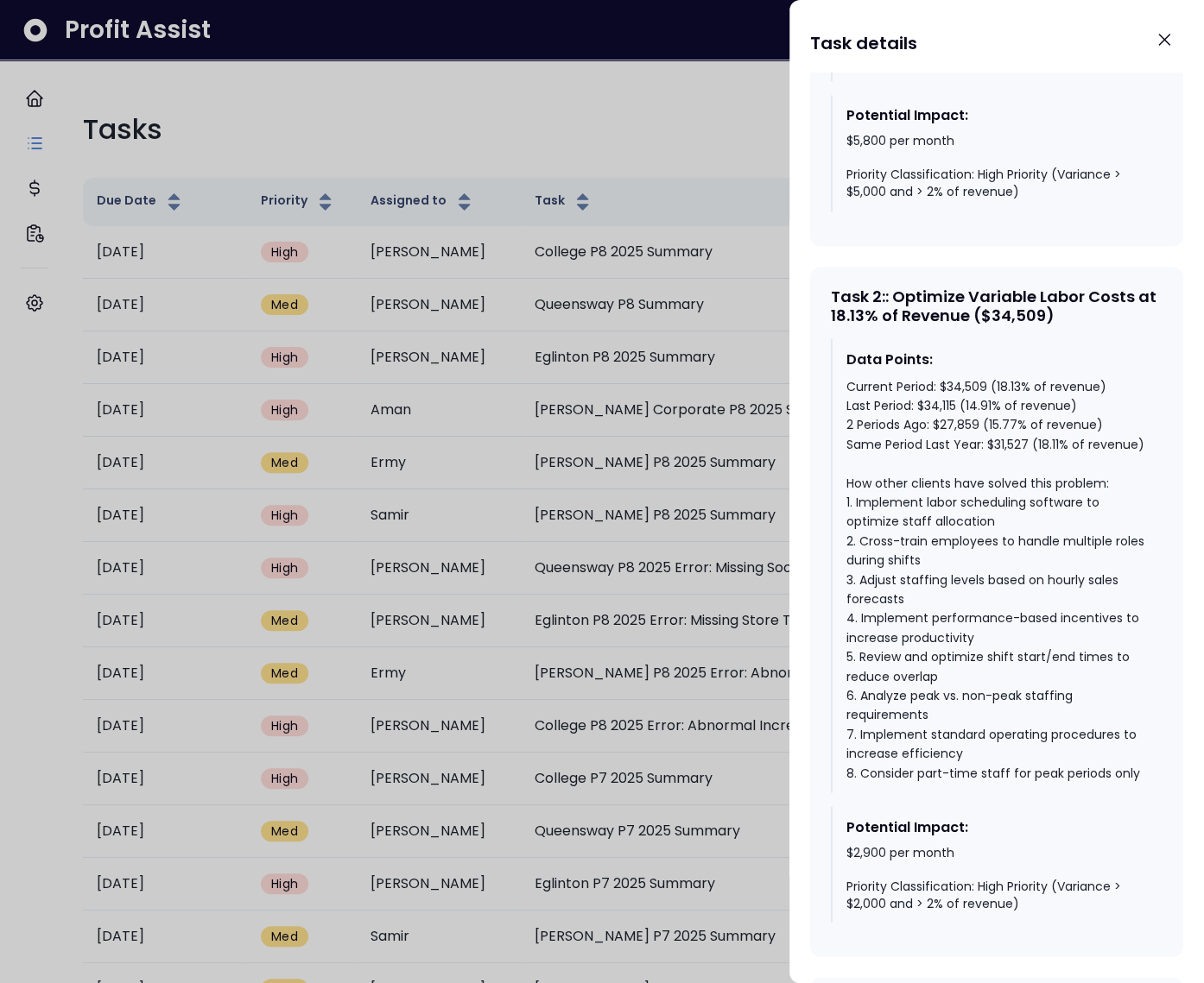
click at [1014, 416] on div "Current Period: $34,509 (18.13% of revenue) Last Period: $34,115 (14.91% of rev…" at bounding box center [997, 580] width 302 height 406
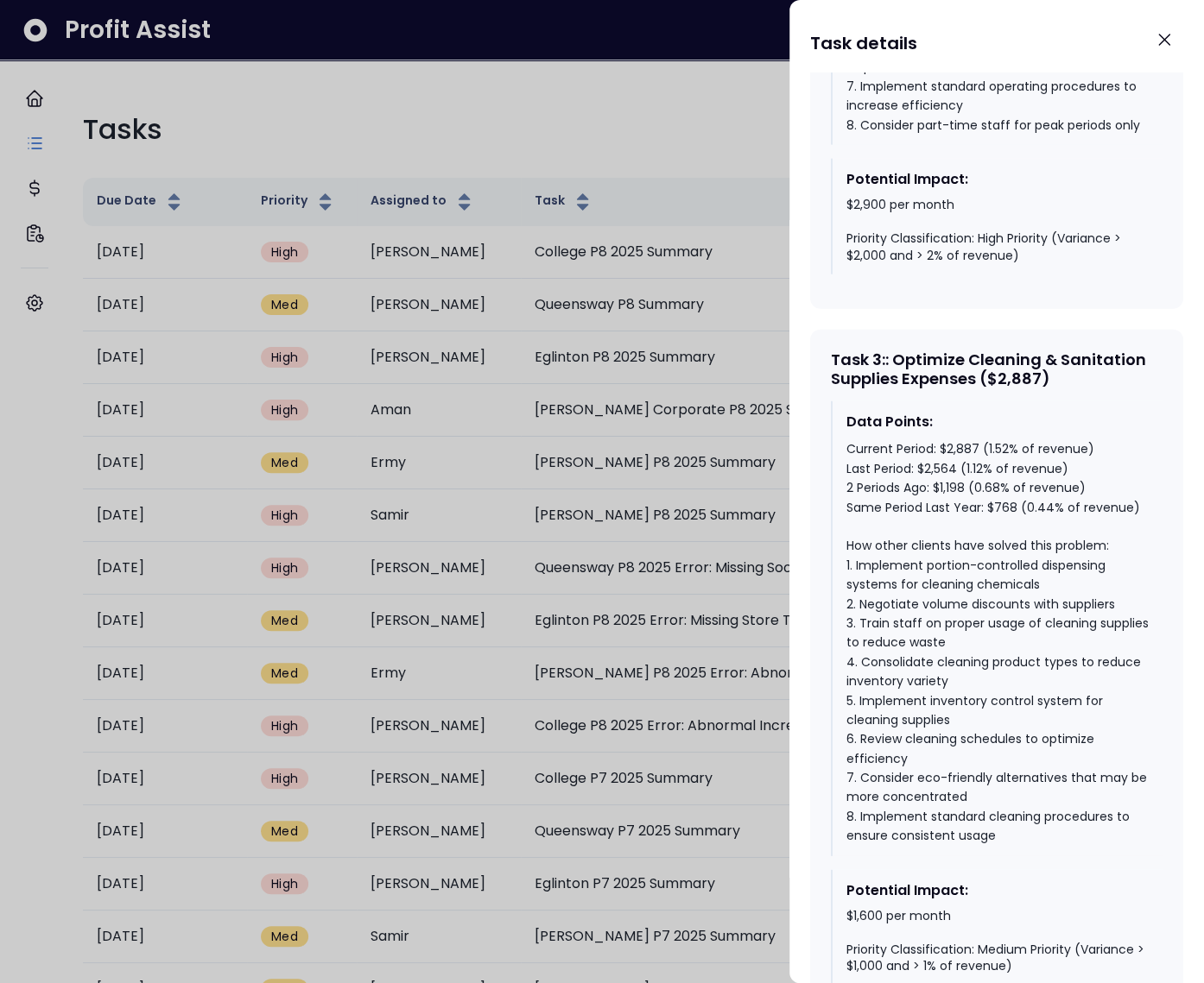
scroll to position [2189, 0]
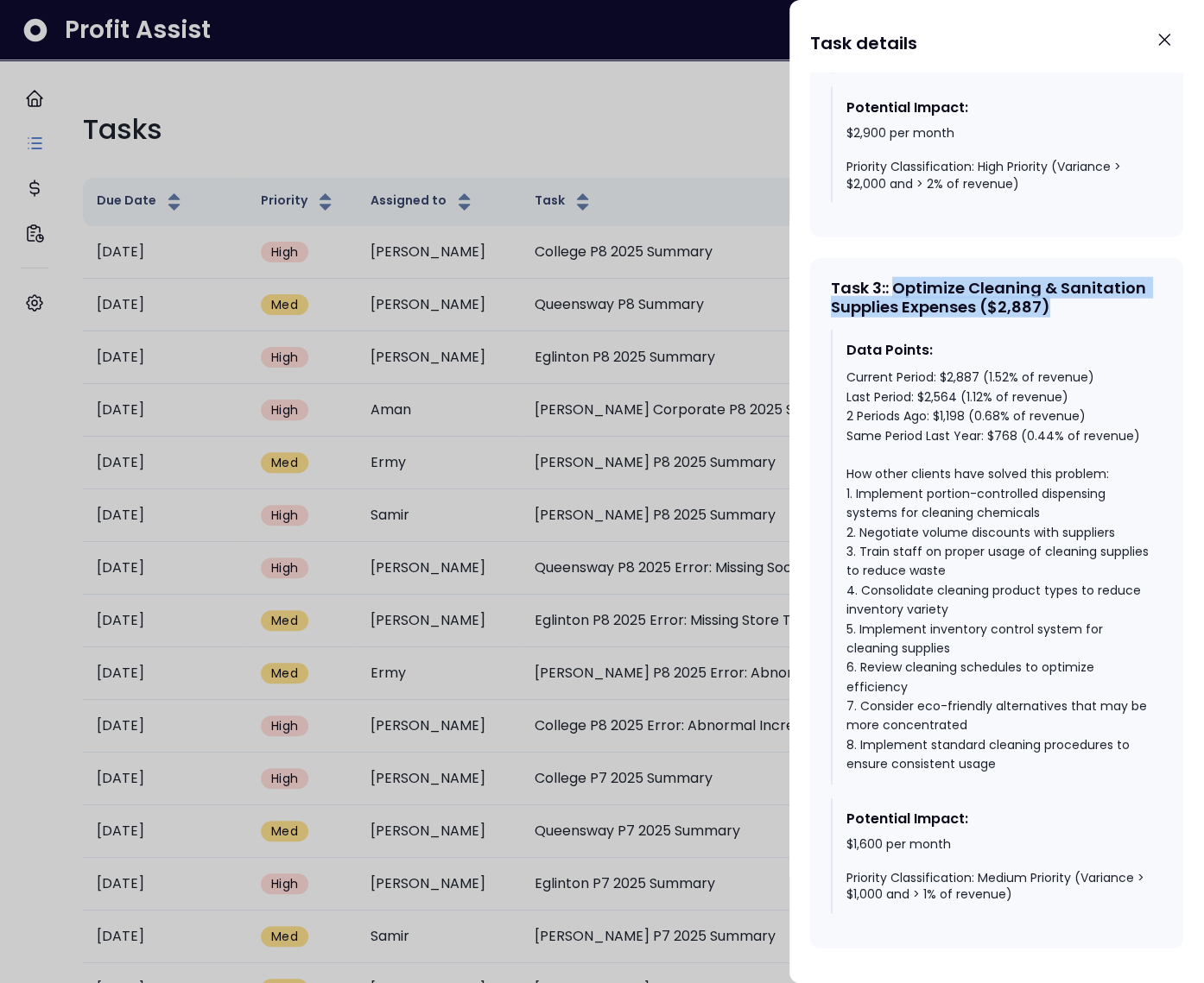
drag, startPoint x: 902, startPoint y: 287, endPoint x: 1073, endPoint y: 317, distance: 173.6
click at [1073, 317] on div "Task 3 : : Optimize Cleaning & Sanitation Supplies Expenses ($2,887) Data Point…" at bounding box center [996, 604] width 373 height 691
click at [1032, 302] on div "Task 3 : : Optimize Cleaning & Sanitation Supplies Expenses ($2,887)" at bounding box center [996, 298] width 332 height 38
click at [1053, 313] on div "Task 3 : : Optimize Cleaning & Sanitation Supplies Expenses ($2,887)" at bounding box center [996, 298] width 332 height 38
click at [999, 435] on div "Current Period: $2,887 (1.52% of revenue) Last Period: $2,564 (1.12% of revenue…" at bounding box center [997, 571] width 302 height 406
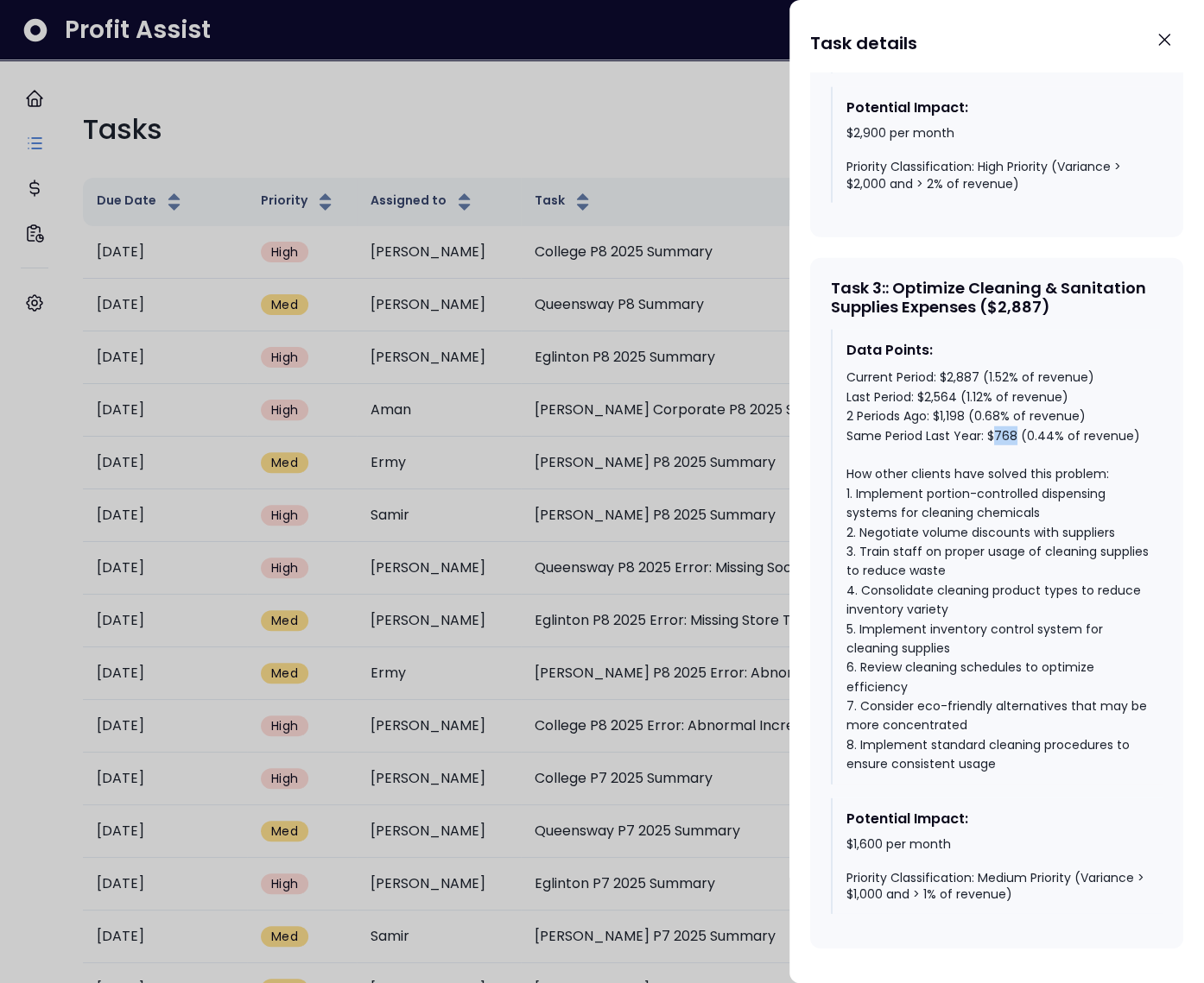
click at [999, 435] on div "Current Period: $2,887 (1.52% of revenue) Last Period: $2,564 (1.12% of revenue…" at bounding box center [997, 571] width 302 height 406
click at [958, 381] on div "Current Period: $2,887 (1.52% of revenue) Last Period: $2,564 (1.12% of revenue…" at bounding box center [997, 571] width 302 height 406
click at [419, 131] on div at bounding box center [602, 491] width 1204 height 983
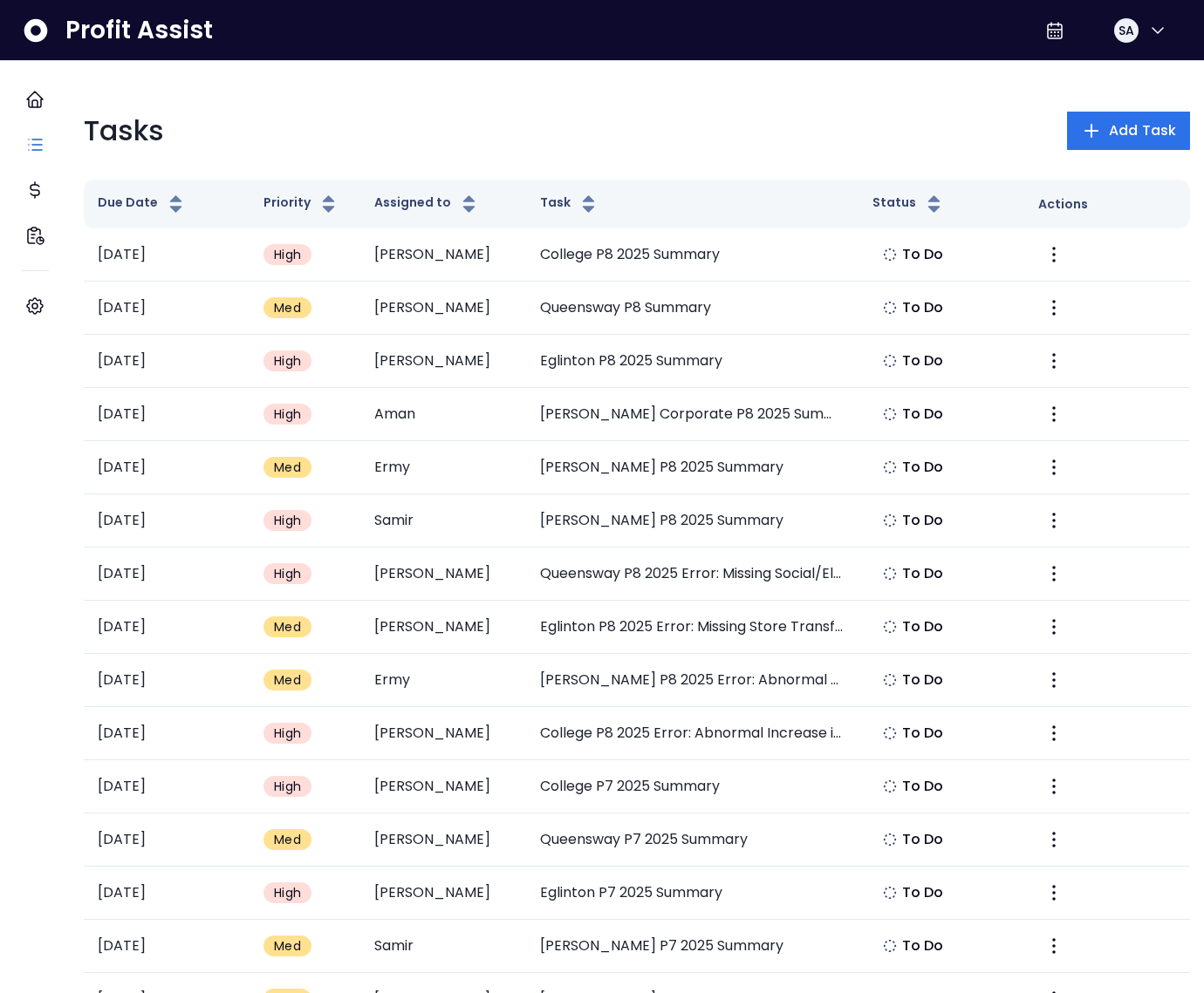
click at [210, 138] on div "Tasks Add Task" at bounding box center [637, 131] width 1106 height 42
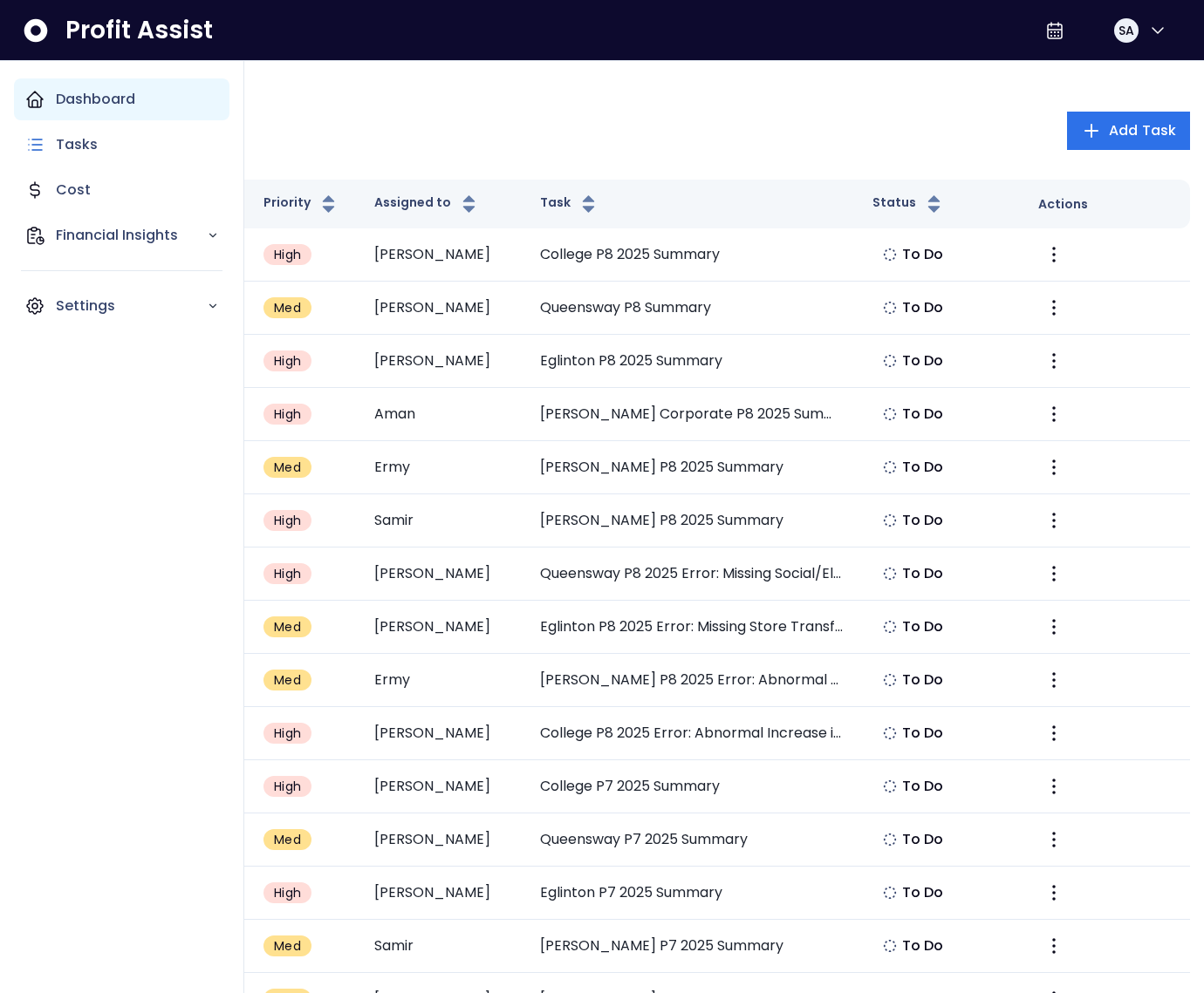
click at [64, 99] on p "Dashboard" at bounding box center [96, 98] width 80 height 21
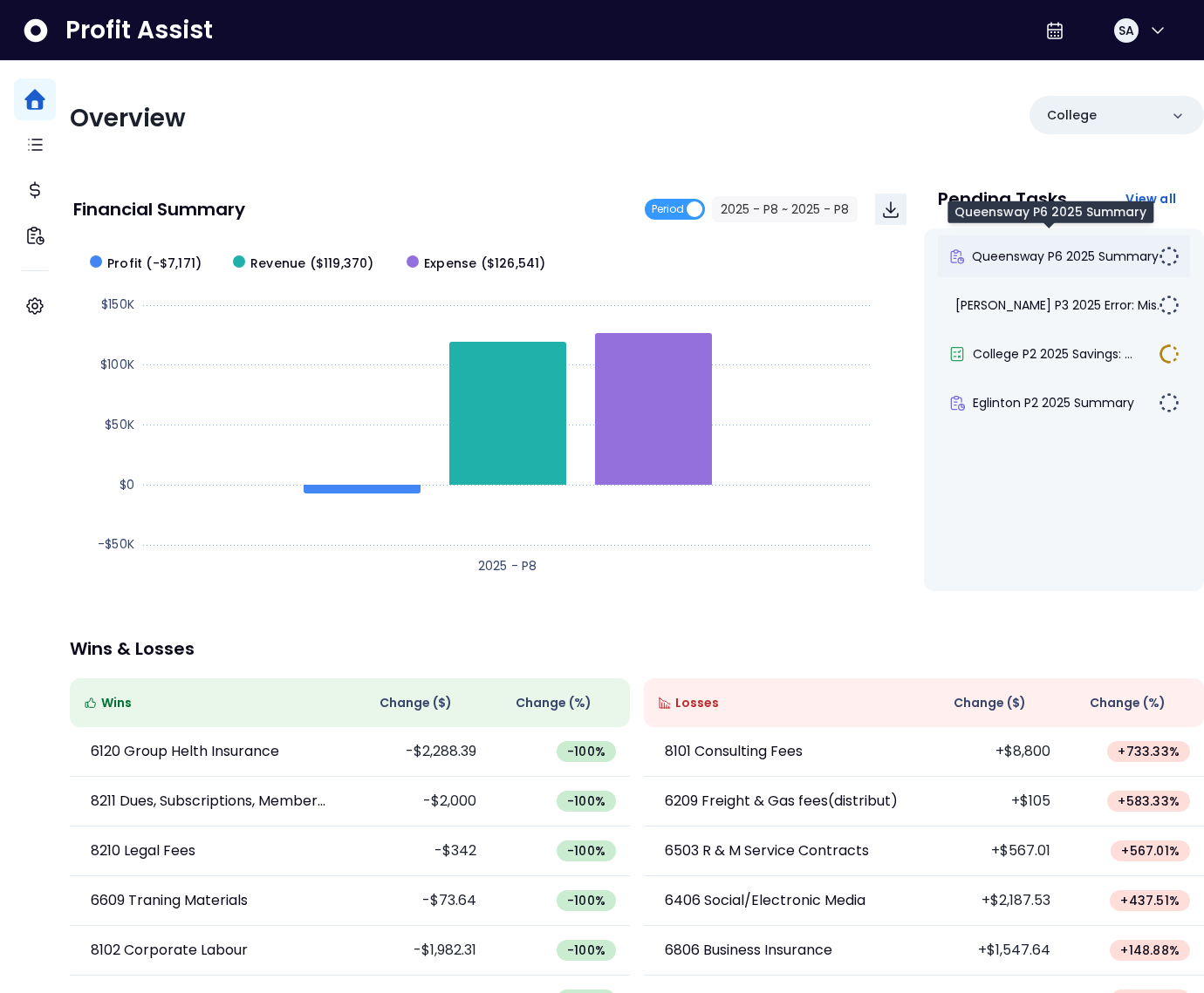
click at [1054, 263] on span "Queensway P6 2025 Summary" at bounding box center [1065, 256] width 187 height 17
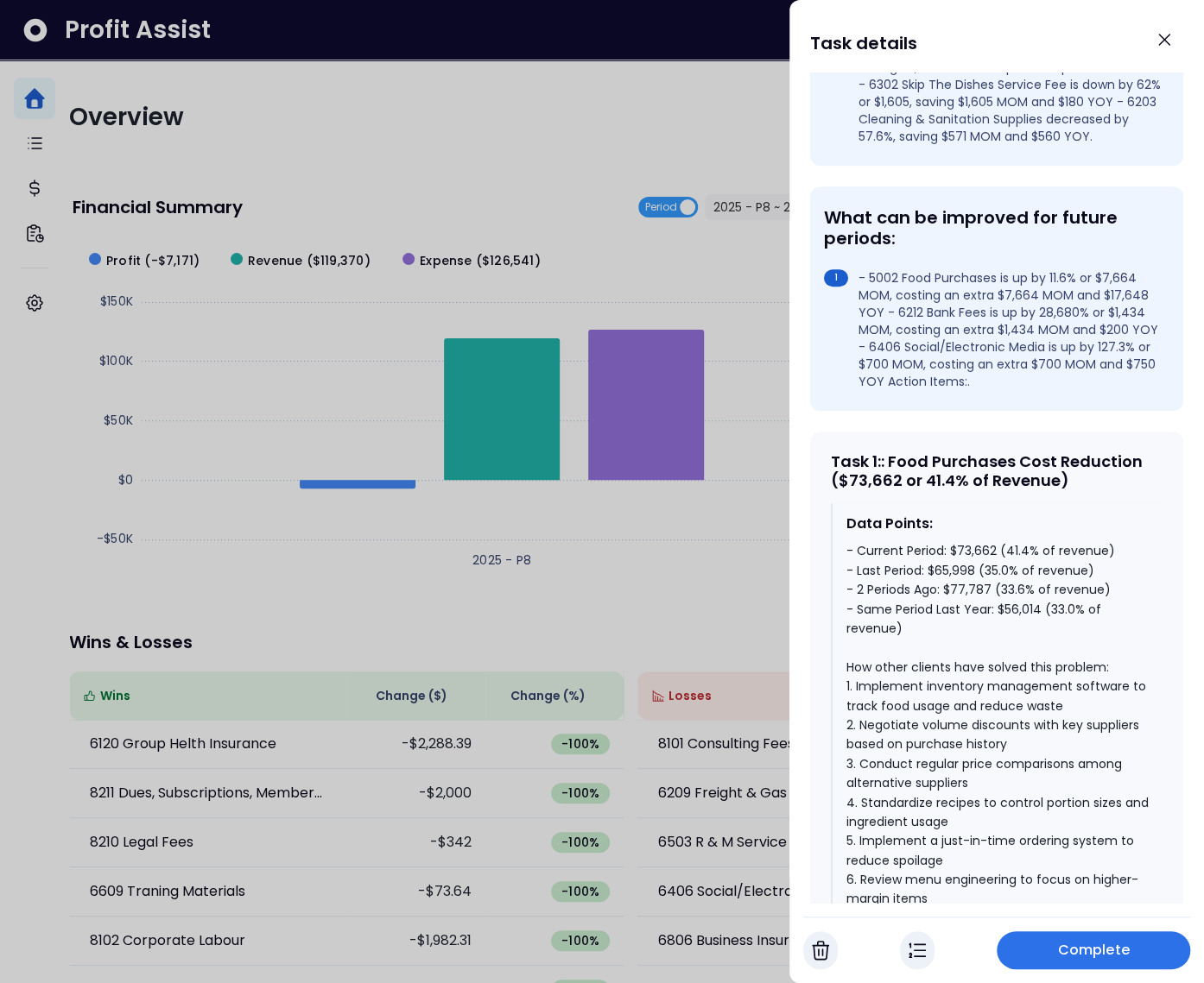
scroll to position [478, 0]
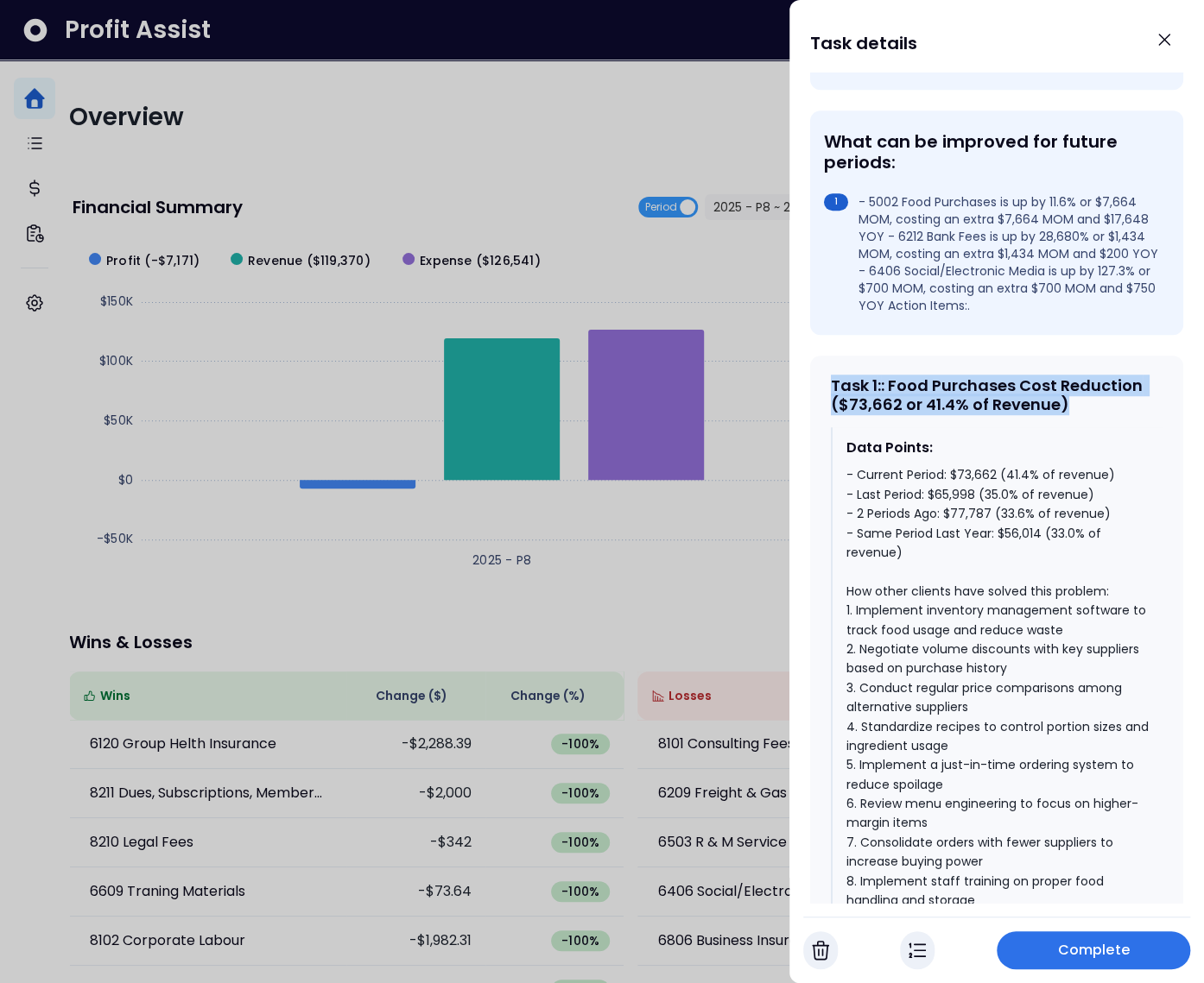
drag, startPoint x: 828, startPoint y: 394, endPoint x: 1093, endPoint y: 425, distance: 266.8
click at [1093, 425] on div "Task 1 : : Food Purchases Cost Reduction ($73,662 or 41.4% of Revenue) Data Poi…" at bounding box center [996, 750] width 373 height 790
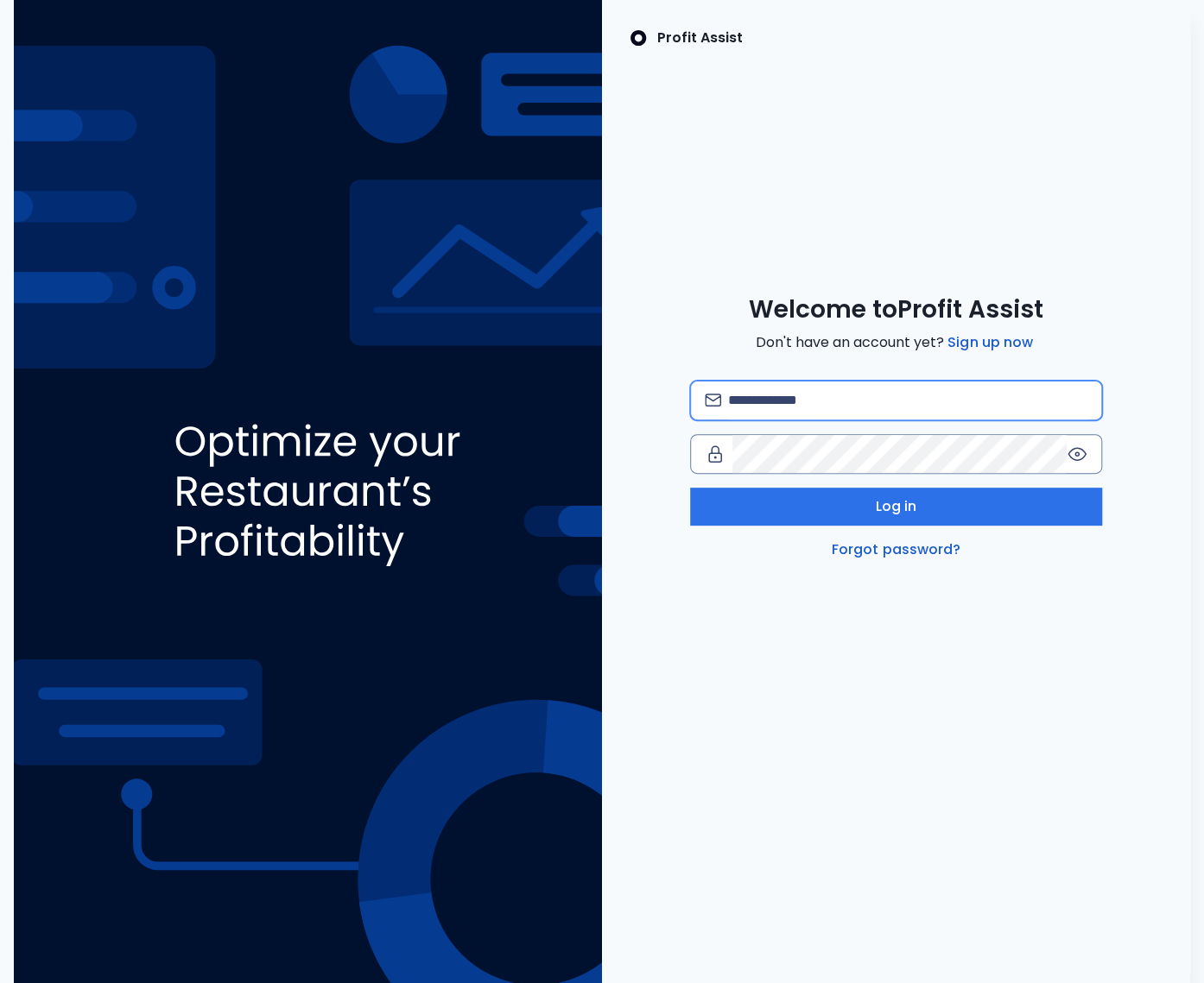
click at [834, 396] on input "email" at bounding box center [908, 401] width 360 height 38
type input "**********"
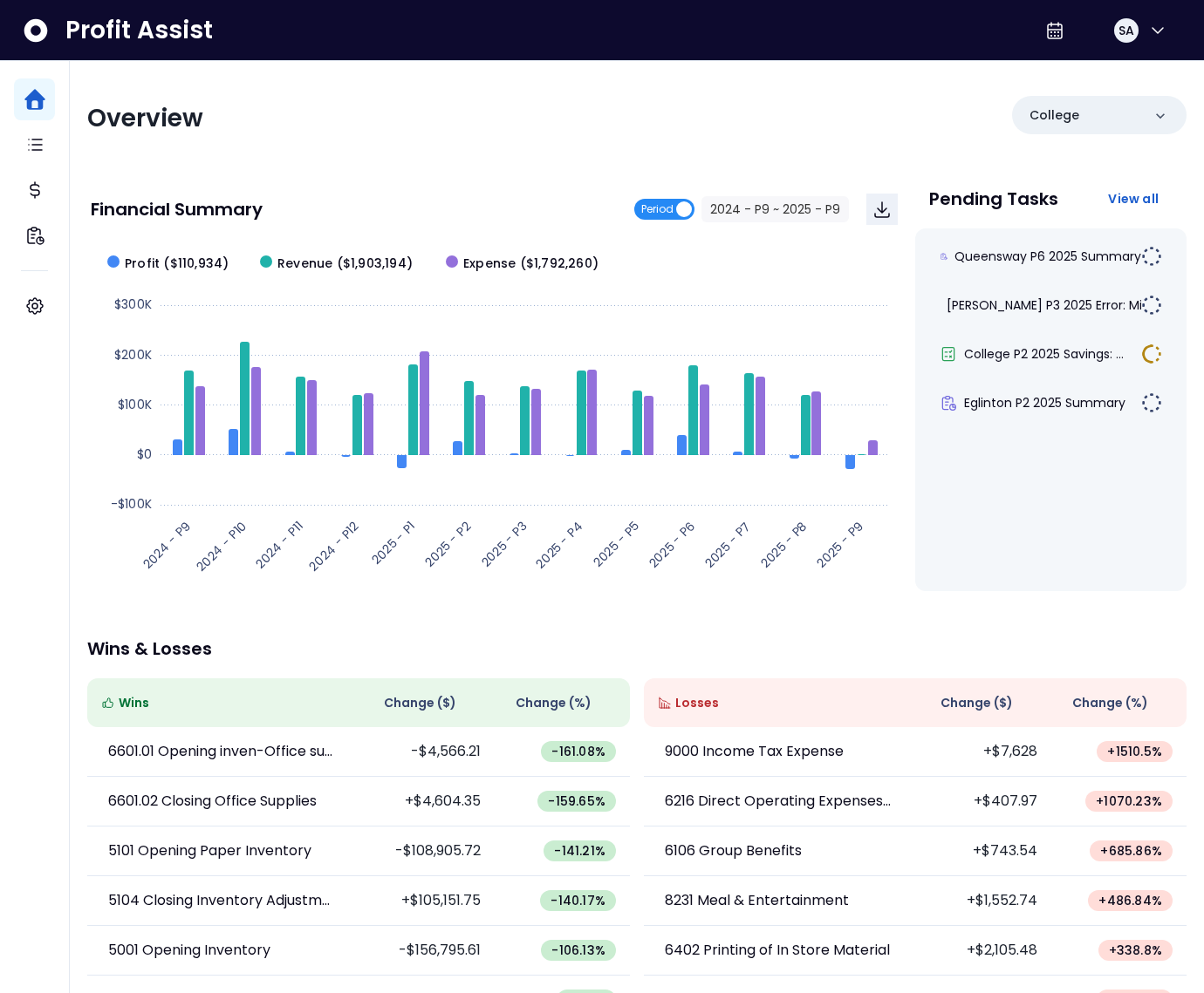
click at [673, 211] on span "Period" at bounding box center [657, 209] width 33 height 21
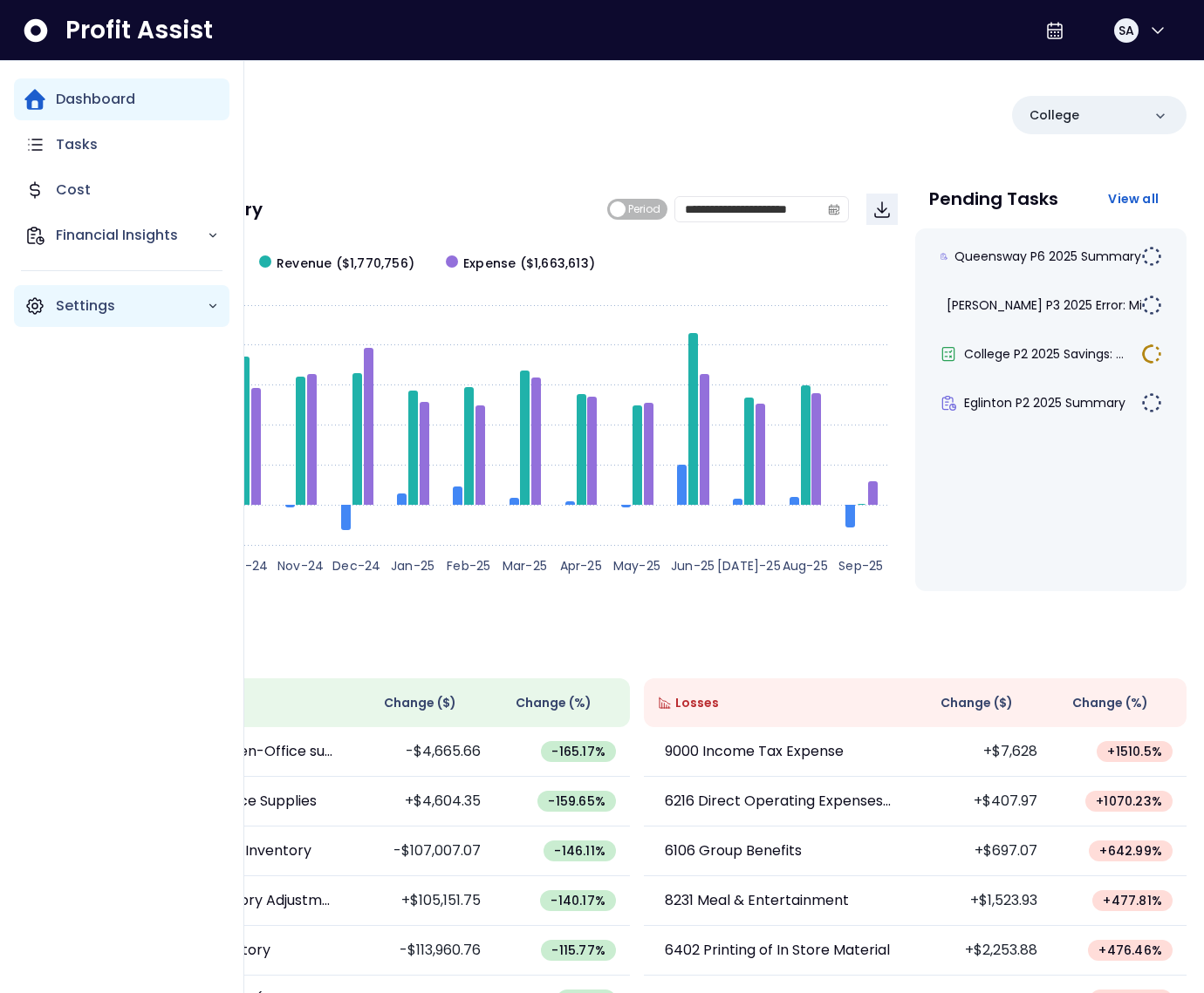
click at [102, 290] on div "Settings" at bounding box center [121, 306] width 215 height 42
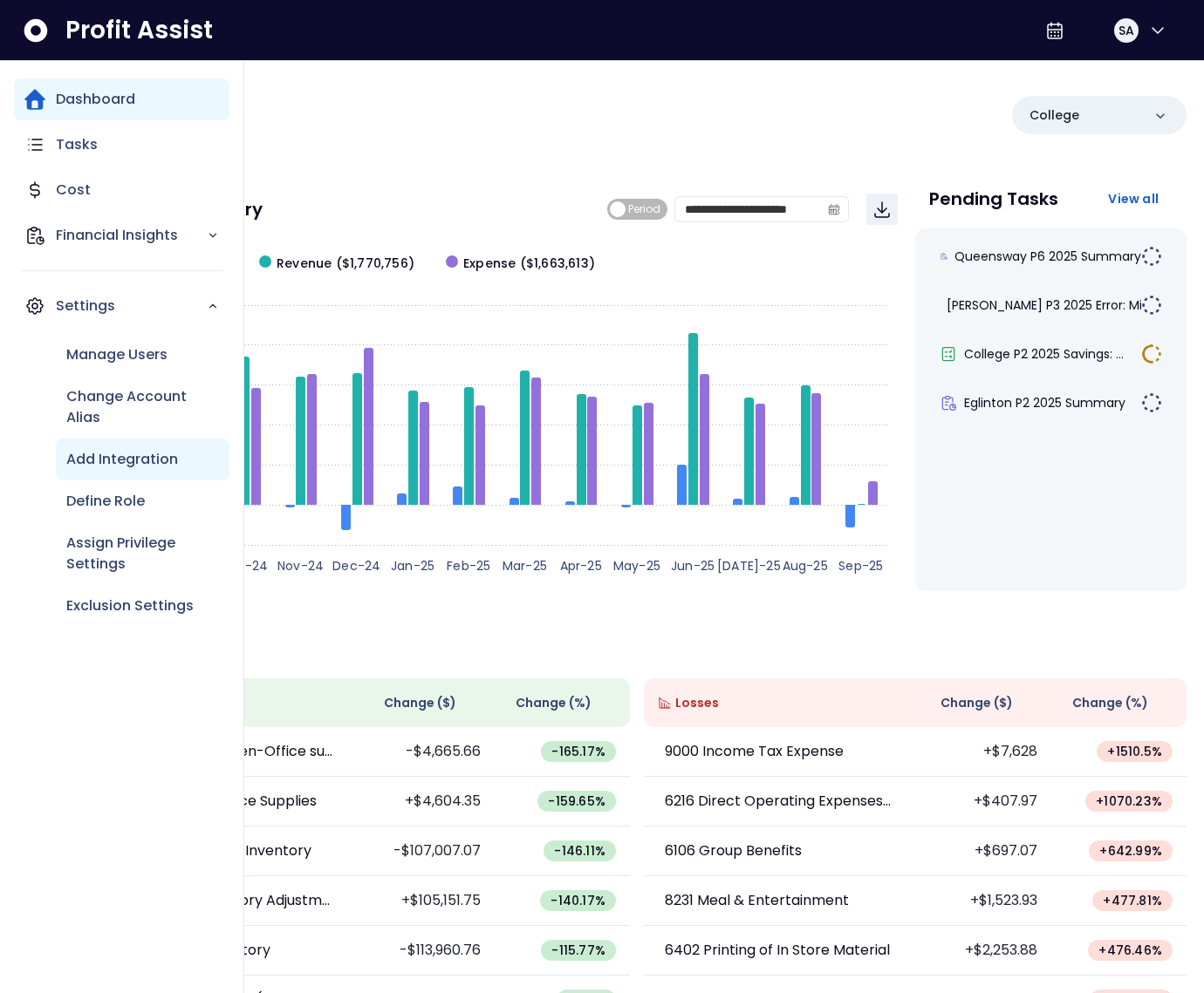
click at [137, 452] on p "Add Integration" at bounding box center [122, 459] width 112 height 21
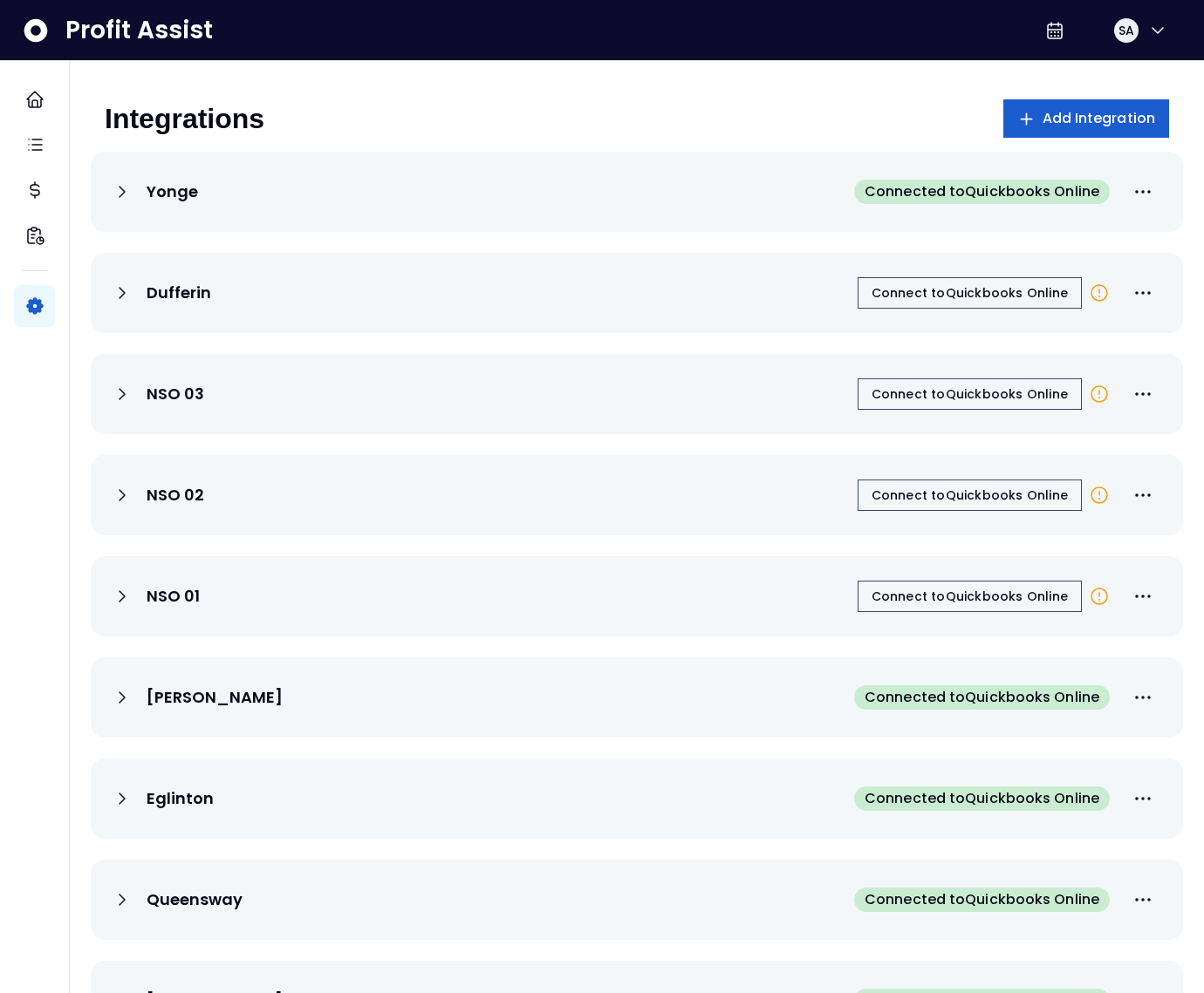
click at [1043, 125] on span "Add Integration" at bounding box center [1098, 118] width 113 height 21
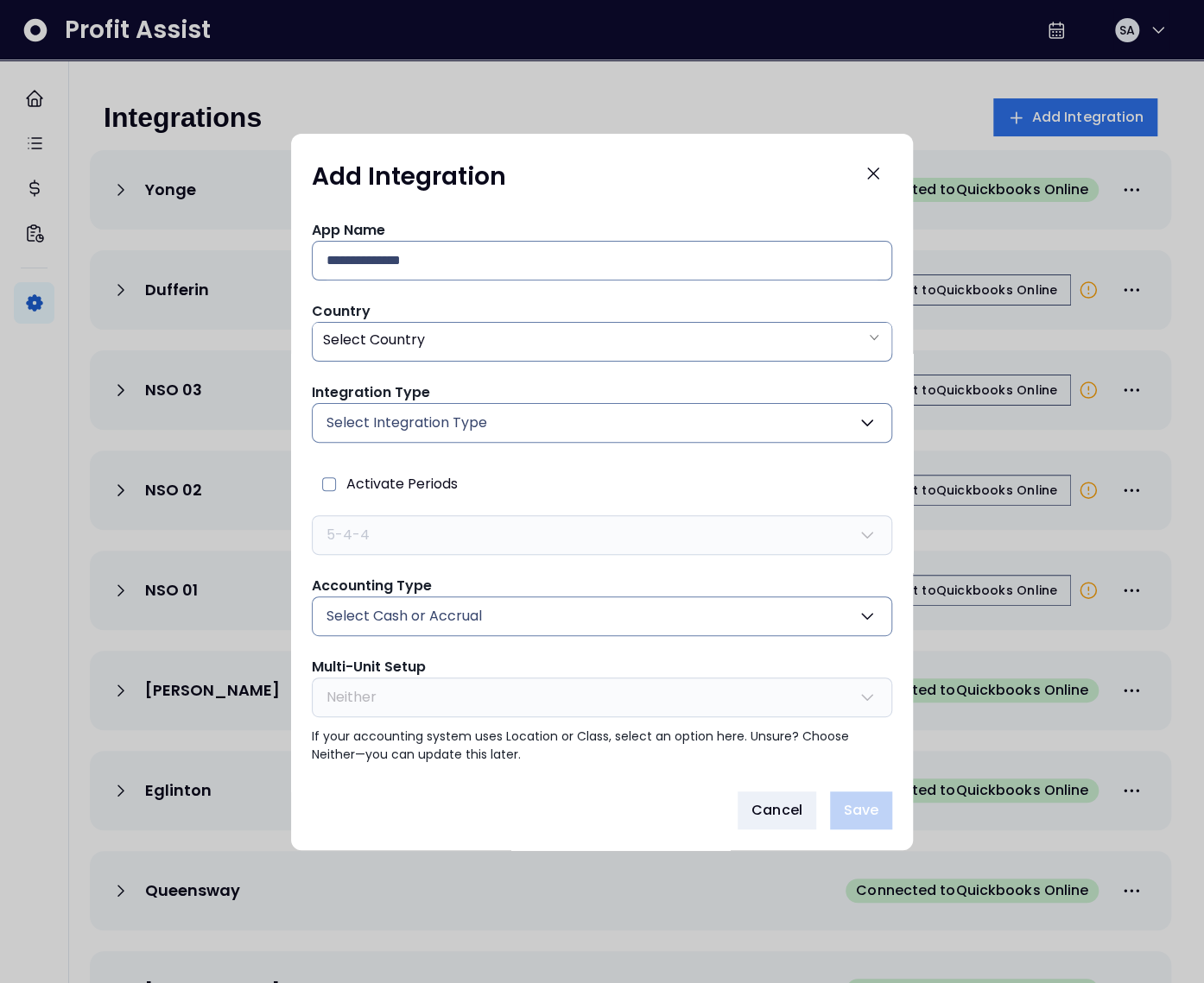
click at [443, 425] on span "Select Integration Type" at bounding box center [407, 422] width 161 height 21
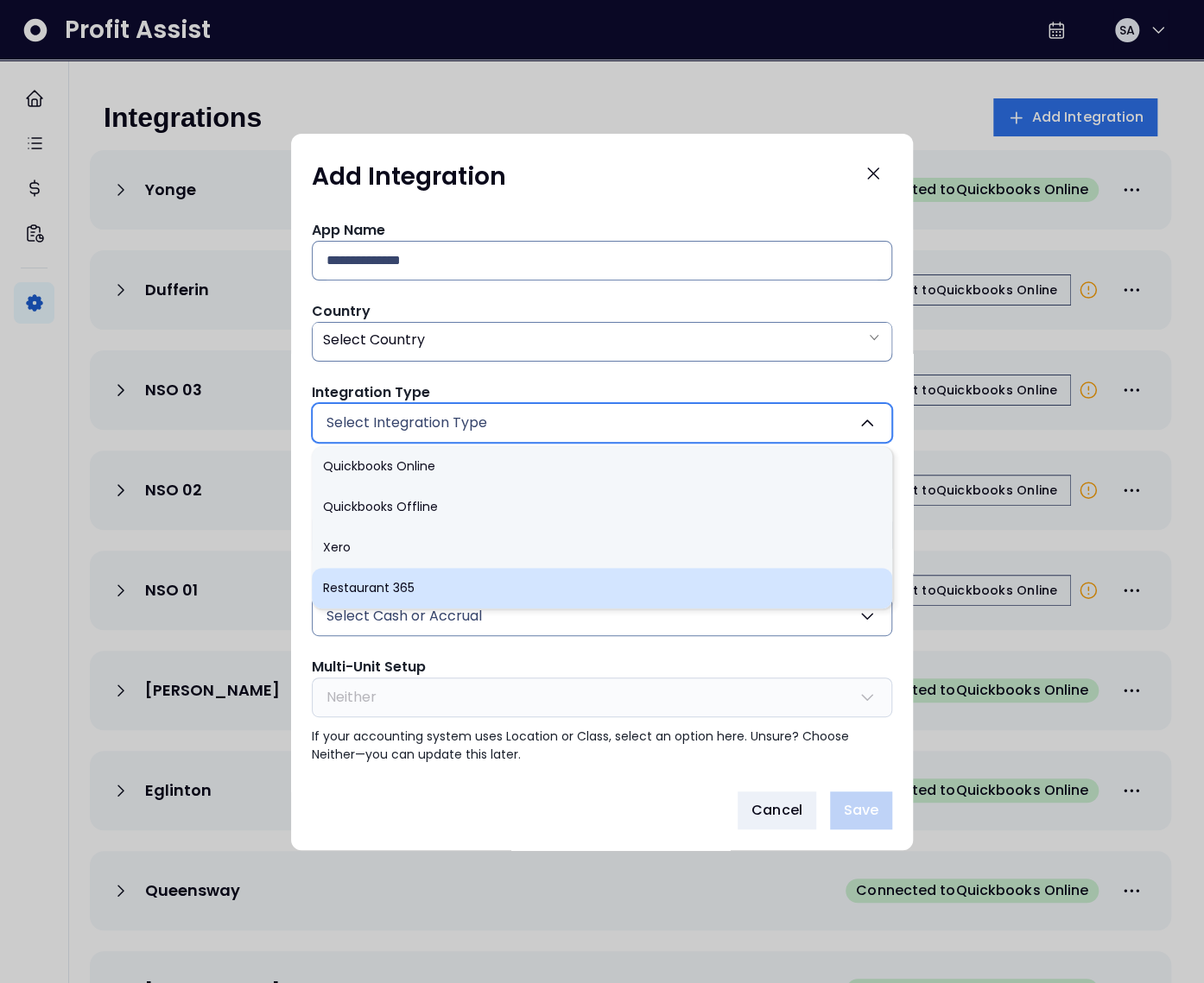
click at [412, 587] on li "Restaurant 365" at bounding box center [601, 588] width 581 height 40
type input "*******"
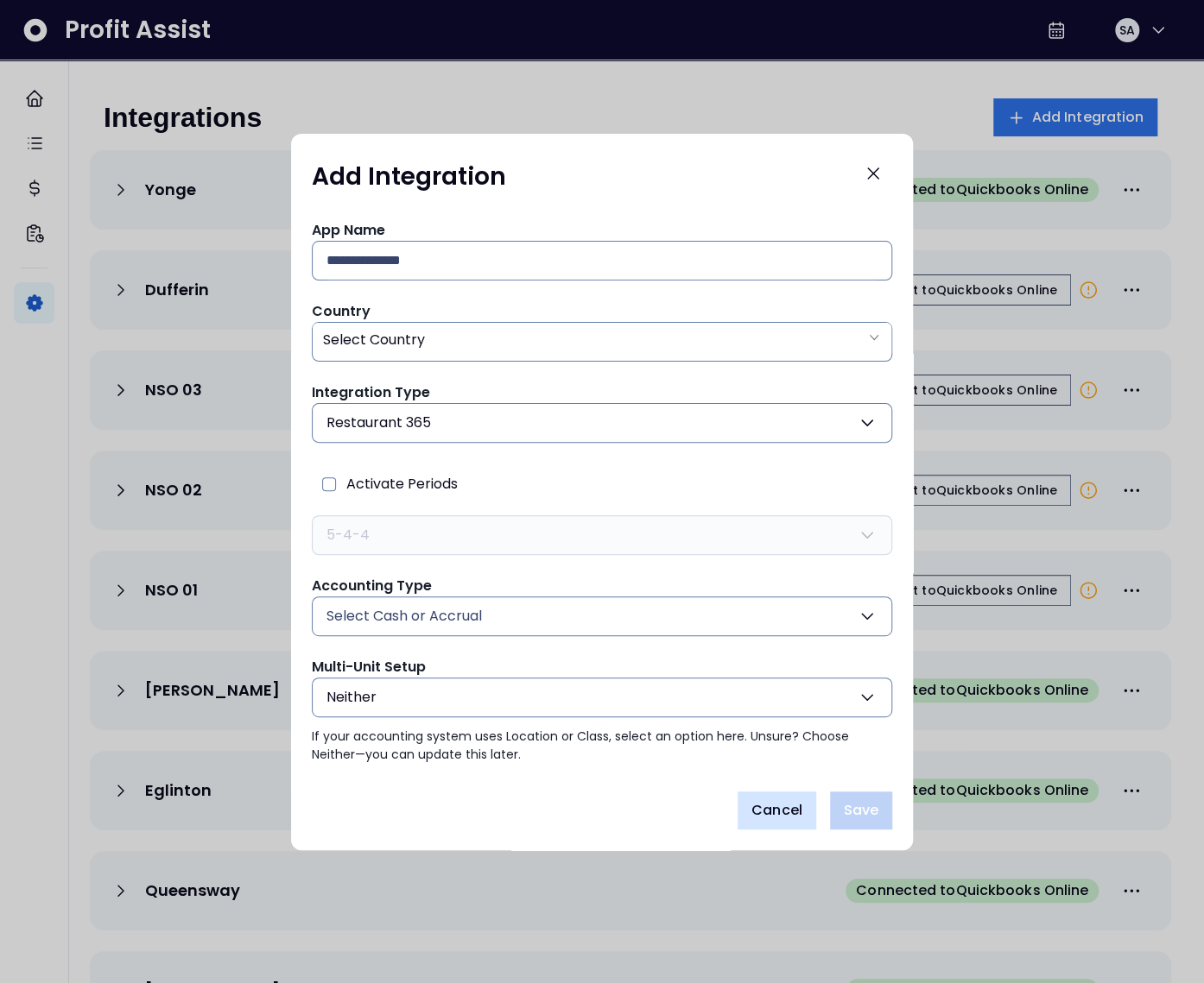
click at [786, 805] on span "Cancel" at bounding box center [776, 810] width 51 height 21
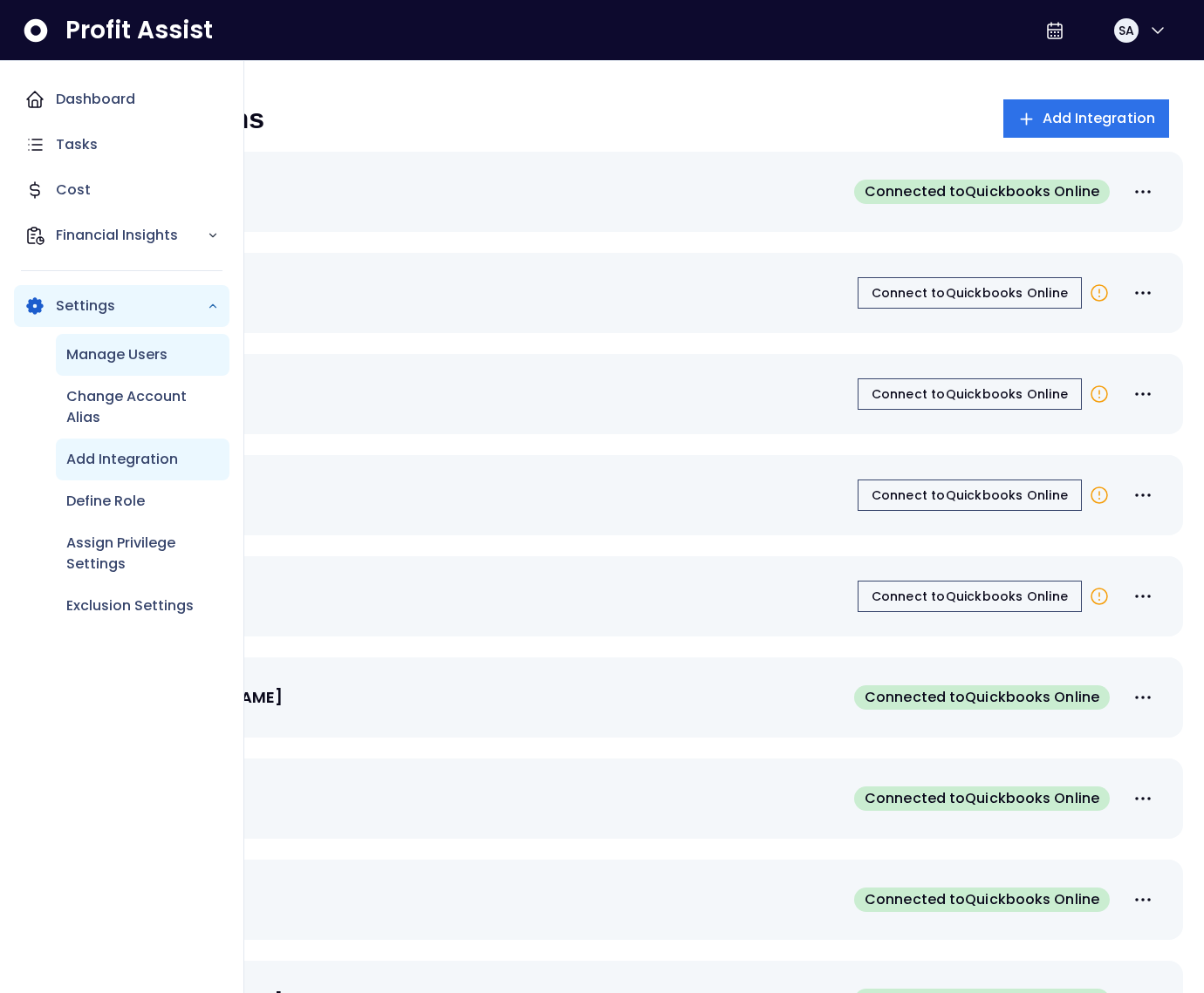
click at [82, 346] on p "Manage Users" at bounding box center [117, 354] width 101 height 21
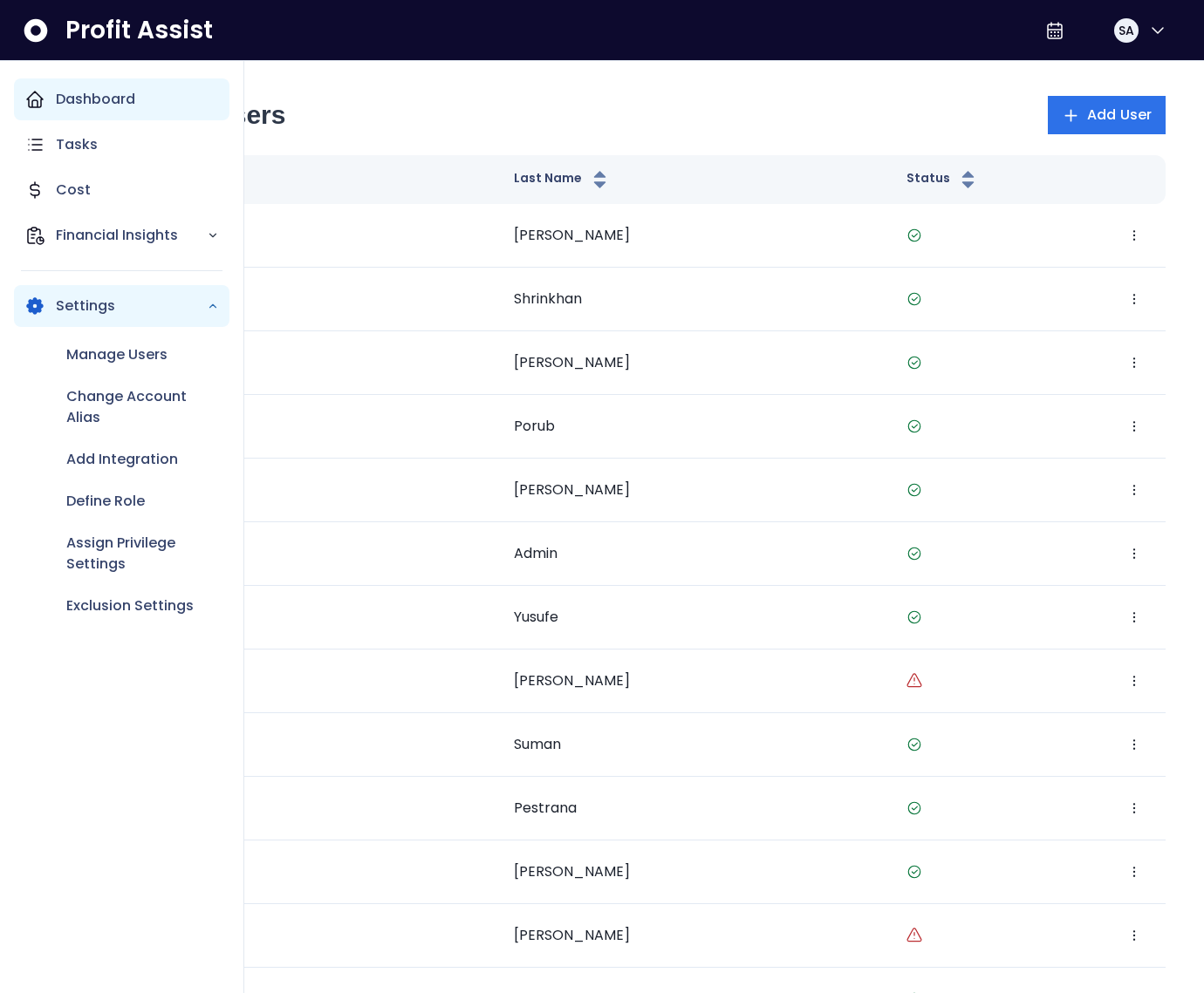
click at [48, 103] on div "Dashboard" at bounding box center [121, 99] width 215 height 42
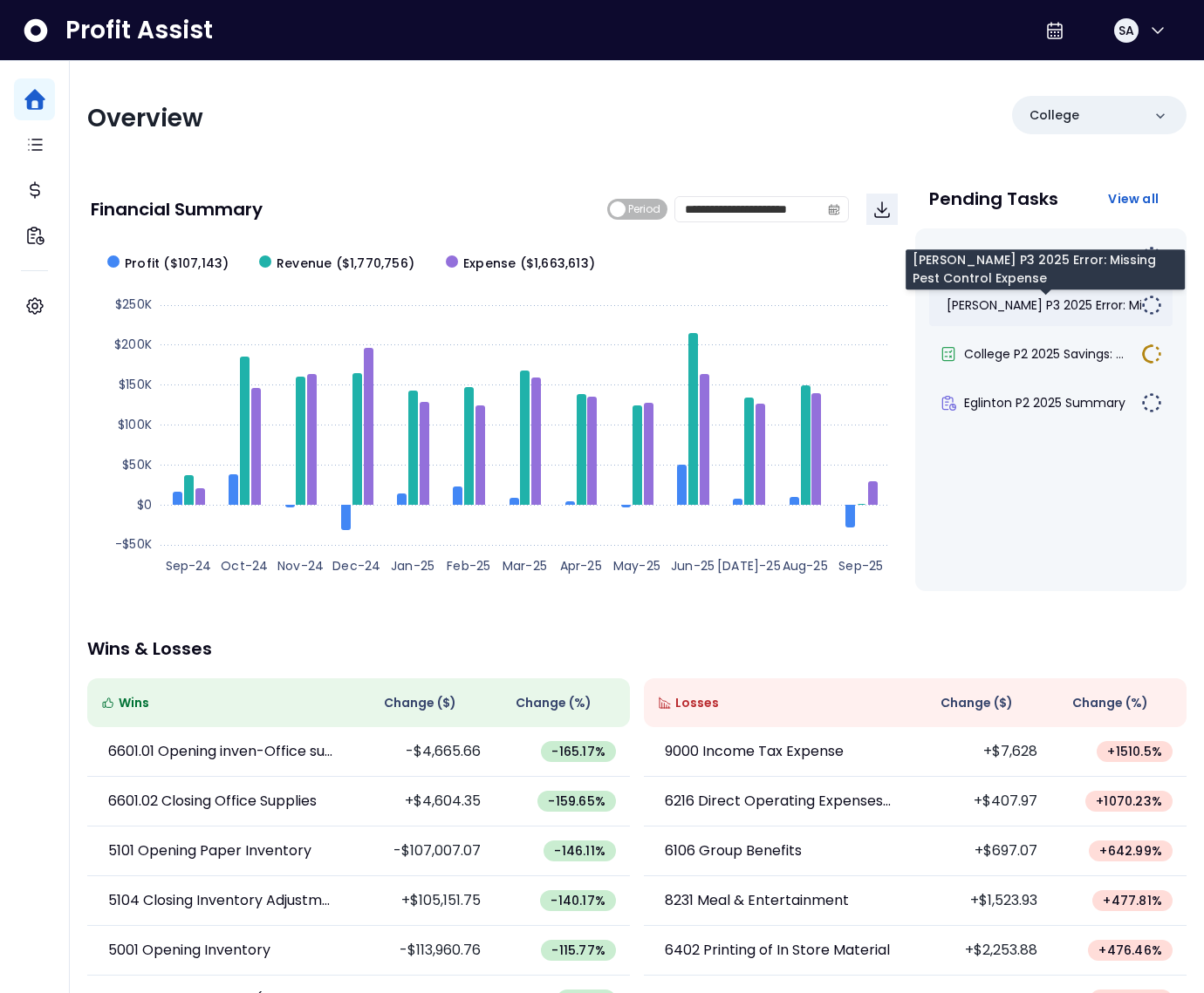
click at [1066, 304] on span "Duncan P3 2025 Error: Mis..." at bounding box center [1051, 304] width 210 height 17
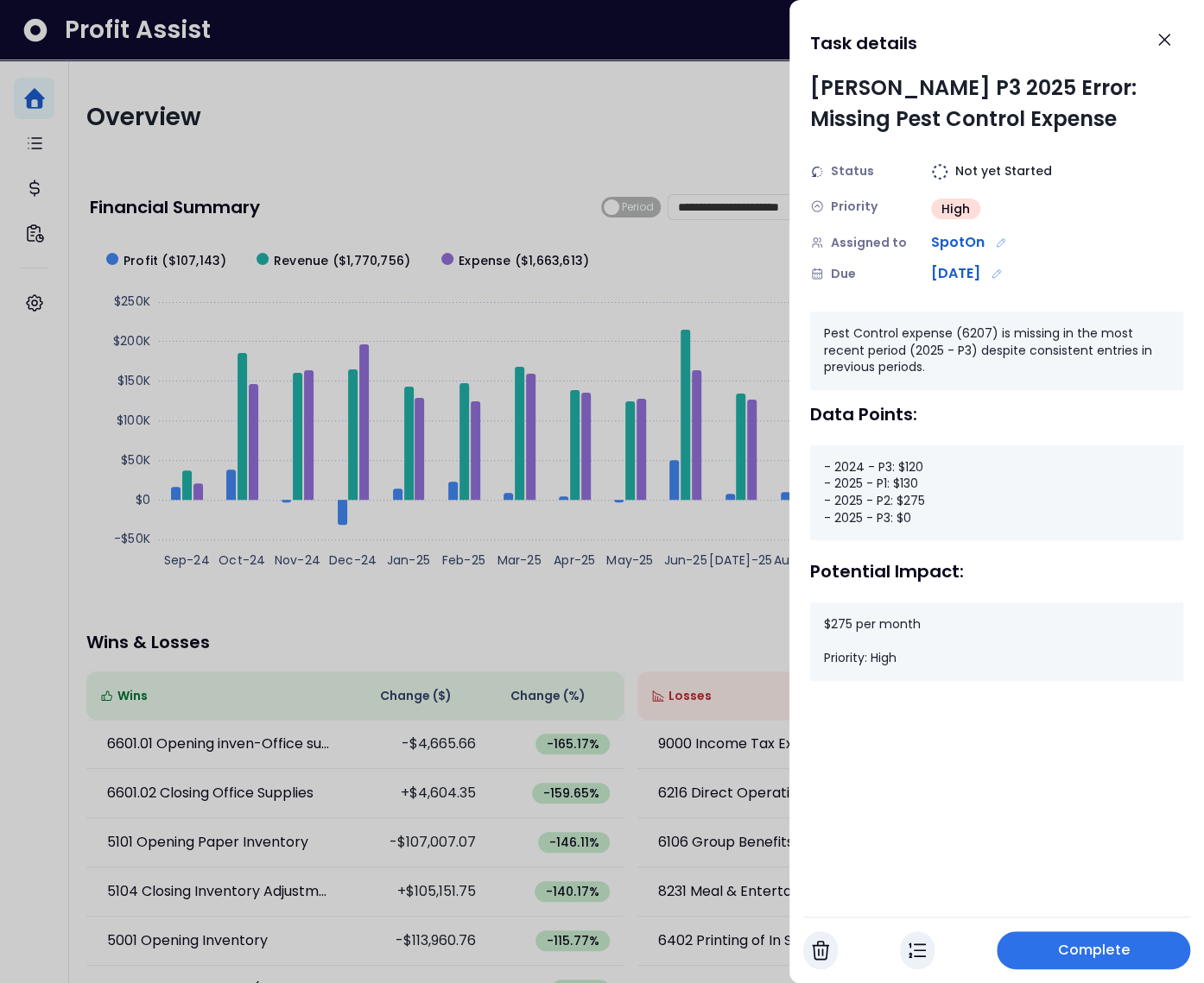
click at [890, 514] on div "- 2024 - P3: $120 - 2025 - P1: $130 - 2025 - P2: $275 - 2025 - P3: $0" at bounding box center [996, 493] width 373 height 95
click at [720, 274] on div at bounding box center [602, 491] width 1204 height 983
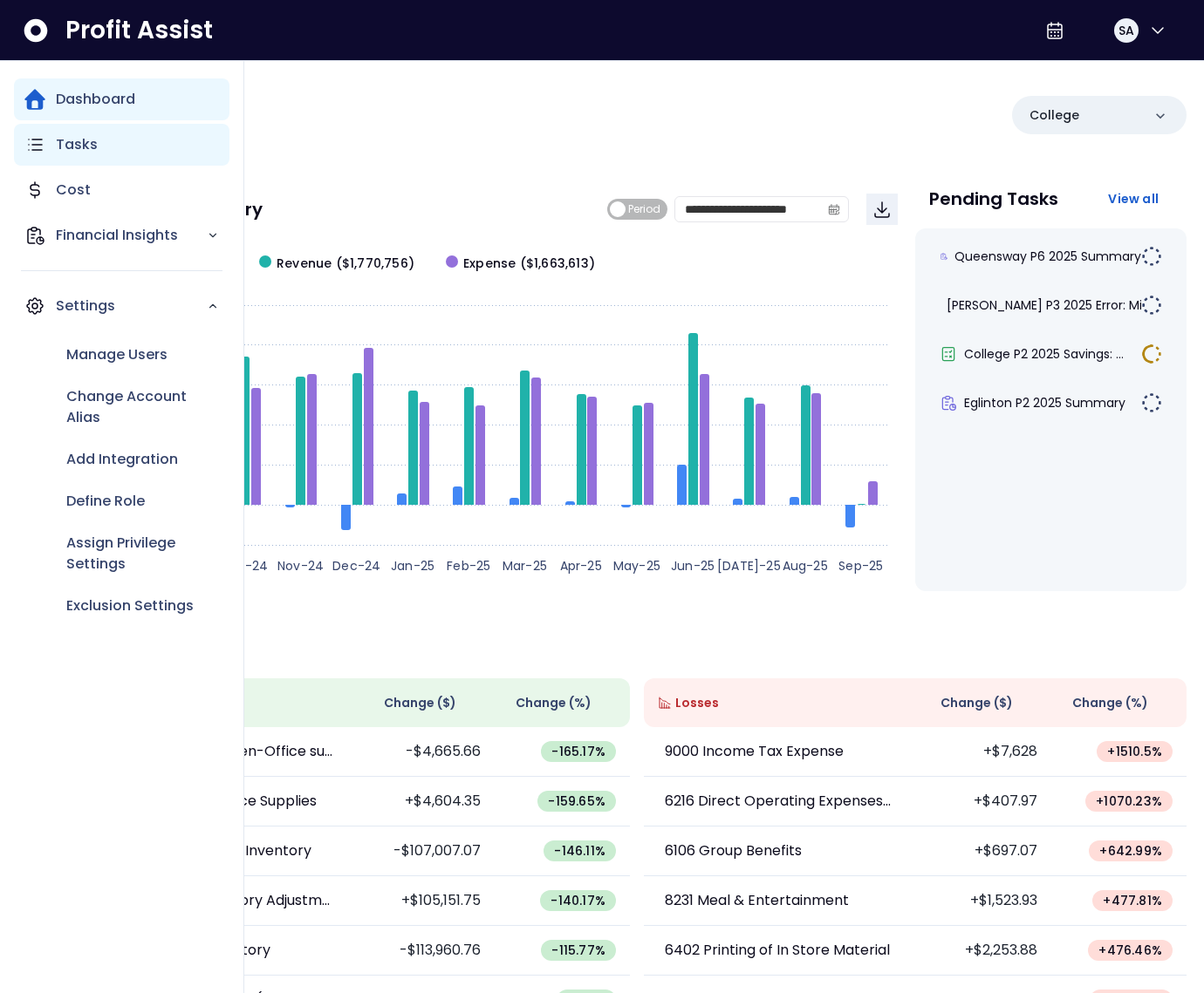
click at [75, 150] on p "Tasks" at bounding box center [77, 145] width 42 height 21
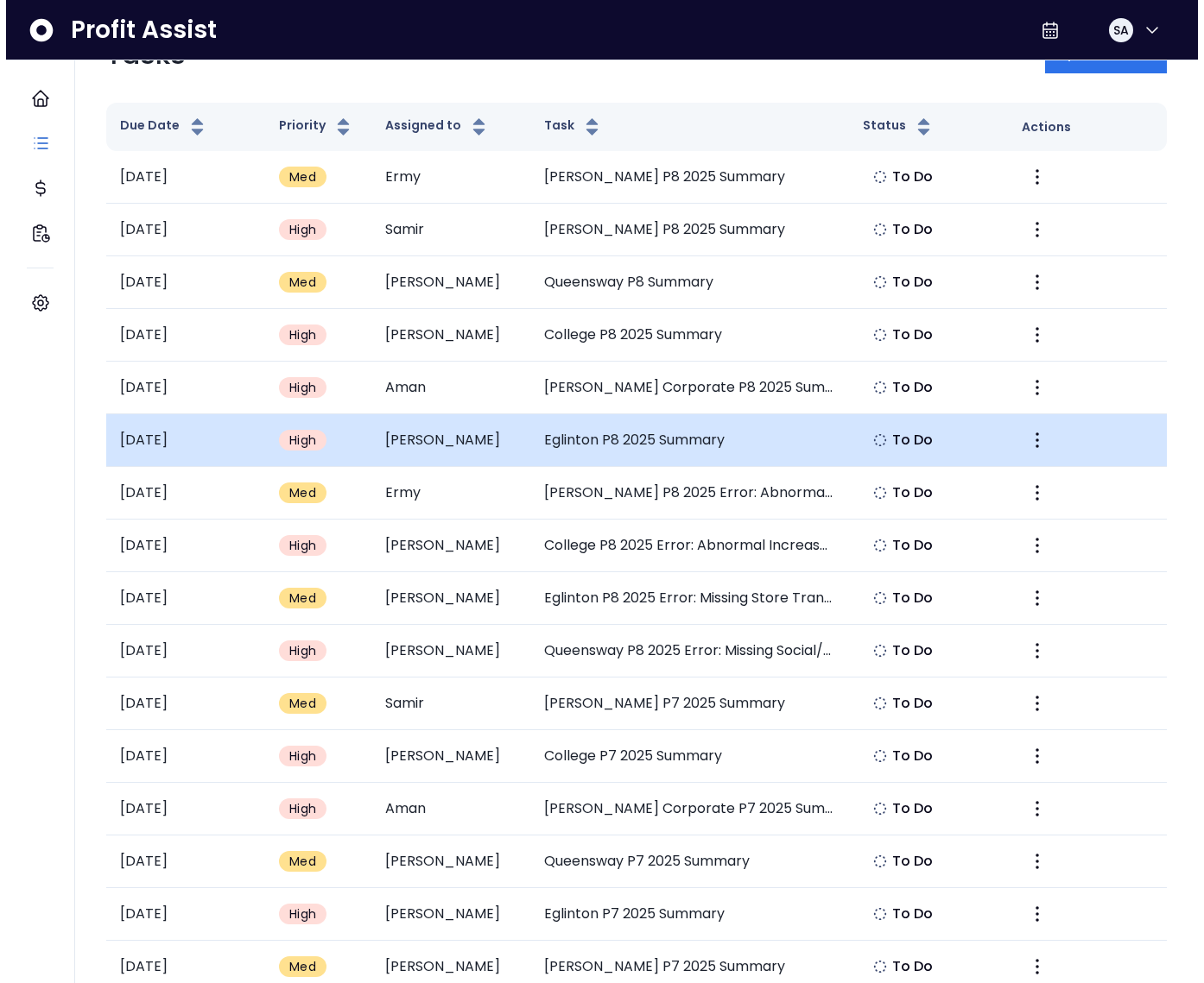
scroll to position [89, 0]
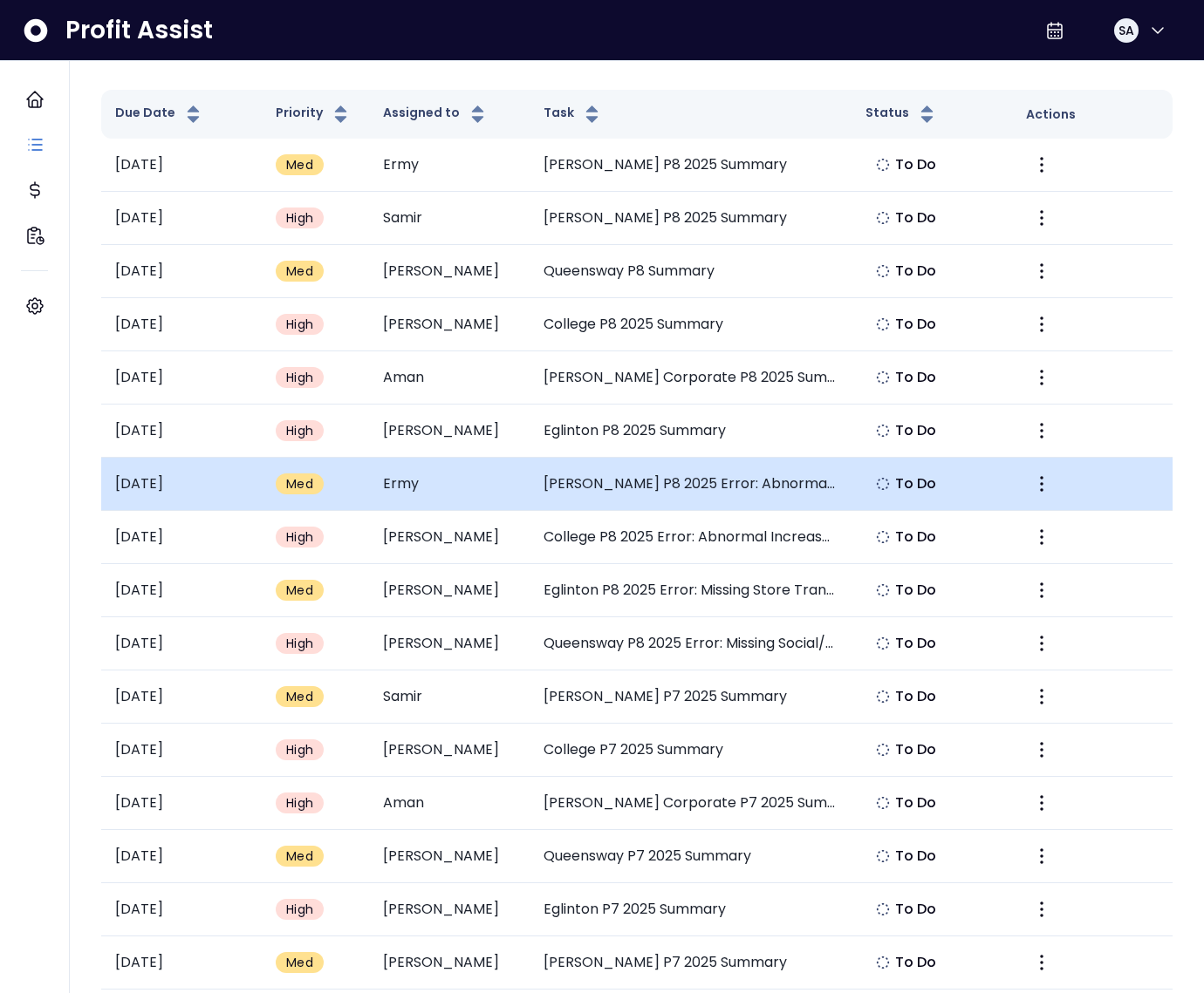
click at [689, 486] on td "Danforth P8 2025 Error: Abnormal Decrease in R&M Service Contracts" at bounding box center [690, 484] width 321 height 53
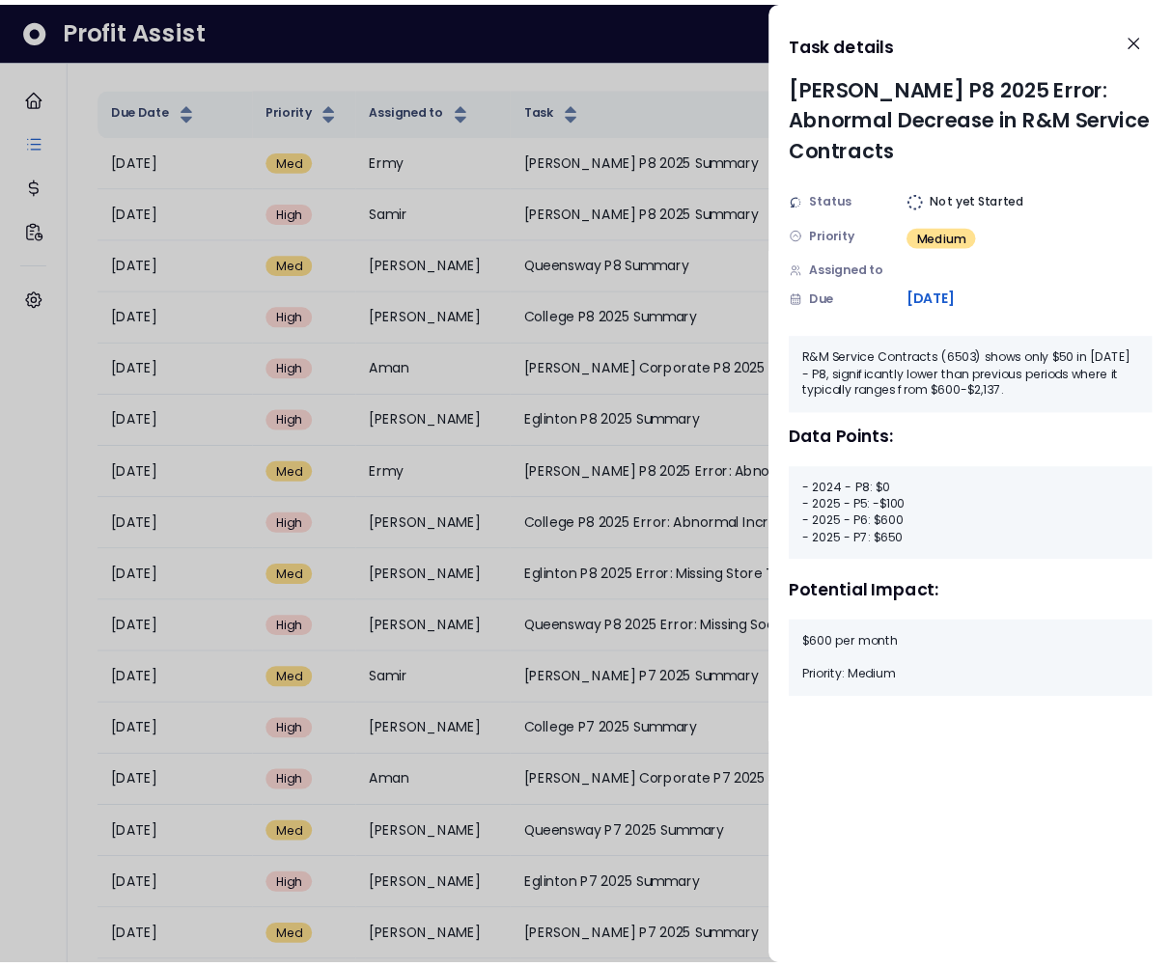
scroll to position [100, 0]
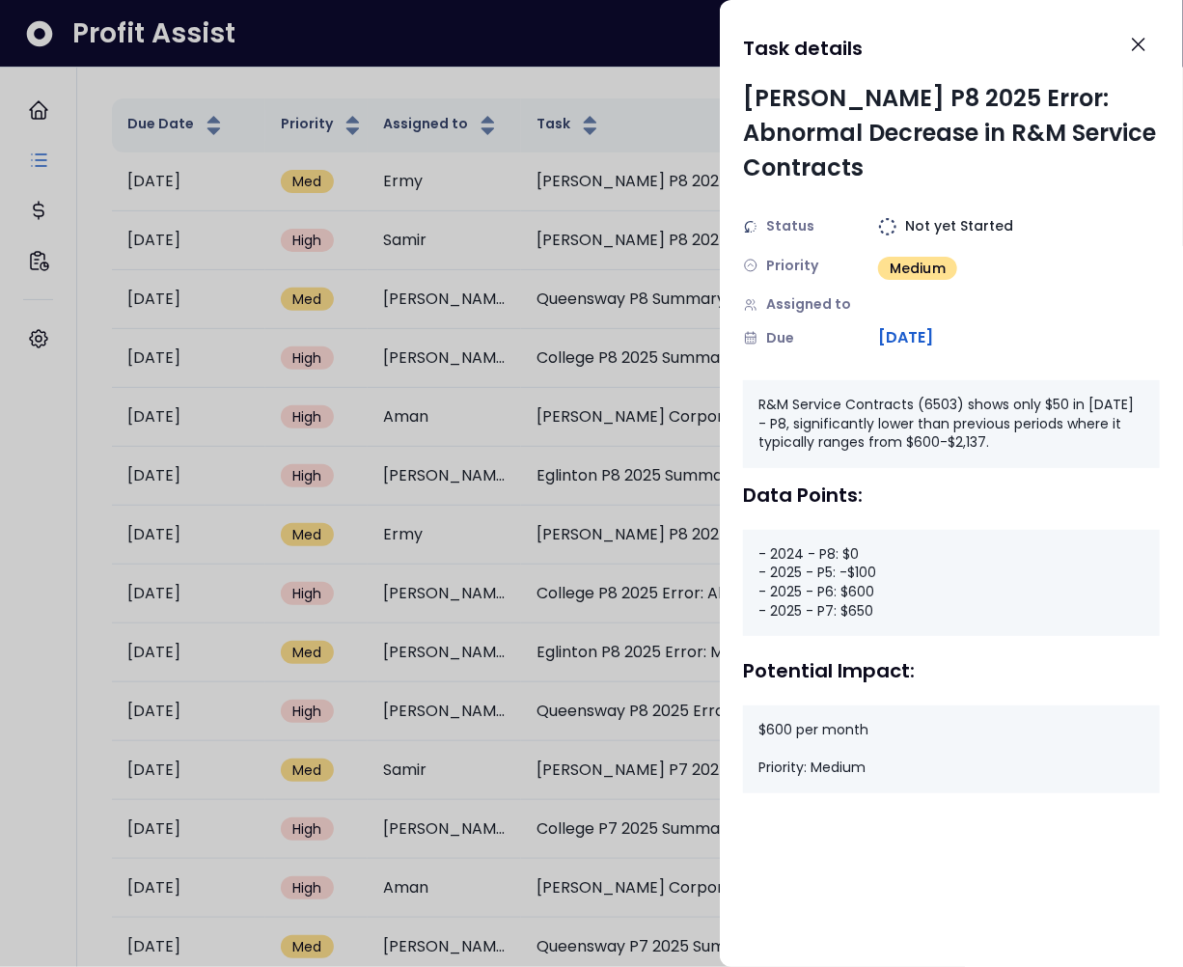
click at [717, 549] on div at bounding box center [591, 483] width 1183 height 967
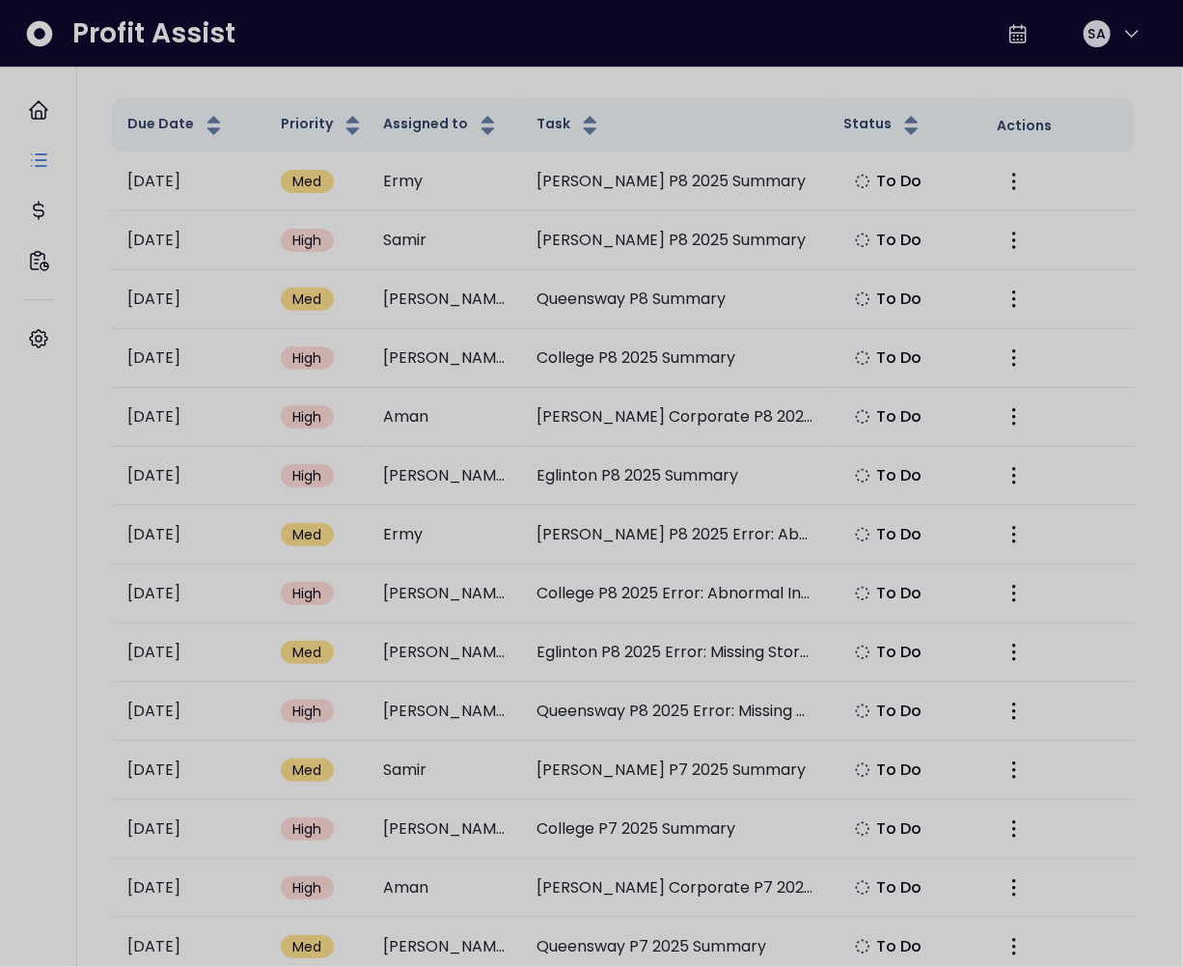
click at [683, 543] on div at bounding box center [591, 483] width 1183 height 967
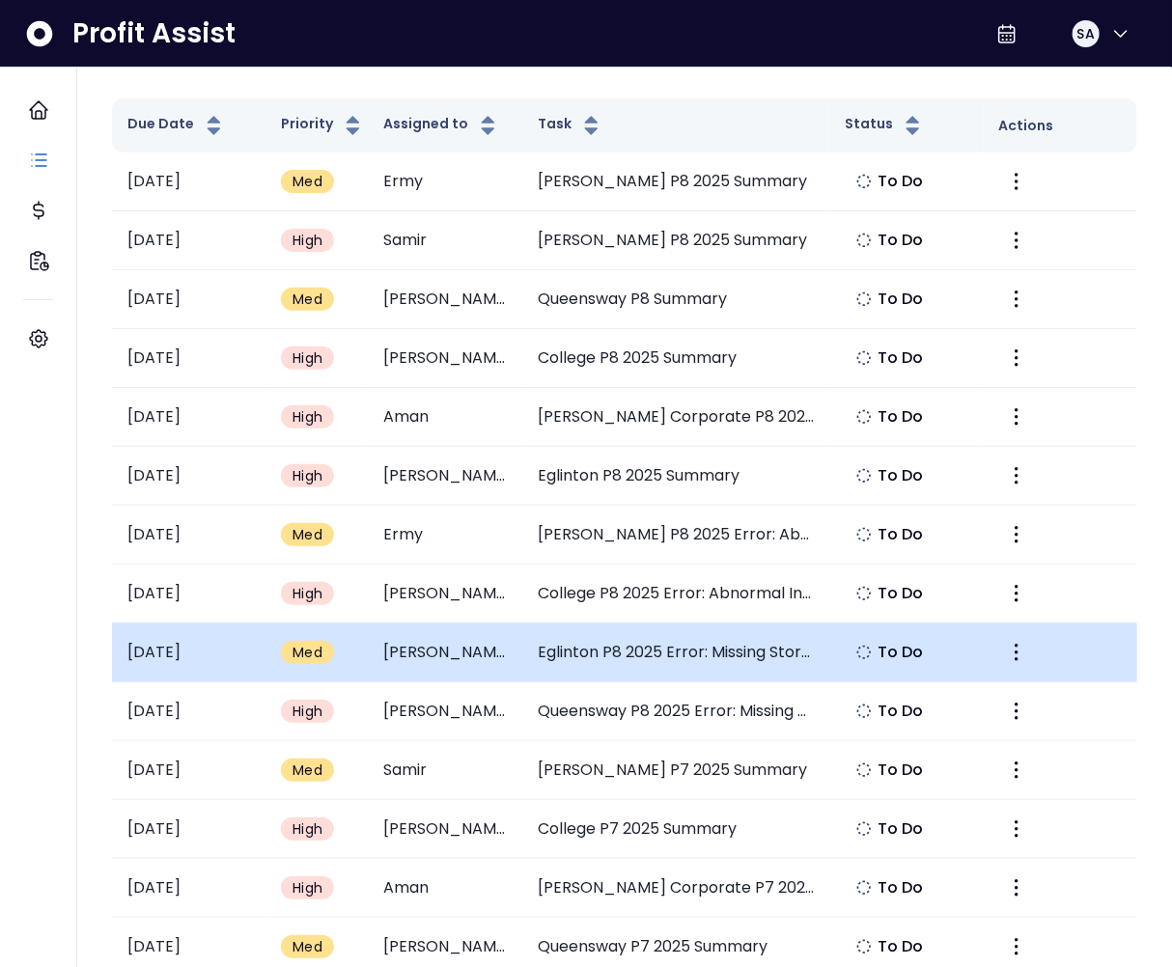
click at [728, 661] on td "Eglinton P8 2025 Error: Missing Store Transfers Food" at bounding box center [676, 653] width 308 height 59
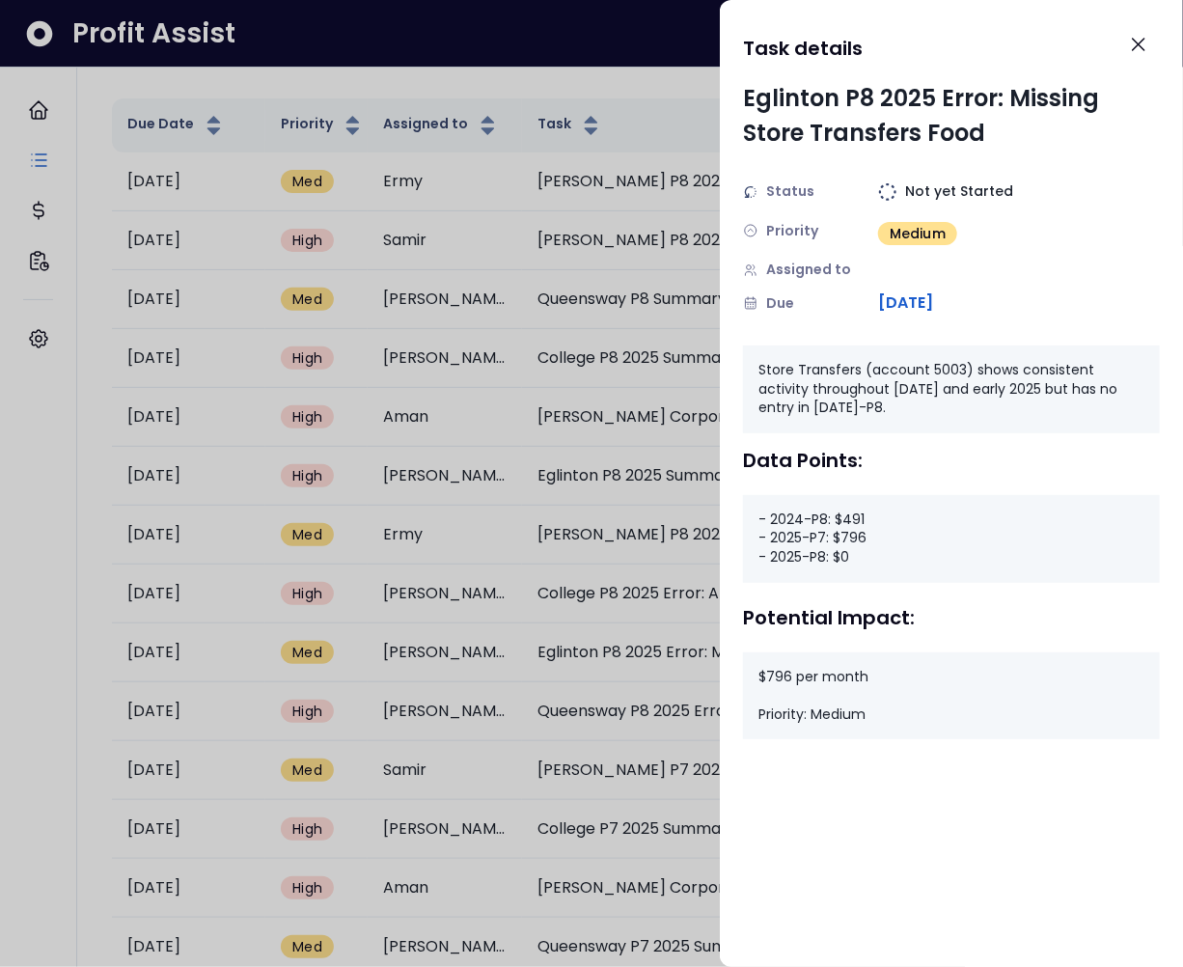
click at [837, 560] on div "- 2024-P8: $491 - 2025-P7: $796 - 2025-P8: $0" at bounding box center [951, 539] width 417 height 88
click at [837, 559] on div "- 2024-P8: $491 - 2025-P7: $796 - 2025-P8: $0" at bounding box center [951, 539] width 417 height 88
click at [628, 488] on div at bounding box center [591, 483] width 1183 height 967
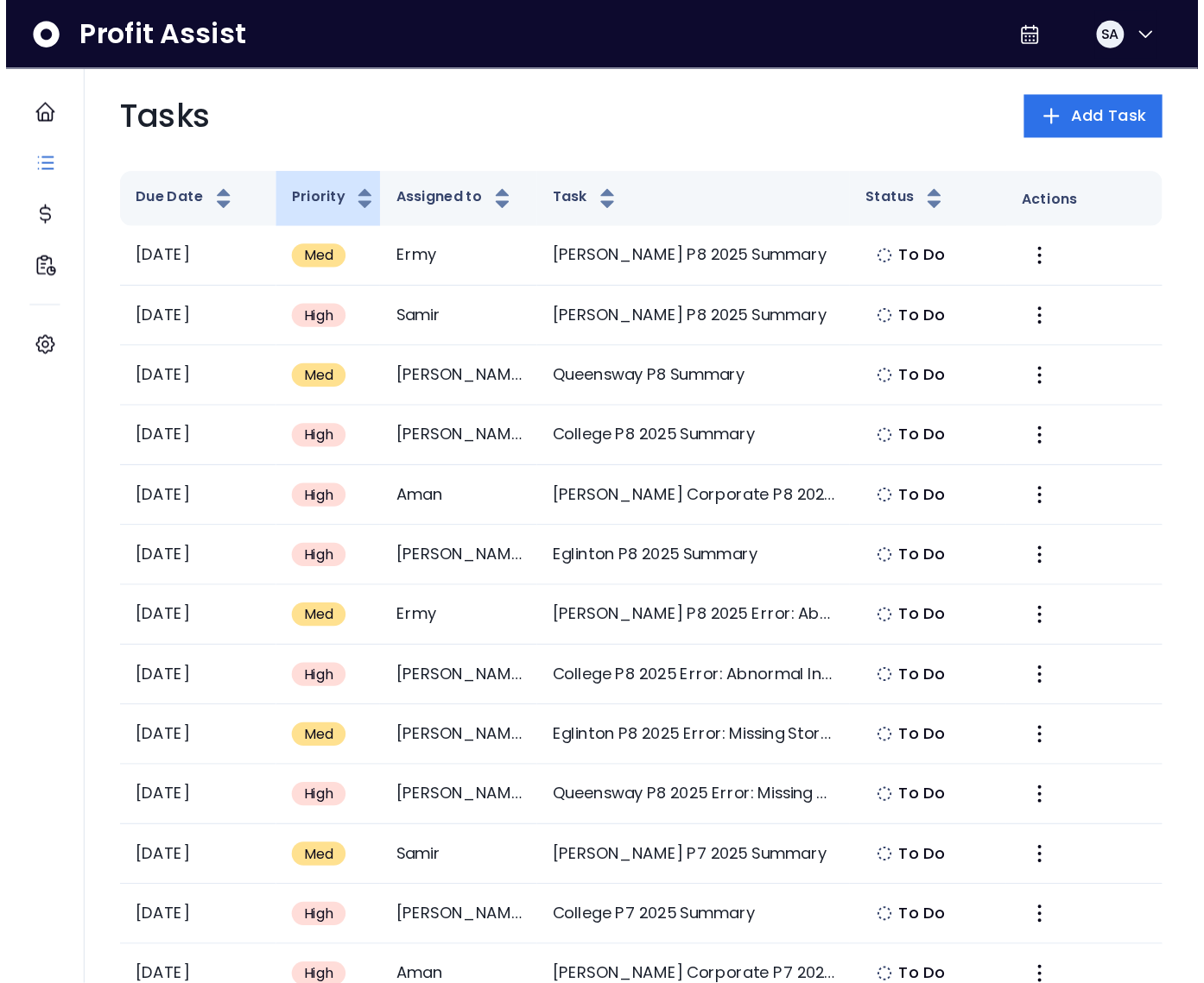
scroll to position [0, 0]
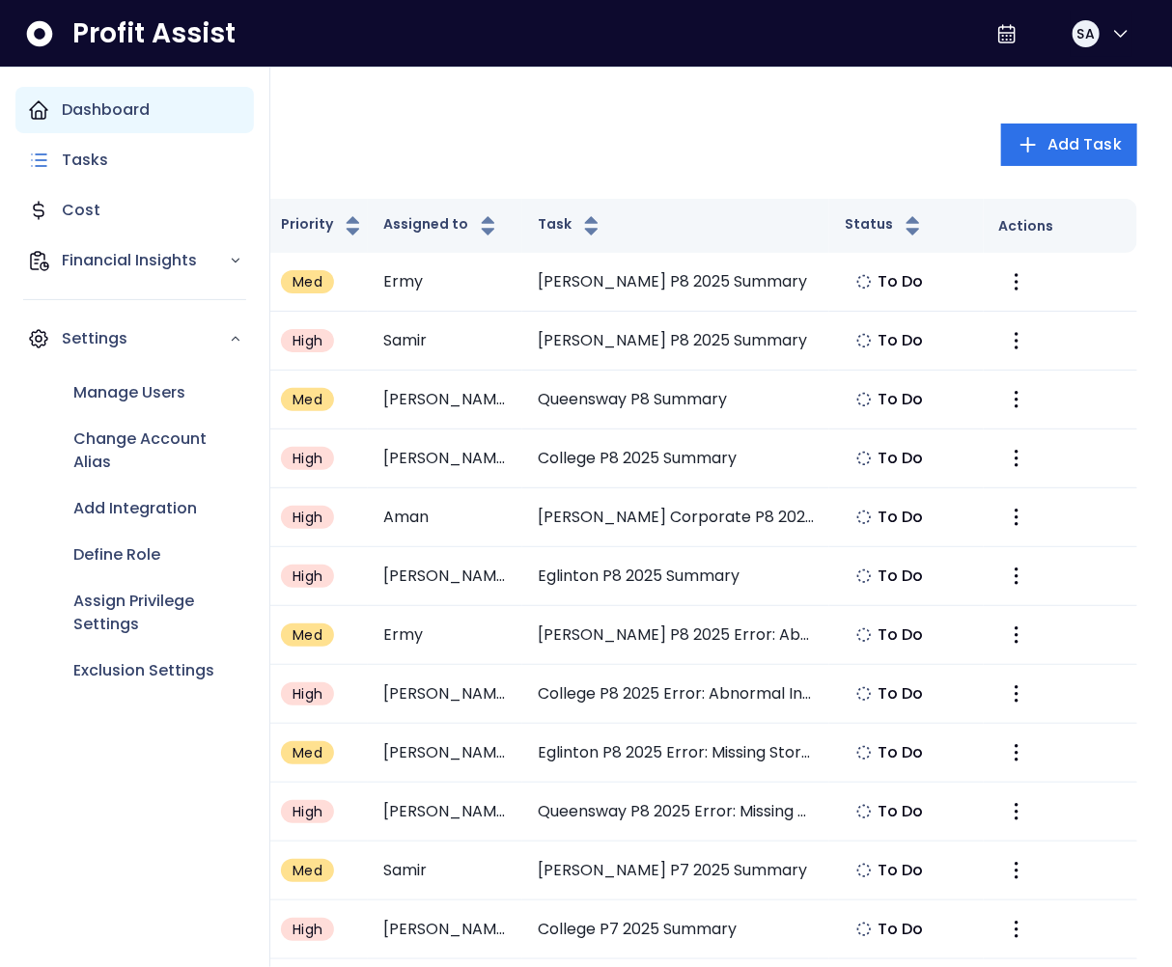
click at [43, 111] on icon "Main navigation" at bounding box center [38, 109] width 23 height 23
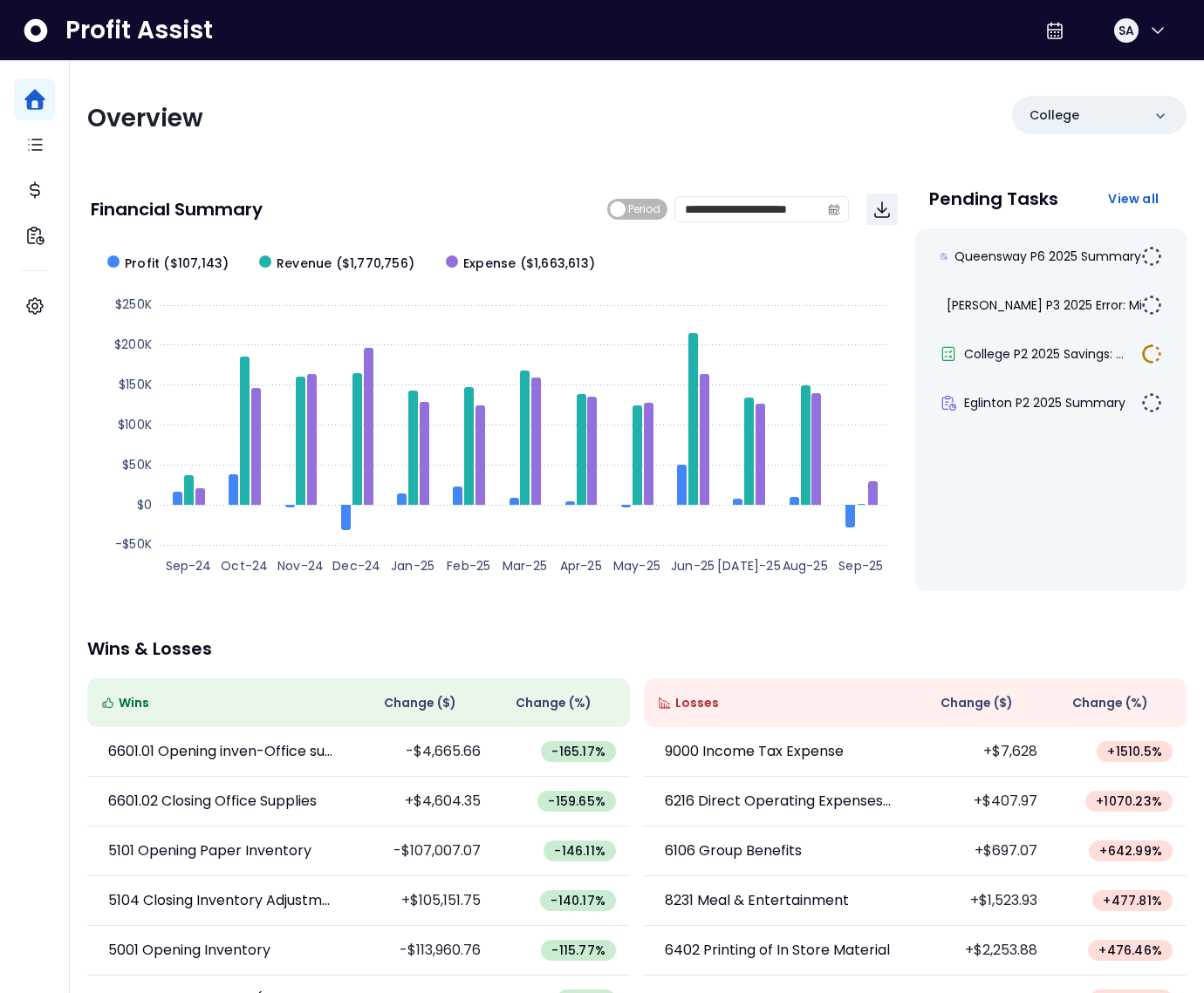
click at [544, 150] on div "**********" at bounding box center [636, 577] width 1134 height 1033
click at [165, 263] on span "Profit ($107,143)" at bounding box center [176, 264] width 104 height 18
click at [502, 258] on span "Expense ($1,663,613)" at bounding box center [530, 264] width 132 height 18
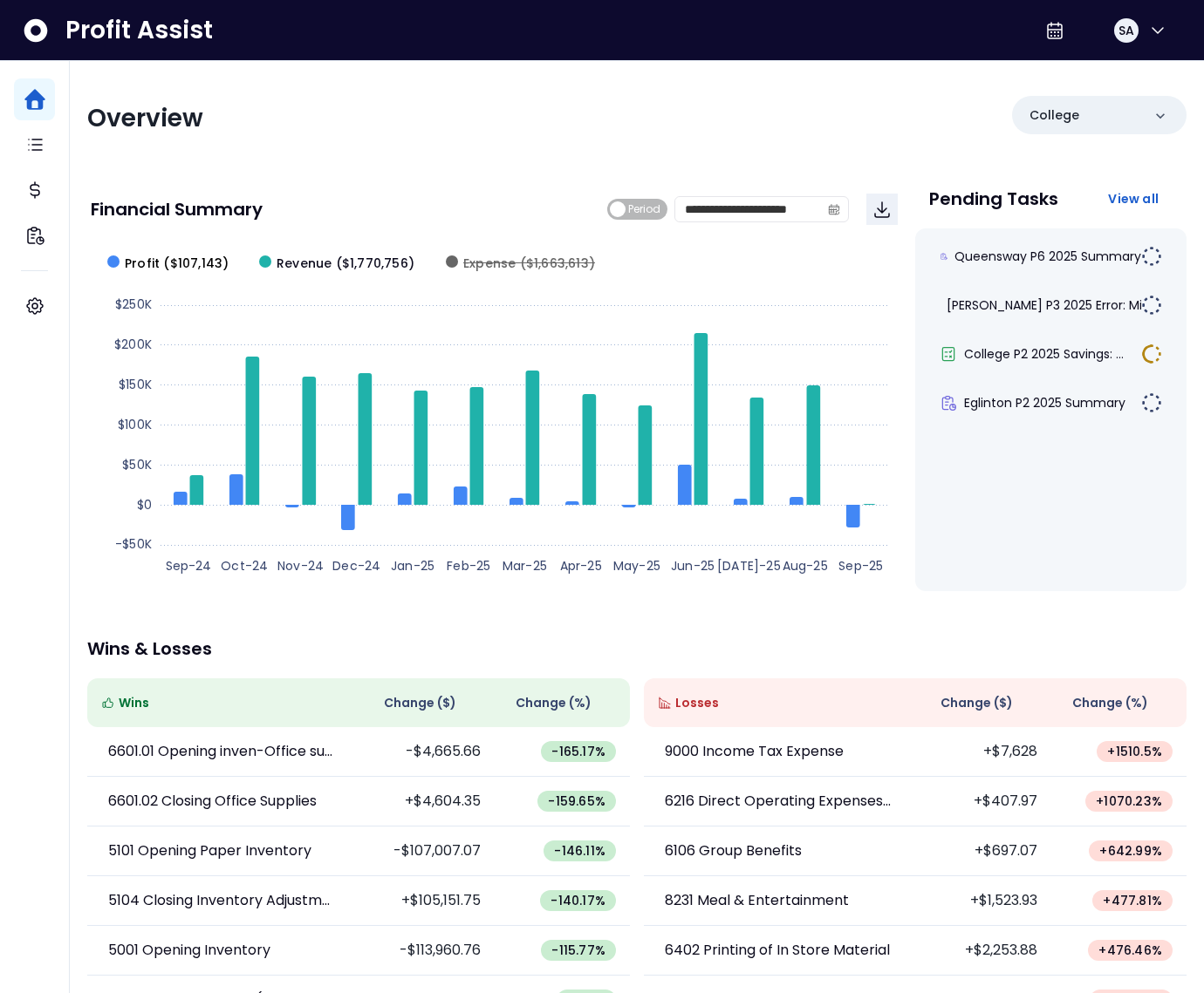
click at [174, 260] on span "Profit ($107,143)" at bounding box center [176, 264] width 104 height 18
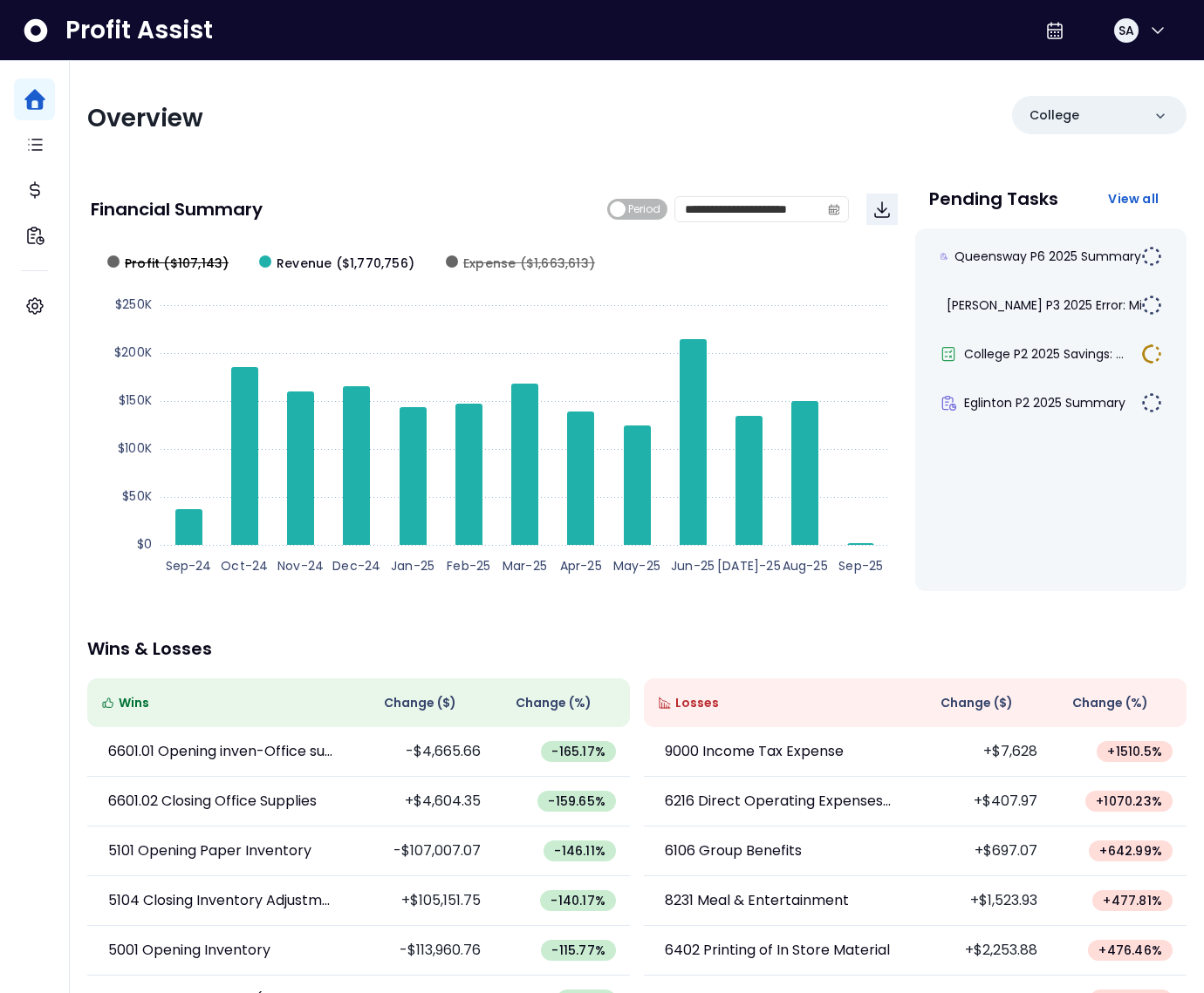
click at [167, 258] on span "Profit ($107,143)" at bounding box center [176, 264] width 104 height 18
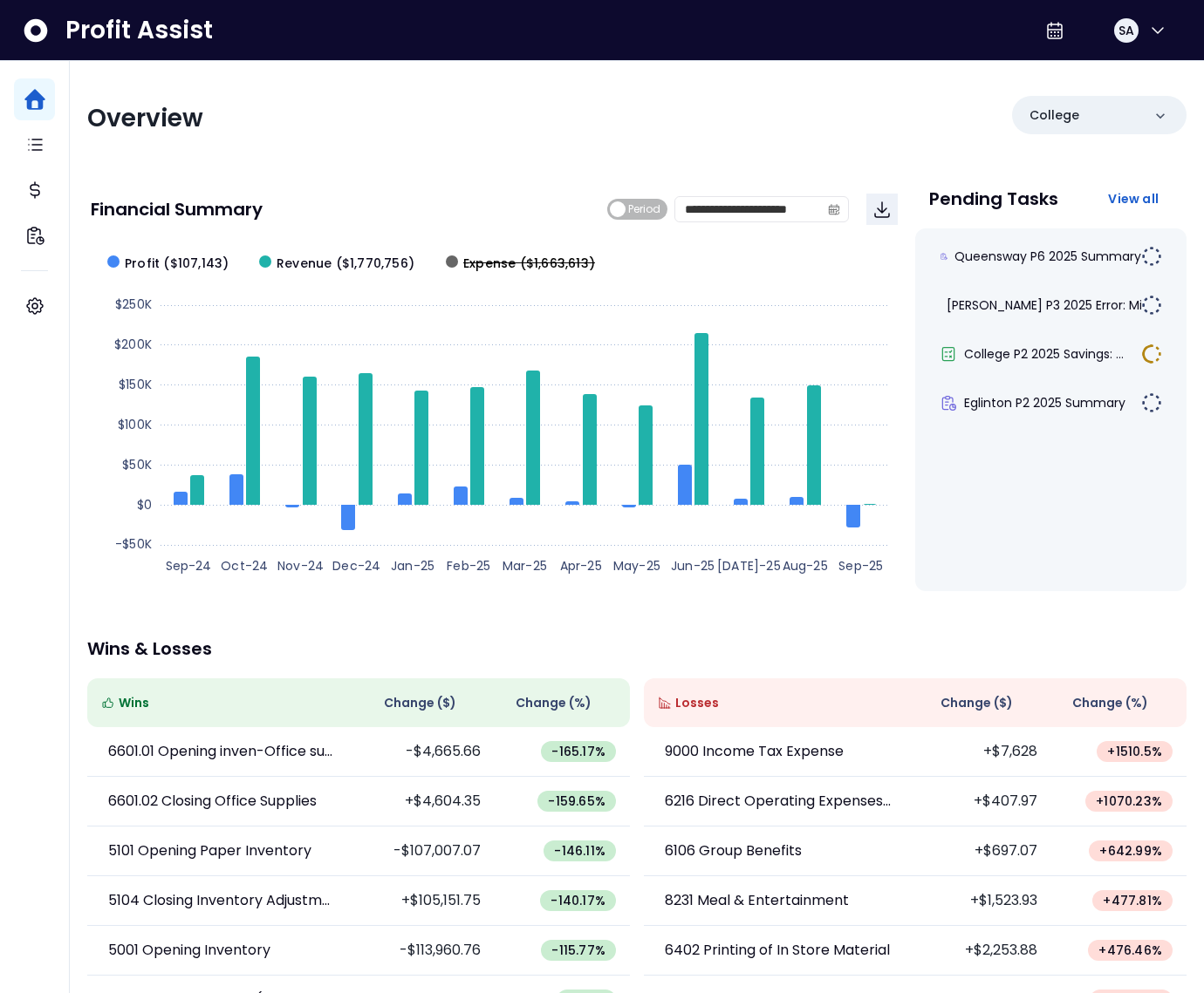
click at [503, 260] on span "Expense ($1,663,613)" at bounding box center [530, 264] width 132 height 18
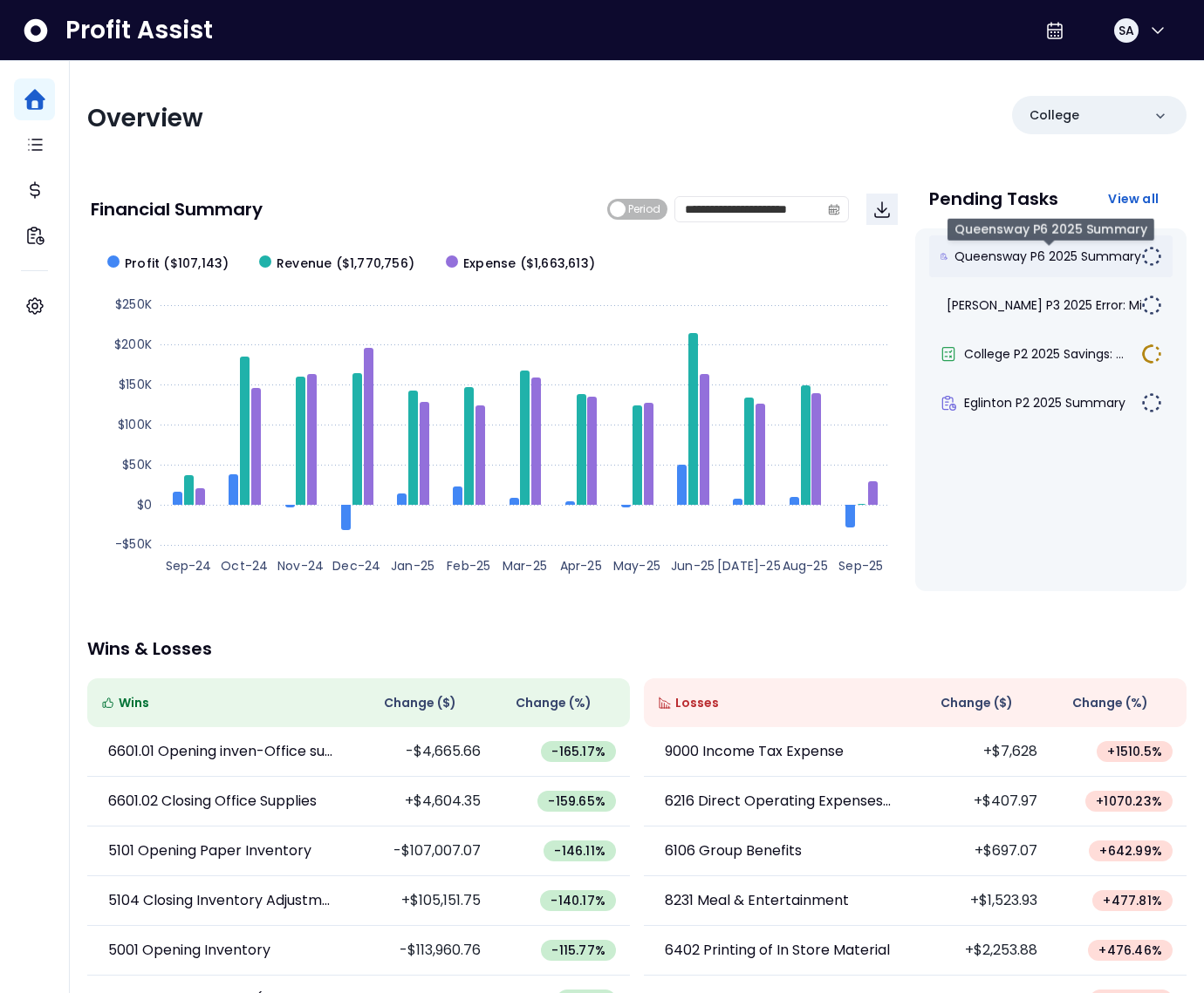
click at [1033, 263] on span "Queensway P6 2025 Summary" at bounding box center [1048, 256] width 187 height 17
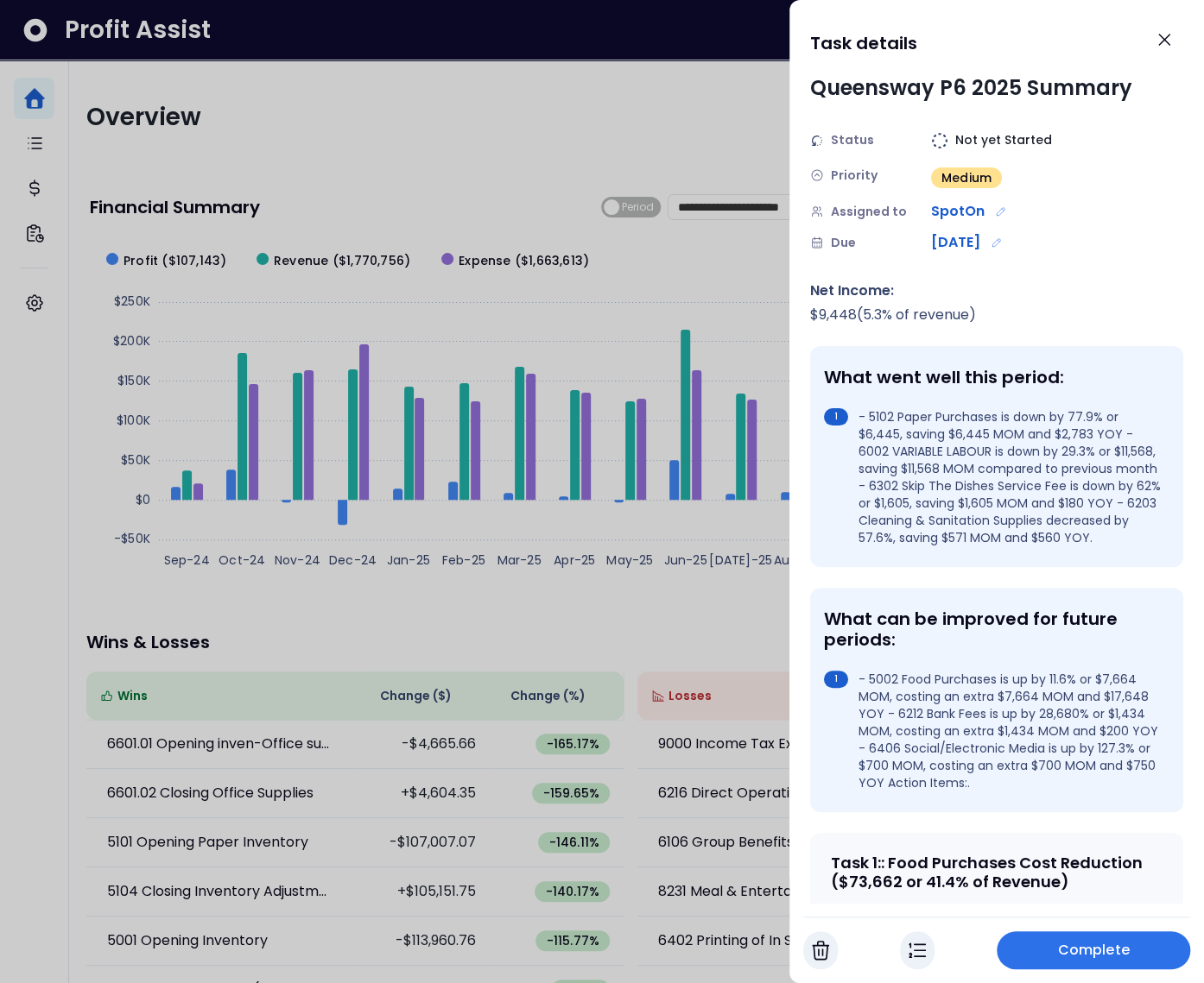
click at [865, 94] on div "Queensway P6 2025 Summary" at bounding box center [971, 88] width 322 height 31
click at [966, 435] on li "- 5102 Paper Purchases is down by 77.9% or $6,445, saving $6,445 MOM and $2,783…" at bounding box center [993, 478] width 338 height 138
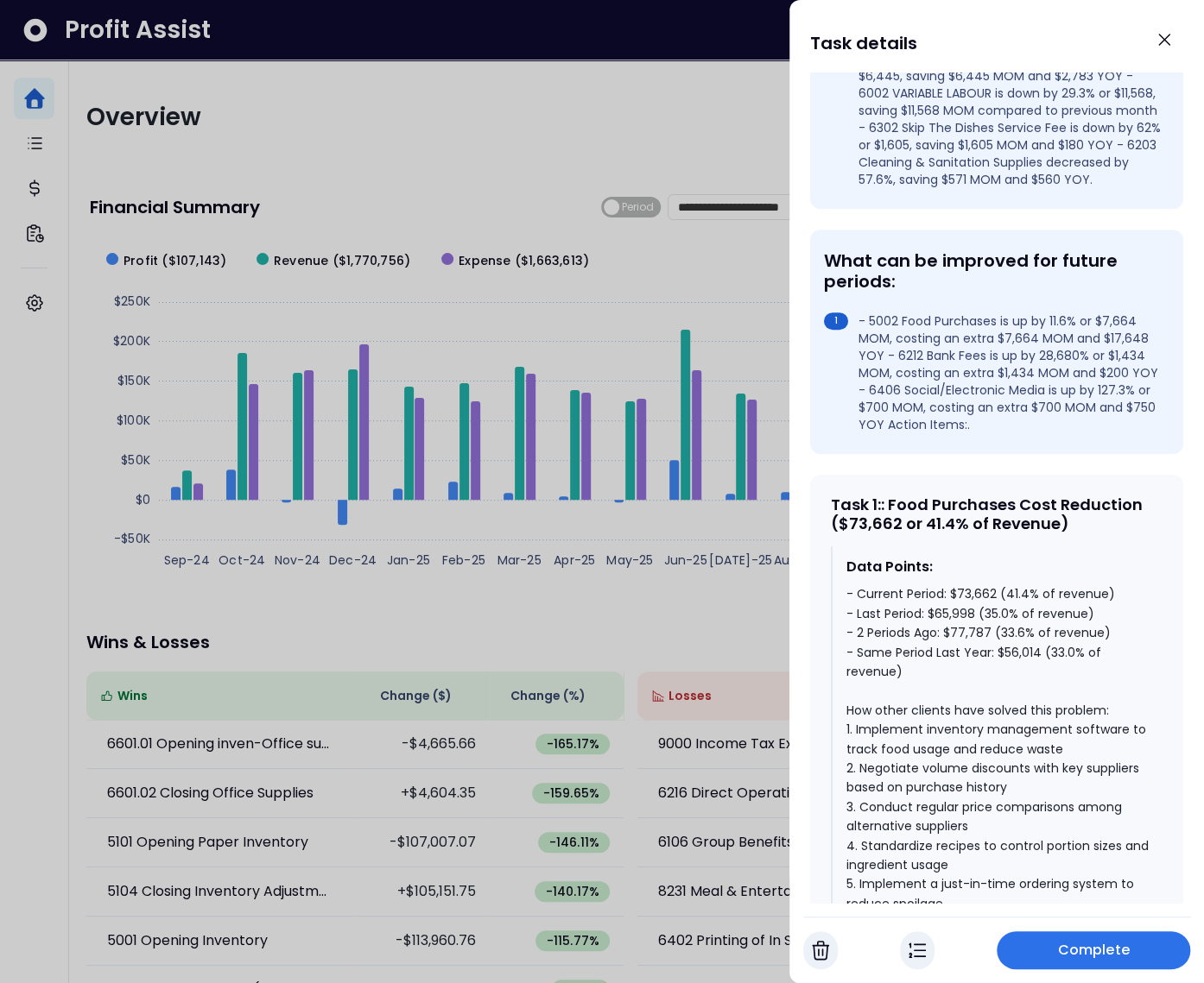
scroll to position [361, 0]
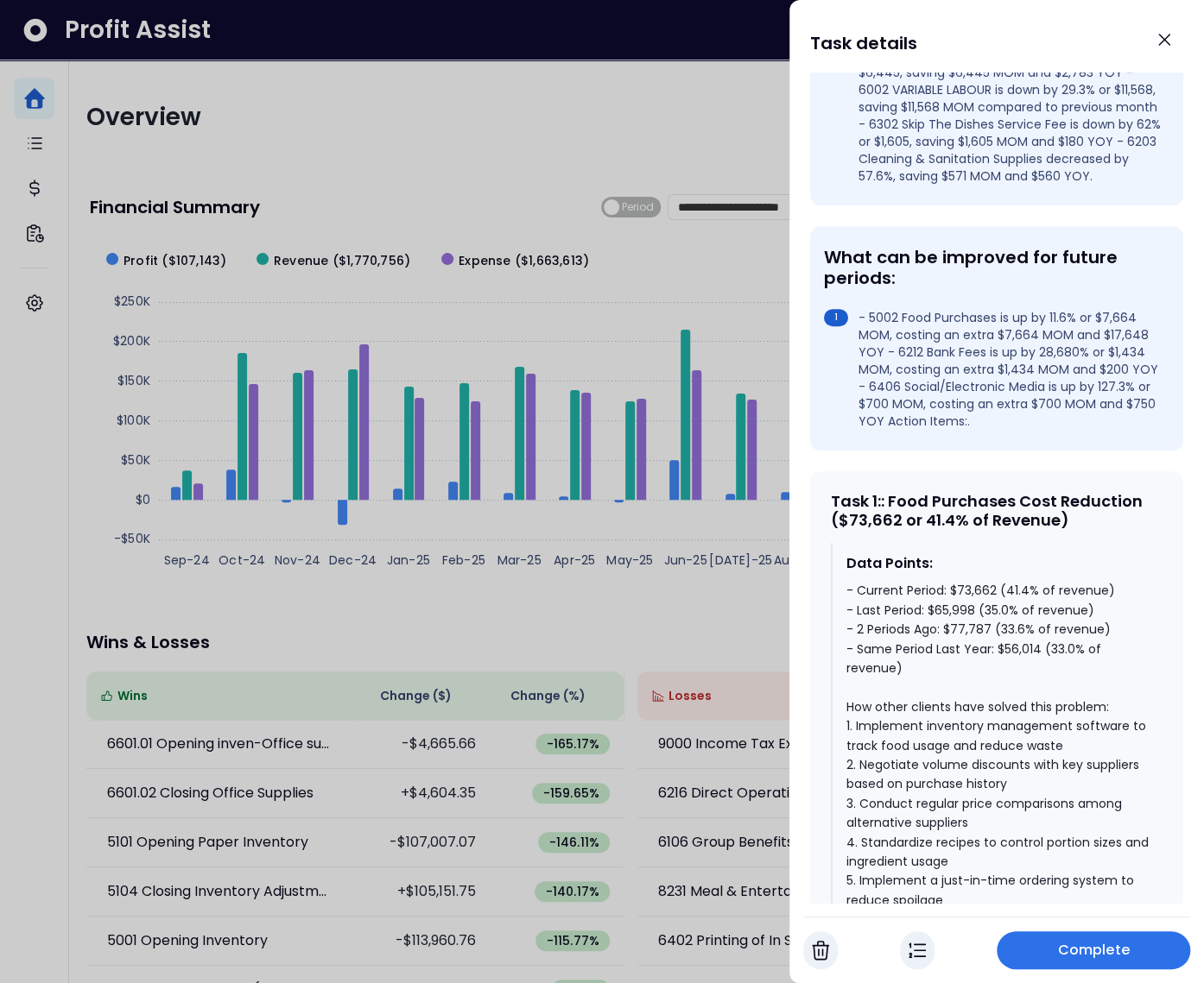
click at [1008, 648] on div "- Current Period: $73,662 (41.4% of revenue) - Last Period: $65,998 (35.0% of r…" at bounding box center [997, 843] width 302 height 522
click at [997, 624] on div "- Current Period: $73,662 (41.4% of revenue) - Last Period: $65,998 (35.0% of r…" at bounding box center [997, 843] width 302 height 522
click at [1016, 609] on div "- Current Period: $73,662 (41.4% of revenue) - Last Period: $65,998 (35.0% of r…" at bounding box center [997, 843] width 302 height 522
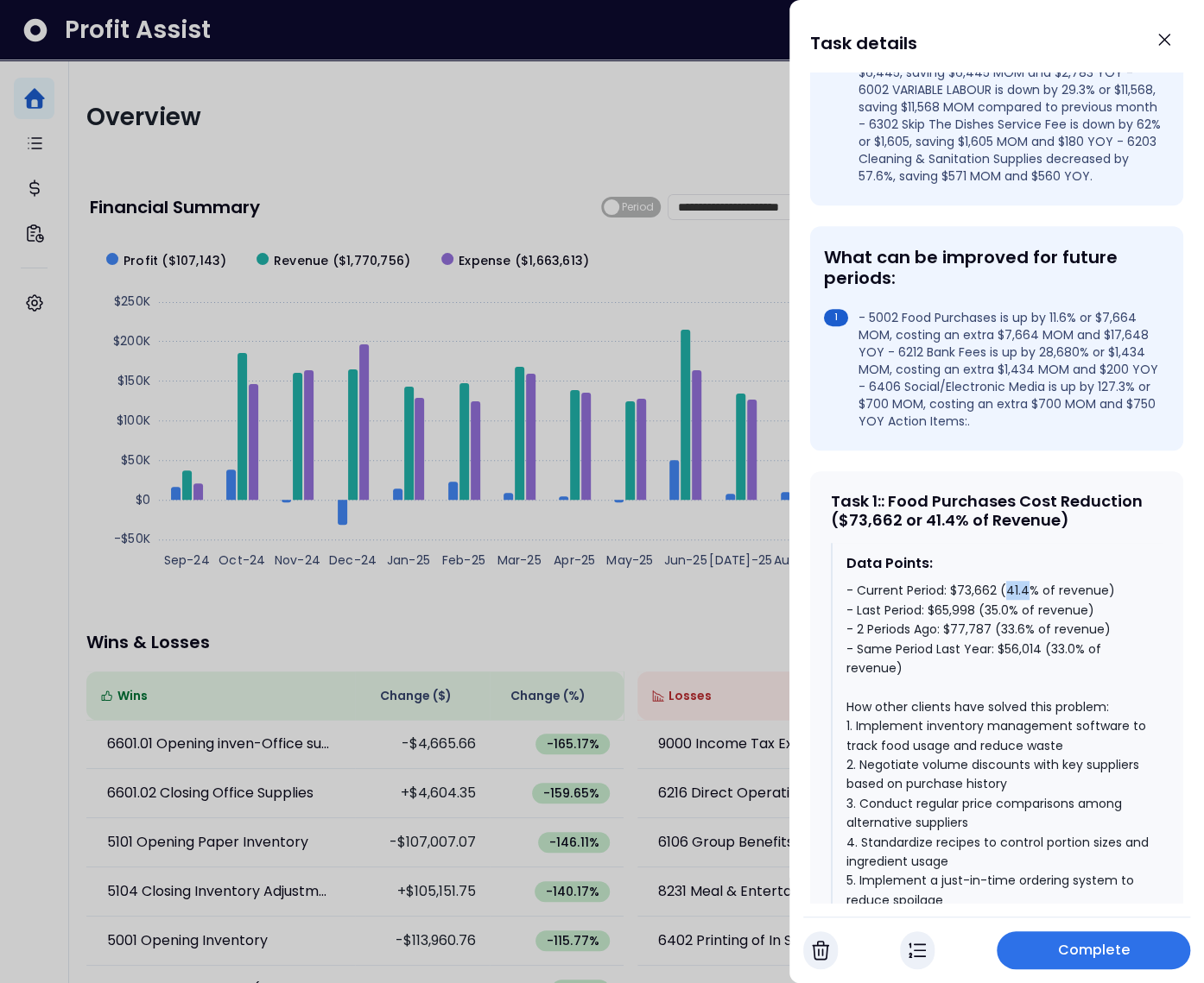
click at [1016, 609] on div "- Current Period: $73,662 (41.4% of revenue) - Last Period: $65,998 (35.0% of r…" at bounding box center [997, 843] width 302 height 522
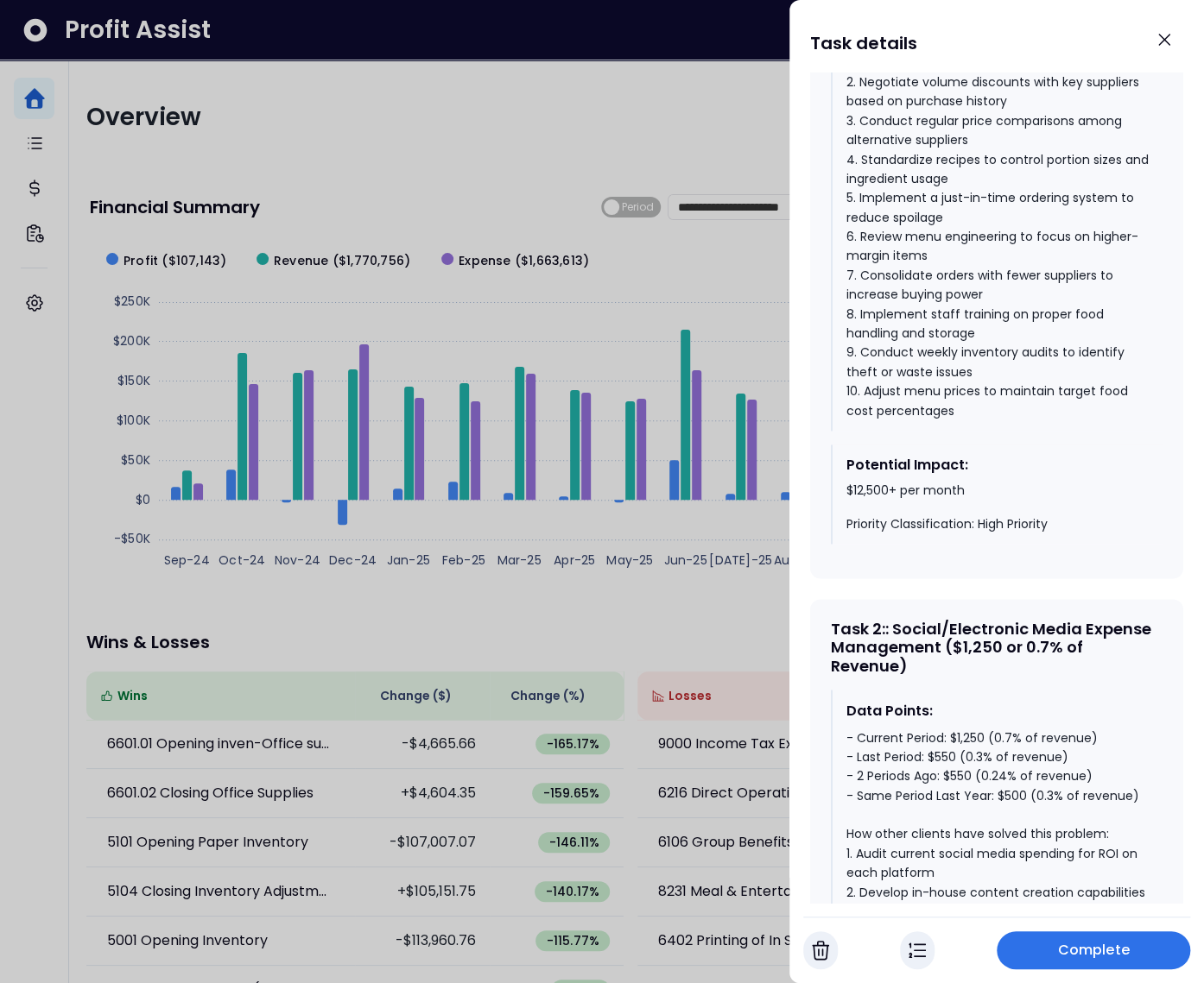
scroll to position [1283, 0]
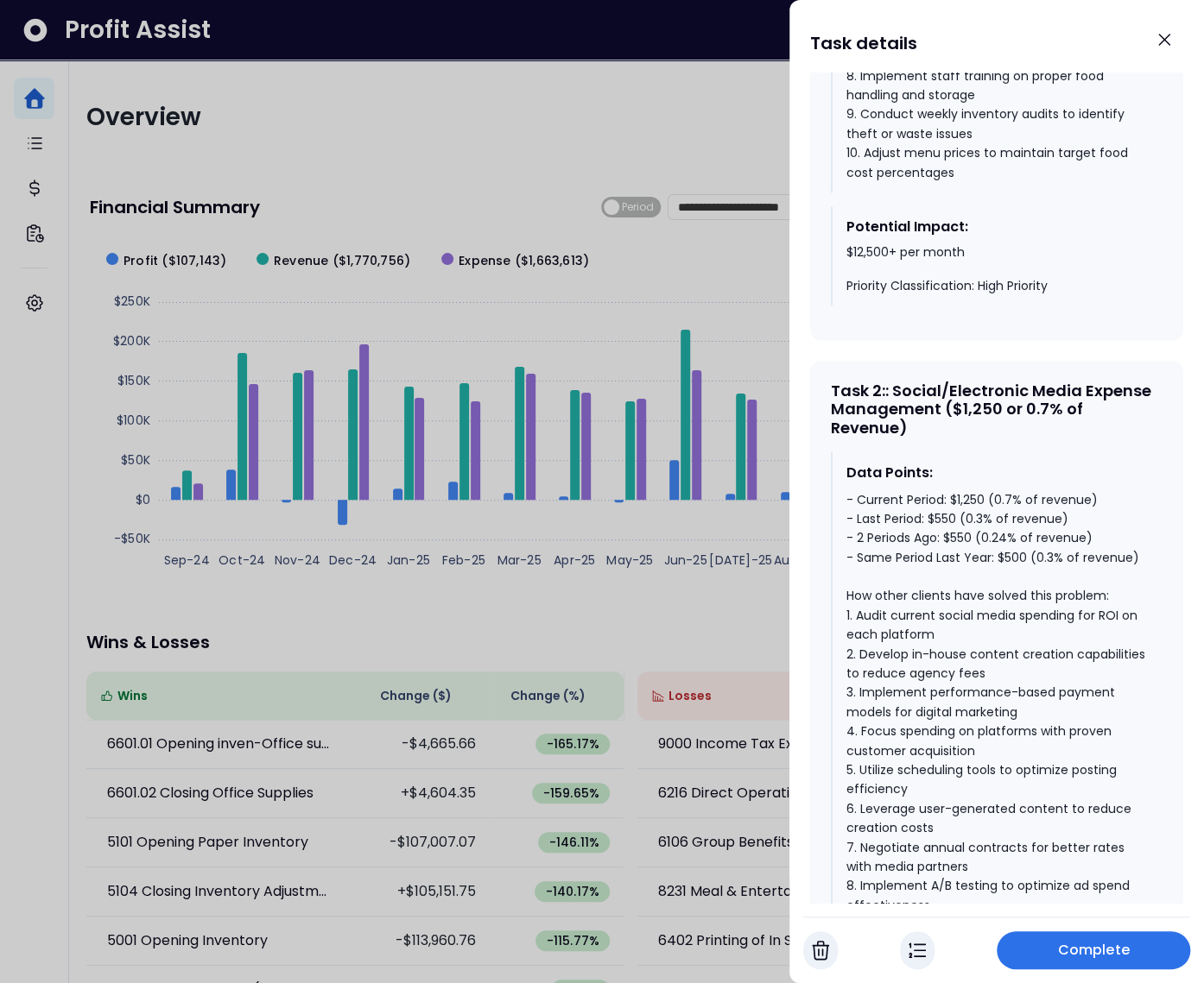
click at [1017, 576] on div "- Current Period: $1,250 (0.7% of revenue) - Last Period: $550 (0.3% of revenue…" at bounding box center [997, 731] width 302 height 484
click at [962, 555] on div "- Current Period: $1,250 (0.7% of revenue) - Last Period: $550 (0.3% of revenue…" at bounding box center [997, 731] width 302 height 484
click at [963, 521] on div "- Current Period: $1,250 (0.7% of revenue) - Last Period: $550 (0.3% of revenue…" at bounding box center [997, 731] width 302 height 484
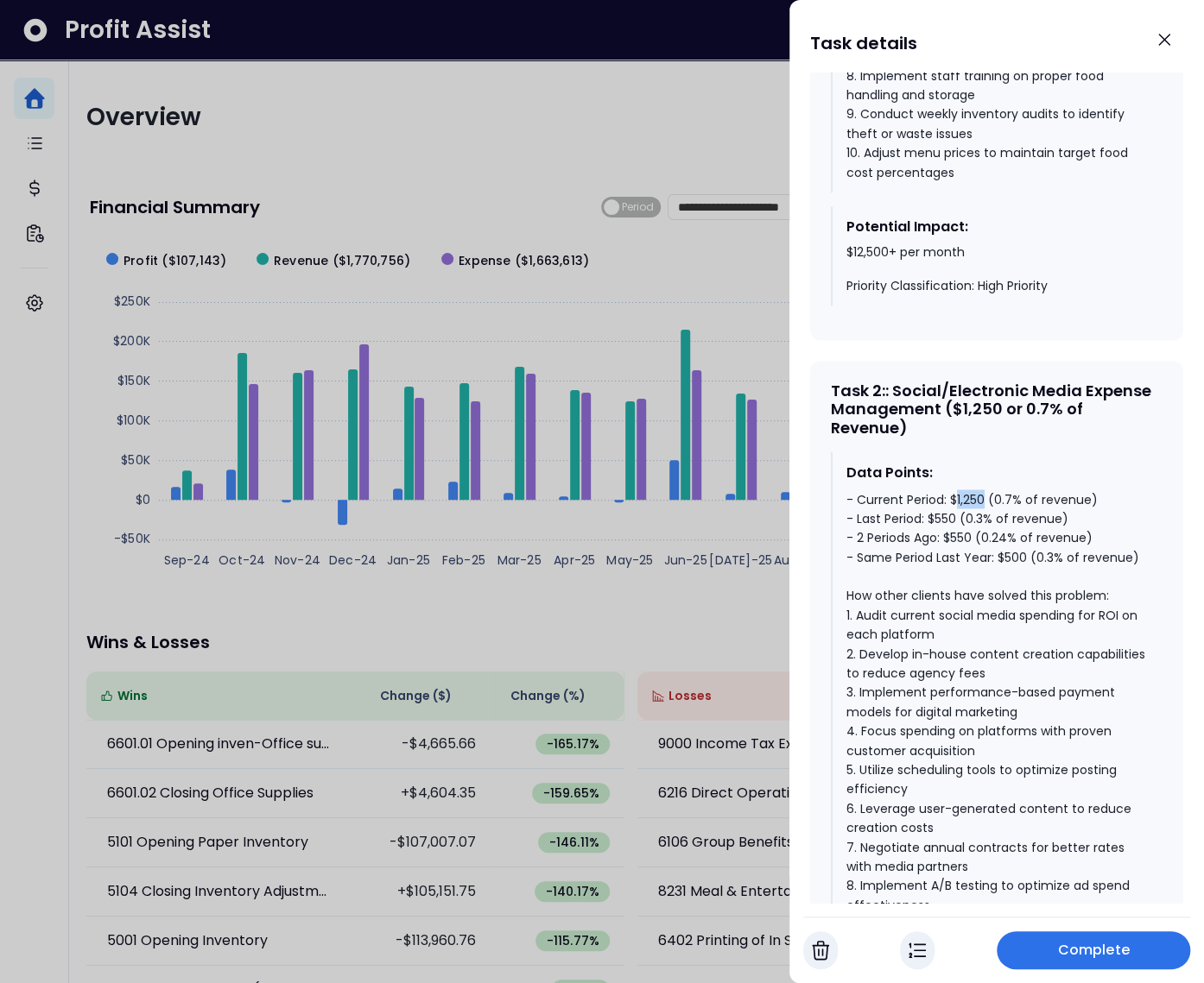
click at [963, 521] on div "- Current Period: $1,250 (0.7% of revenue) - Last Period: $550 (0.3% of revenue…" at bounding box center [997, 731] width 302 height 484
click at [1000, 551] on div "- Current Period: $1,250 (0.7% of revenue) - Last Period: $550 (0.3% of revenue…" at bounding box center [997, 731] width 302 height 484
click at [979, 532] on div "- Current Period: $1,250 (0.7% of revenue) - Last Period: $550 (0.3% of revenue…" at bounding box center [997, 731] width 302 height 484
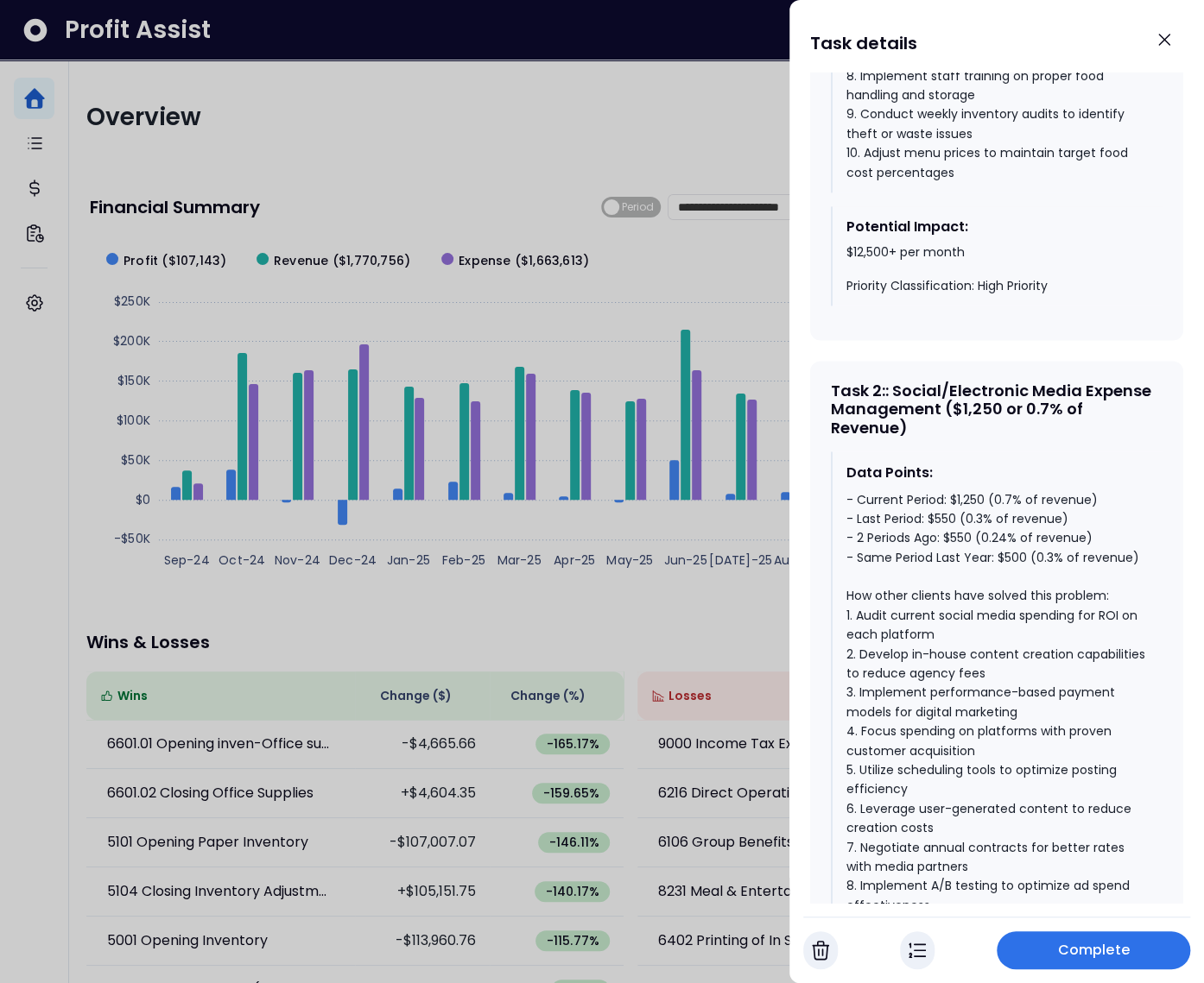
click at [1002, 516] on div "- Current Period: $1,250 (0.7% of revenue) - Last Period: $550 (0.3% of revenue…" at bounding box center [997, 731] width 302 height 484
click at [1155, 45] on icon "Close" at bounding box center [1164, 39] width 21 height 21
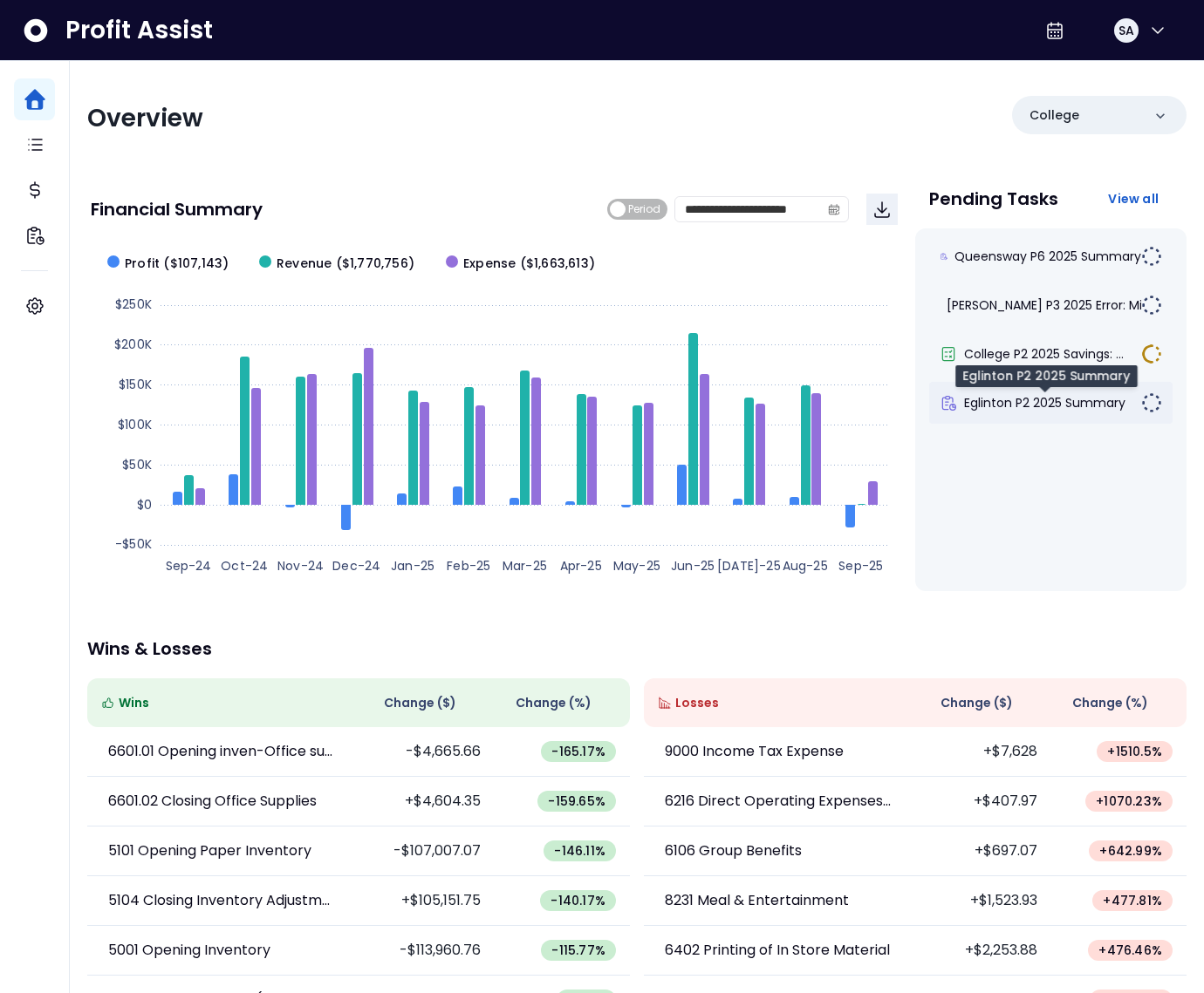
click at [1025, 402] on span "Eglinton P2 2025 Summary" at bounding box center [1045, 402] width 162 height 17
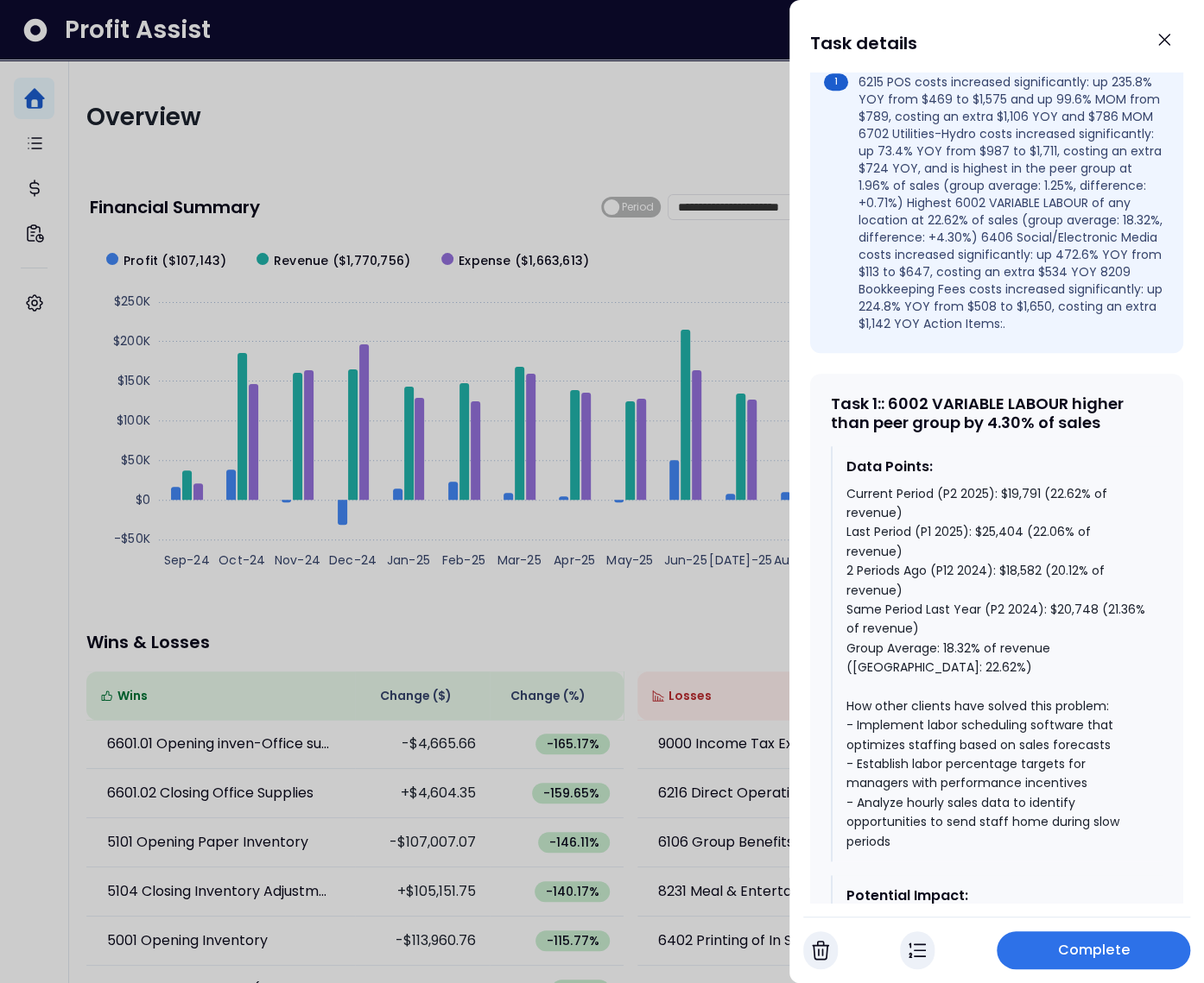
scroll to position [803, 0]
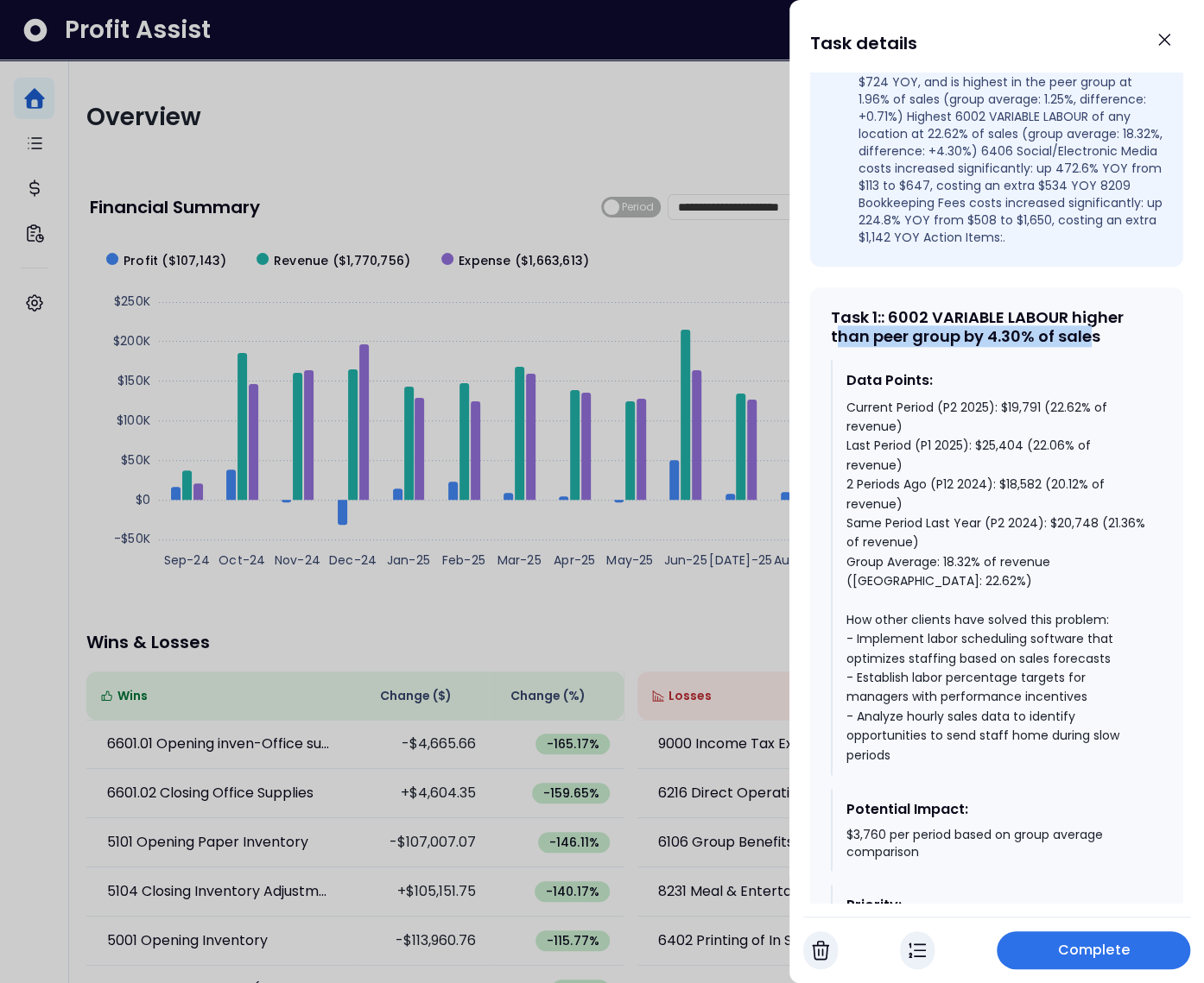
drag, startPoint x: 834, startPoint y: 359, endPoint x: 1089, endPoint y: 366, distance: 255.1
click at [1089, 345] on div "Task 1 : : 6002 VARIABLE LABOUR higher than peer group by 4.30% of sales" at bounding box center [996, 327] width 332 height 38
click at [1092, 345] on div "Task 1 : : 6002 VARIABLE LABOUR higher than peer group by 4.30% of sales" at bounding box center [996, 327] width 332 height 38
drag, startPoint x: 1099, startPoint y: 368, endPoint x: 819, endPoint y: 344, distance: 281.0
click at [819, 344] on div "Task 1 : : 6002 VARIABLE LABOUR higher than peer group by 4.30% of sales Data P…" at bounding box center [996, 638] width 373 height 701
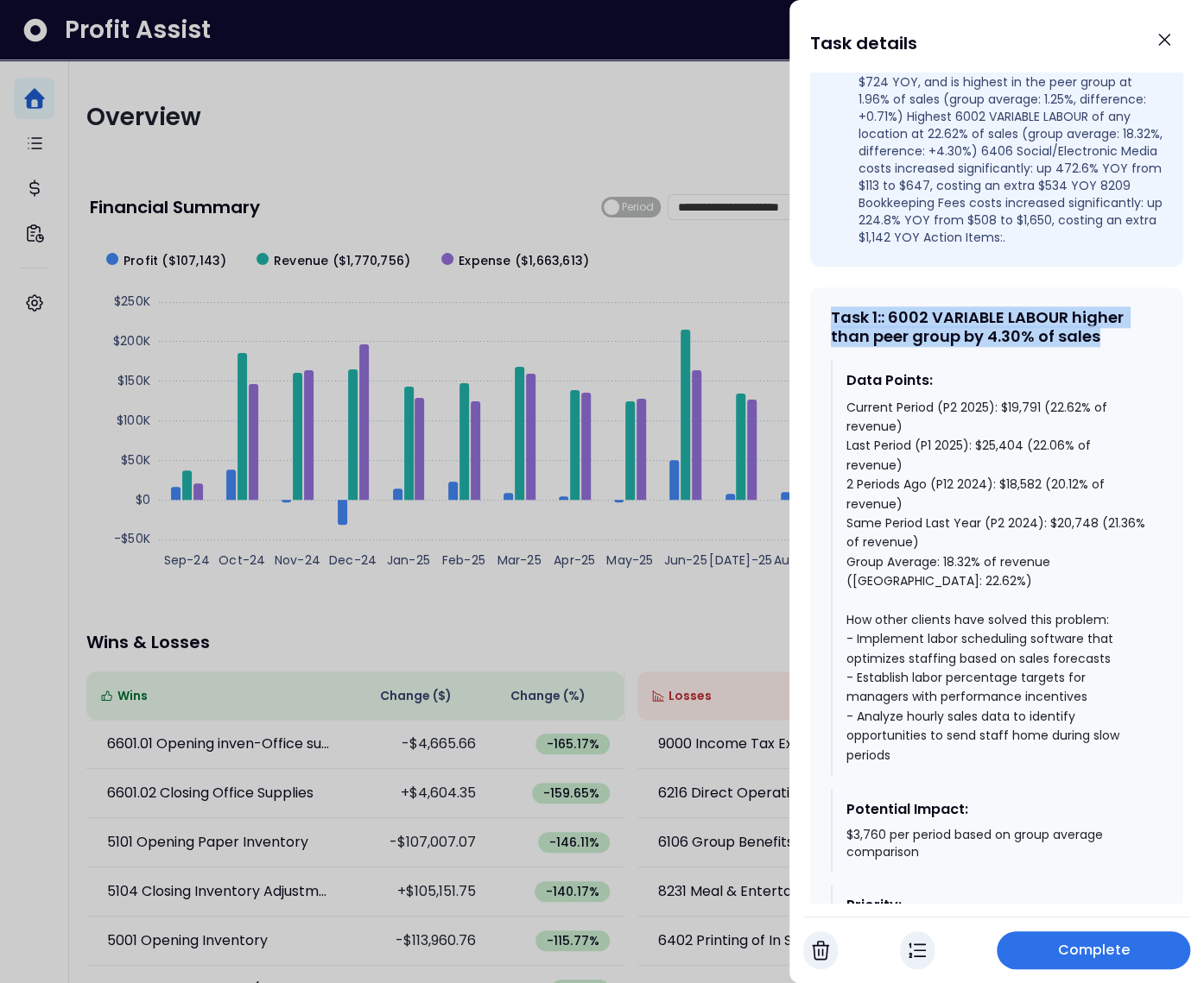
click at [902, 345] on div "Task 1 : : 6002 VARIABLE LABOUR higher than peer group by 4.30% of sales" at bounding box center [996, 327] width 332 height 38
click at [905, 345] on div "Task 1 : : 6002 VARIABLE LABOUR higher than peer group by 4.30% of sales" at bounding box center [996, 327] width 332 height 38
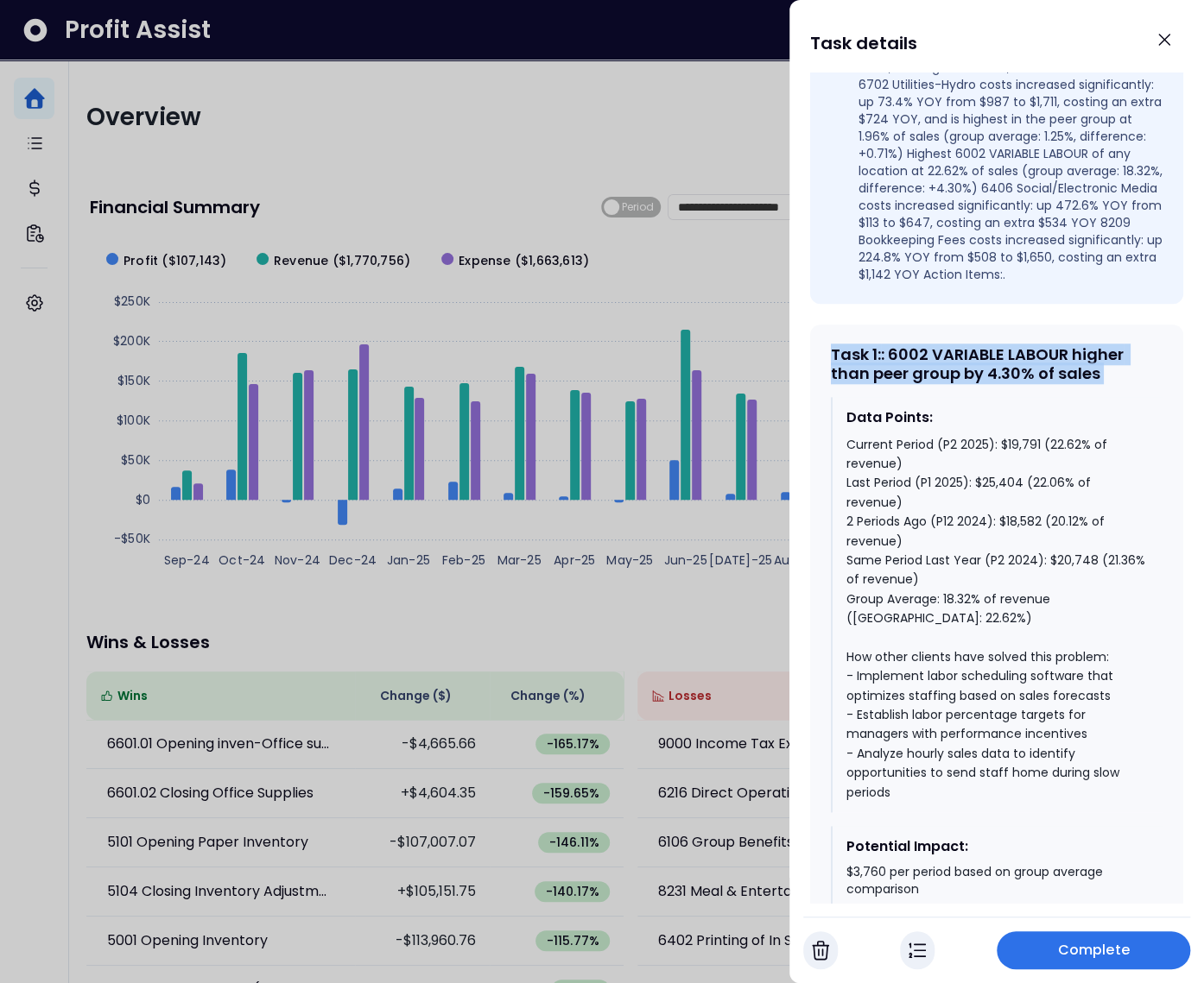
scroll to position [773, 0]
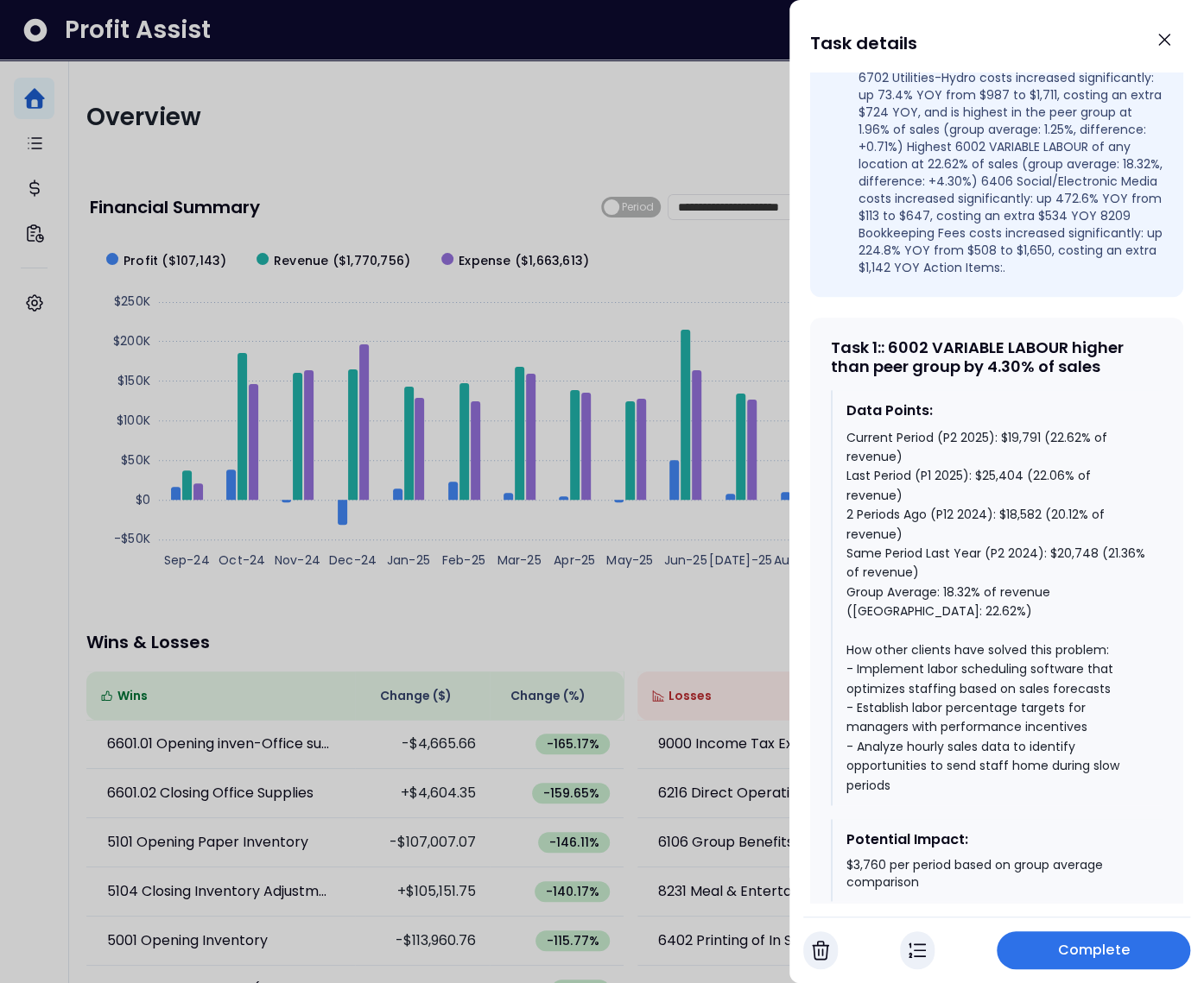
click at [961, 632] on div "Current Period (P2 2025): $19,791 (22.62% of revenue) Last Period (P1 2025): $2…" at bounding box center [997, 612] width 302 height 367
click at [960, 623] on div "Current Period (P2 2025): $19,791 (22.62% of revenue) Last Period (P1 2025): $2…" at bounding box center [997, 612] width 302 height 367
click at [862, 610] on div "Current Period (P2 2025): $19,791 (22.62% of revenue) Last Period (P1 2025): $2…" at bounding box center [997, 612] width 302 height 367
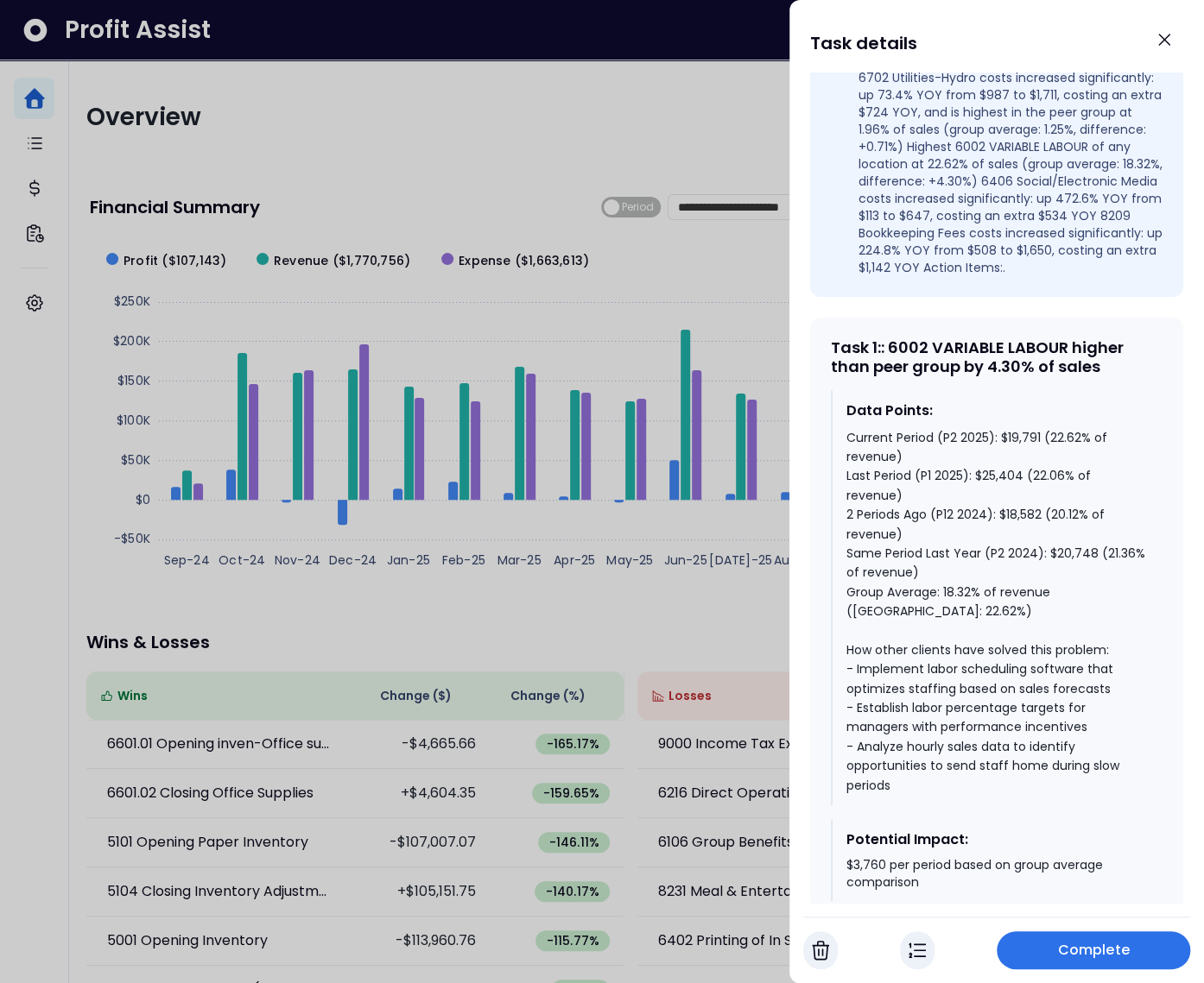
click at [290, 609] on div at bounding box center [602, 491] width 1204 height 983
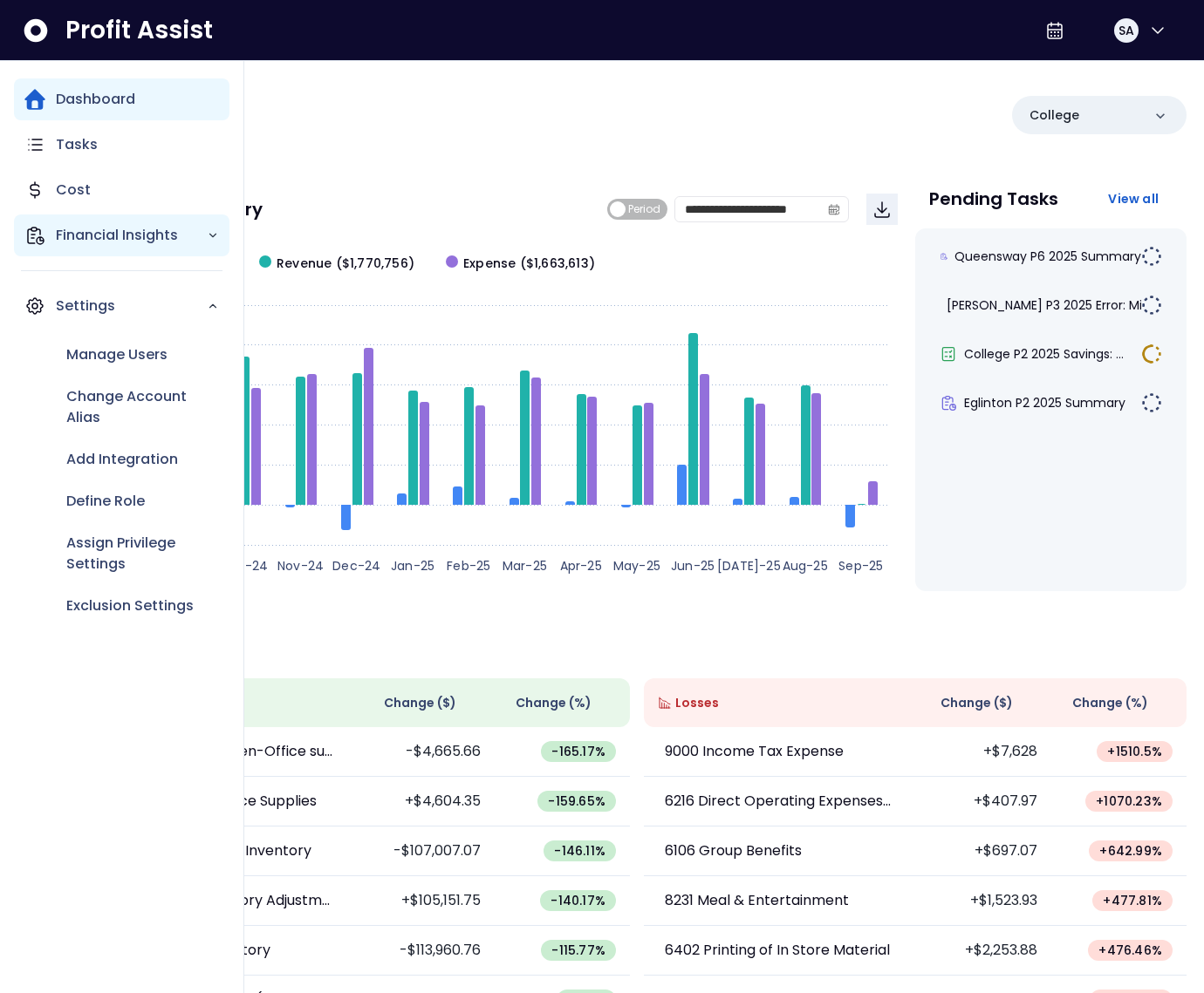
click at [48, 237] on div "Financial Insights" at bounding box center [121, 235] width 215 height 42
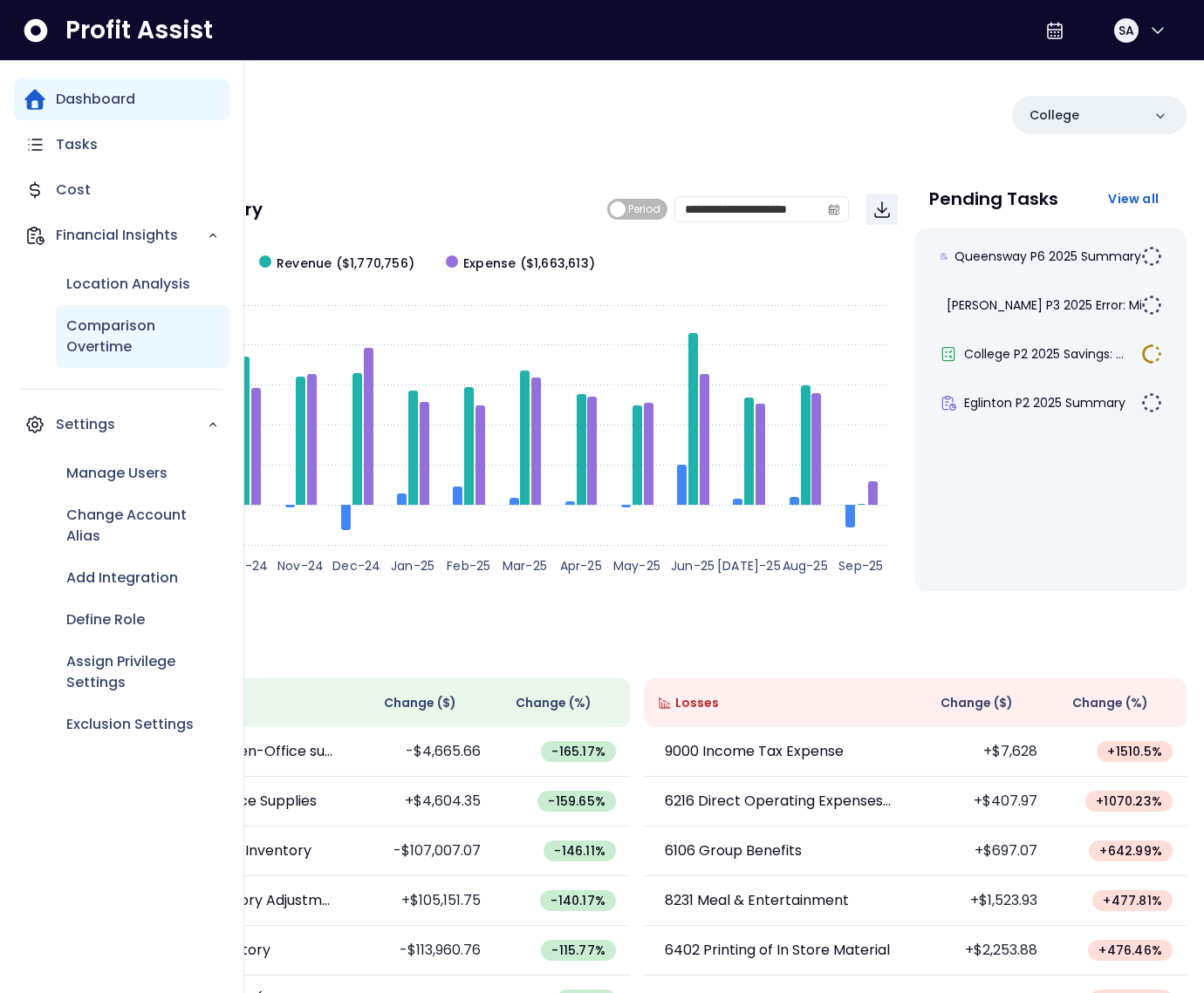
click at [109, 334] on p "Comparison Overtime" at bounding box center [142, 336] width 153 height 42
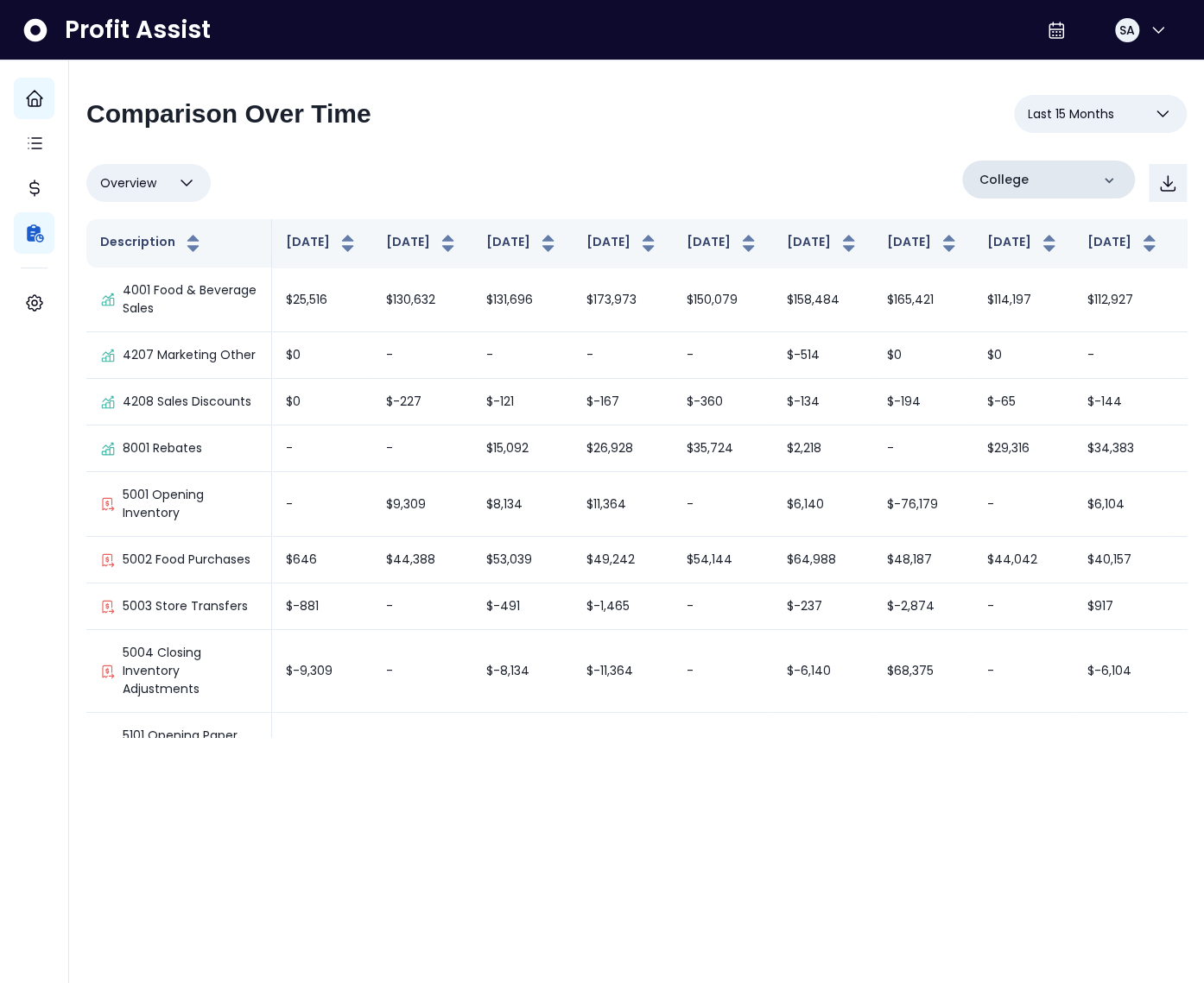
click at [1098, 178] on div "College" at bounding box center [1047, 180] width 173 height 38
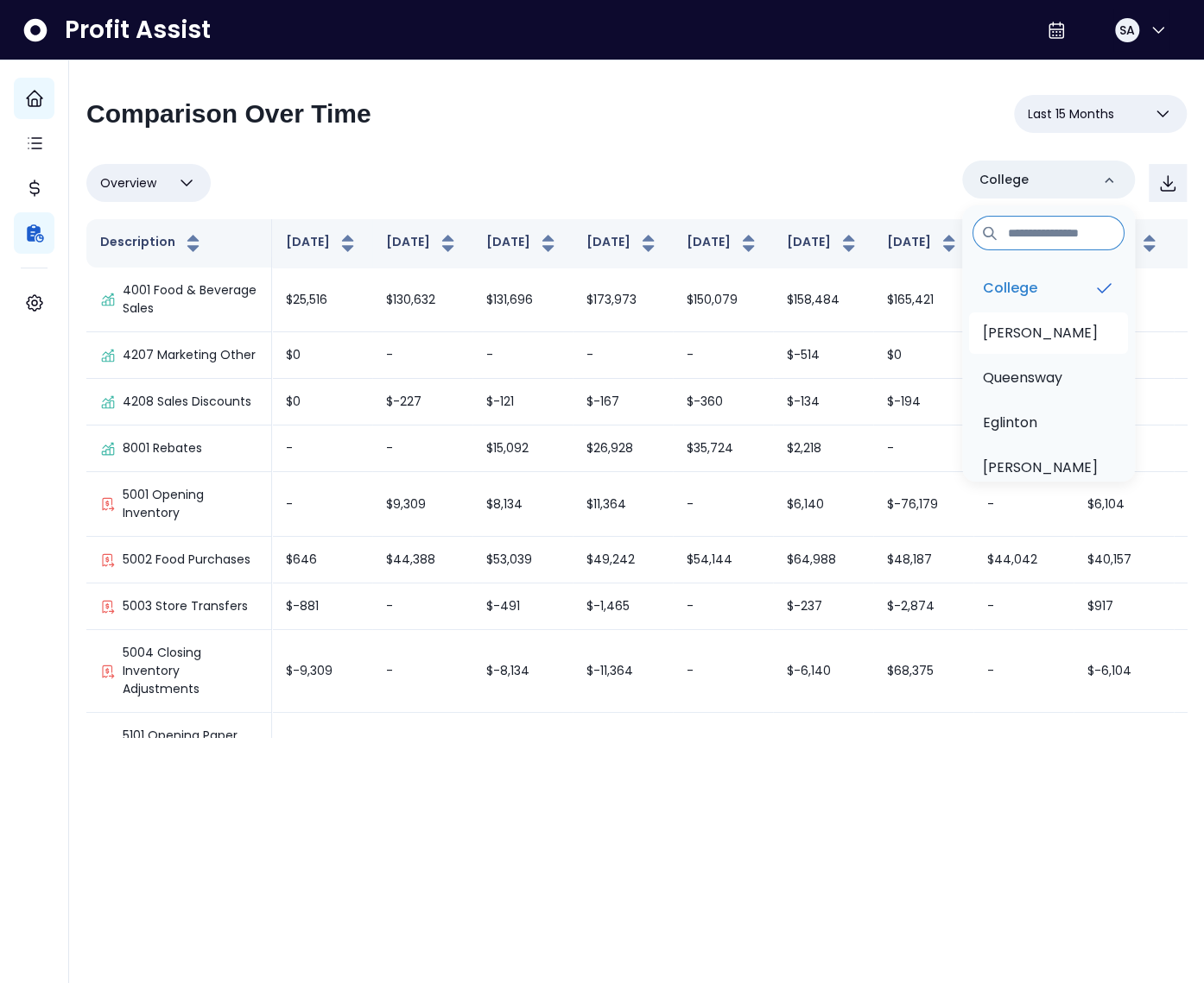
click at [1039, 321] on li "Duncan" at bounding box center [1048, 333] width 159 height 41
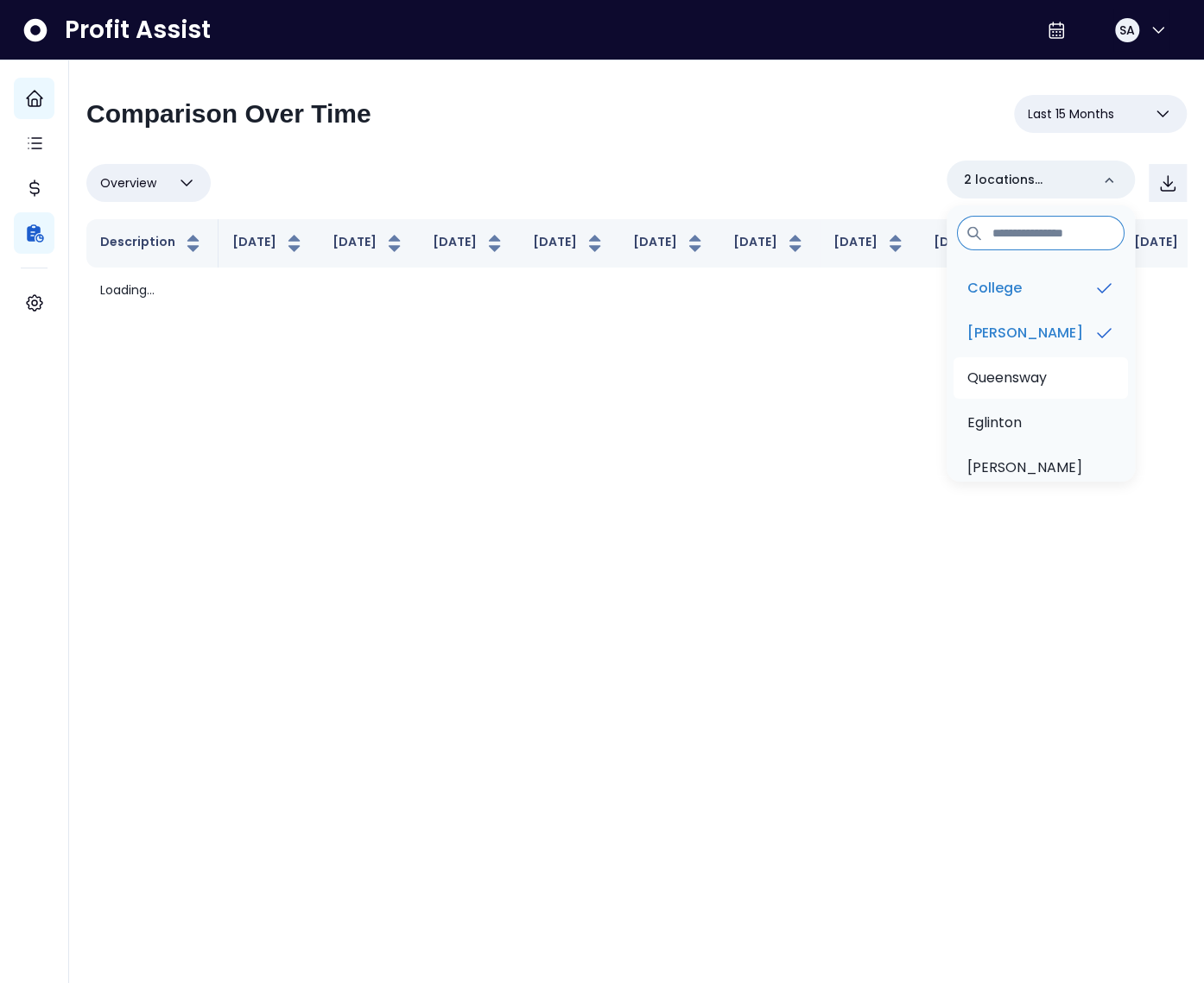
click at [1030, 374] on p "Queensway" at bounding box center [1006, 377] width 80 height 21
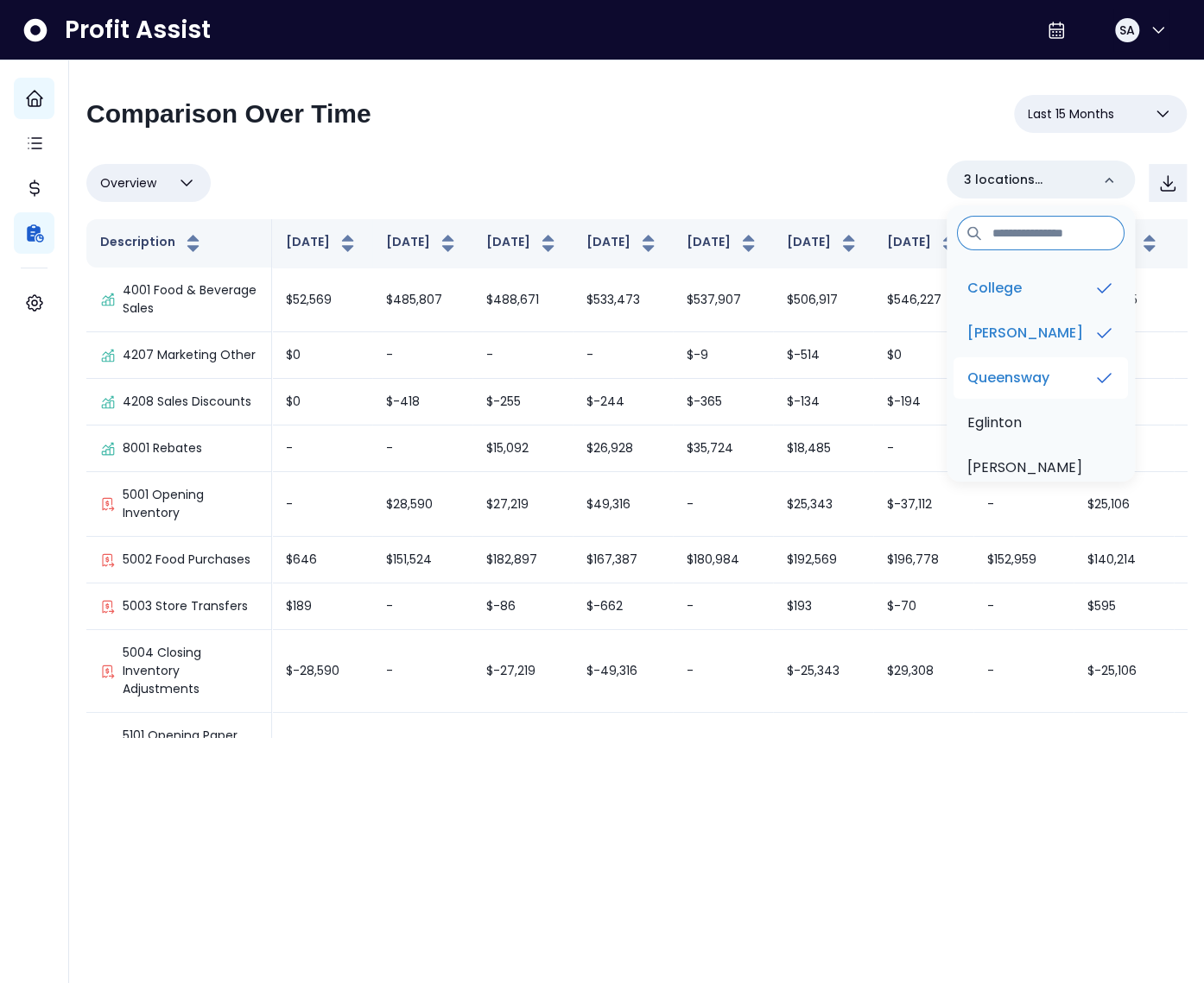
click at [1030, 364] on li "Queensway" at bounding box center [1040, 378] width 174 height 41
click at [1022, 340] on p "Duncan" at bounding box center [1024, 333] width 115 height 21
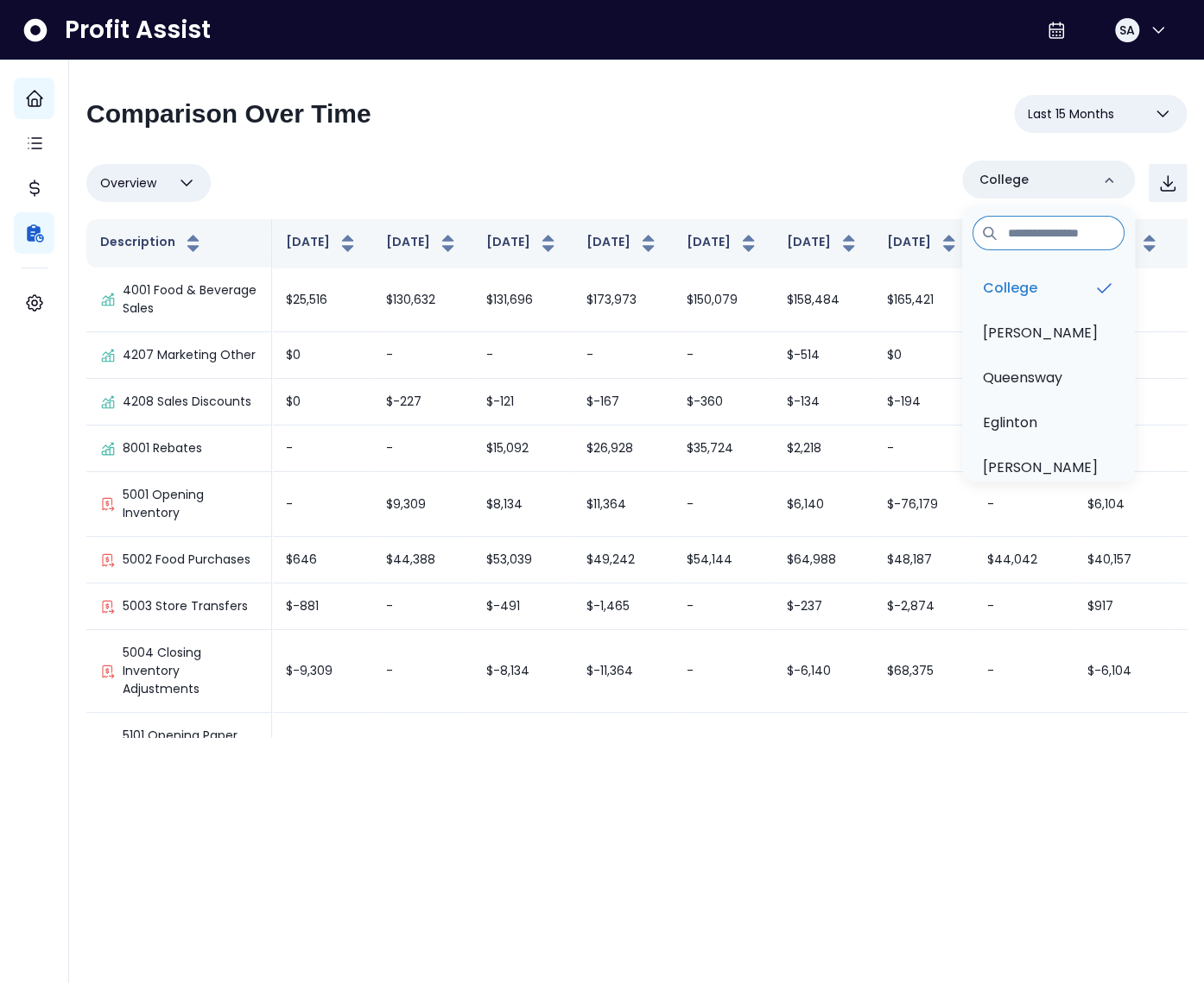
click at [738, 174] on div "Overview Overview % of cost % of sales % of budget ******** College College Dun…" at bounding box center [637, 183] width 1100 height 45
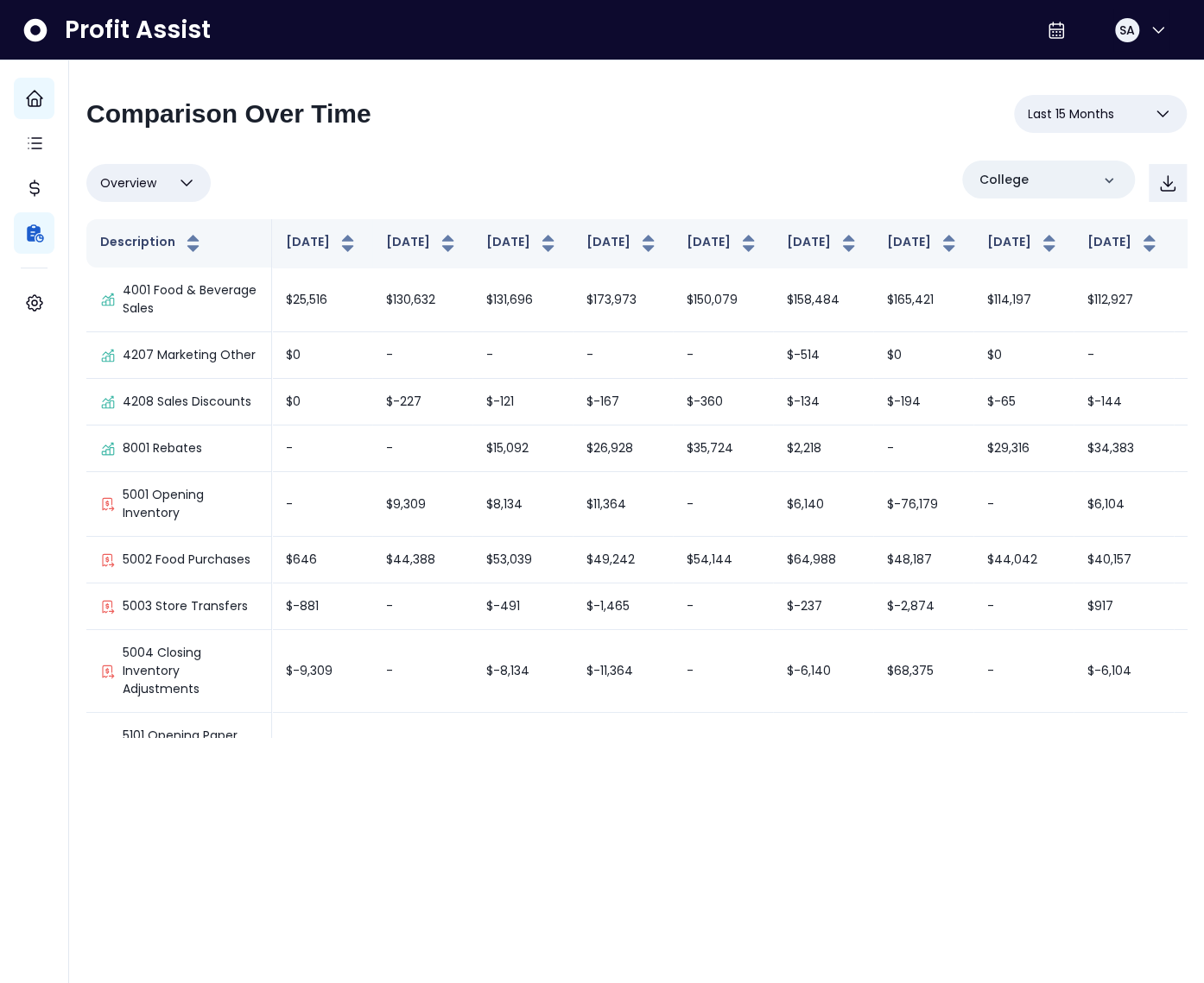
click at [1073, 110] on span "Last 15 Months" at bounding box center [1071, 114] width 87 height 21
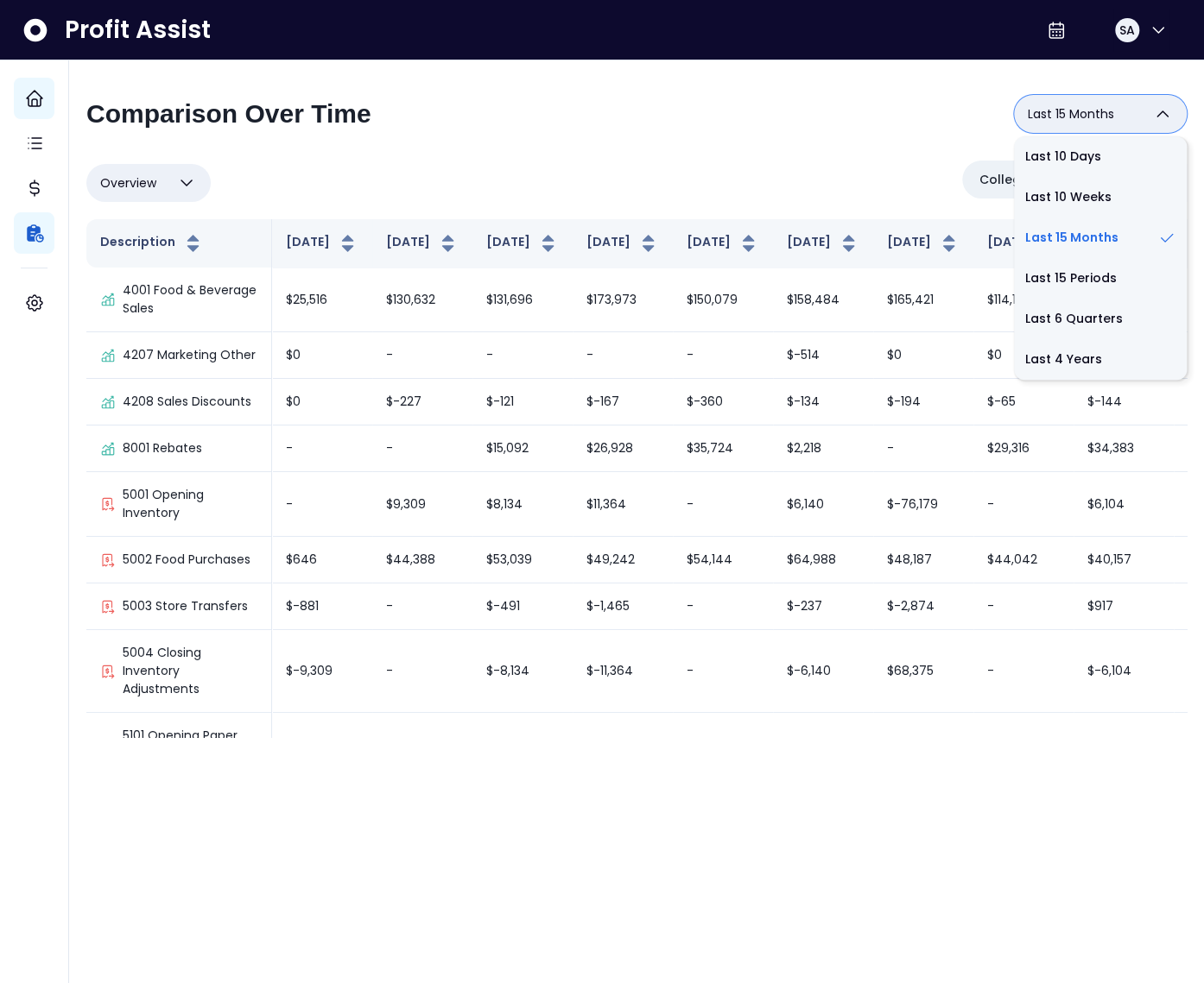
click at [776, 109] on div "**********" at bounding box center [637, 121] width 1100 height 52
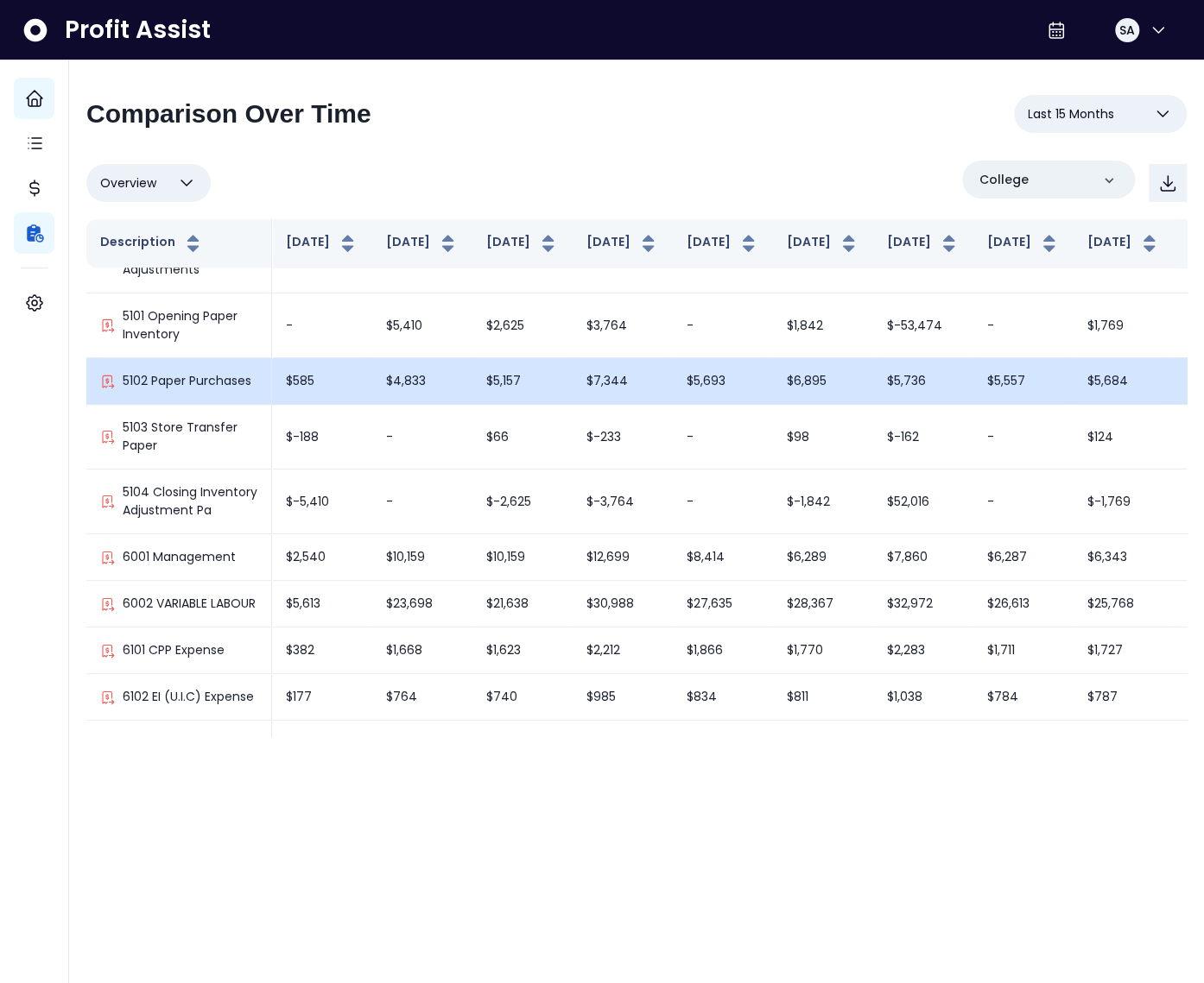
scroll to position [411, 0]
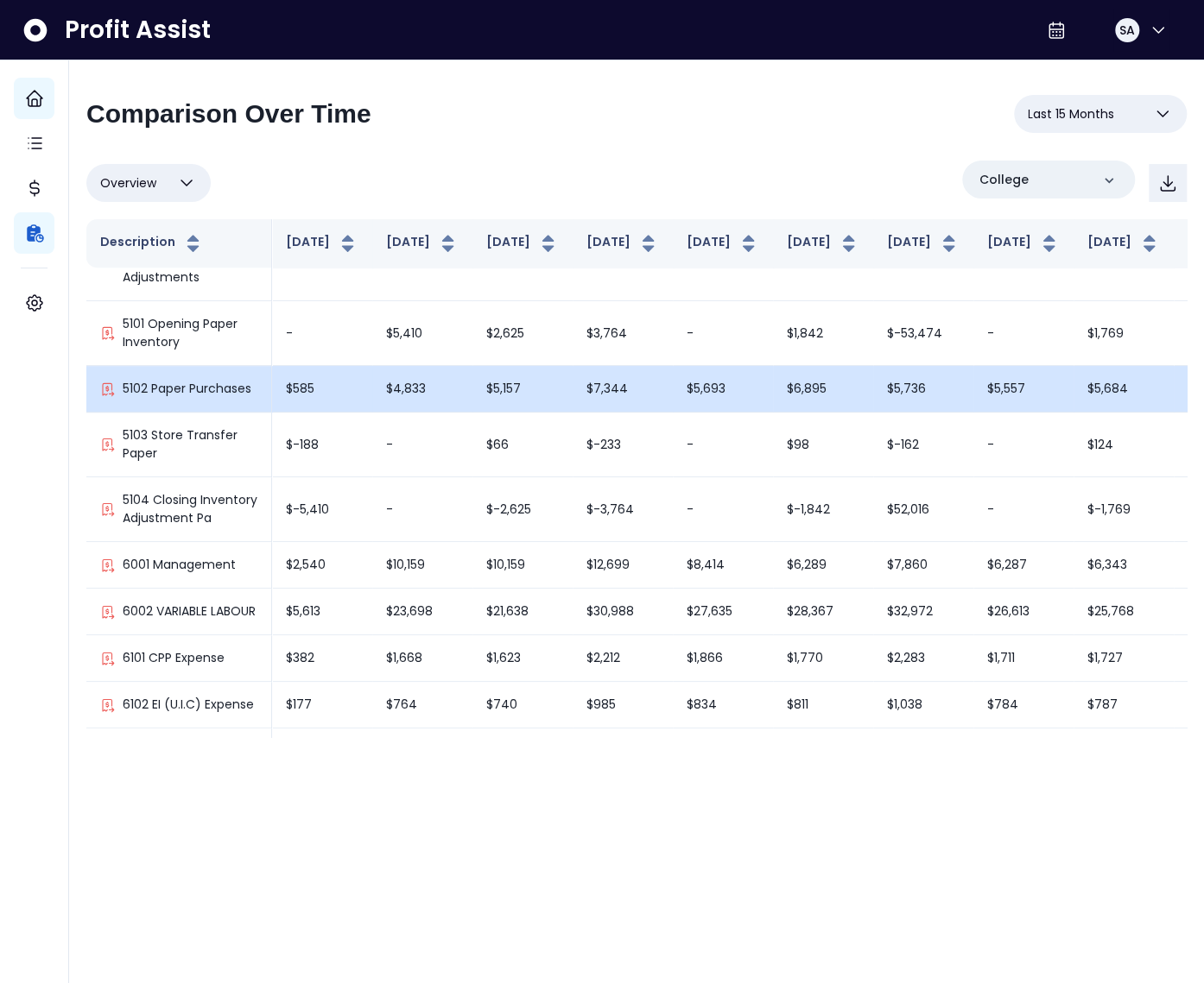
click at [472, 404] on td "$5,157" at bounding box center [522, 389] width 100 height 47
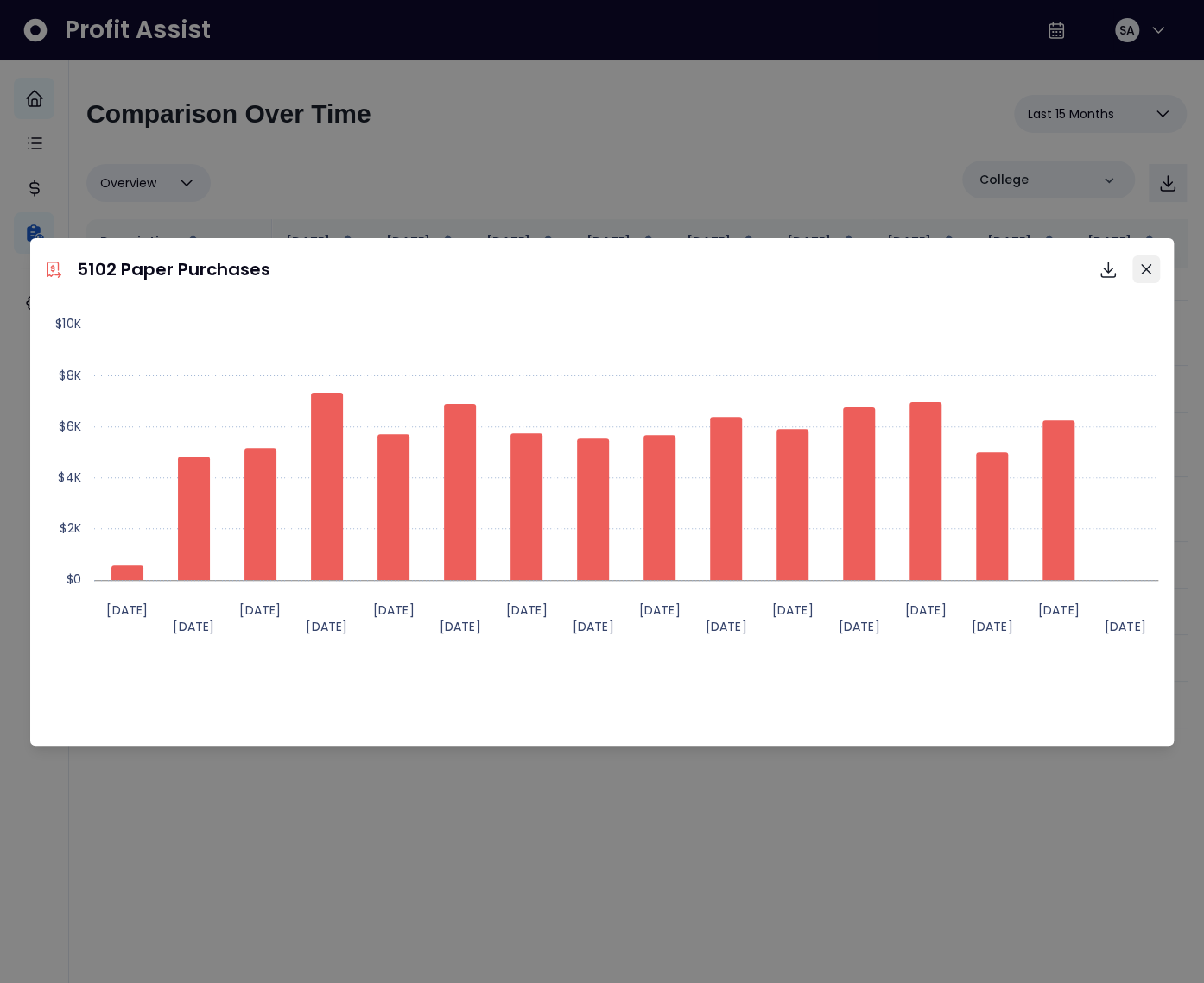
click at [1149, 274] on icon "Close" at bounding box center [1146, 269] width 11 height 11
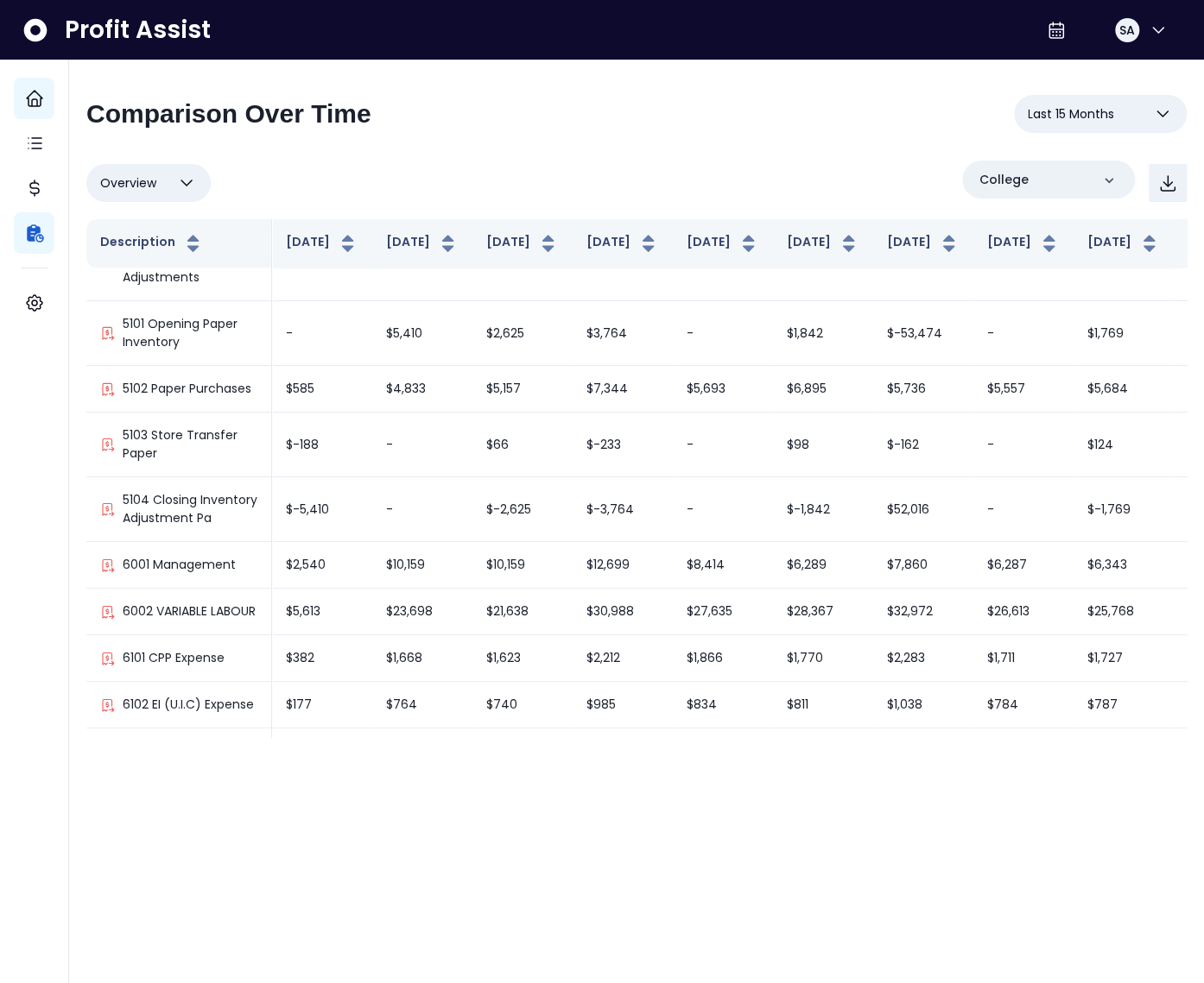
click at [134, 179] on span "Overview" at bounding box center [128, 182] width 56 height 21
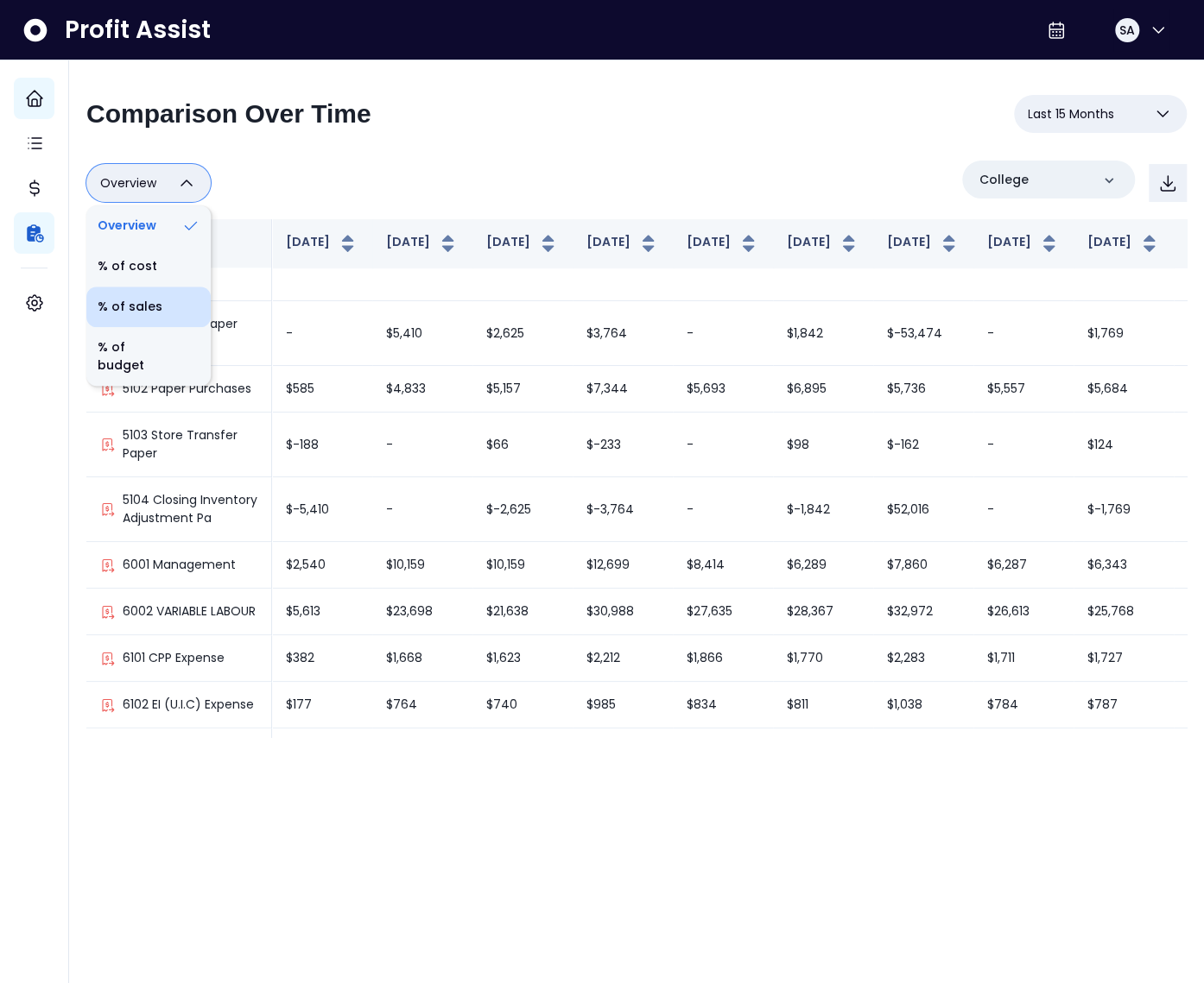
click at [118, 302] on li "% of sales" at bounding box center [148, 306] width 124 height 40
type input "*********"
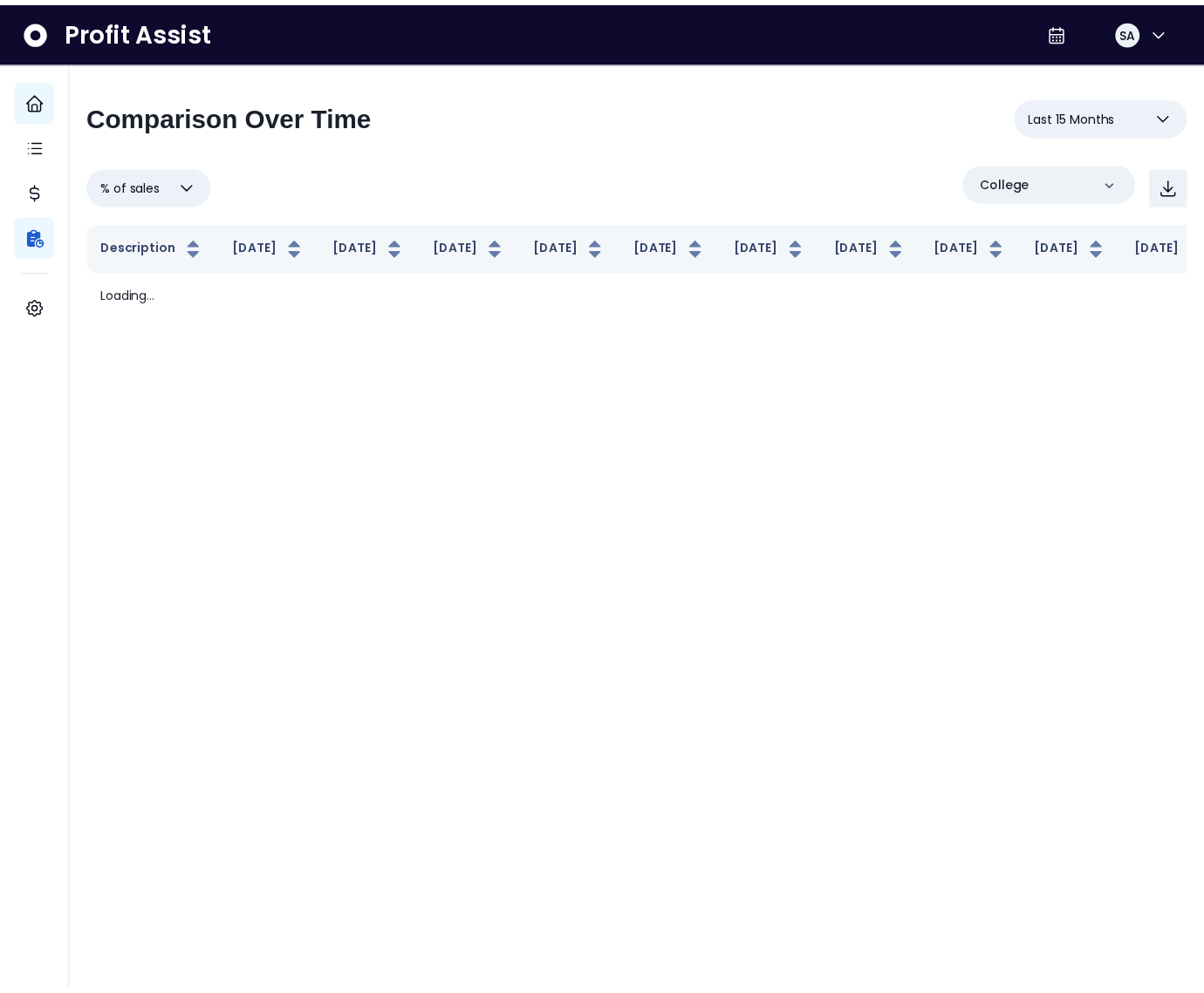
scroll to position [0, 0]
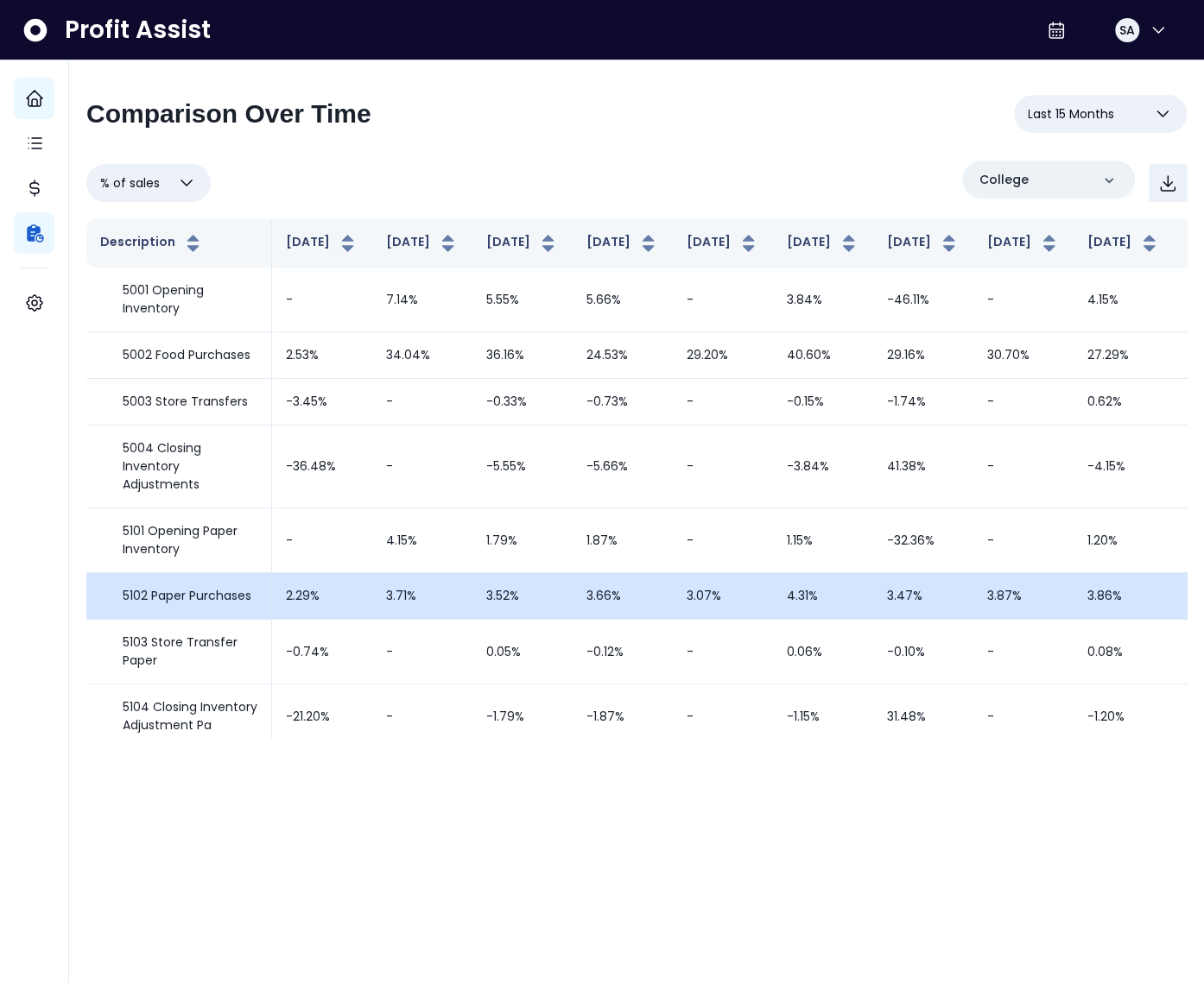
click at [415, 603] on td "3.71%" at bounding box center [422, 597] width 100 height 47
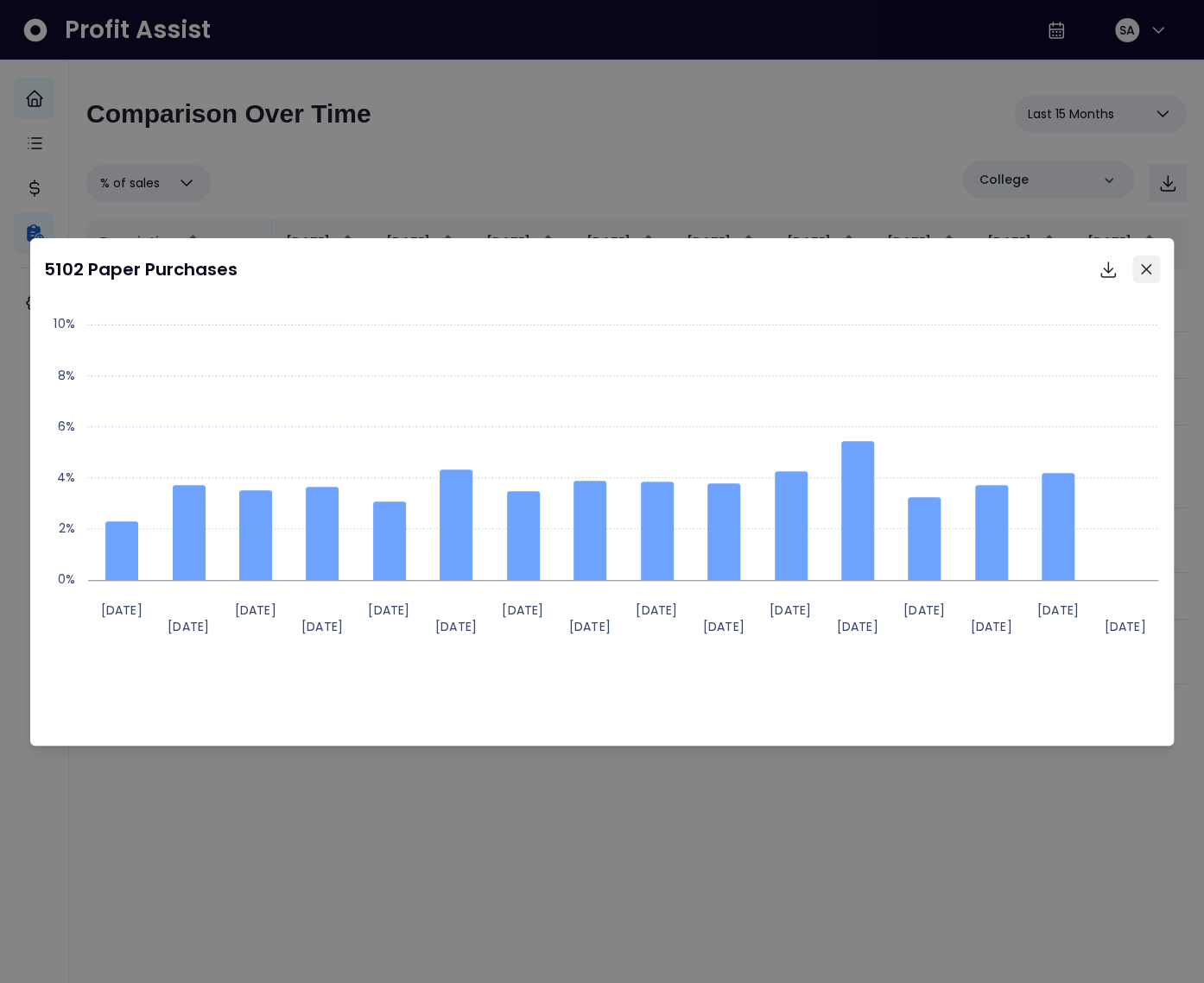
click at [1147, 275] on button "Close" at bounding box center [1145, 269] width 28 height 28
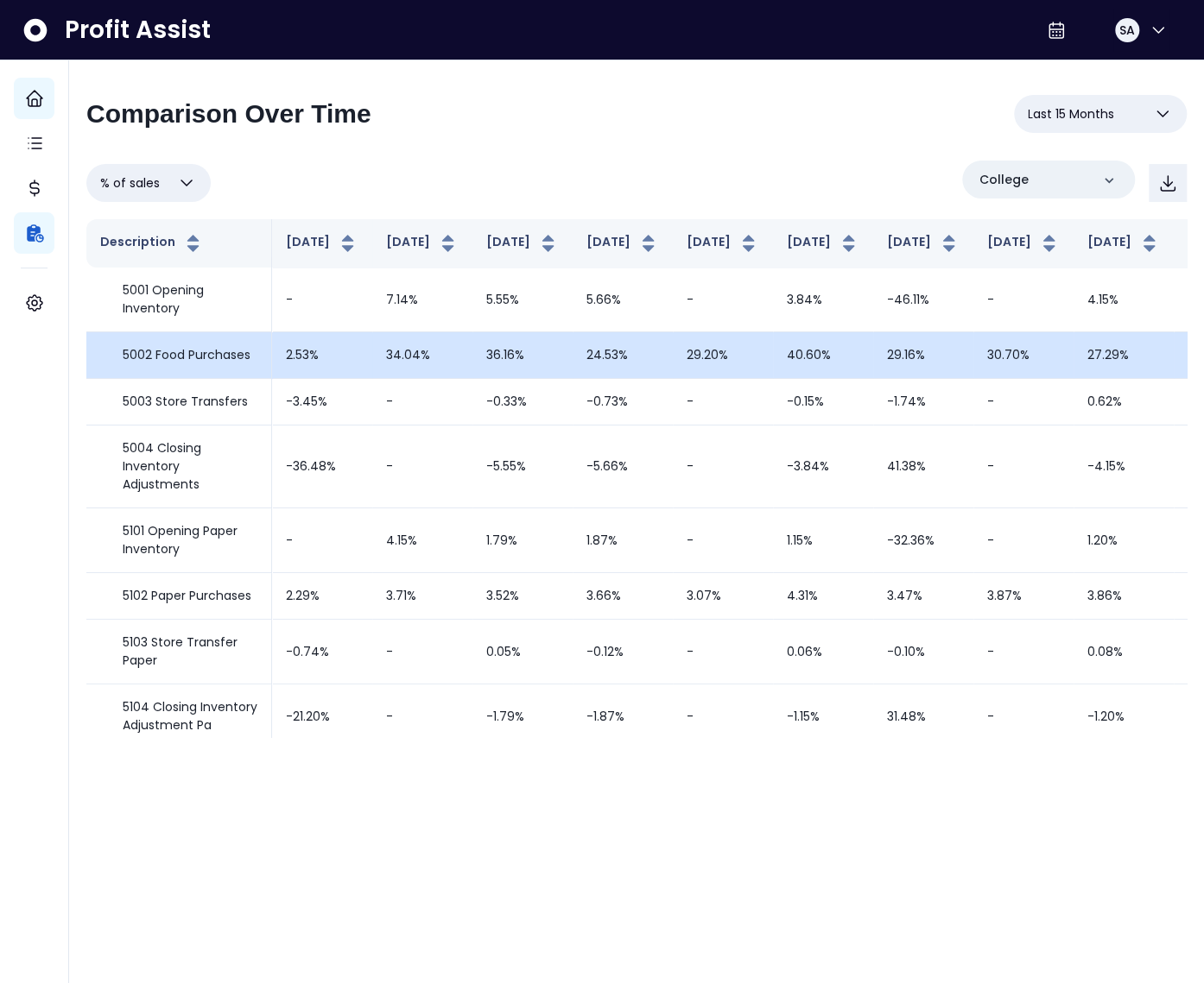
click at [208, 379] on td "5002 Food Purchases" at bounding box center [180, 356] width 186 height 47
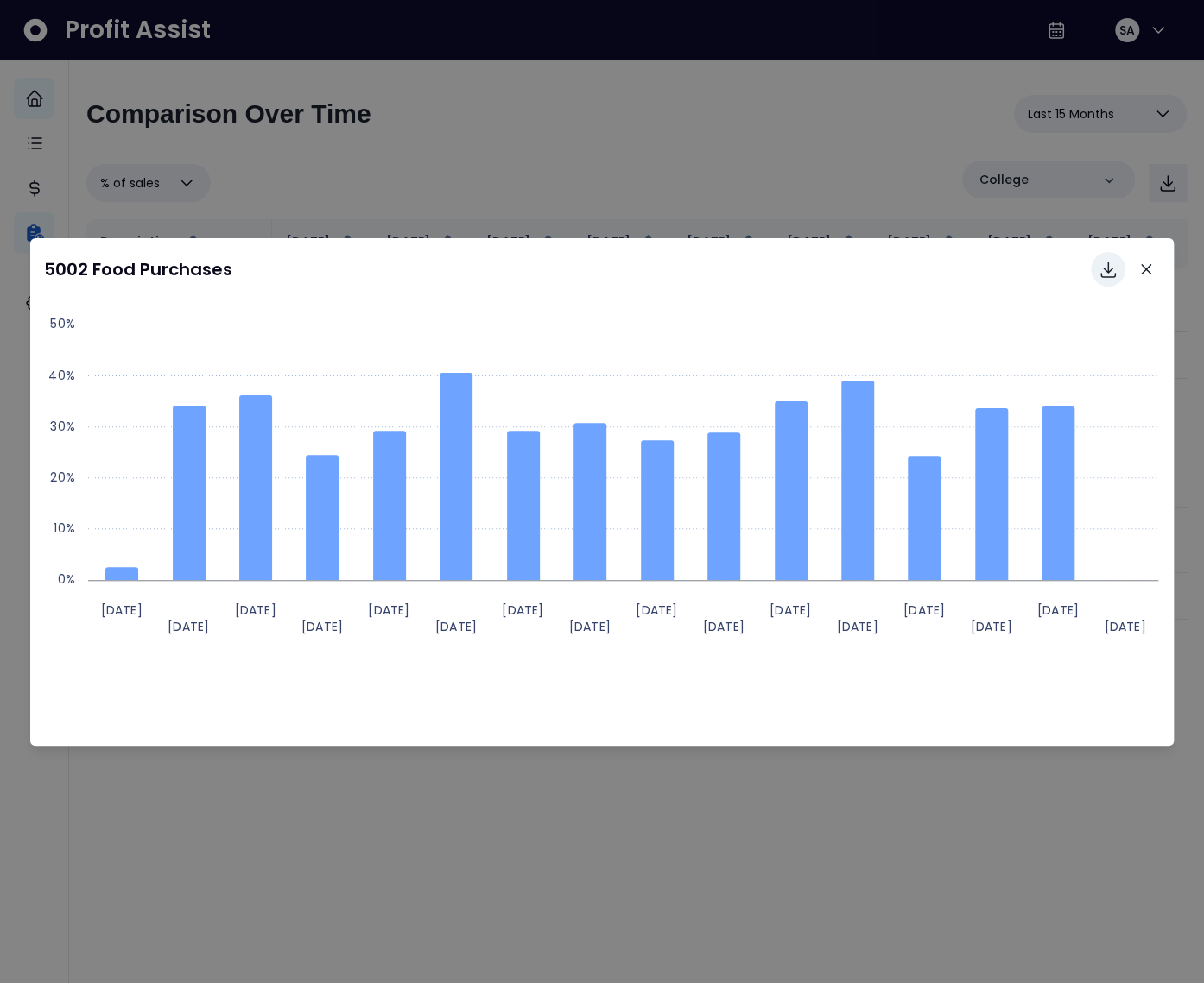
click at [1102, 272] on icon "Download options" at bounding box center [1107, 269] width 21 height 21
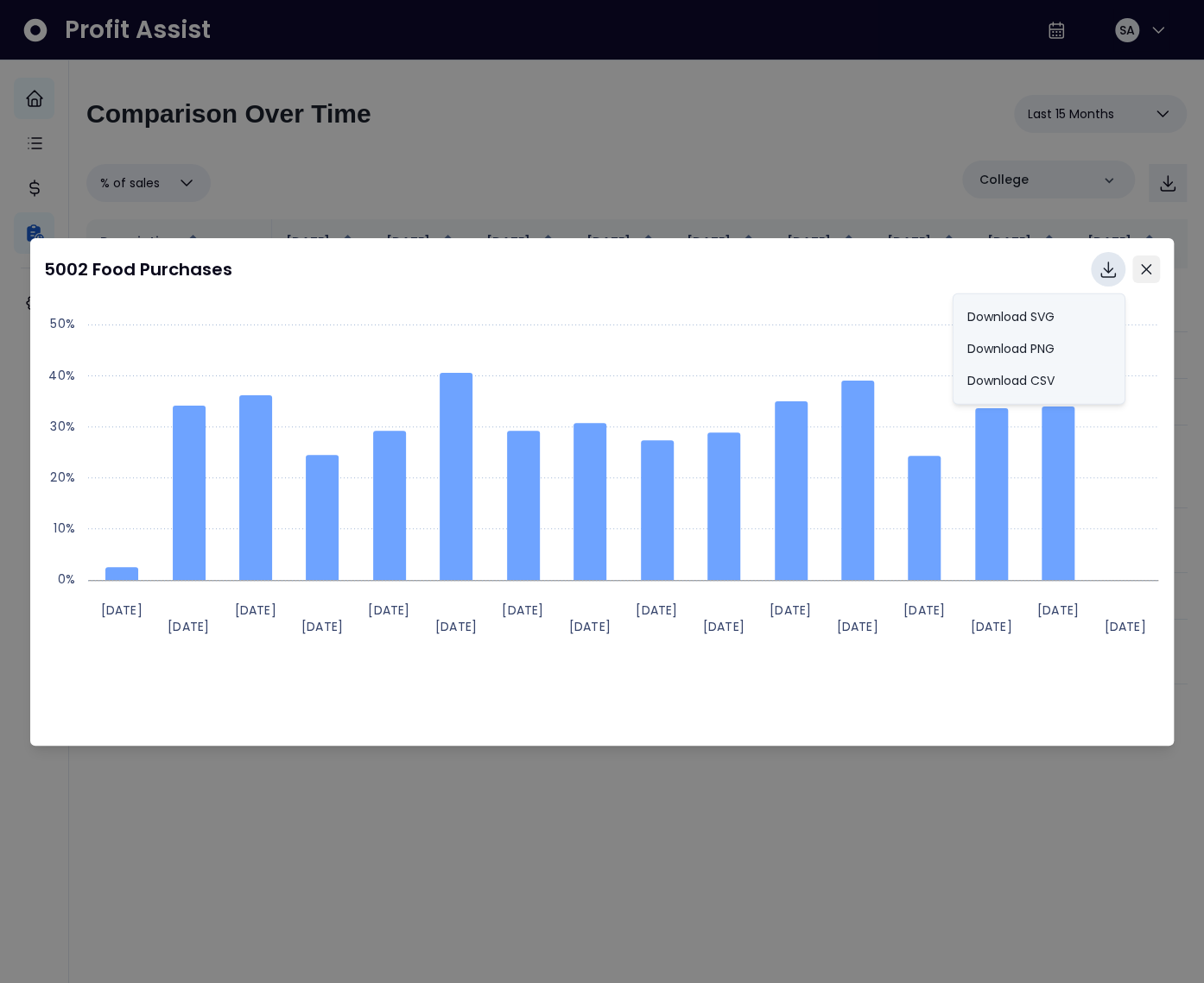
click at [1143, 264] on icon "Close" at bounding box center [1146, 269] width 11 height 11
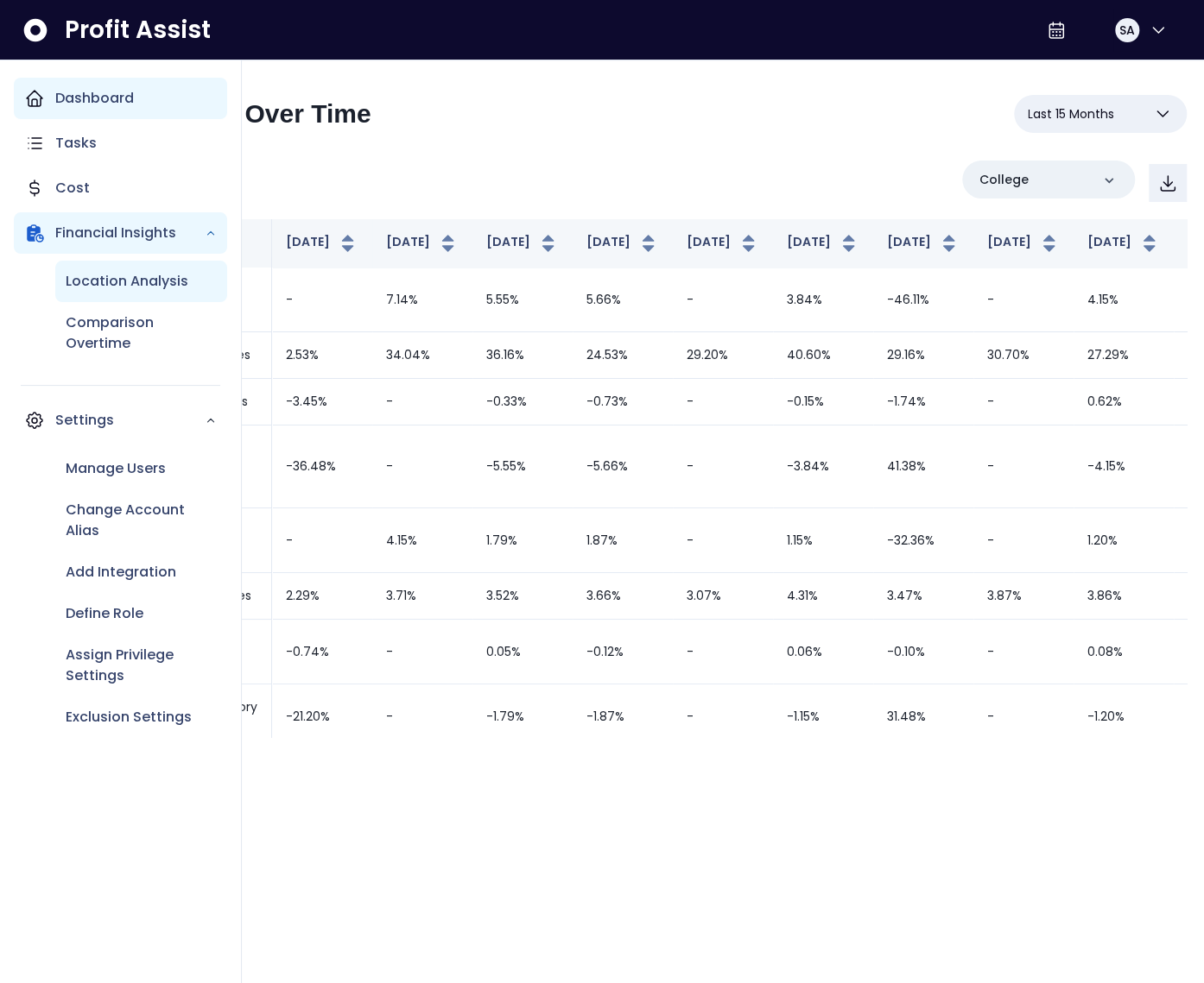
click at [106, 276] on p "Location Analysis" at bounding box center [126, 281] width 123 height 21
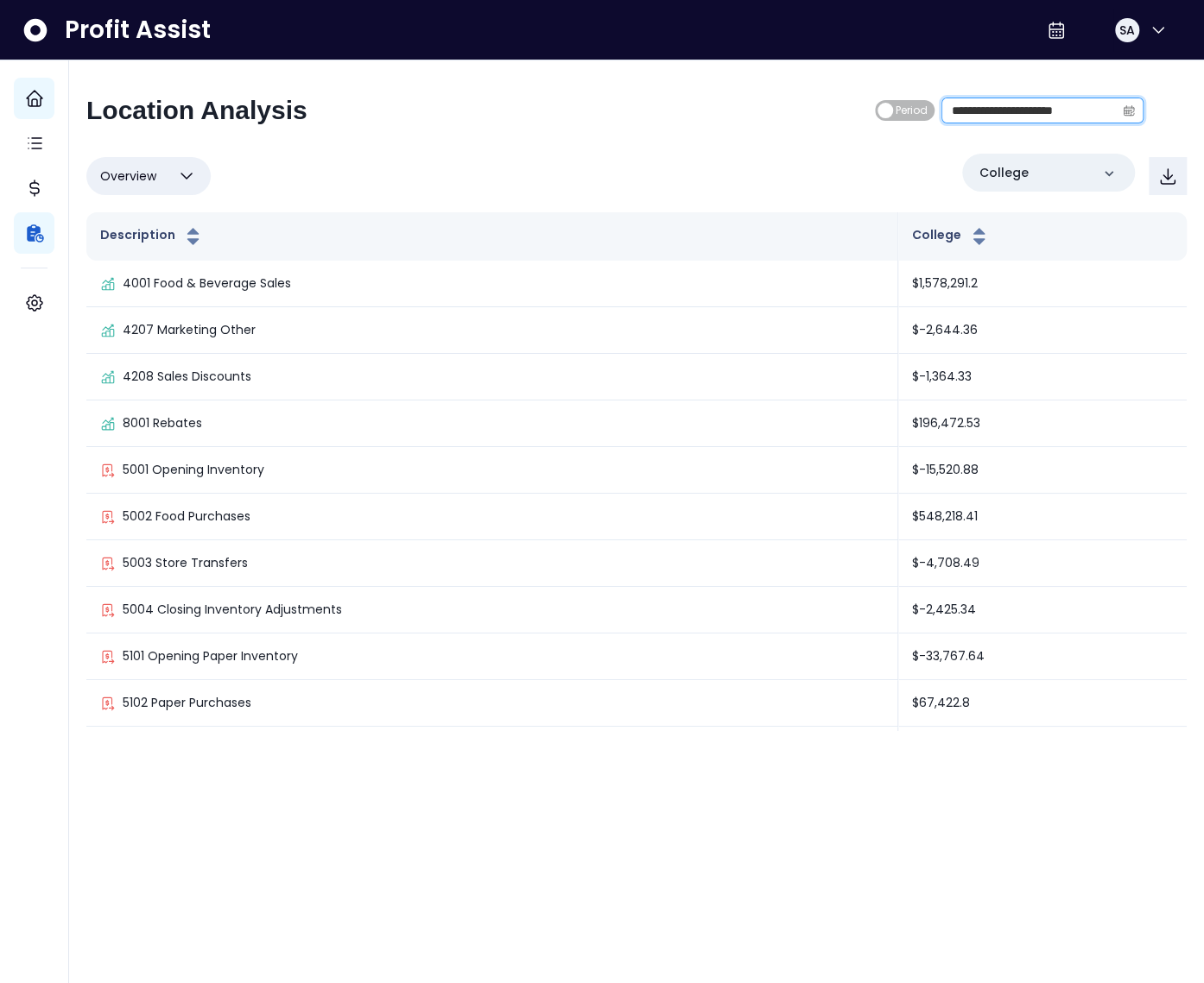
click at [1066, 113] on input "**********" at bounding box center [1028, 110] width 173 height 24
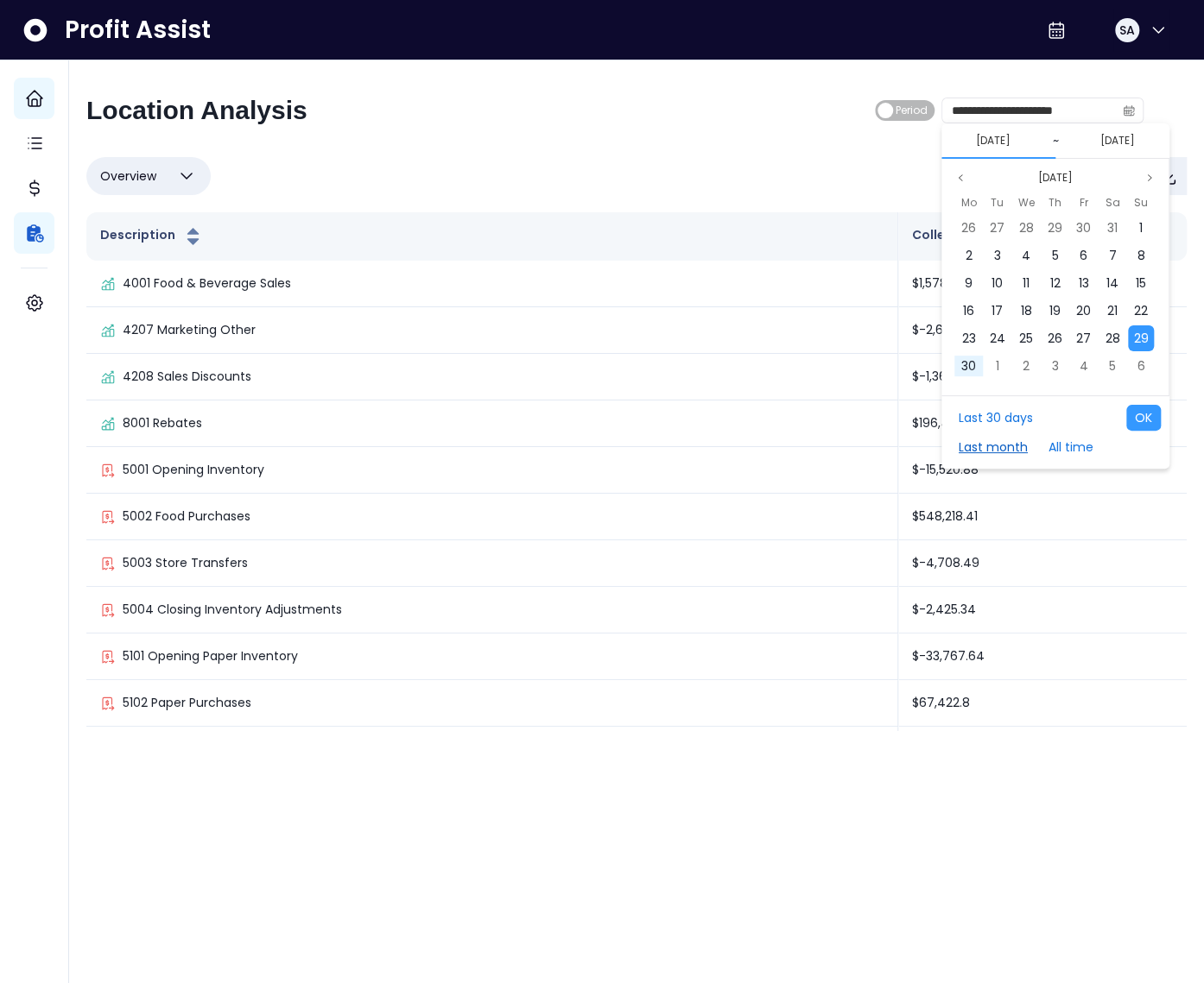
click at [994, 440] on button "Last month" at bounding box center [993, 447] width 87 height 26
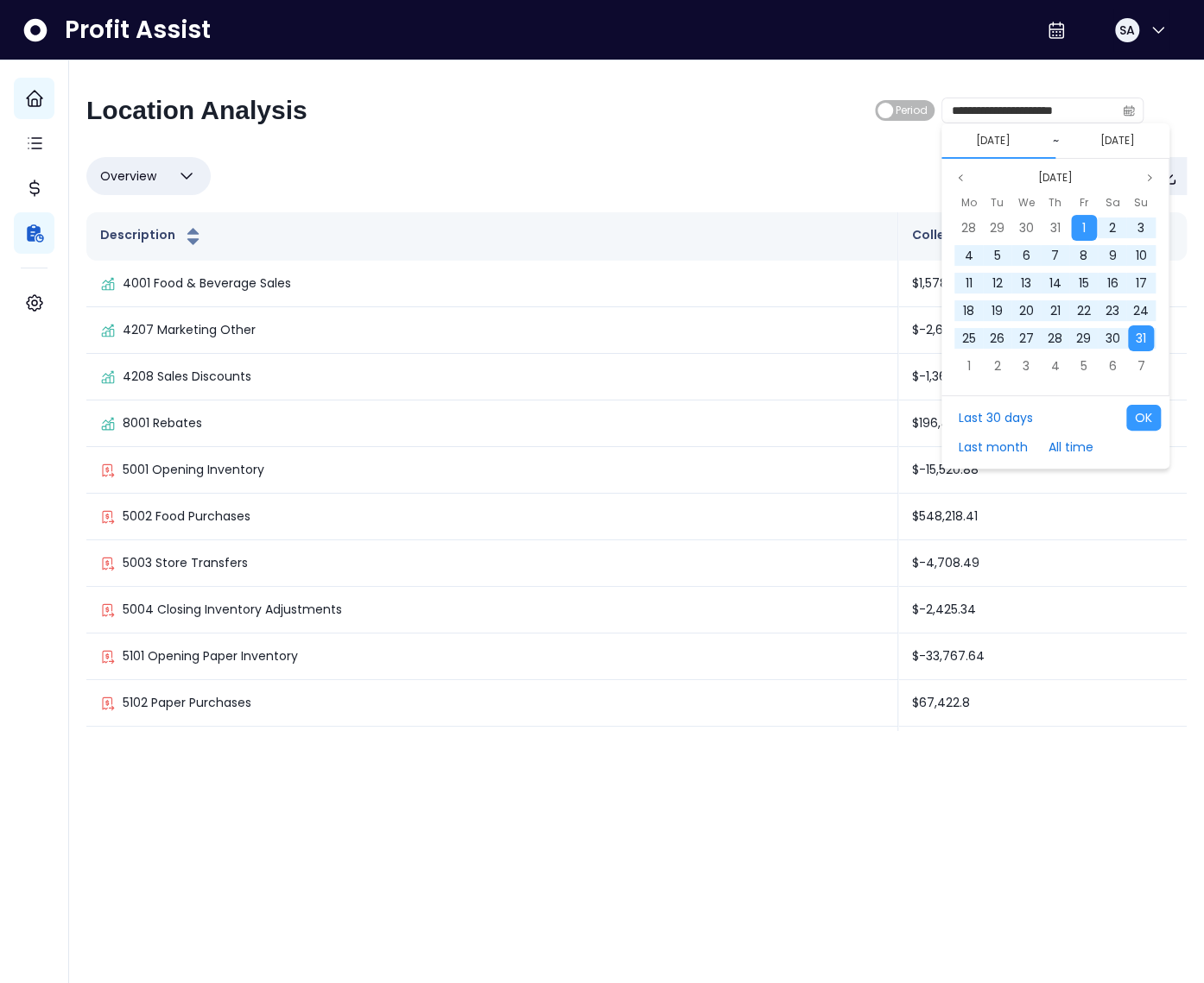
click at [1149, 403] on div "Last 30 days Last month All time OK" at bounding box center [1055, 432] width 228 height 73
click at [1149, 410] on button "OK" at bounding box center [1143, 418] width 35 height 26
type input "**********"
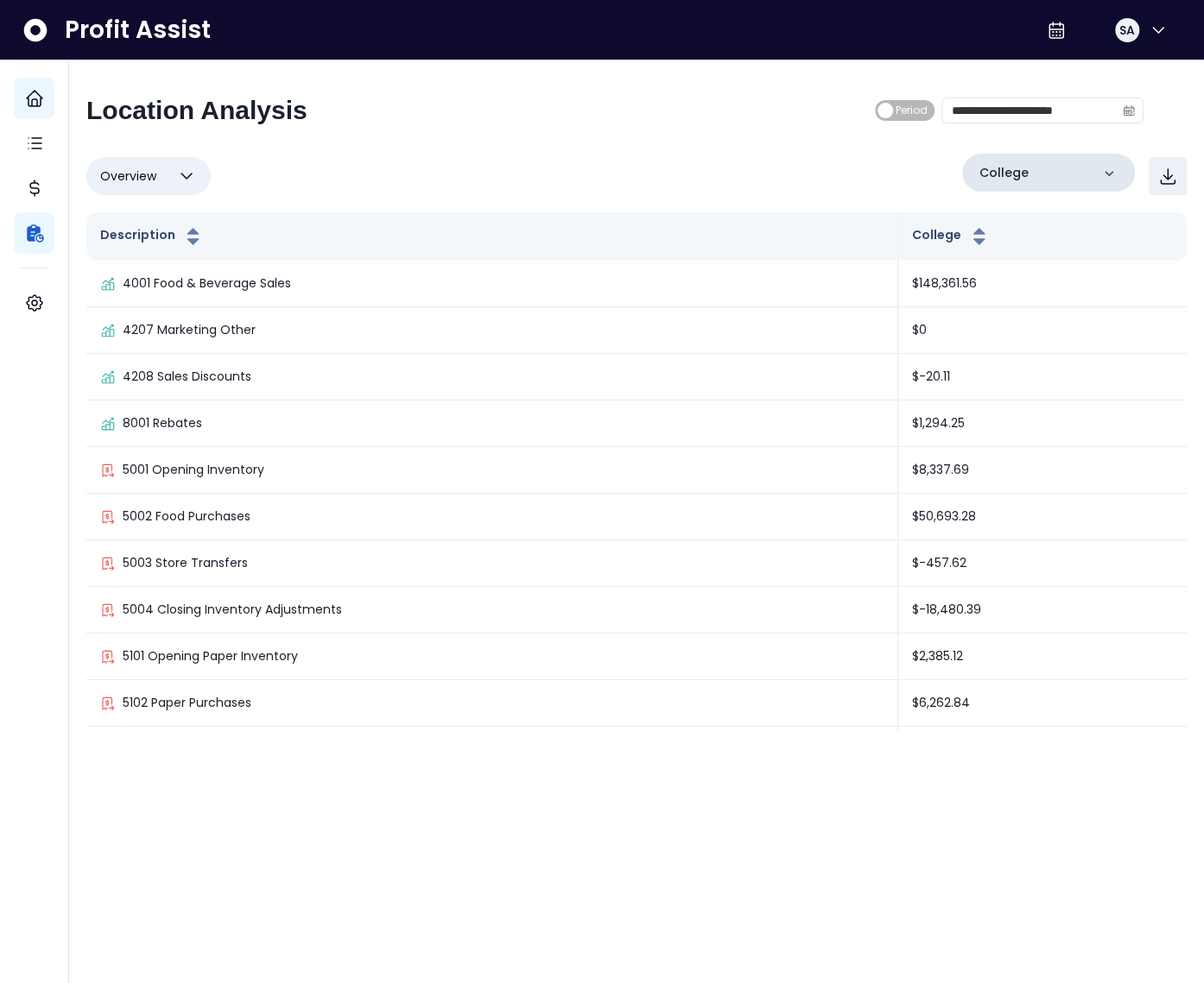
click at [1068, 182] on div "College" at bounding box center [1047, 173] width 173 height 38
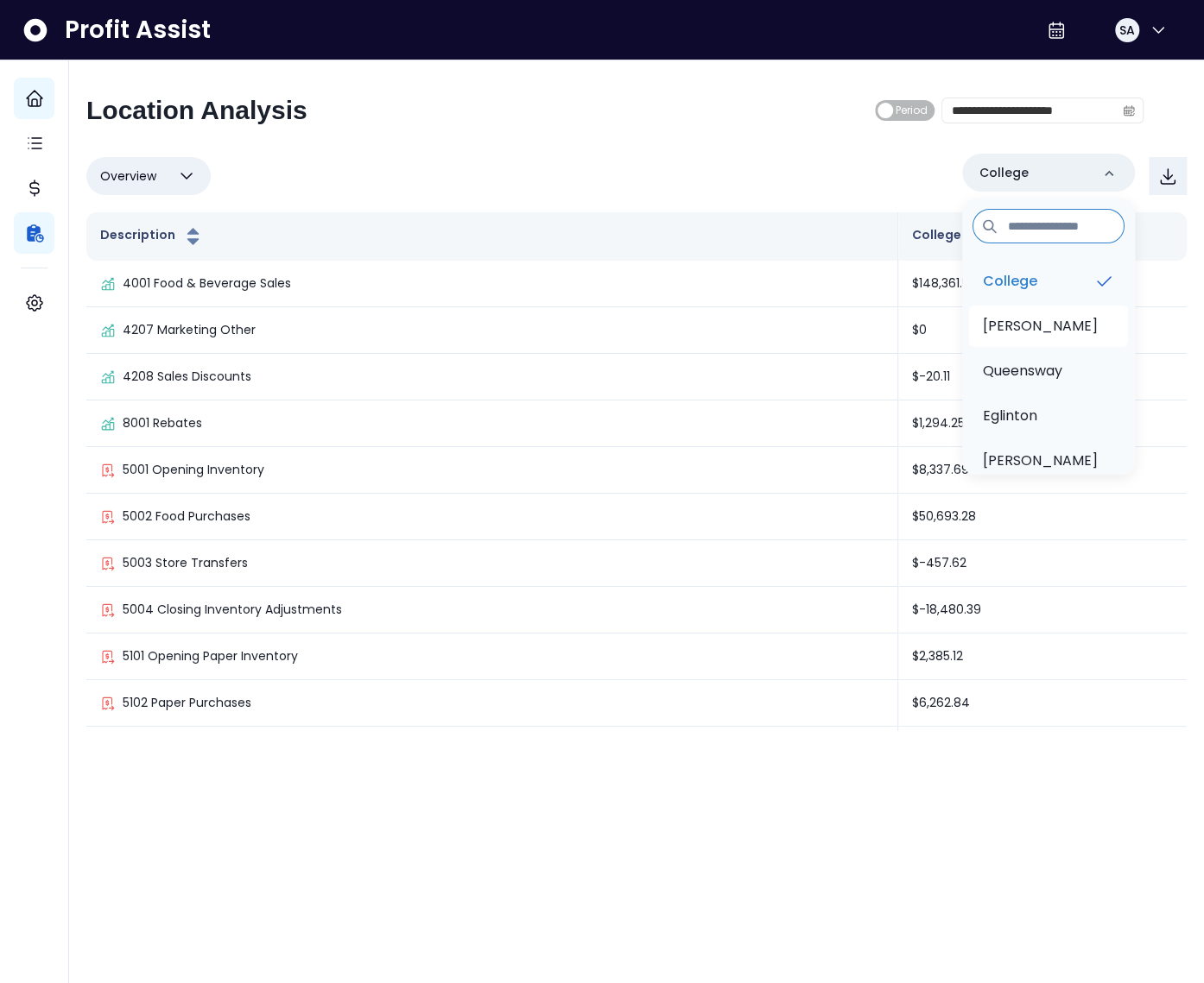
click at [1023, 332] on p "Duncan" at bounding box center [1039, 326] width 114 height 21
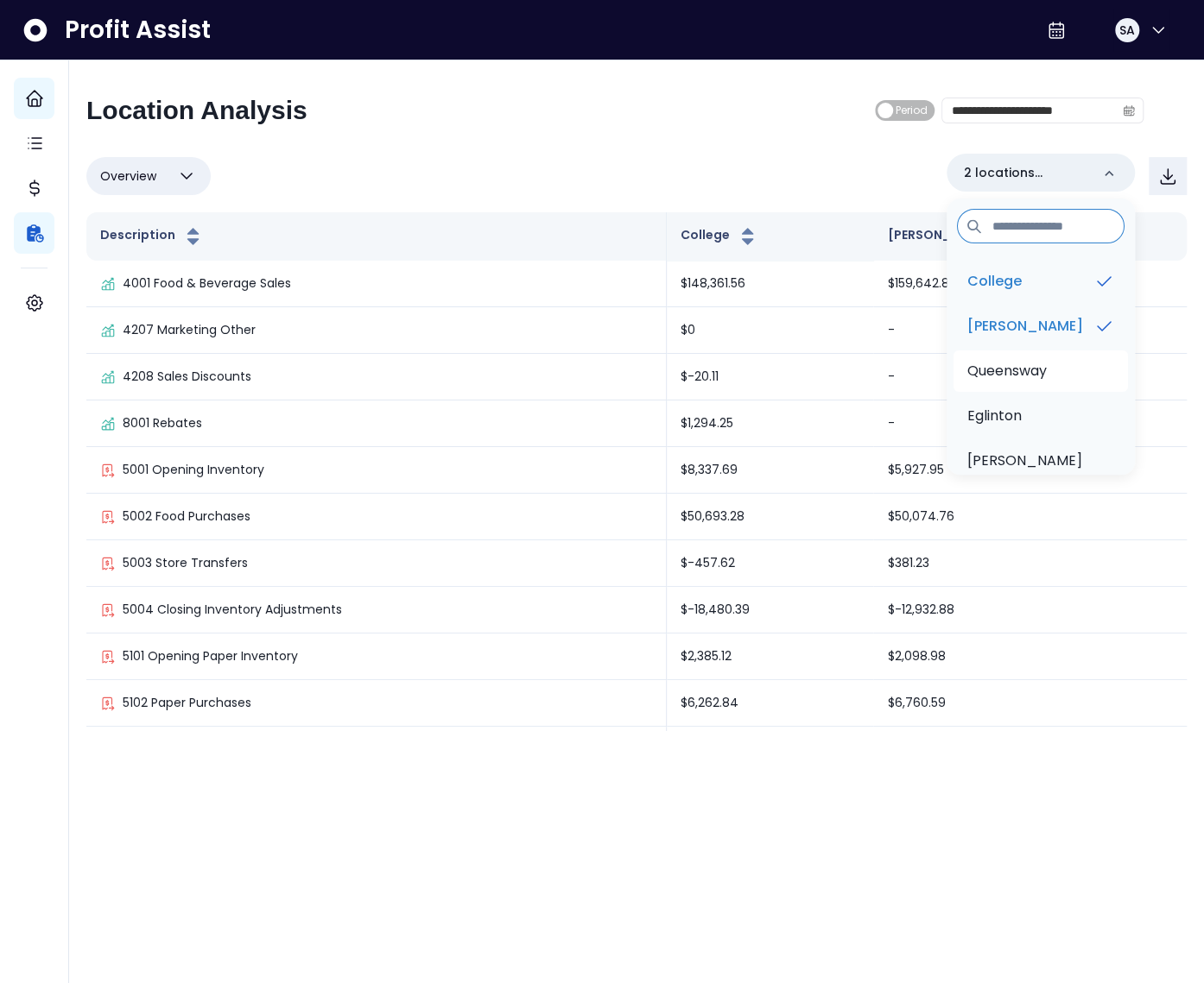
click at [1030, 369] on p "Queensway" at bounding box center [1006, 370] width 80 height 21
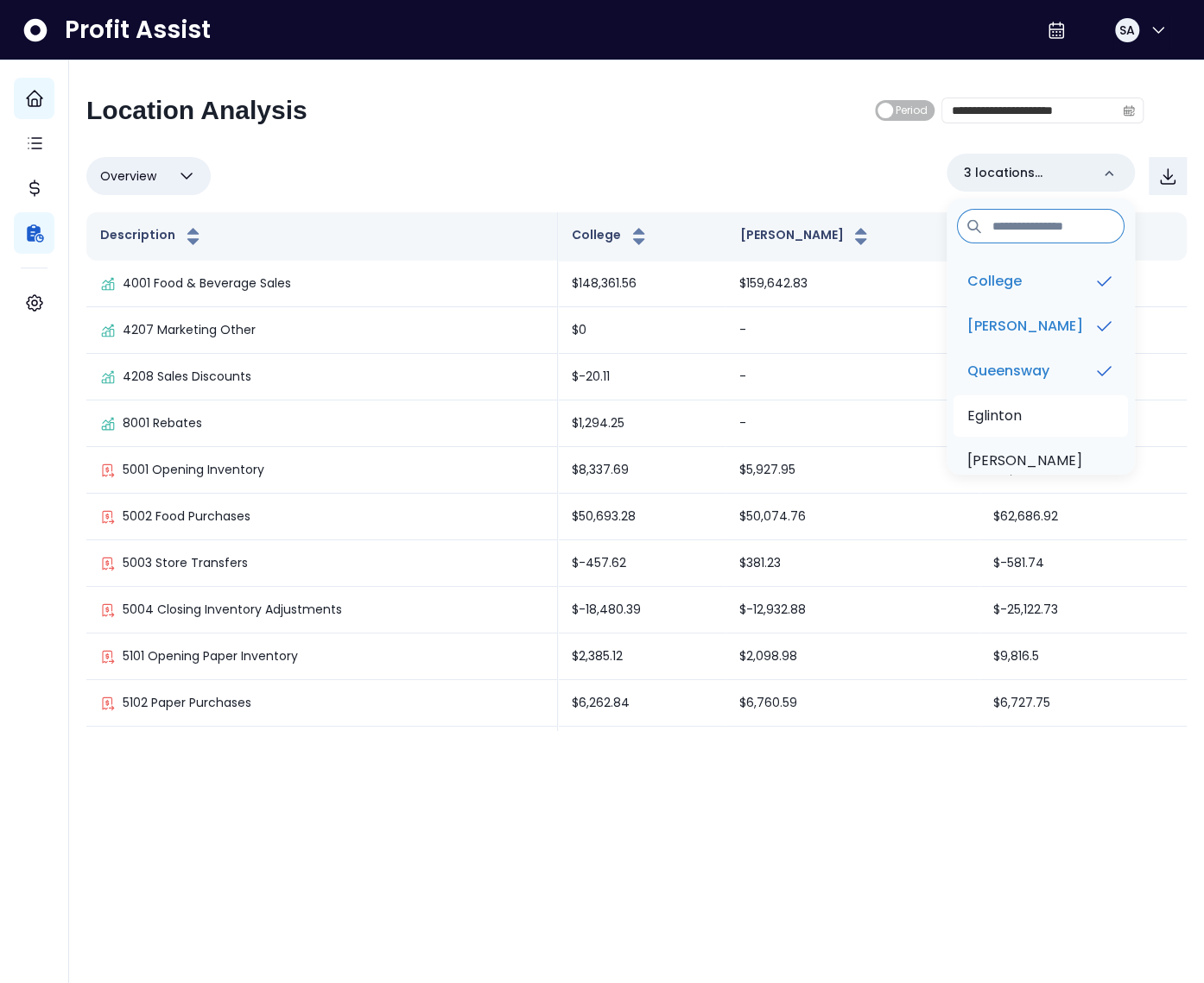
click at [1022, 406] on p "Eglinton" at bounding box center [994, 416] width 55 height 21
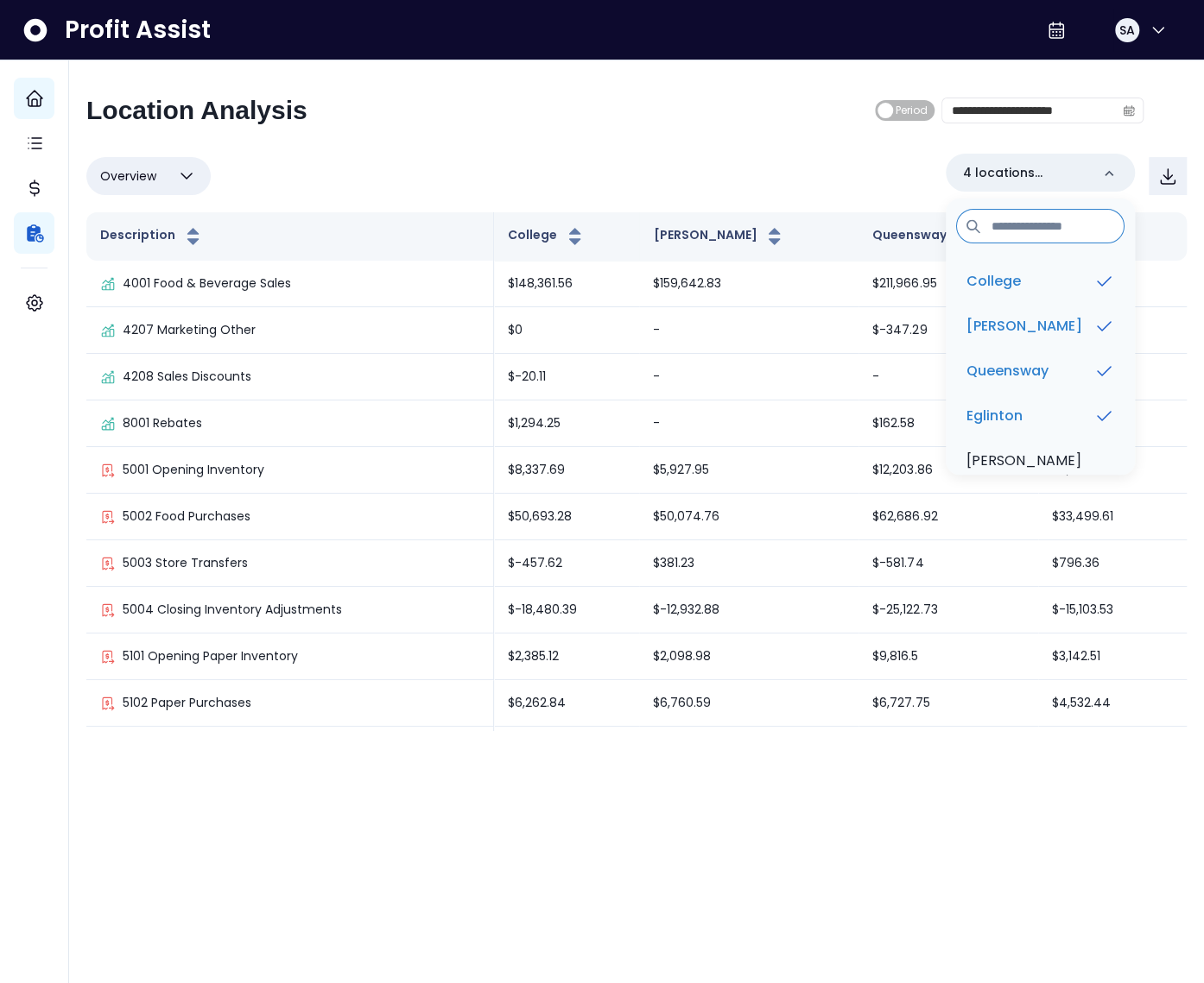
click at [732, 179] on div "Overview Overview % of cost % of sales % of budget ******** 4 locations selecte…" at bounding box center [637, 176] width 1100 height 45
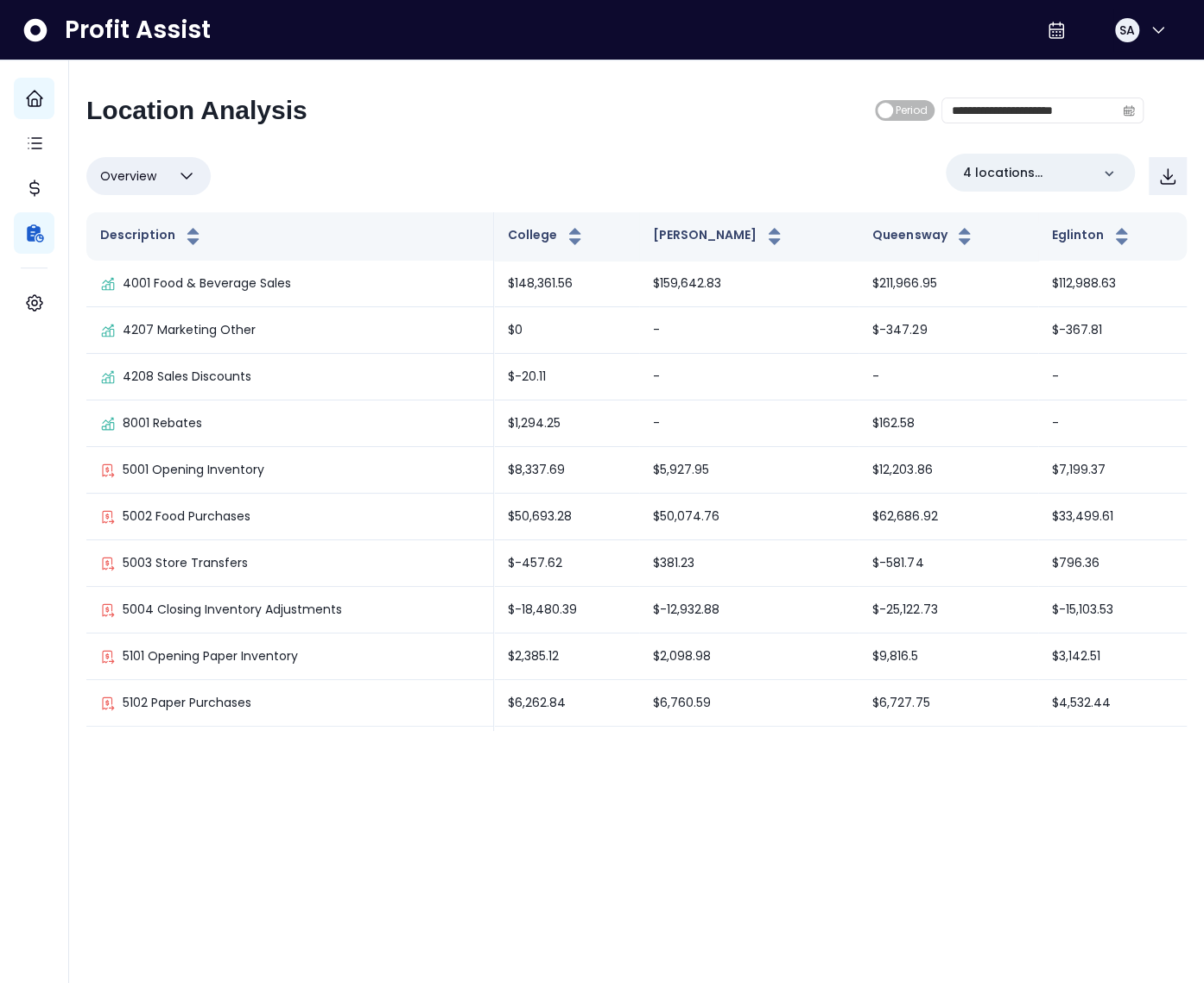
click at [155, 184] on span "Overview" at bounding box center [128, 175] width 56 height 21
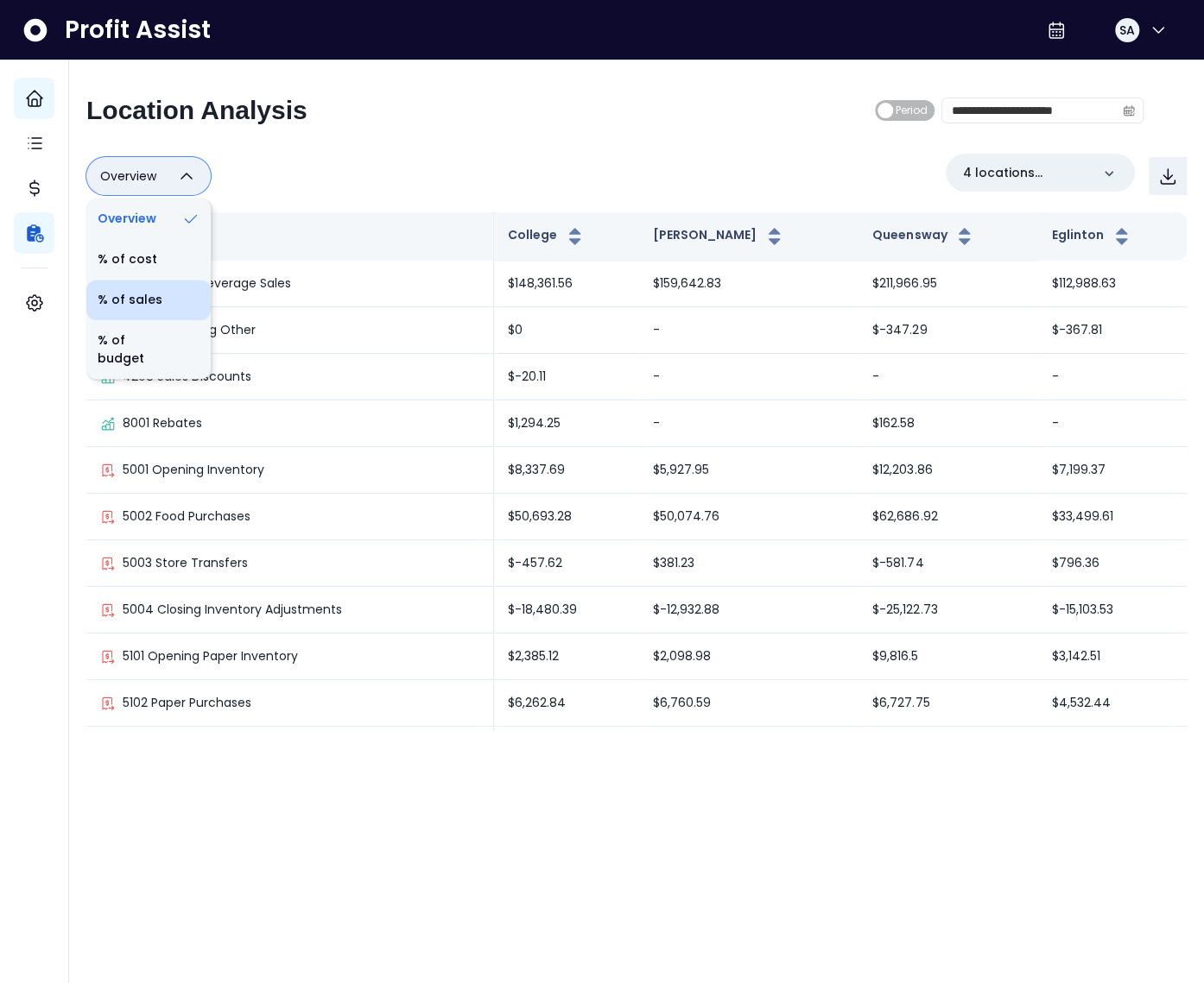
click at [149, 310] on li "% of sales" at bounding box center [148, 300] width 124 height 40
type input "*********"
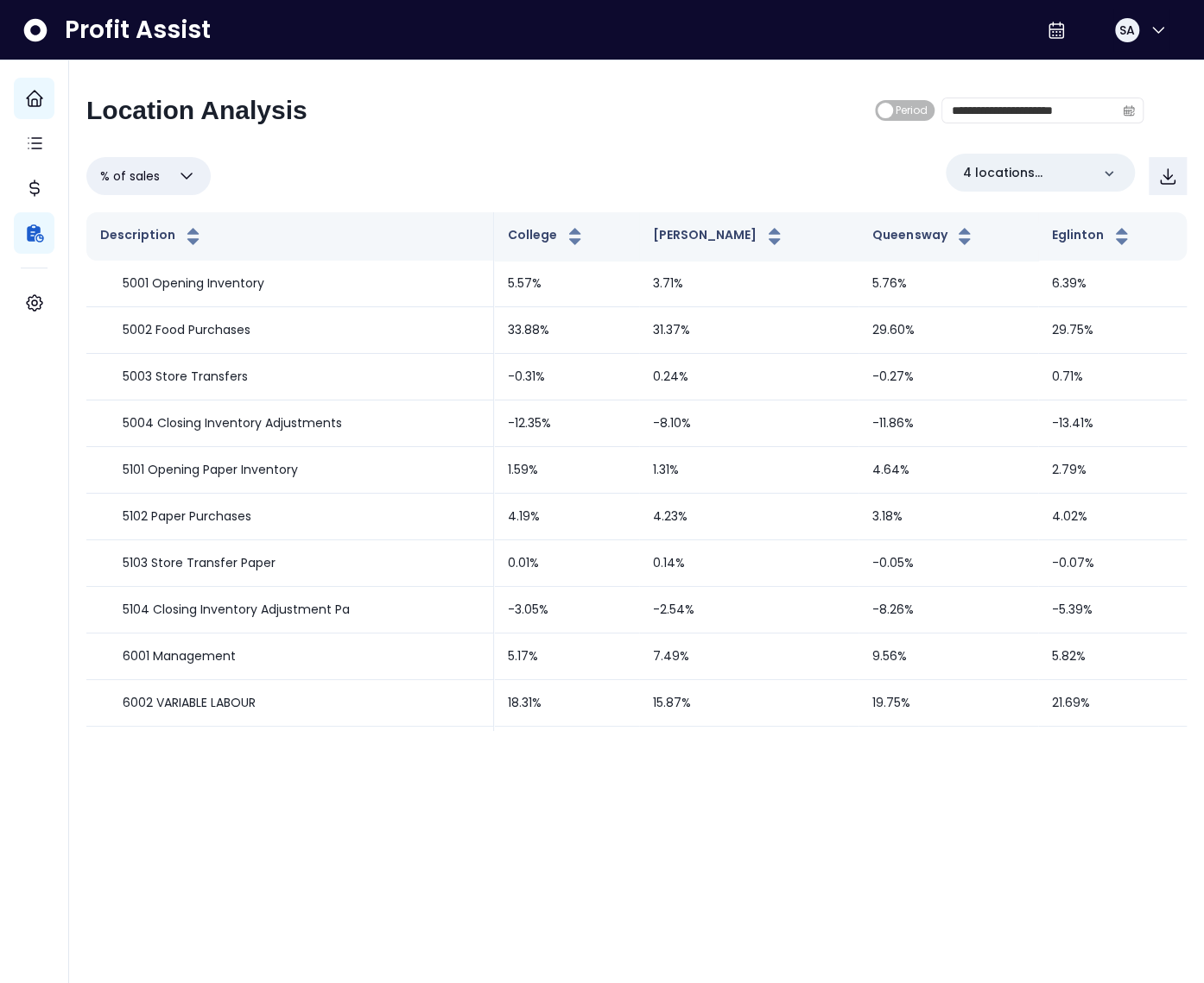
click at [427, 131] on div "**********" at bounding box center [615, 117] width 1056 height 45
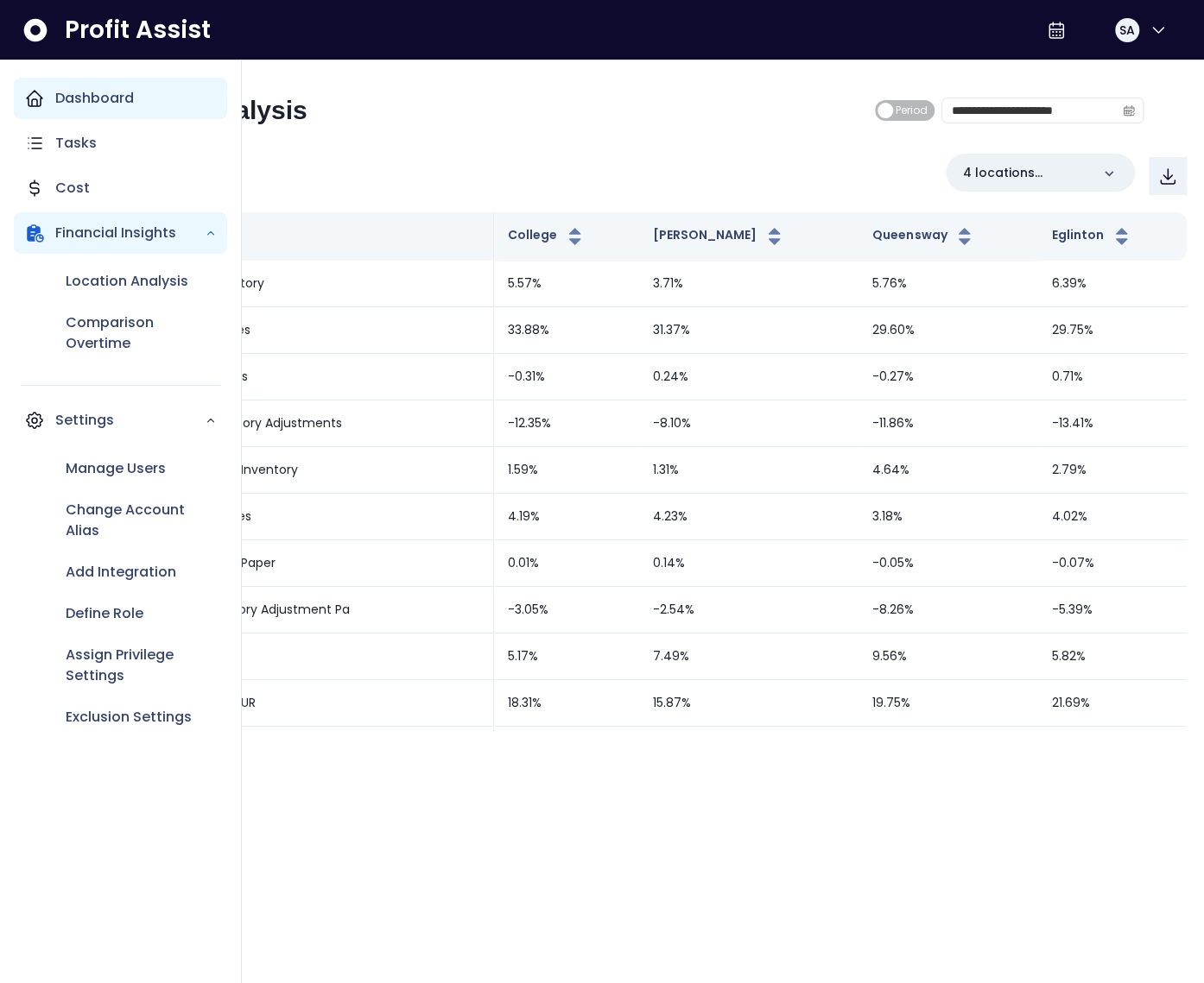
click at [55, 106] on p "Dashboard" at bounding box center [95, 97] width 79 height 21
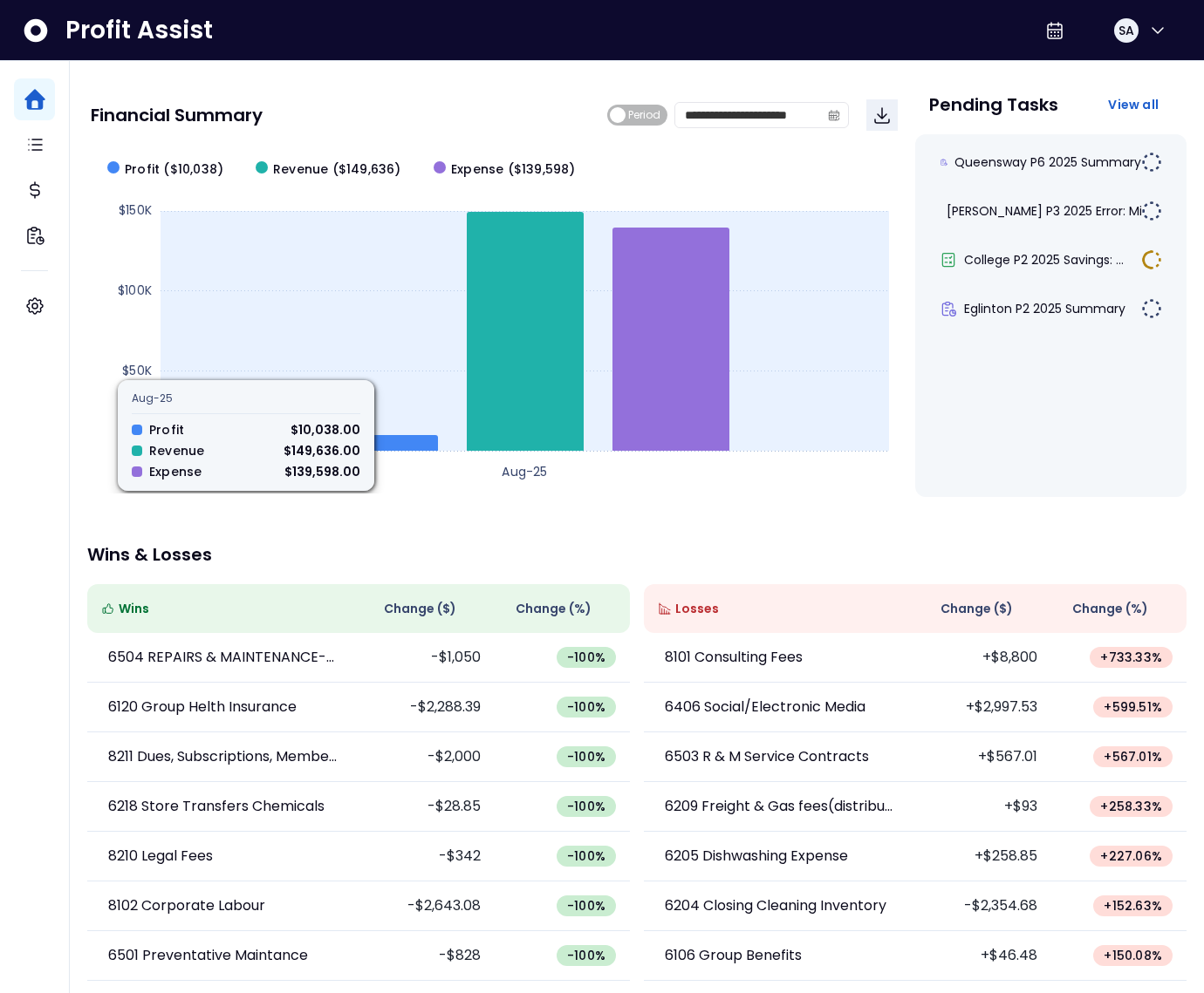
scroll to position [97, 0]
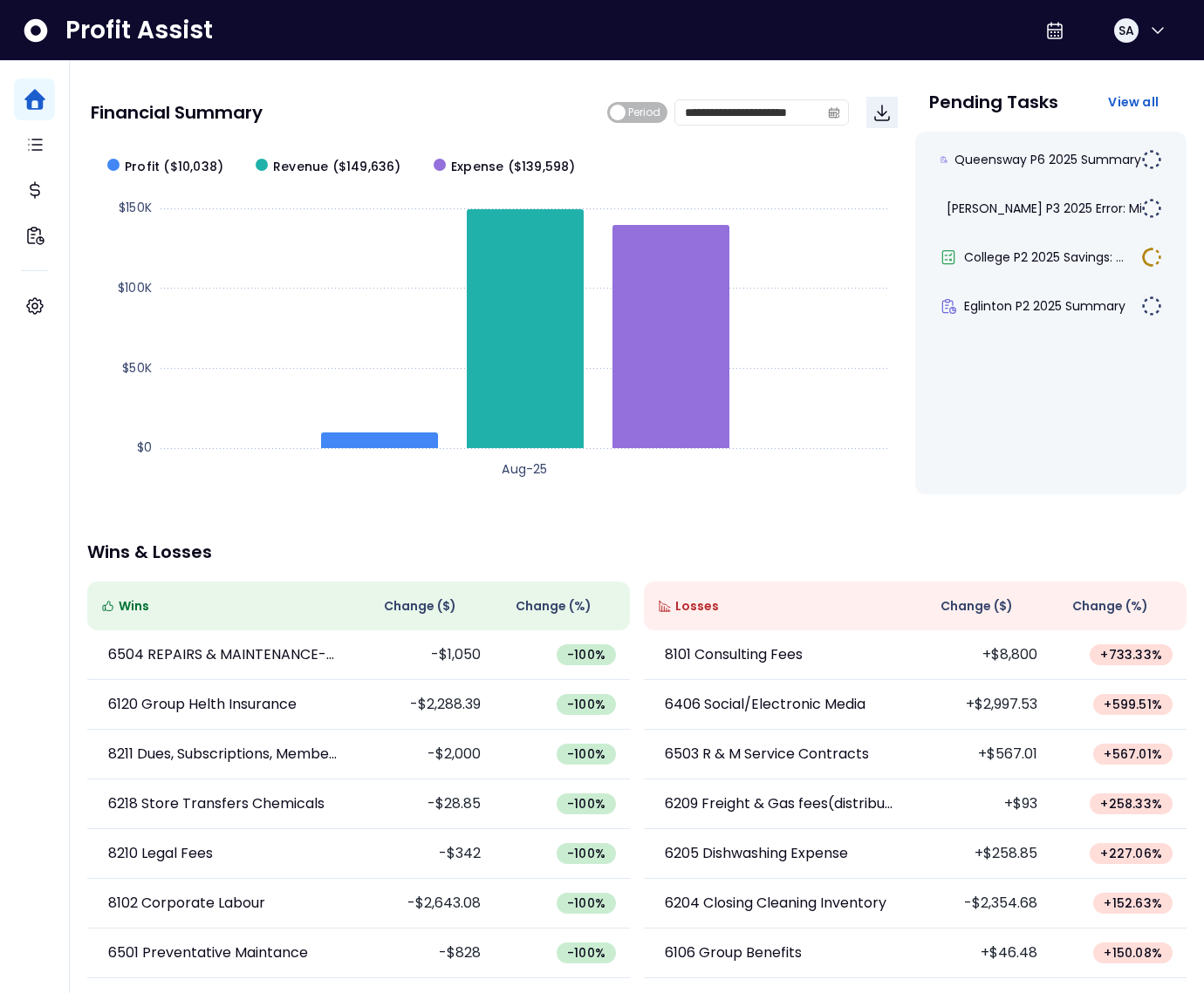
click at [939, 606] on div "Change ( $ )" at bounding box center [983, 605] width 108 height 21
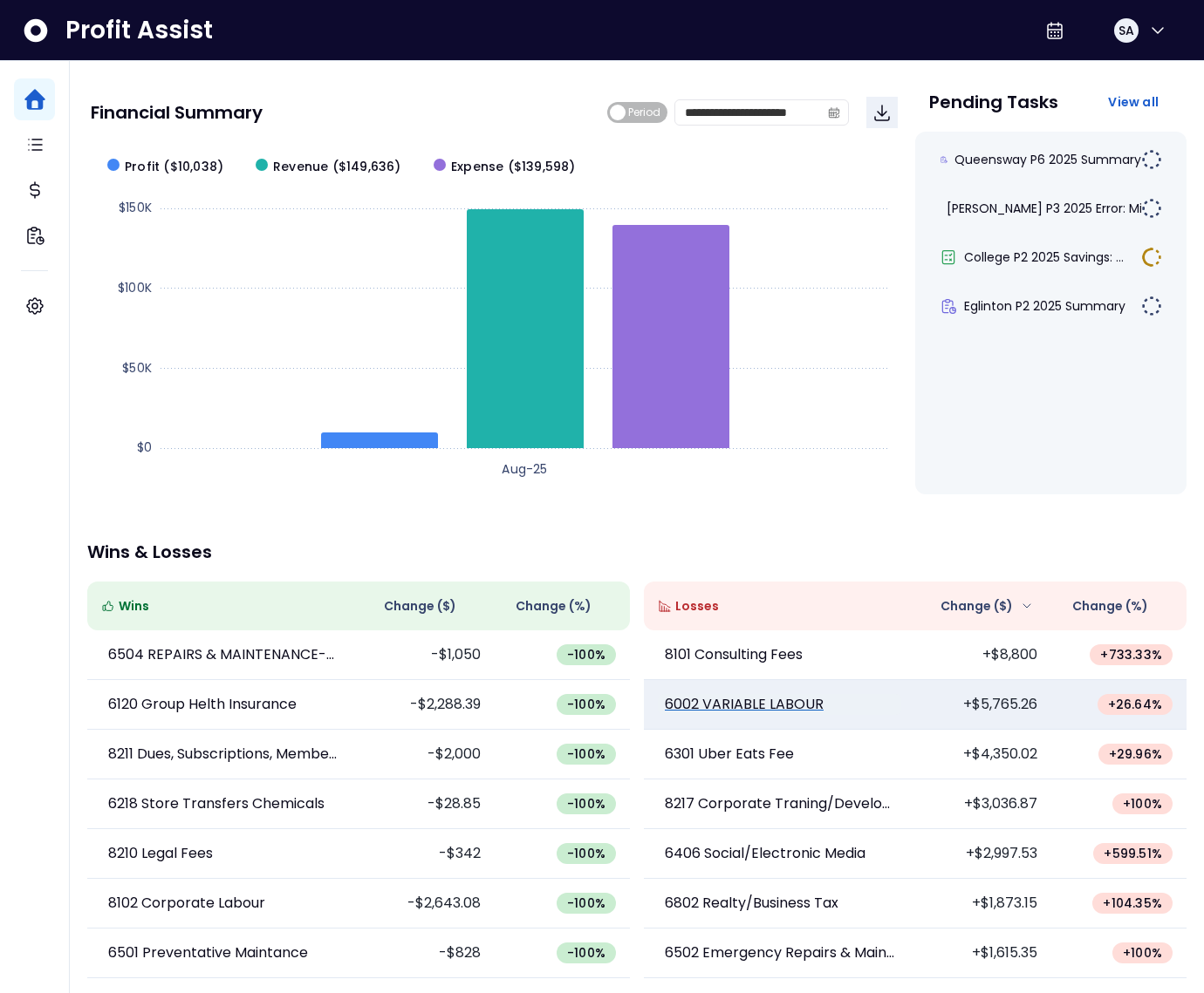
click at [747, 701] on p "6002 VARIABLE LABOUR" at bounding box center [744, 704] width 159 height 21
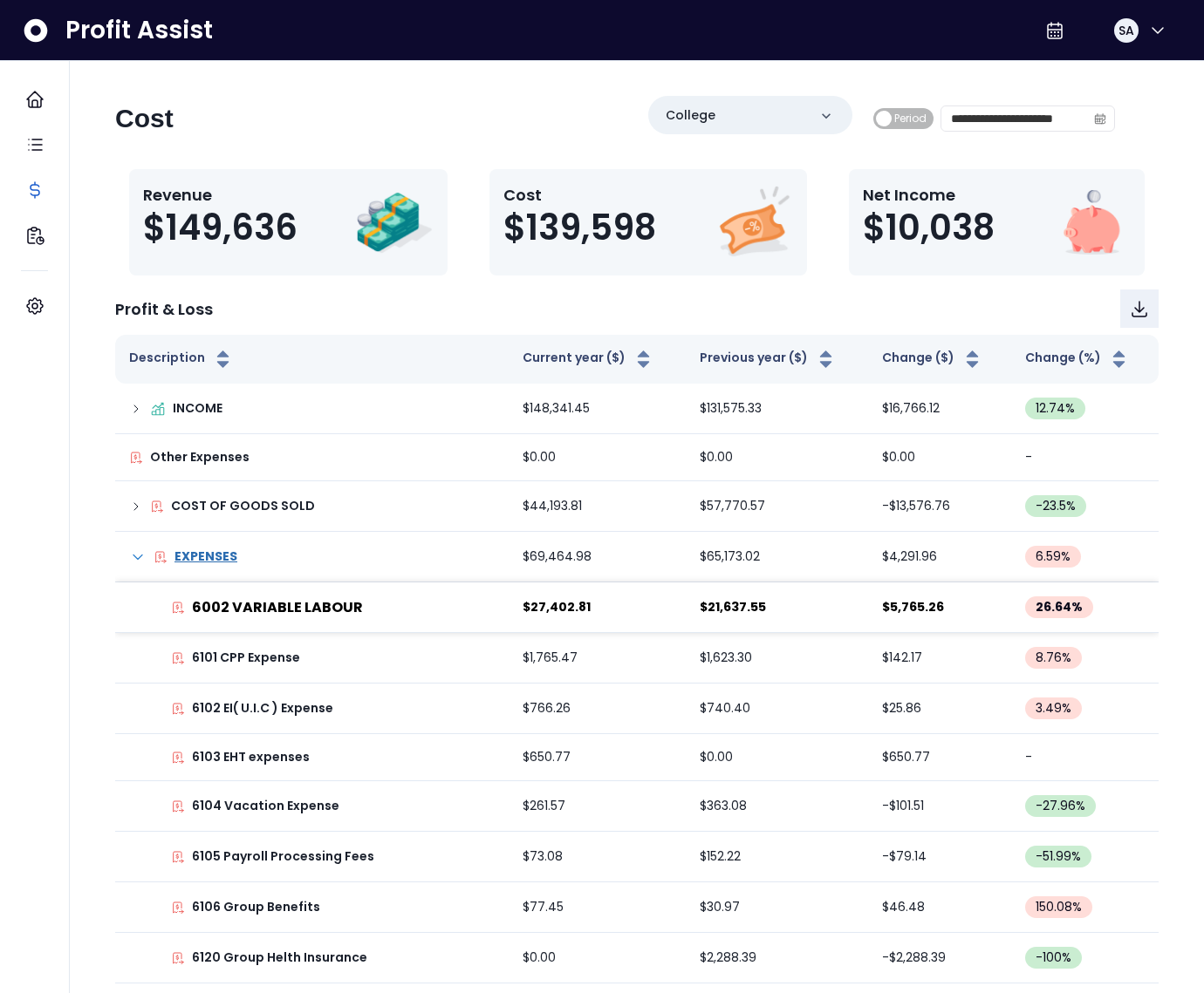
click at [323, 597] on p "6002 VARIABLE LABOUR" at bounding box center [277, 607] width 171 height 21
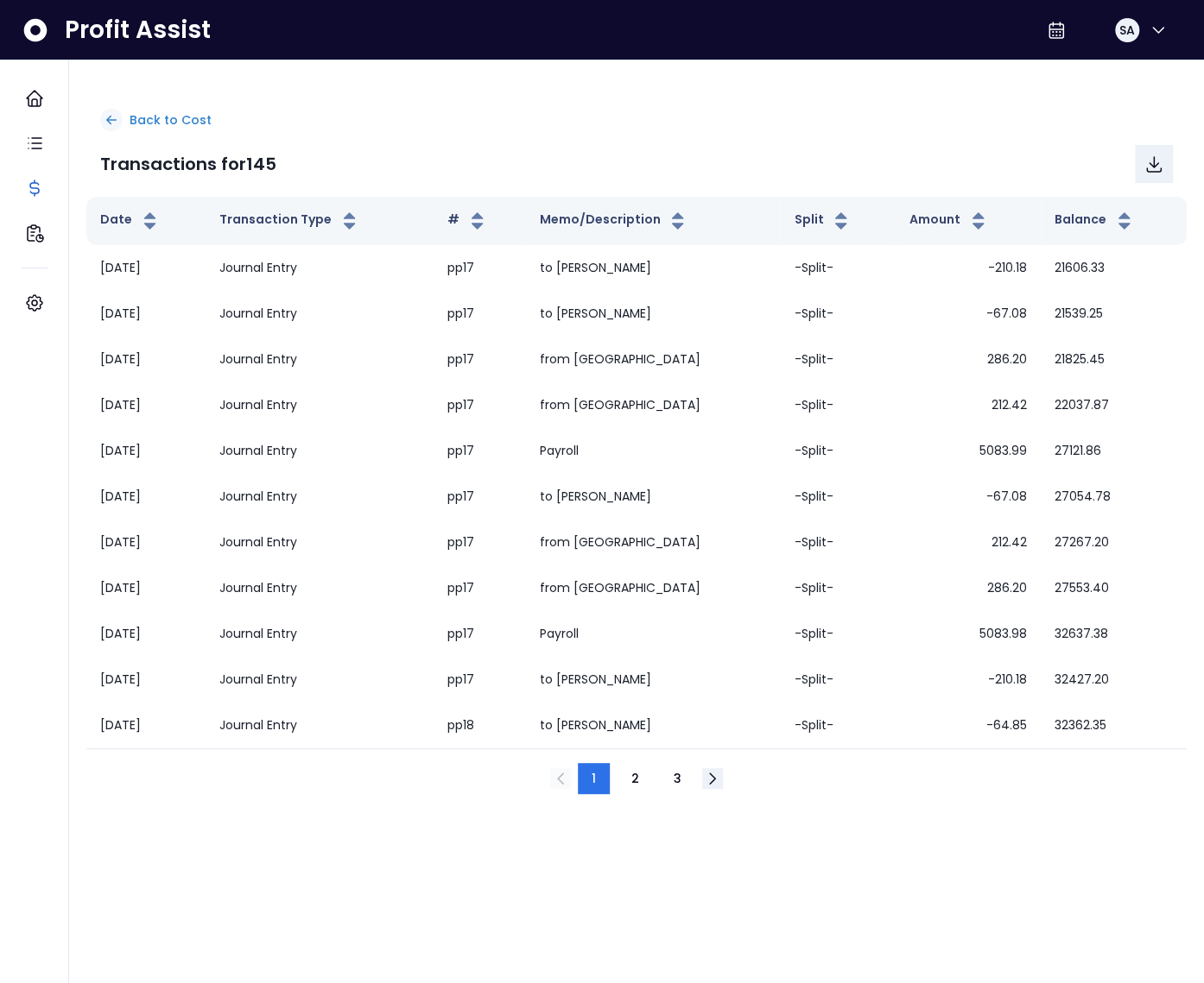
click at [131, 119] on p "Back to Cost" at bounding box center [171, 121] width 82 height 18
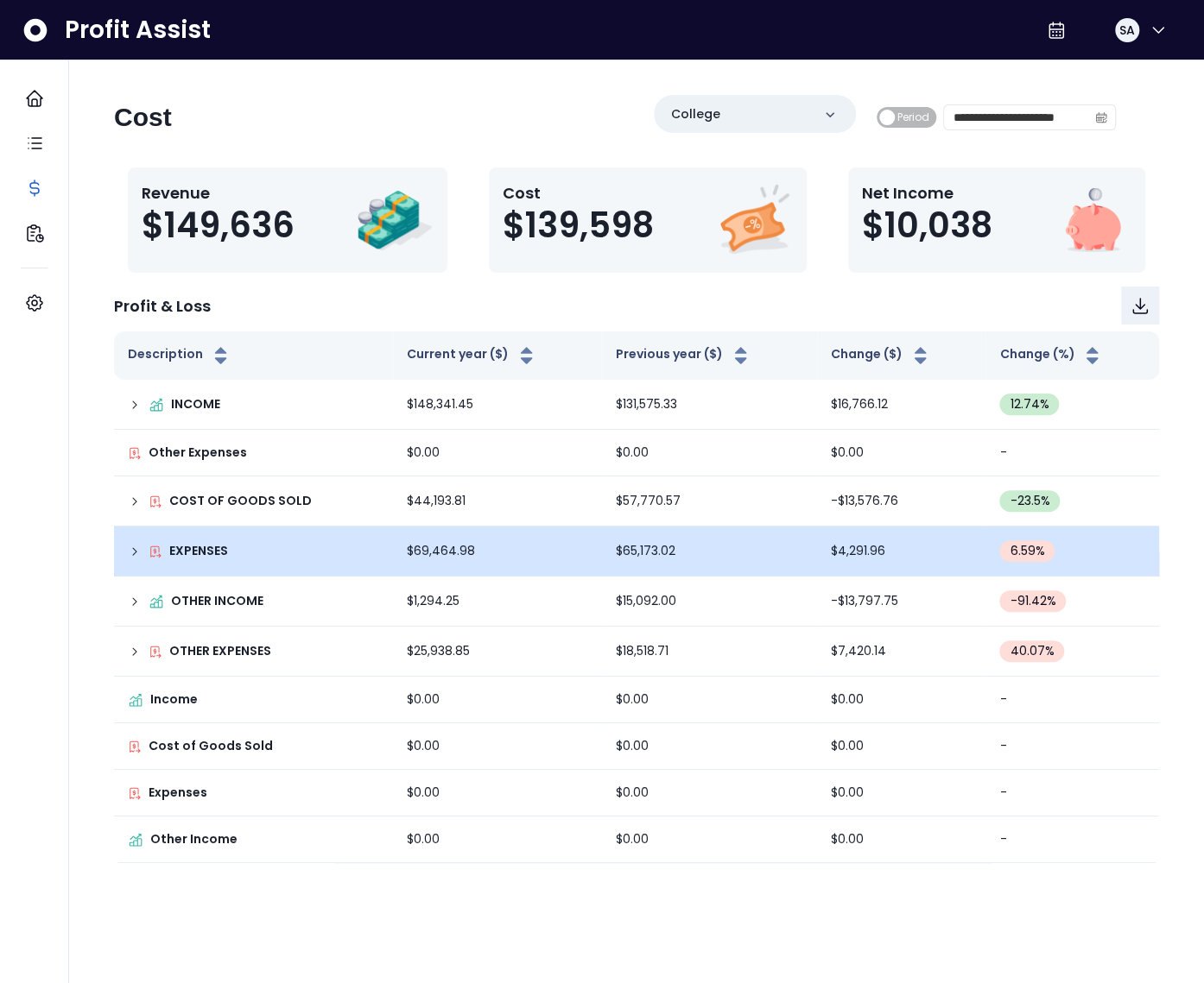
click at [131, 552] on icon at bounding box center [134, 551] width 13 height 13
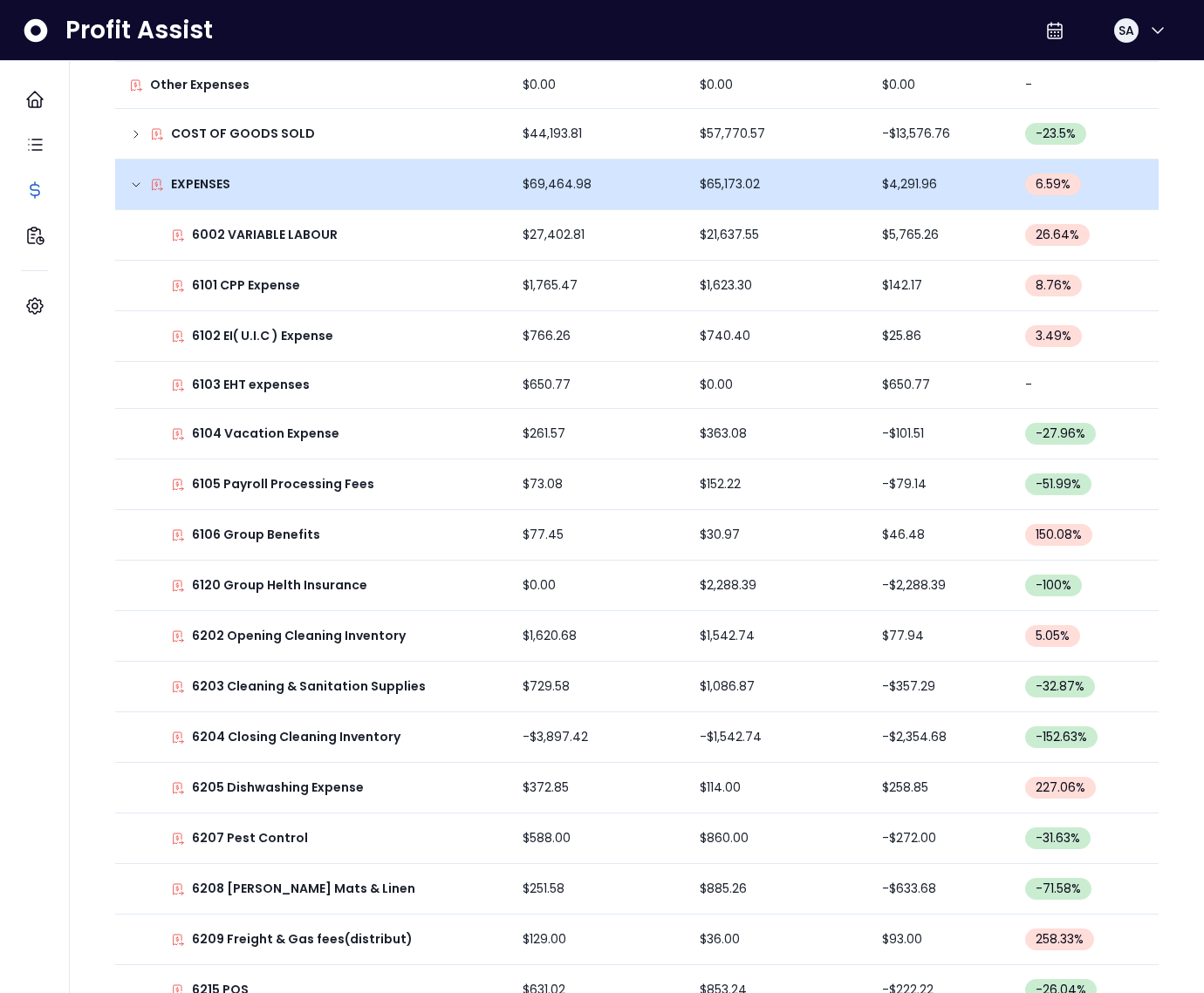
scroll to position [705, 0]
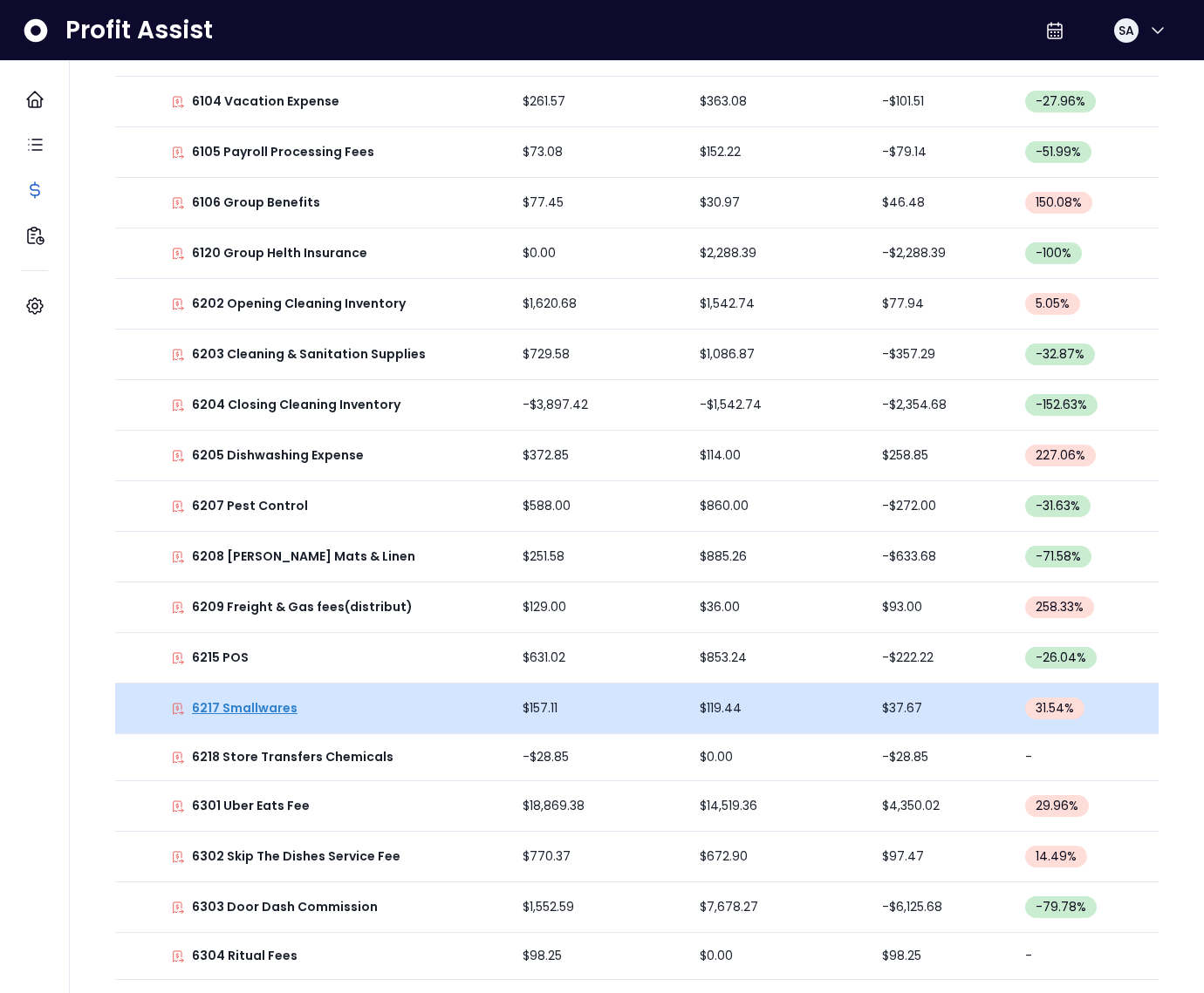
click at [269, 714] on p "6217 Smallwares" at bounding box center [244, 708] width 106 height 18
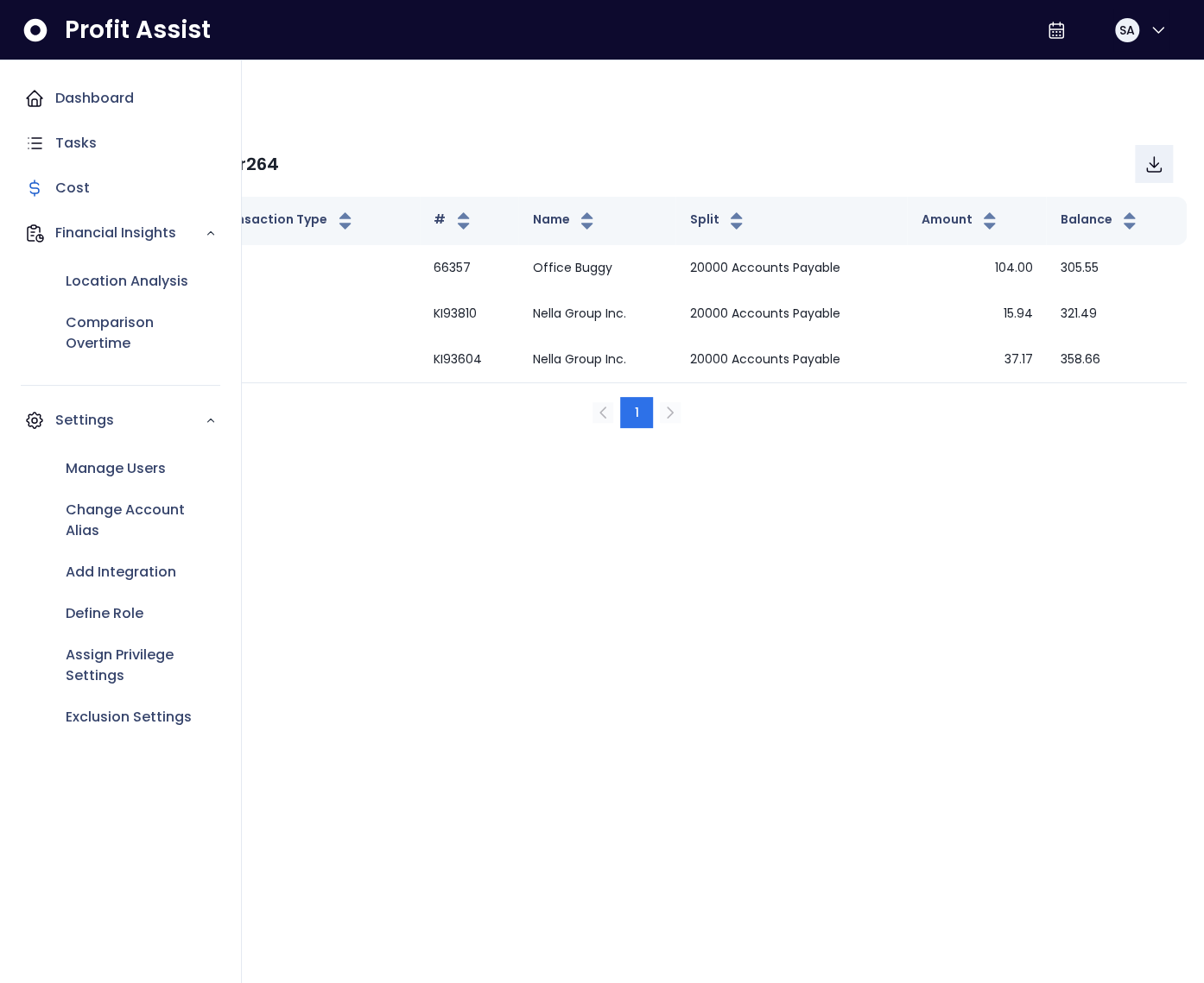
click at [38, 103] on icon "Main navigation" at bounding box center [34, 97] width 21 height 21
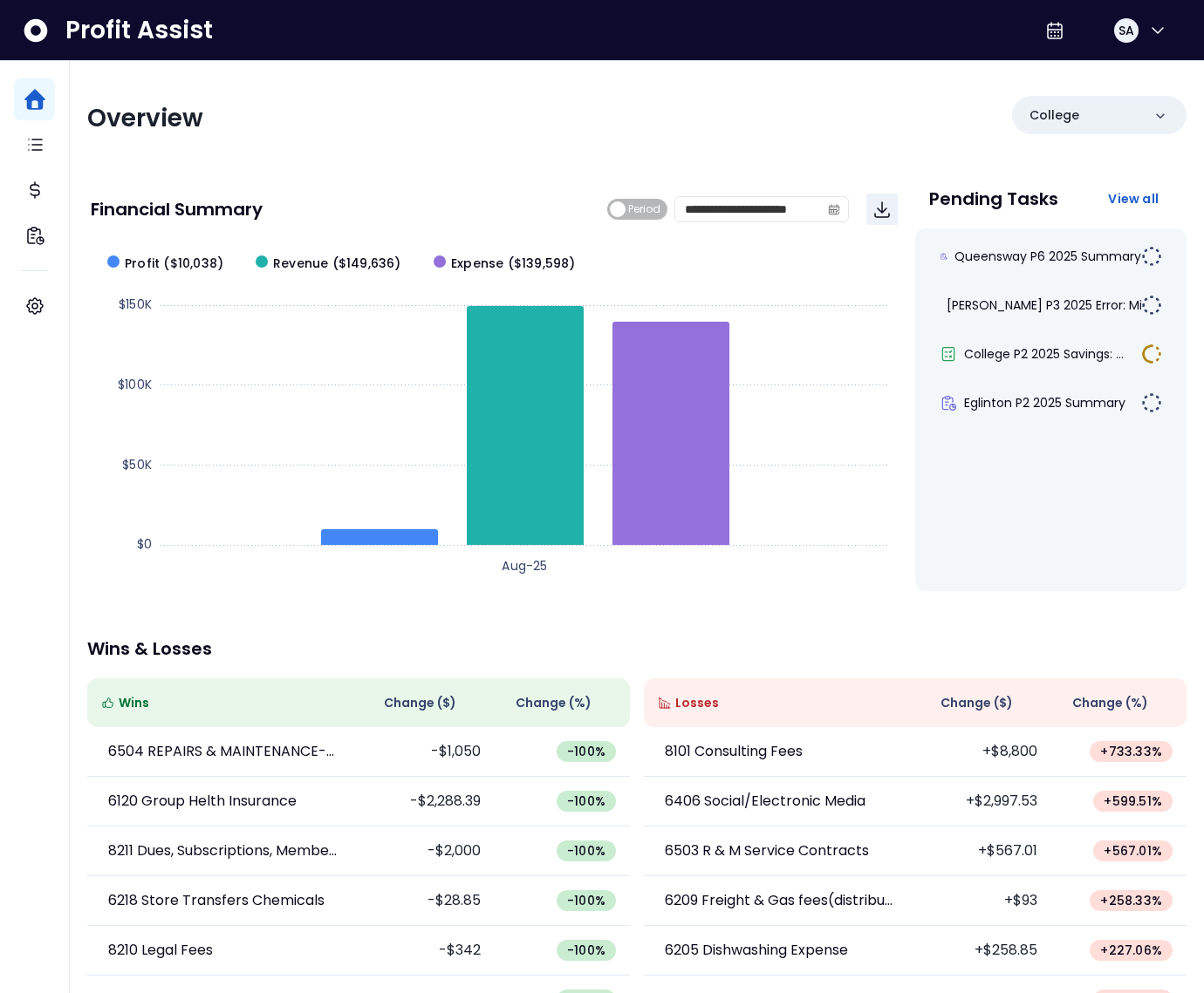
click at [320, 614] on div "**********" at bounding box center [636, 577] width 1134 height 1033
click at [1147, 39] on icon "button" at bounding box center [1157, 30] width 21 height 21
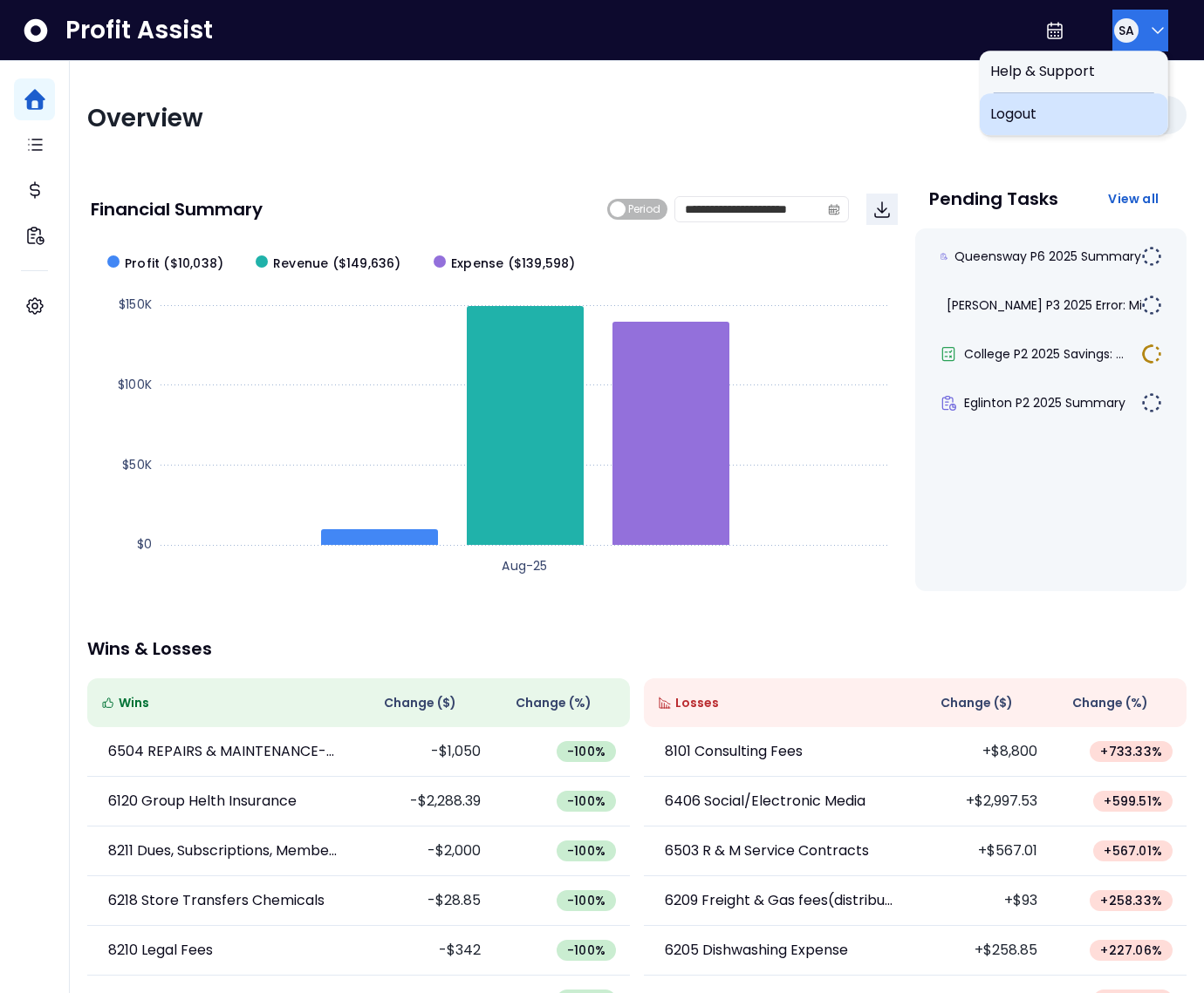
click at [1076, 122] on span "Logout" at bounding box center [1074, 114] width 167 height 21
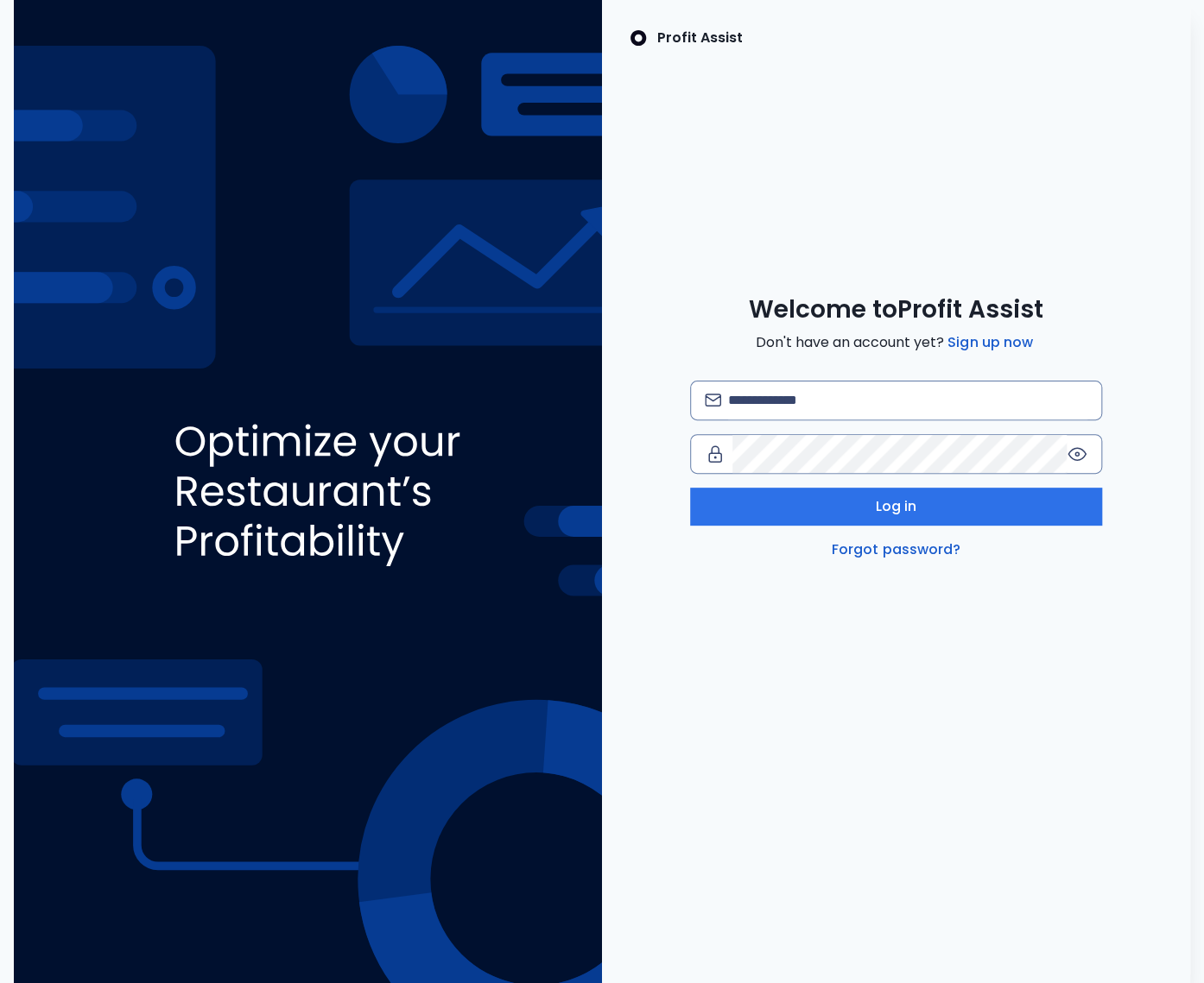
click at [852, 411] on input "email" at bounding box center [908, 401] width 360 height 38
type input "**********"
click at [985, 348] on link "Sign up now" at bounding box center [989, 343] width 92 height 21
